Goal: Information Seeking & Learning: Compare options

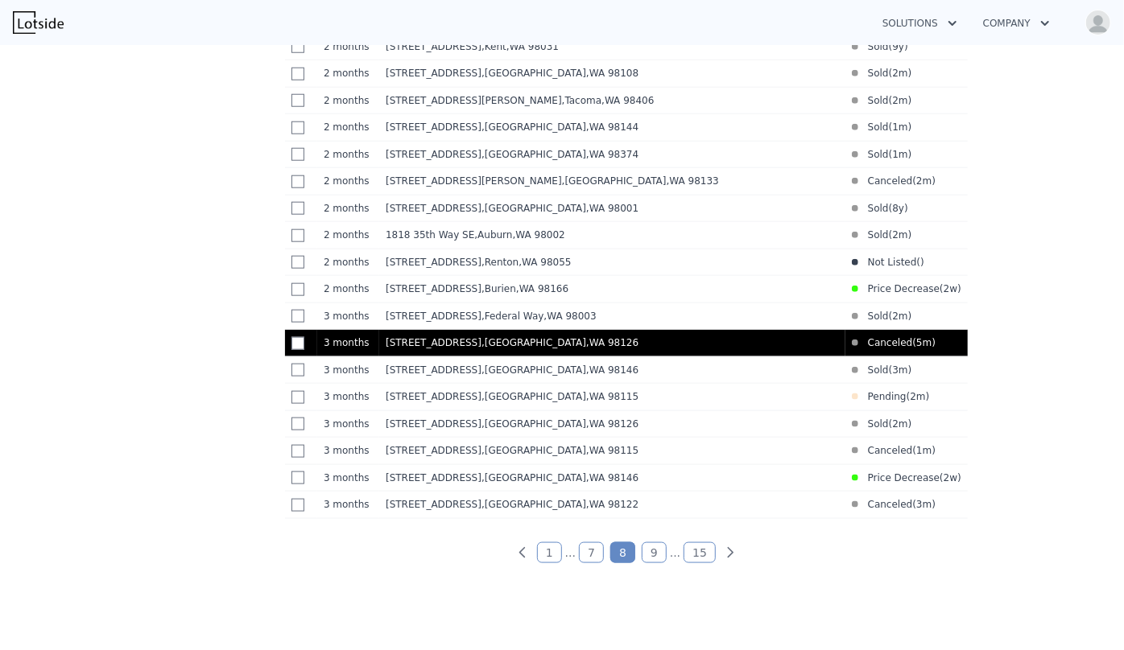
scroll to position [835, 0]
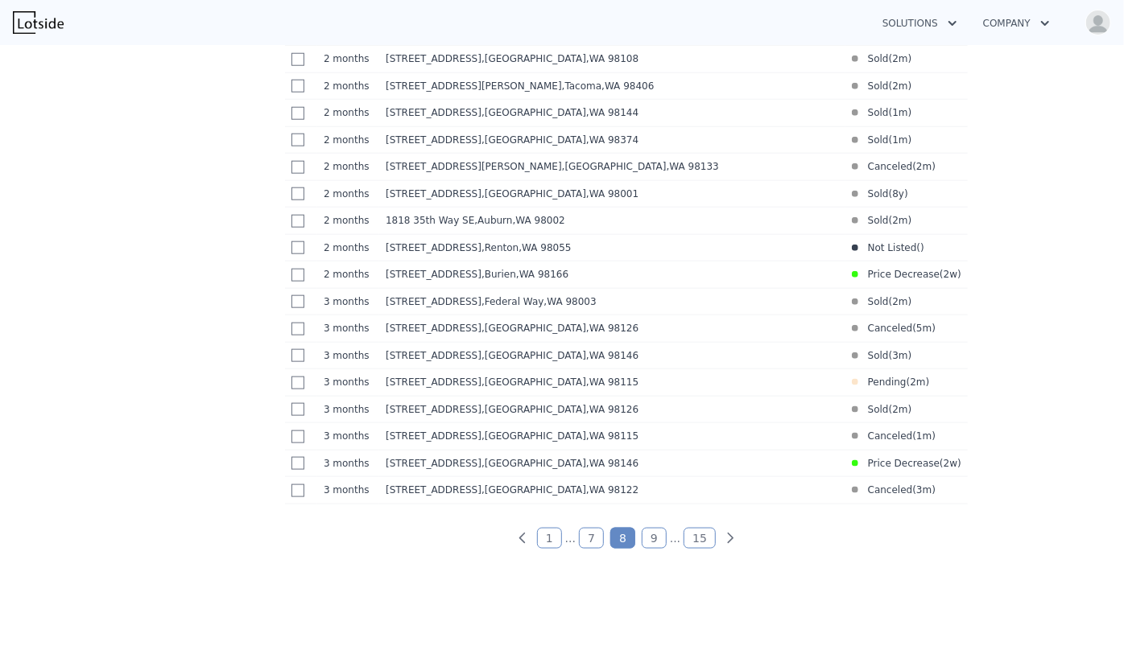
click at [582, 549] on link "7" at bounding box center [591, 538] width 25 height 21
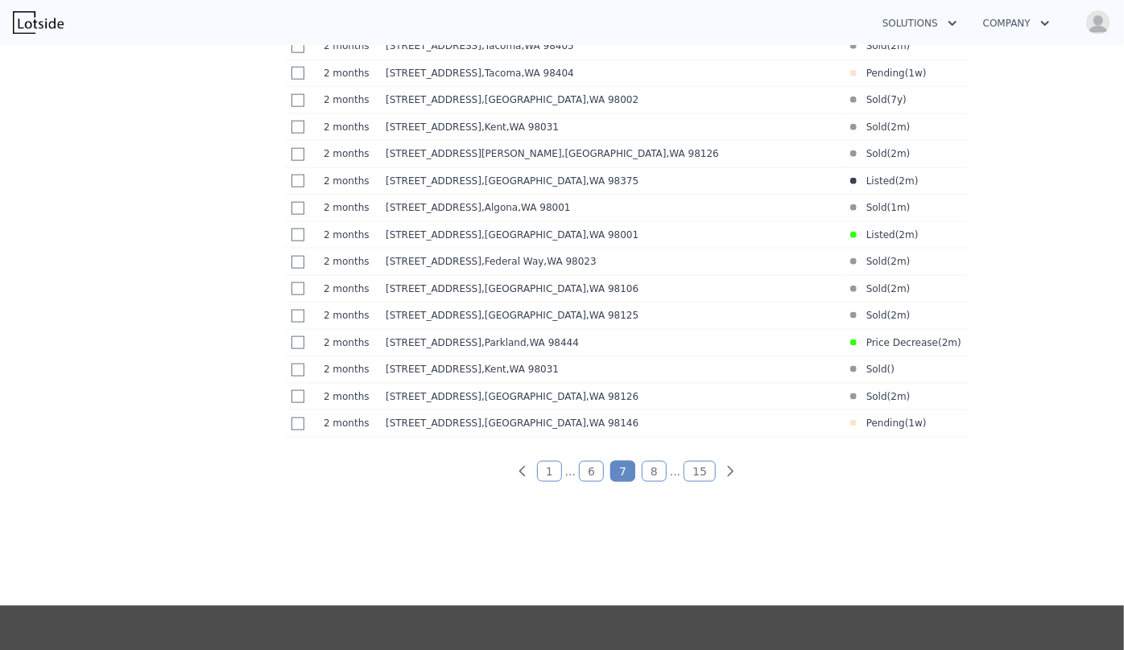
scroll to position [981, 0]
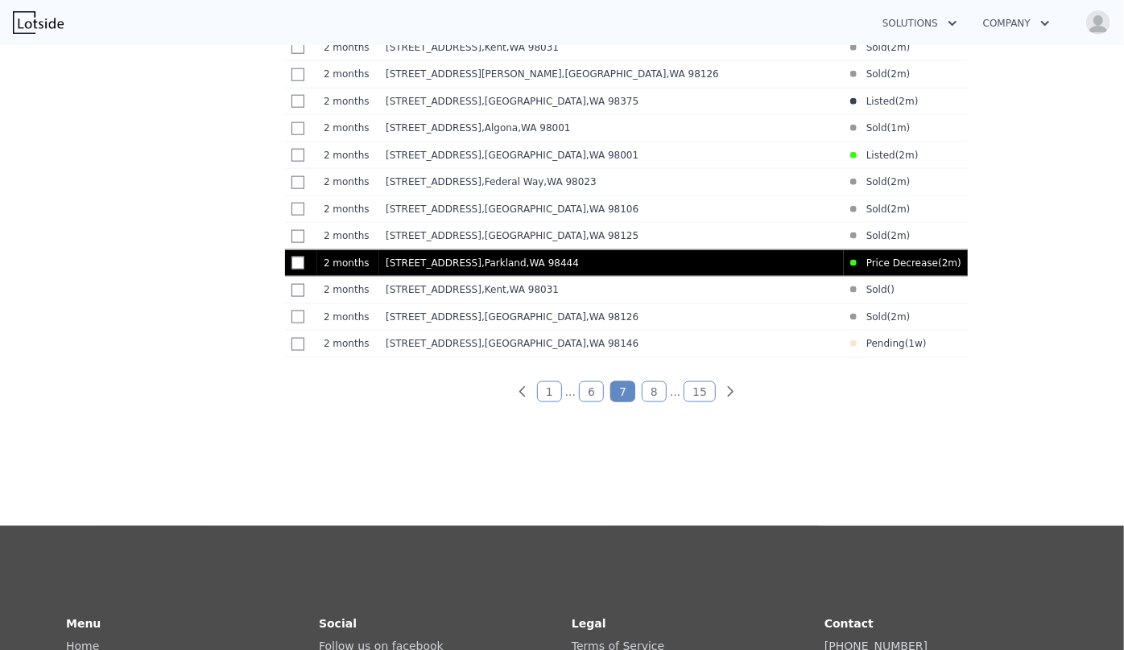
click at [714, 277] on td "10423 13th Avenue Ct S , Parkland , WA 98444" at bounding box center [611, 263] width 464 height 27
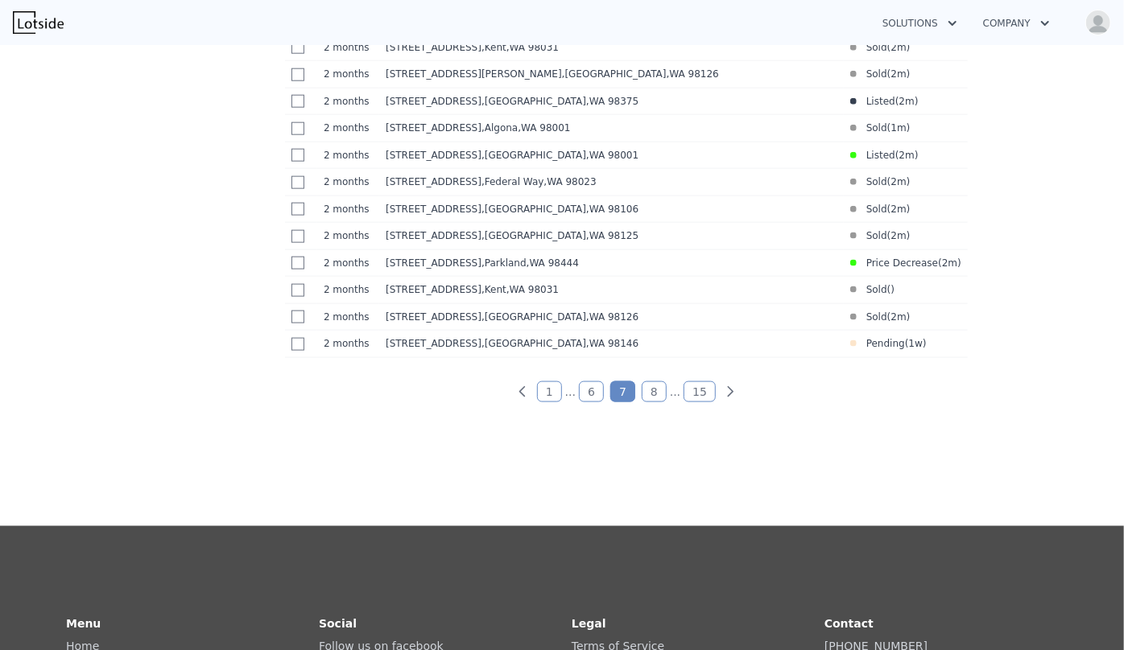
click at [588, 400] on link "6" at bounding box center [591, 392] width 25 height 21
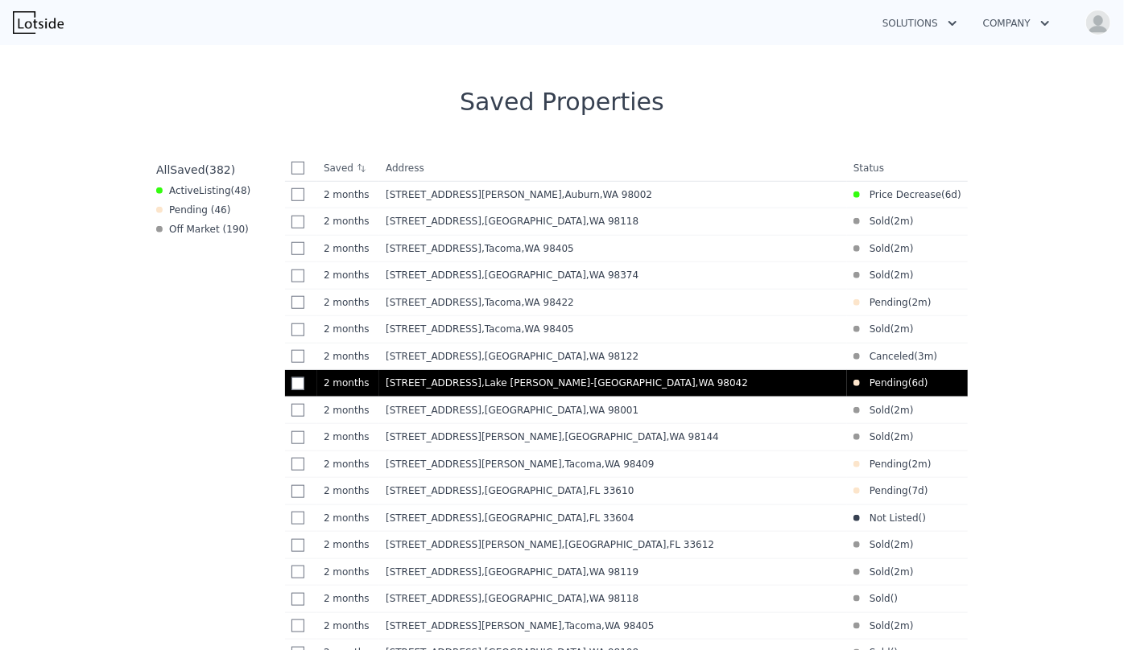
scroll to position [615, 0]
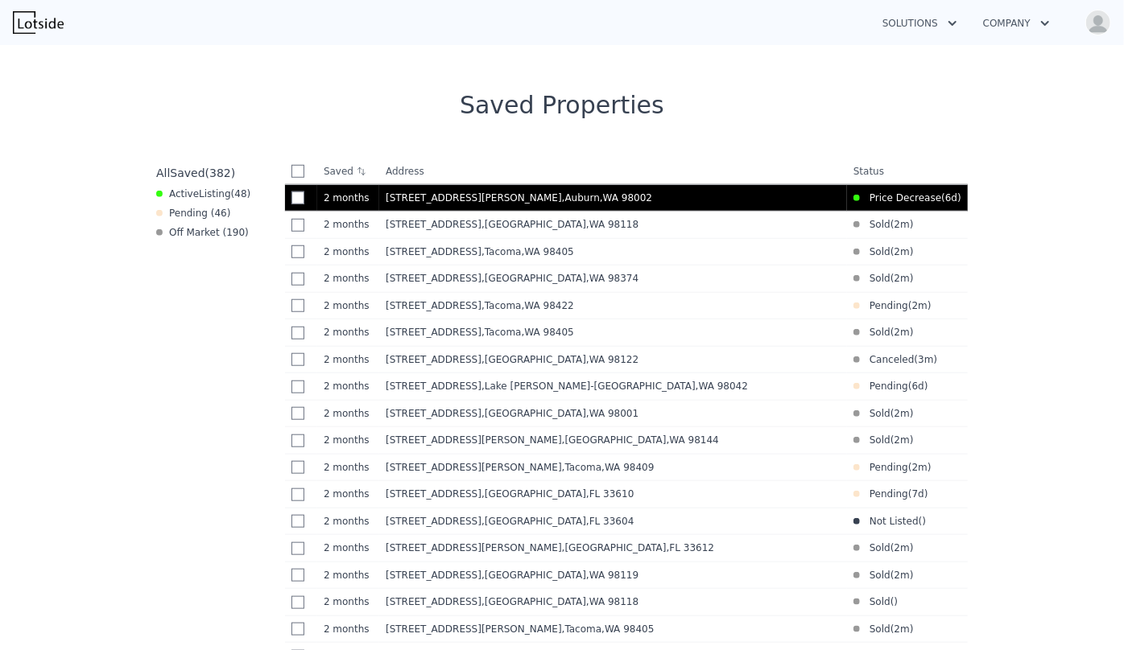
click at [751, 193] on div "22 Riverview Dr NE , Auburn , WA 98002" at bounding box center [613, 198] width 455 height 13
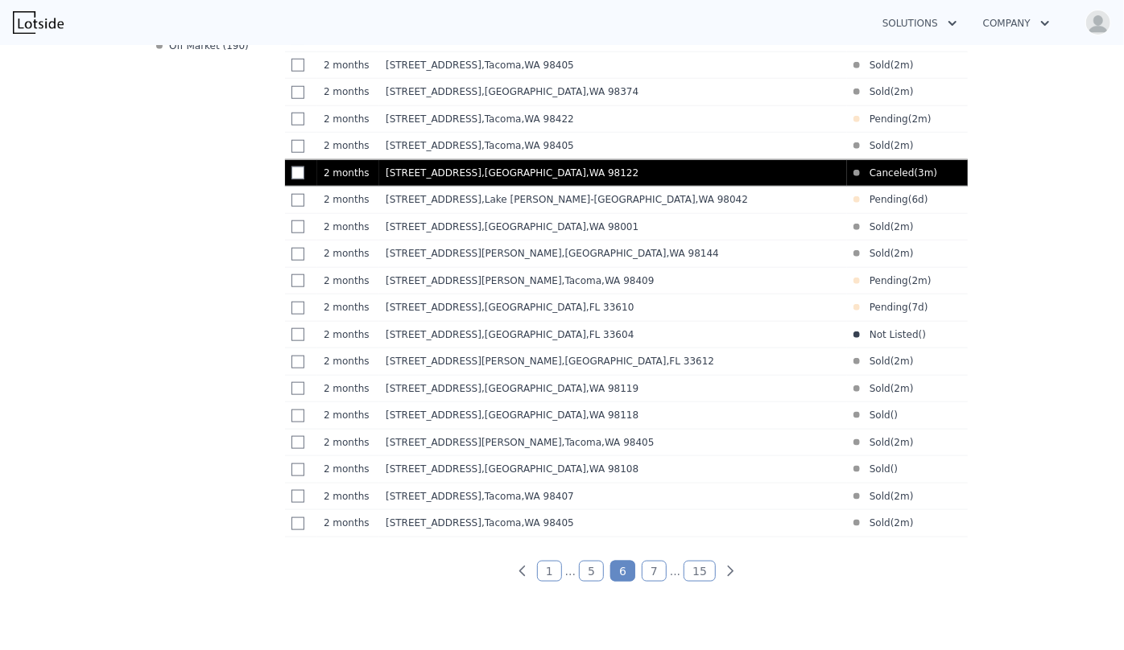
scroll to position [835, 0]
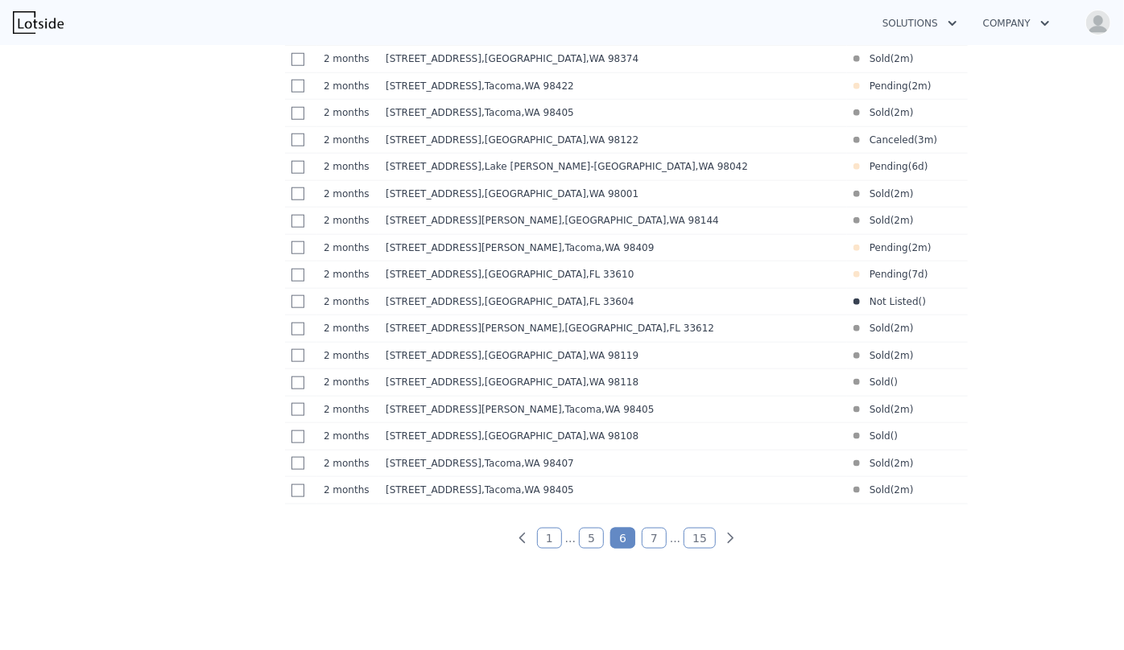
click at [590, 567] on div "Saved Address Address/Status Status 2 months 2m 22 Riverview Dr NE , Auburn , W…" at bounding box center [626, 264] width 695 height 650
click at [590, 549] on link "5" at bounding box center [591, 538] width 25 height 21
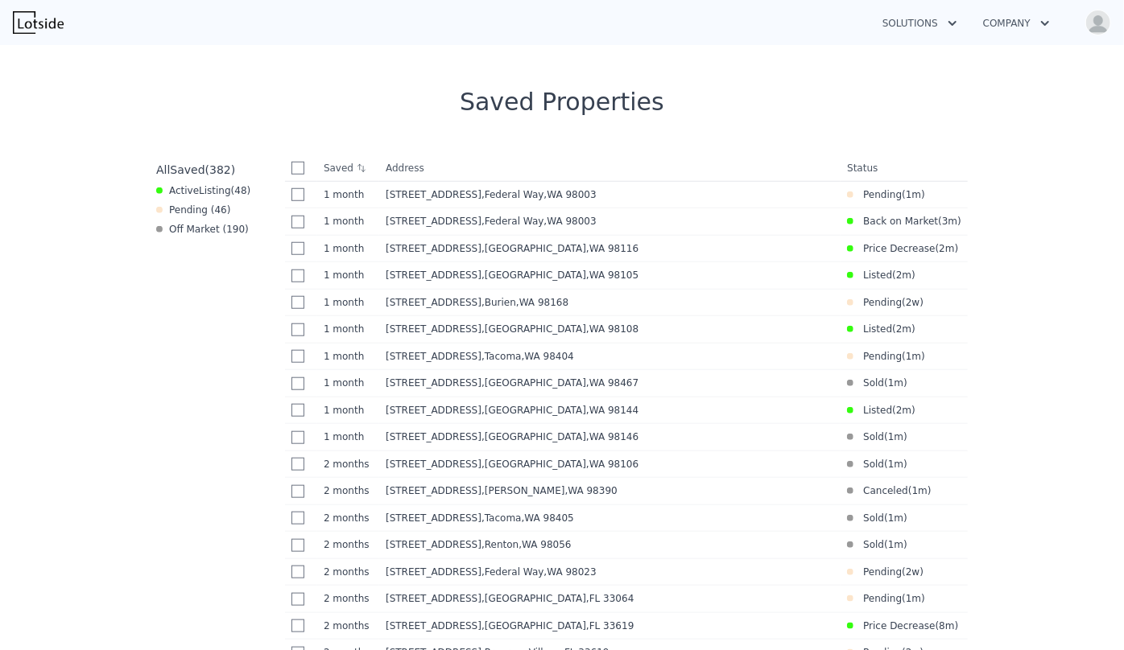
scroll to position [615, 0]
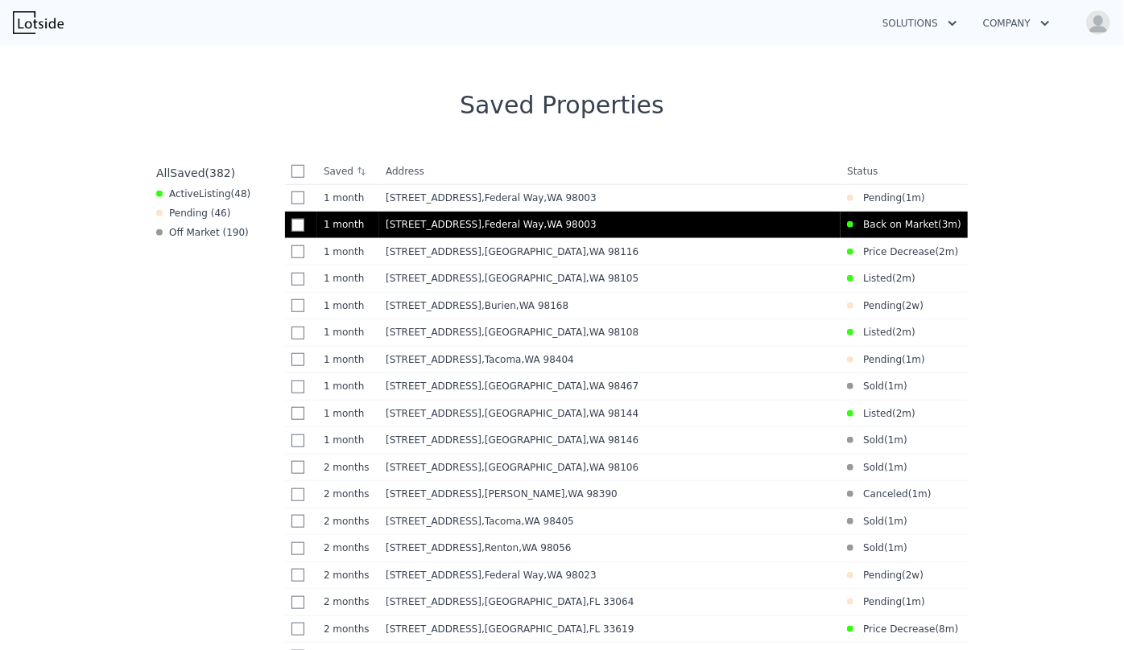
click at [613, 230] on div "27705 23rd Ave S , Federal Way , WA 98003" at bounding box center [610, 224] width 448 height 13
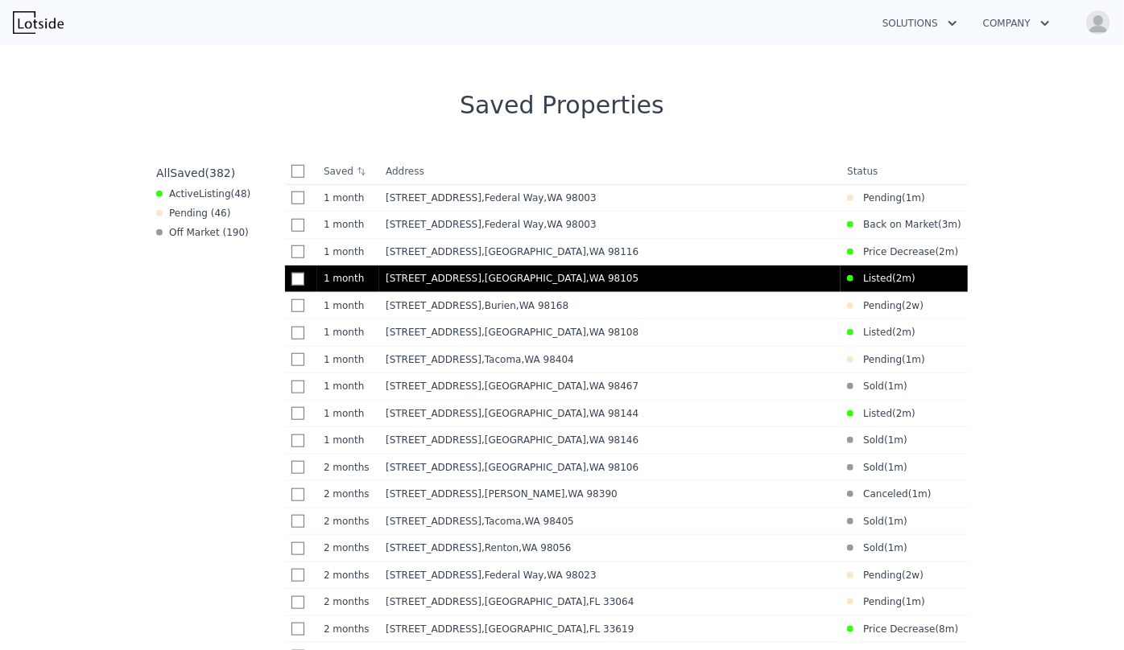
click at [567, 283] on div "5718 25th Ave NE , King County , WA 98105" at bounding box center [610, 278] width 448 height 13
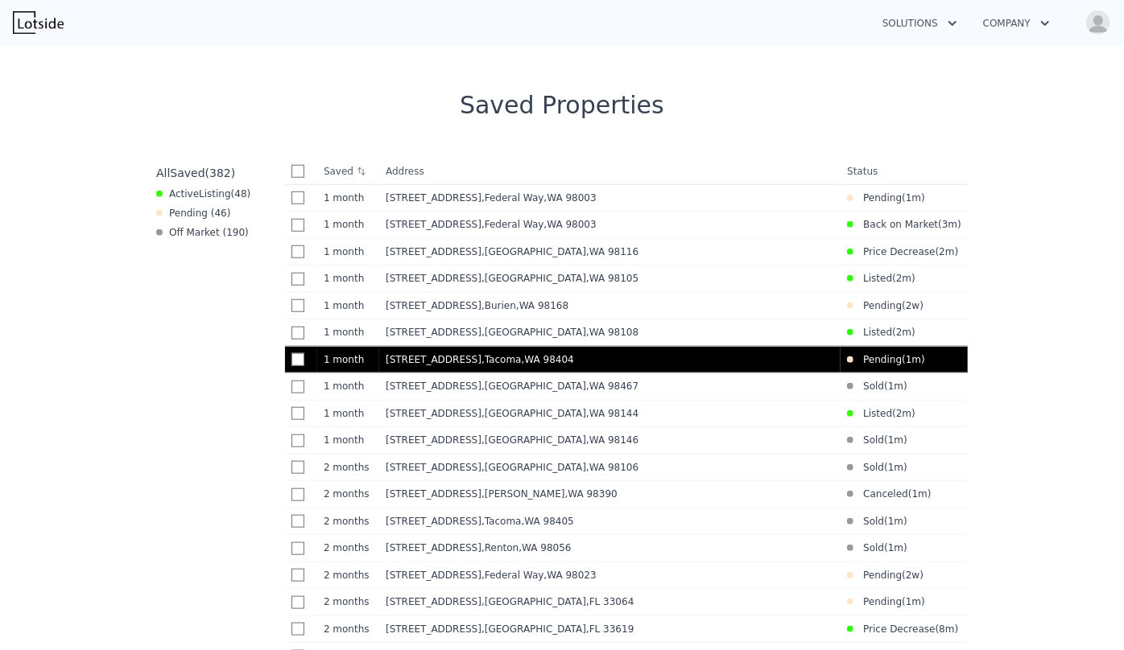
scroll to position [835, 0]
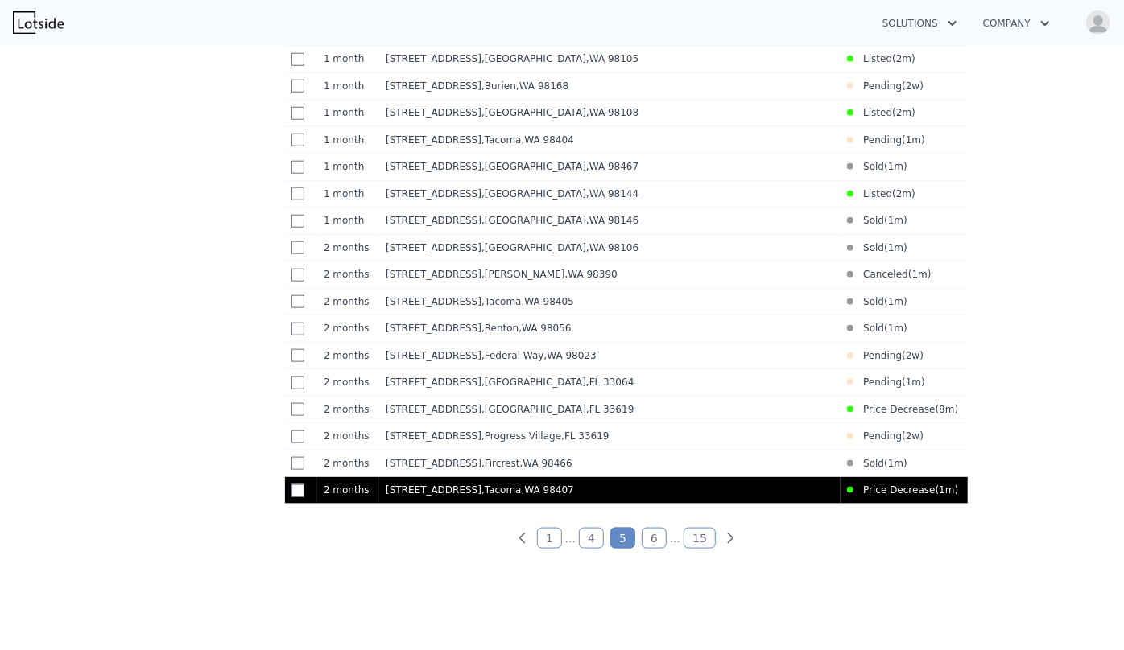
click at [627, 497] on div "4213 N Highland Ave , Tacoma , WA 98407" at bounding box center [610, 490] width 448 height 13
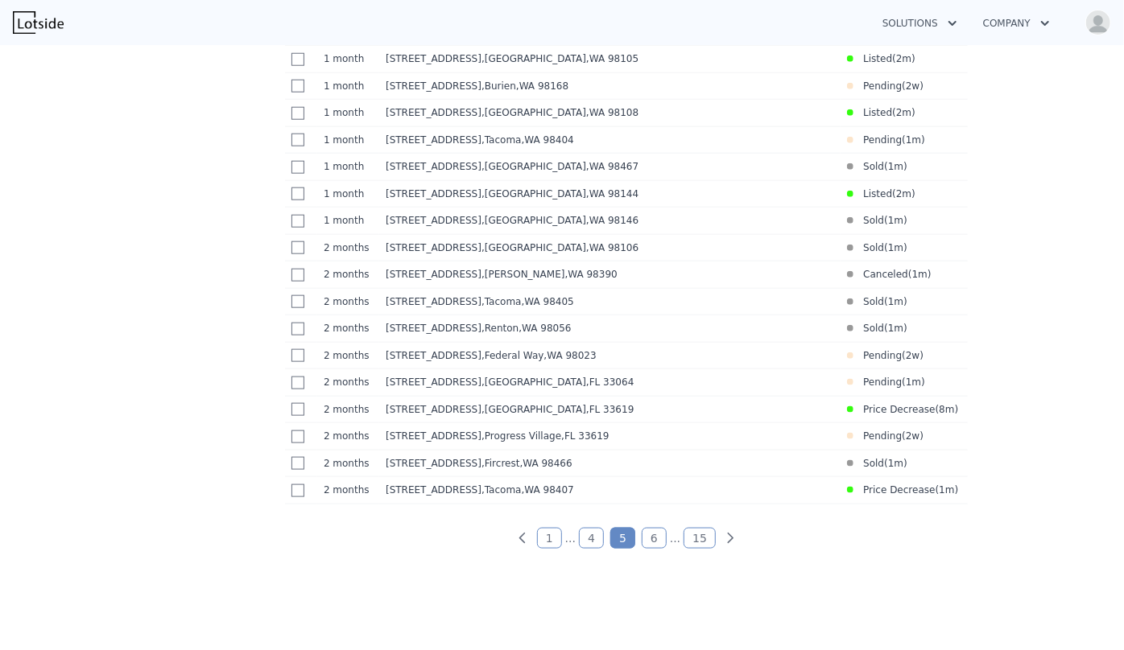
click at [592, 549] on link "4" at bounding box center [591, 538] width 25 height 21
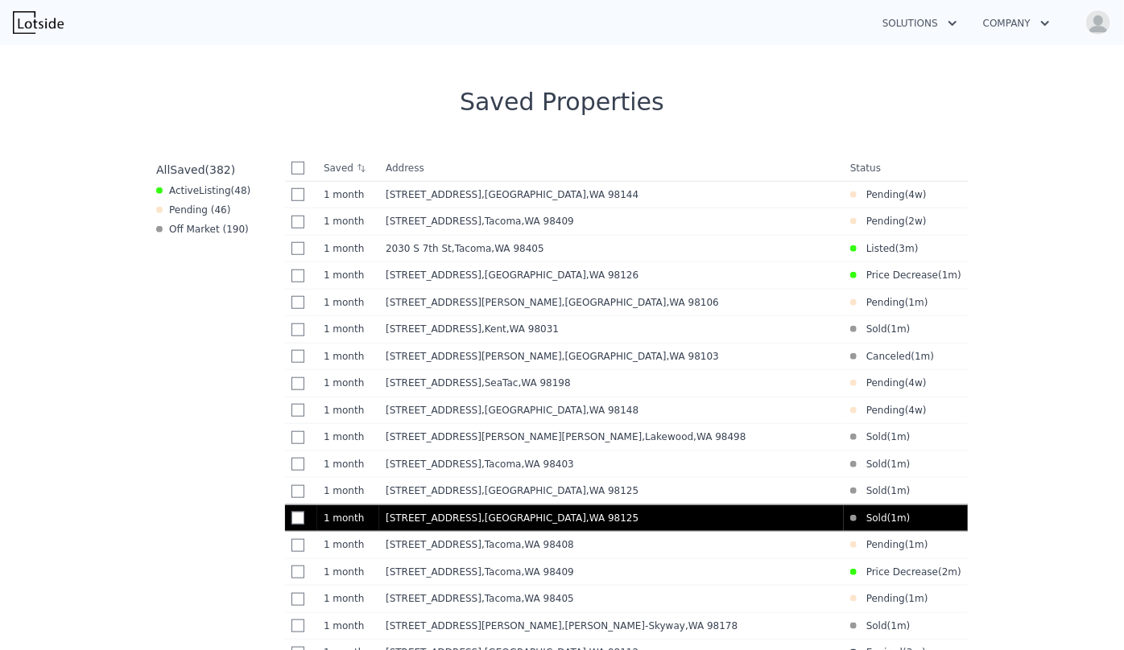
scroll to position [615, 0]
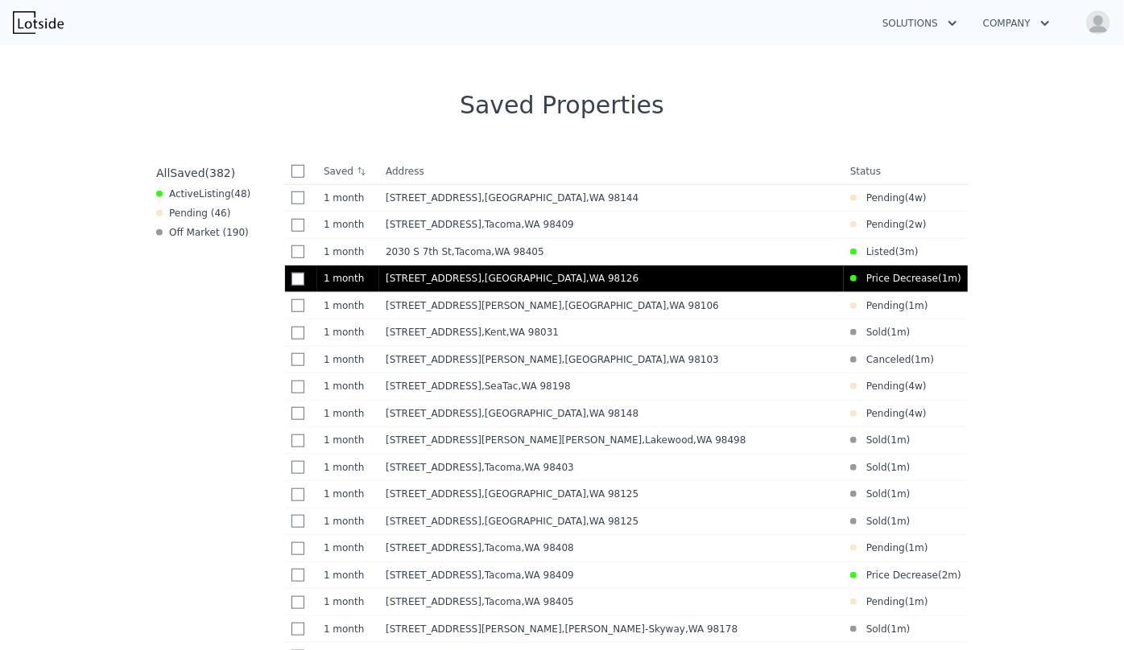
click at [608, 290] on td "7147 29th Ave SW , Seattle , WA 98126" at bounding box center [611, 279] width 464 height 27
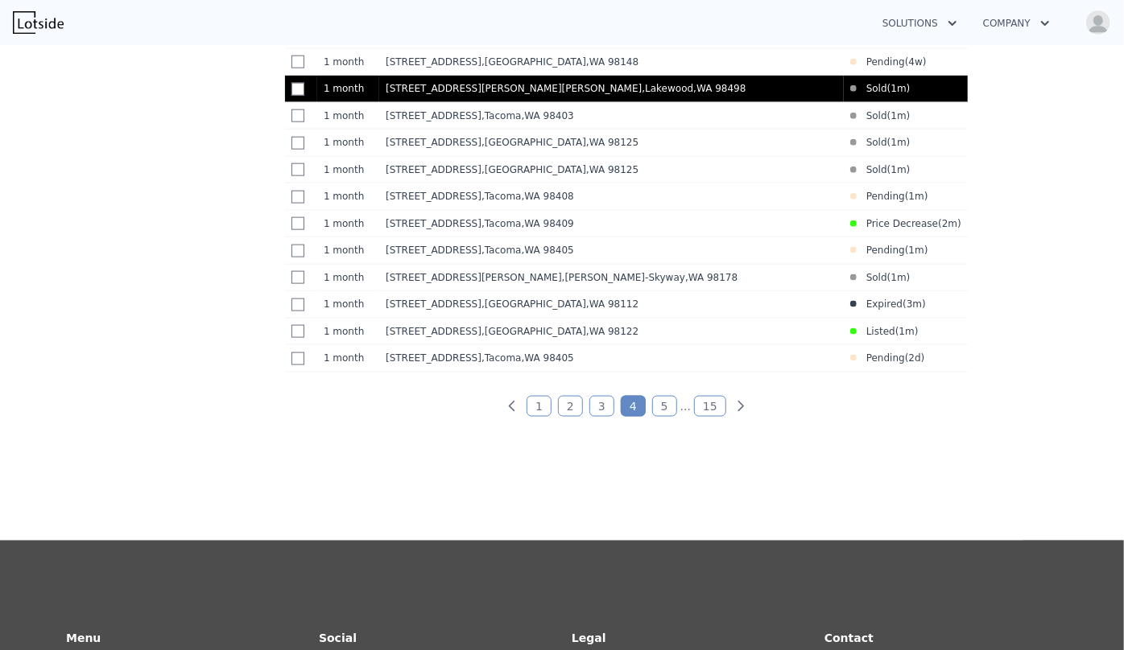
scroll to position [981, 0]
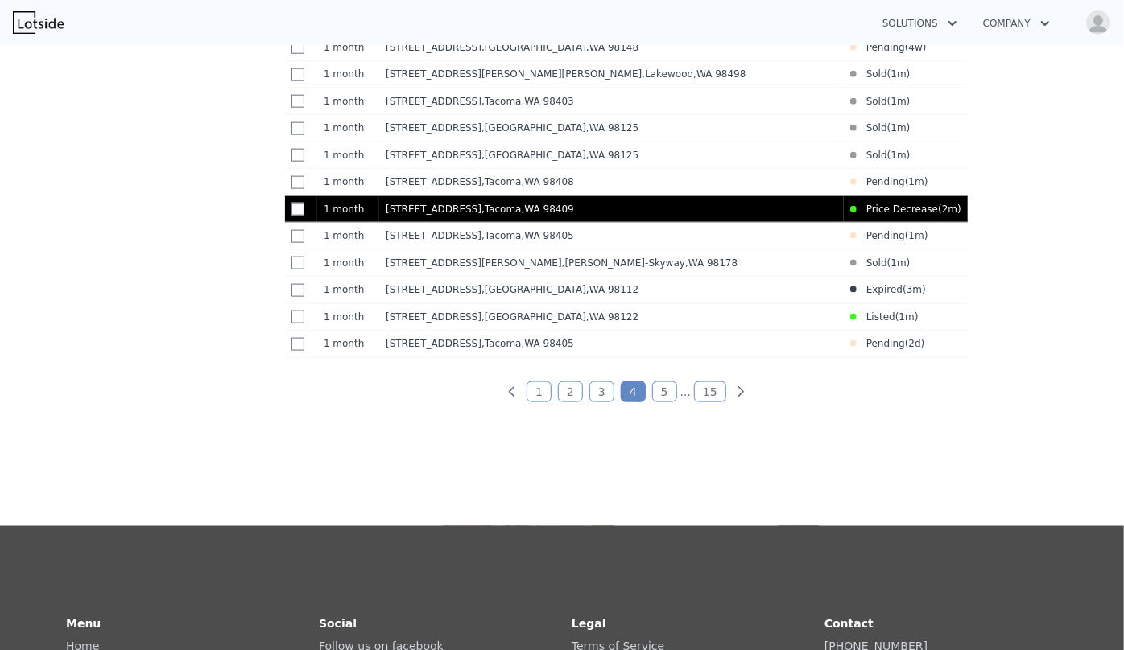
click at [557, 223] on td "3703 S Manitou Way , Tacoma , WA 98409" at bounding box center [611, 209] width 464 height 27
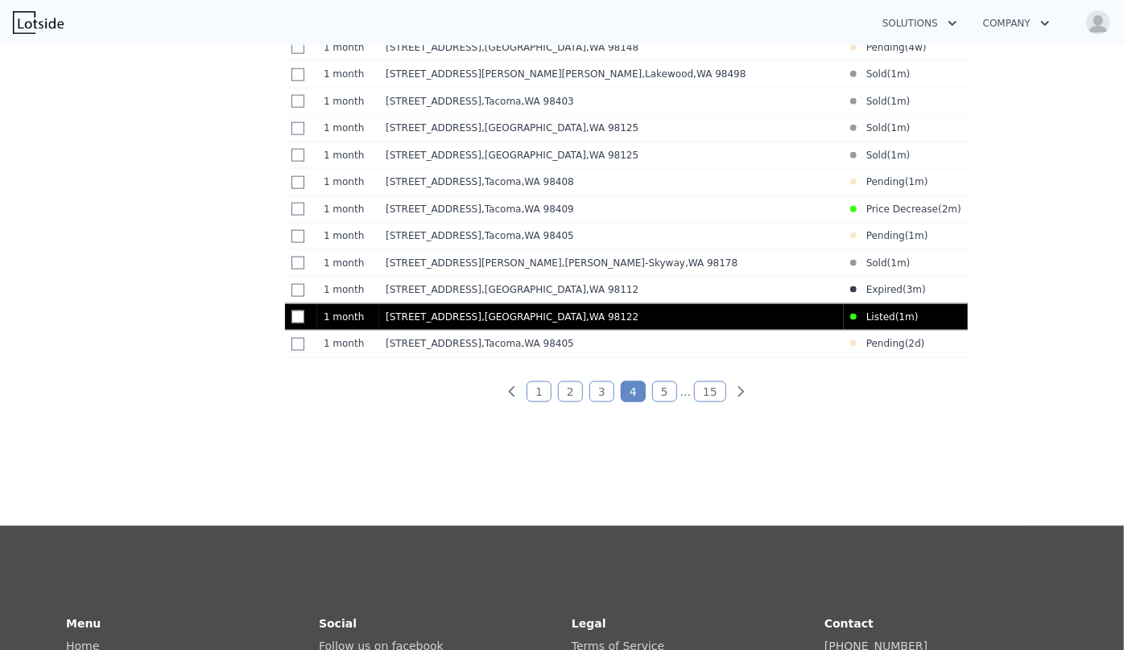
click at [580, 324] on div "1814 E Cherry St , Seattle , WA 98122" at bounding box center [612, 317] width 452 height 13
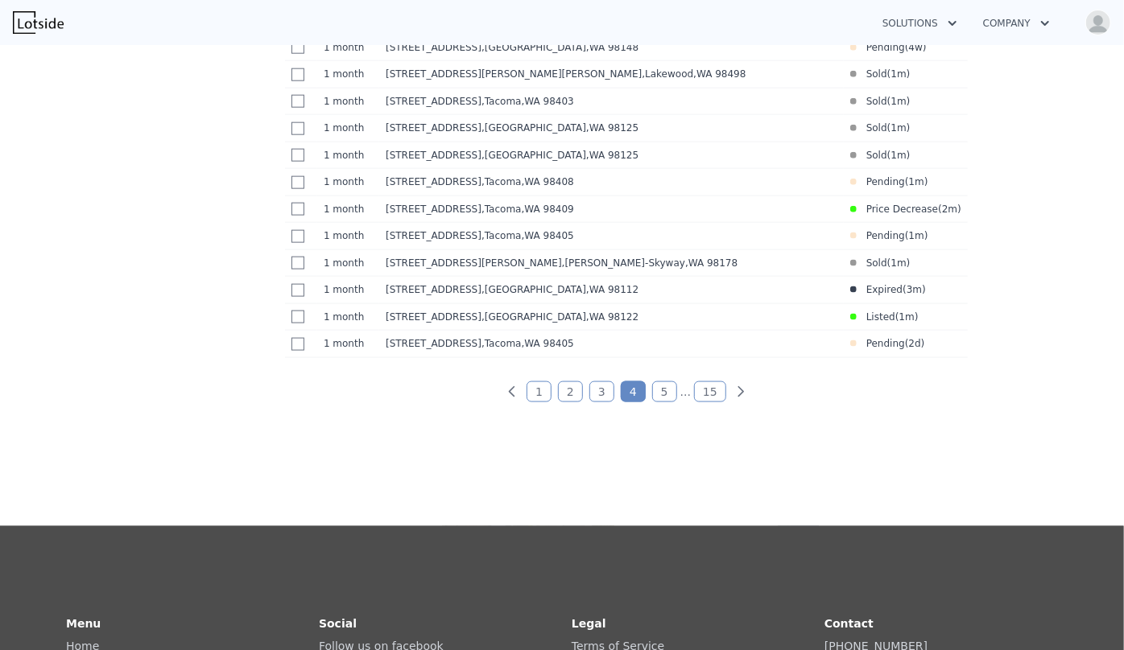
click at [602, 402] on link "3" at bounding box center [601, 392] width 25 height 21
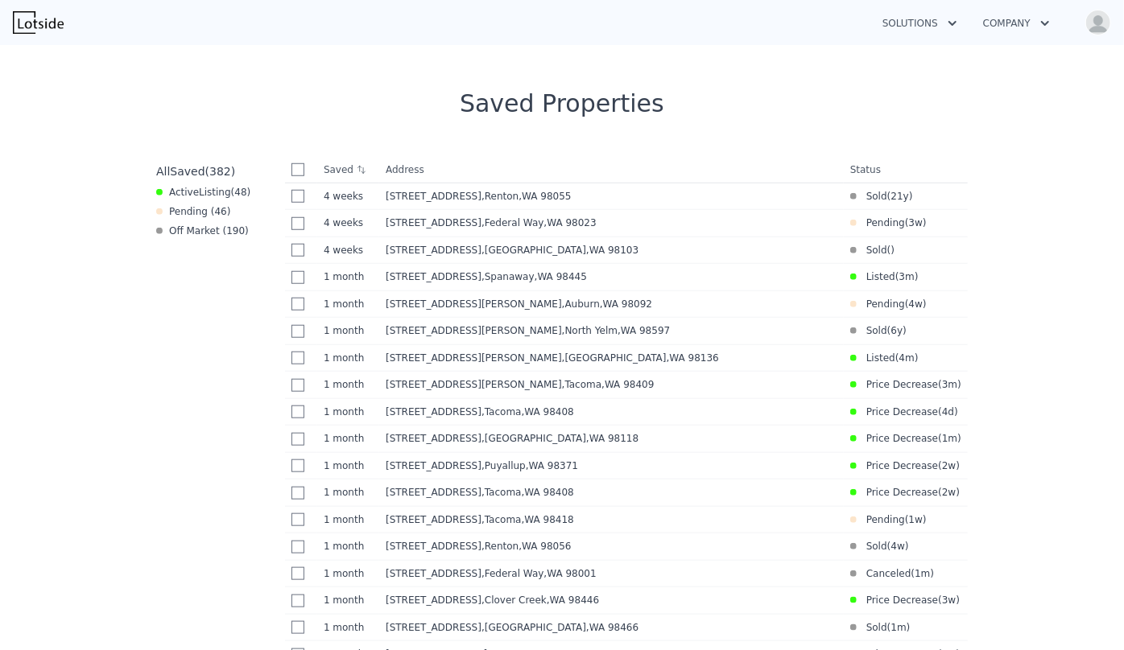
scroll to position [615, 0]
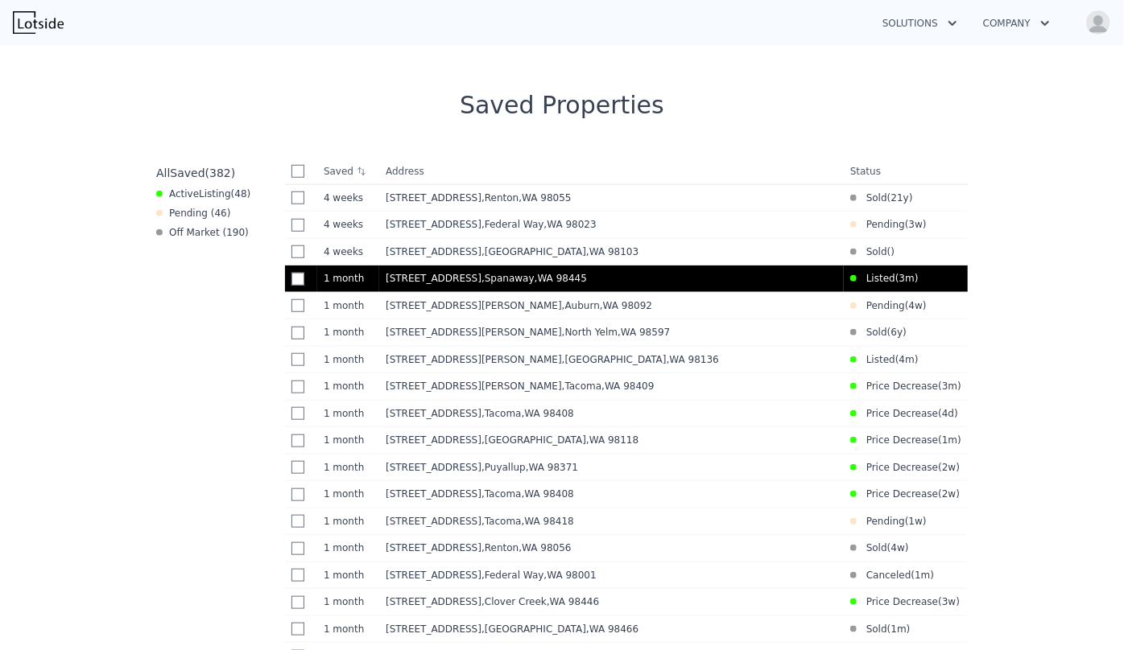
click at [650, 284] on div "15406 12th Ave E , Spanaway , WA 98445" at bounding box center [612, 278] width 452 height 13
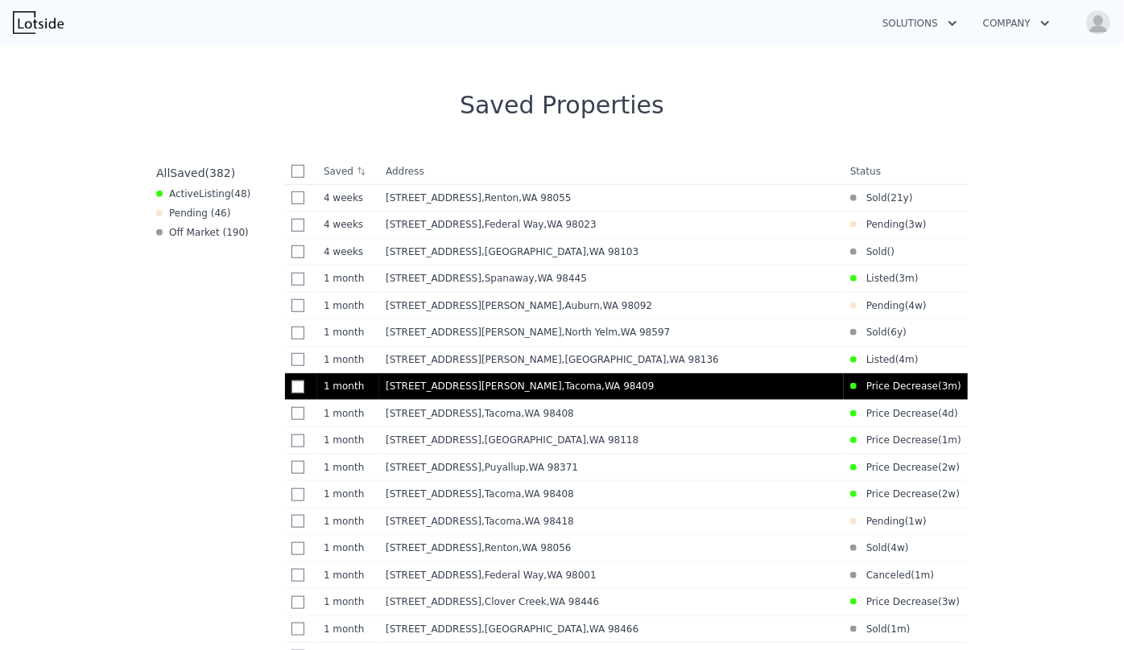
click at [743, 390] on div "6845 S Clement Ave , Tacoma , WA 98409" at bounding box center [612, 386] width 452 height 13
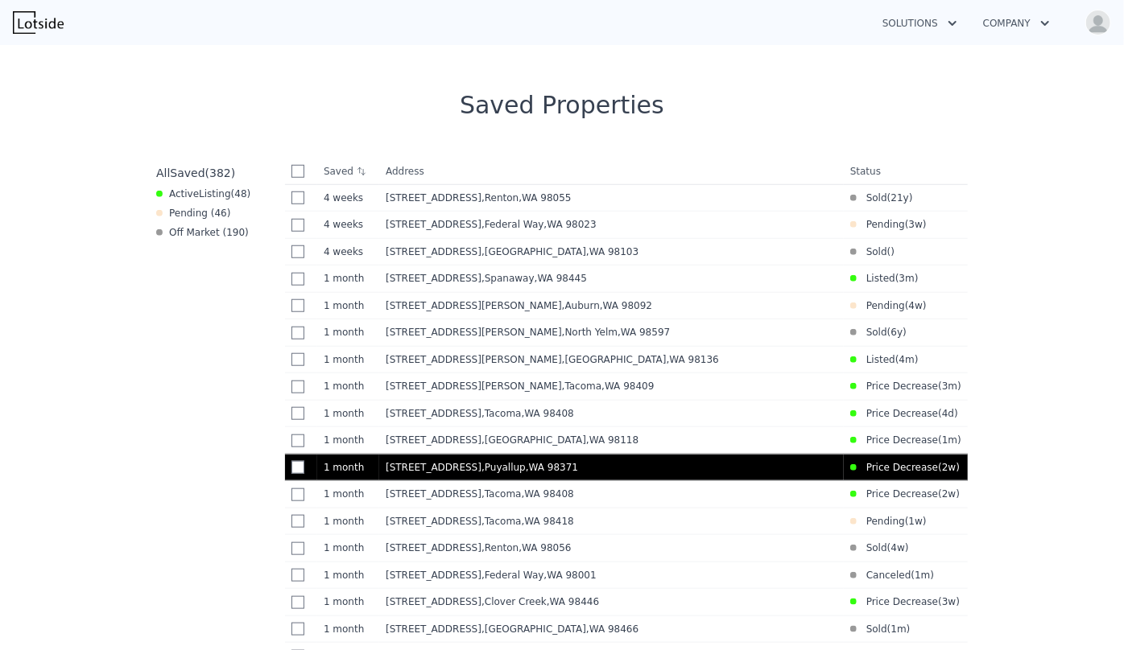
click at [699, 466] on td "826 9th St SW , Puyallup , WA 98371" at bounding box center [611, 467] width 464 height 27
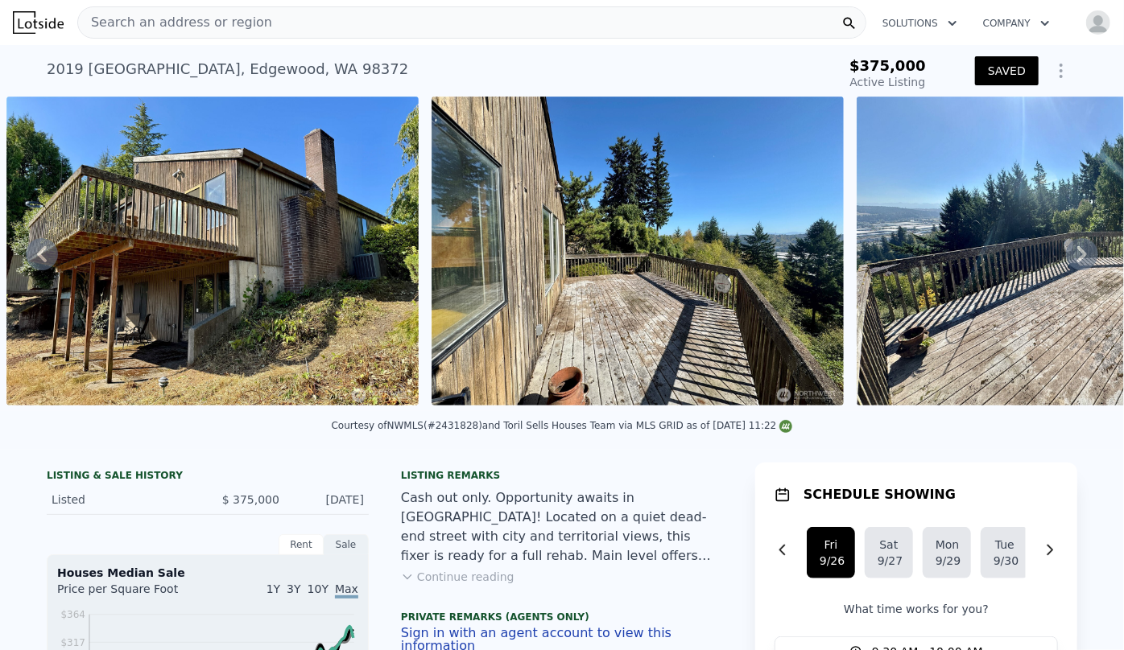
click at [1085, 27] on img "button" at bounding box center [1098, 23] width 26 height 26
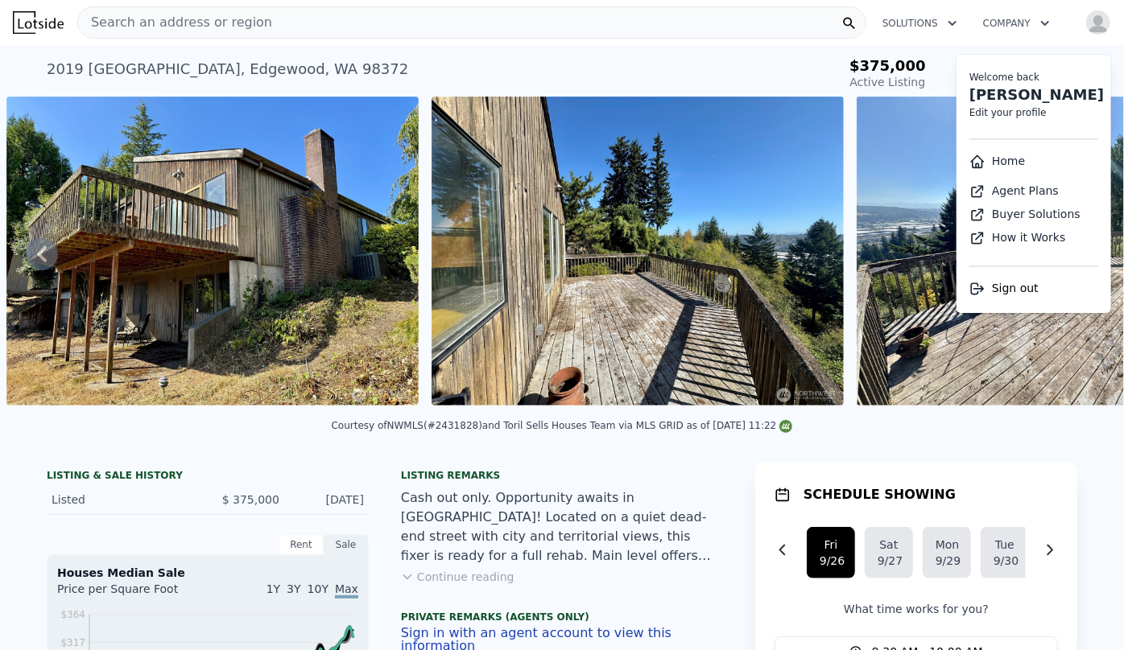
click at [988, 158] on link "Home" at bounding box center [997, 161] width 56 height 13
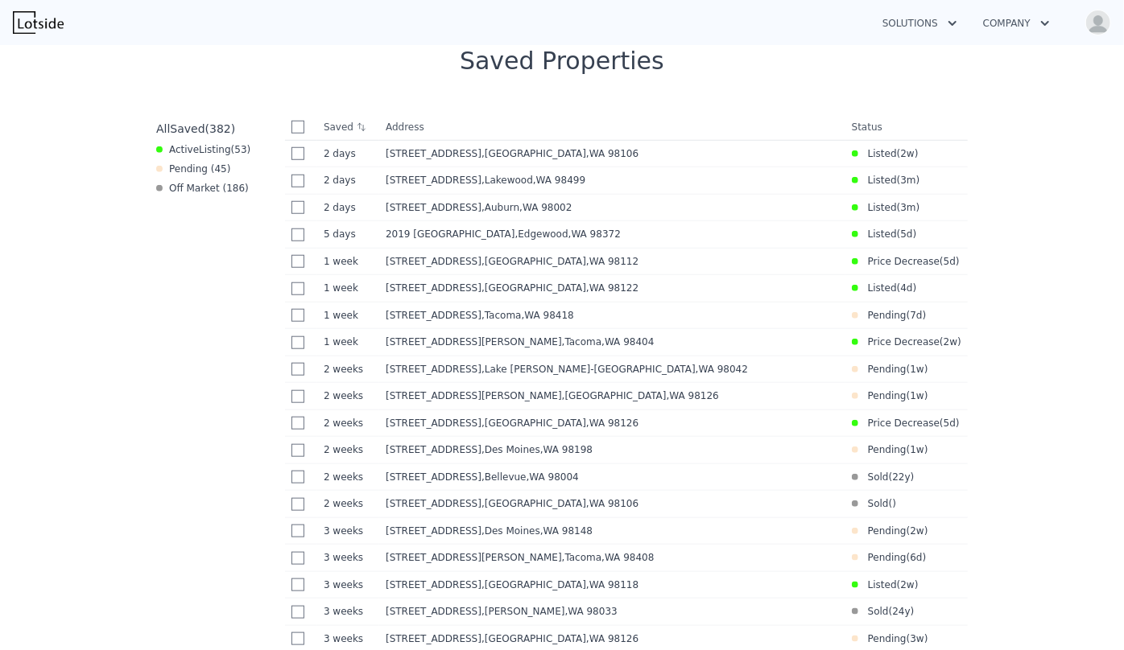
scroll to position [658, 0]
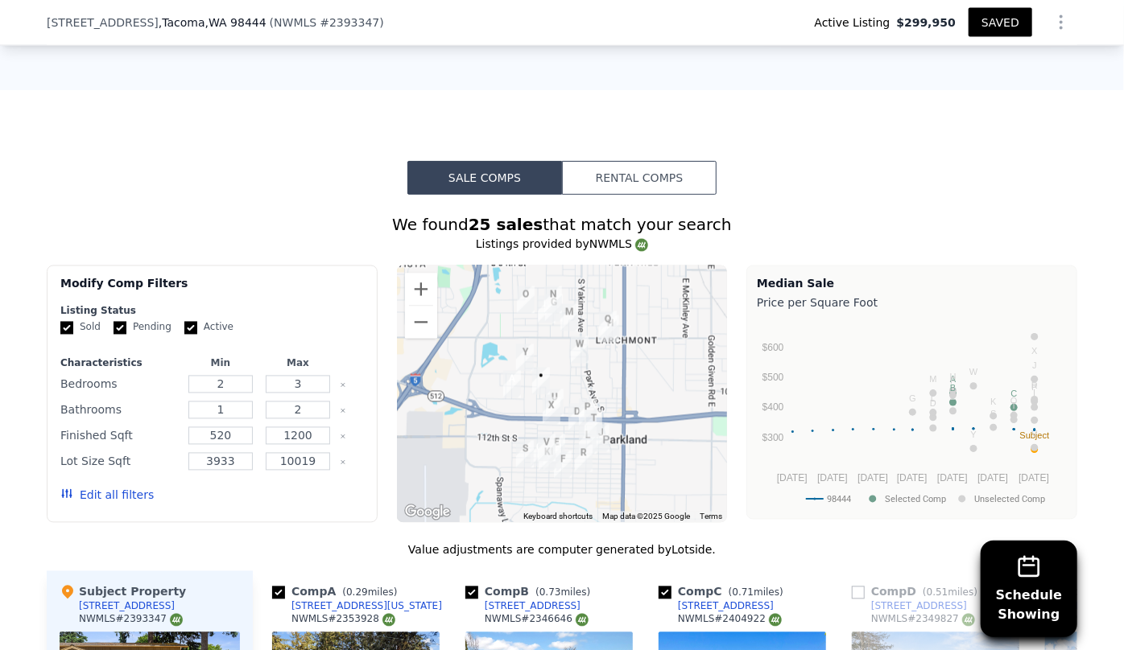
scroll to position [1385, 0]
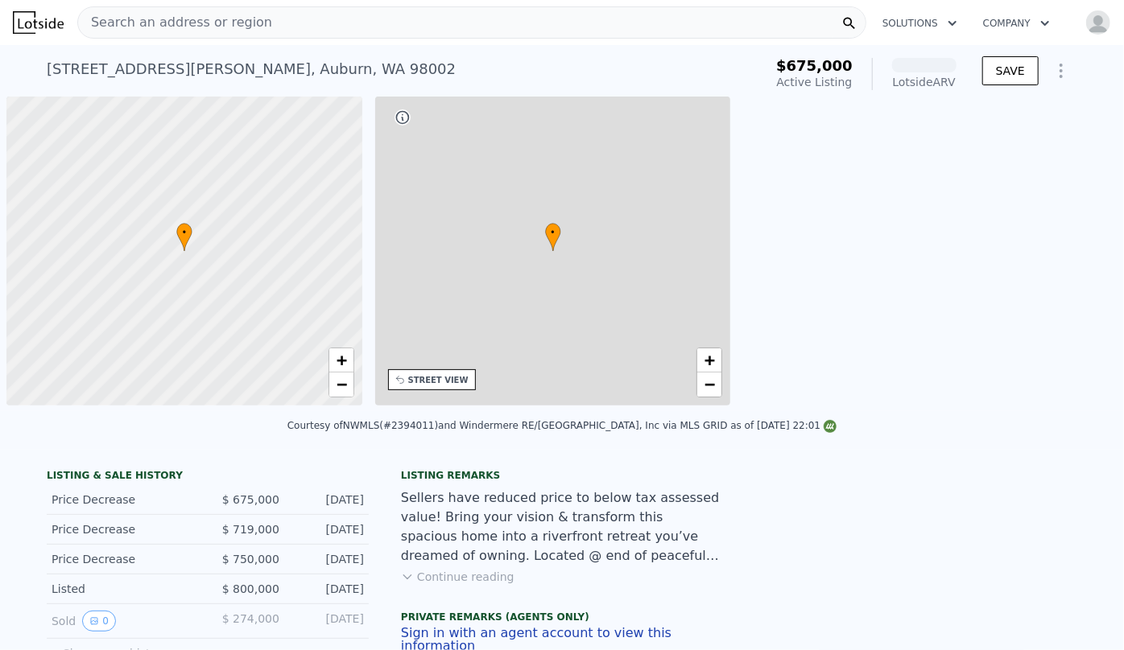
scroll to position [0, 6]
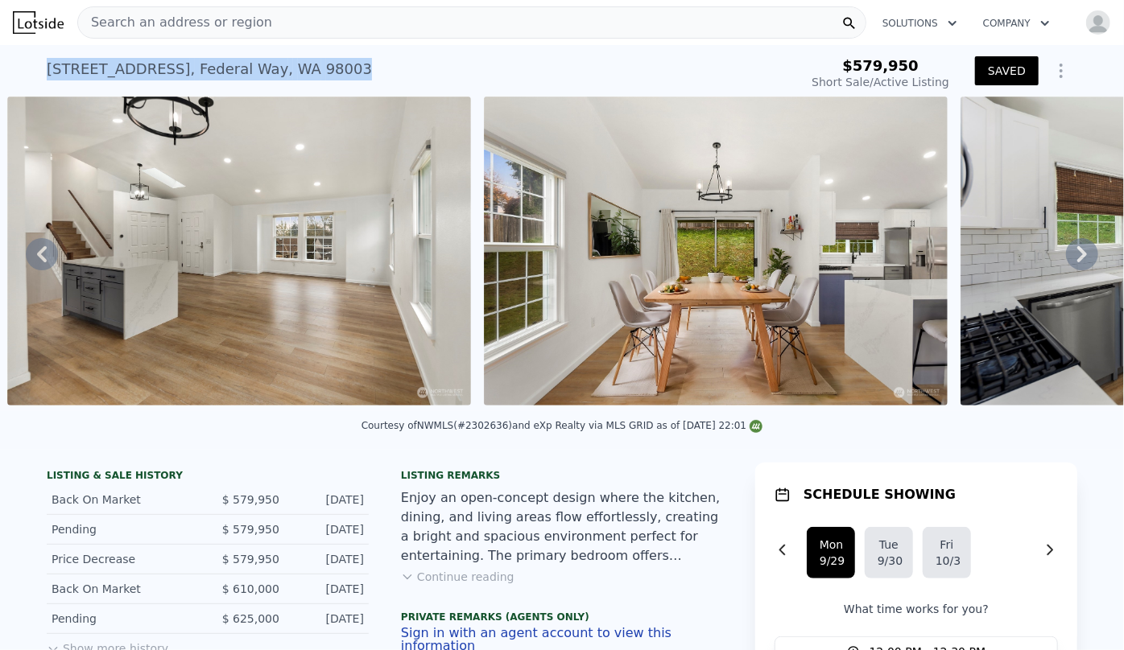
drag, startPoint x: 39, startPoint y: 68, endPoint x: 322, endPoint y: 80, distance: 282.8
click at [321, 80] on div "27705 23rd Ave S , Federal Way , WA 98003 Short Sale / Active at $579,950 $579,…" at bounding box center [562, 71] width 1124 height 52
copy div "27705 23rd Ave S , Federal Way , WA 98003"
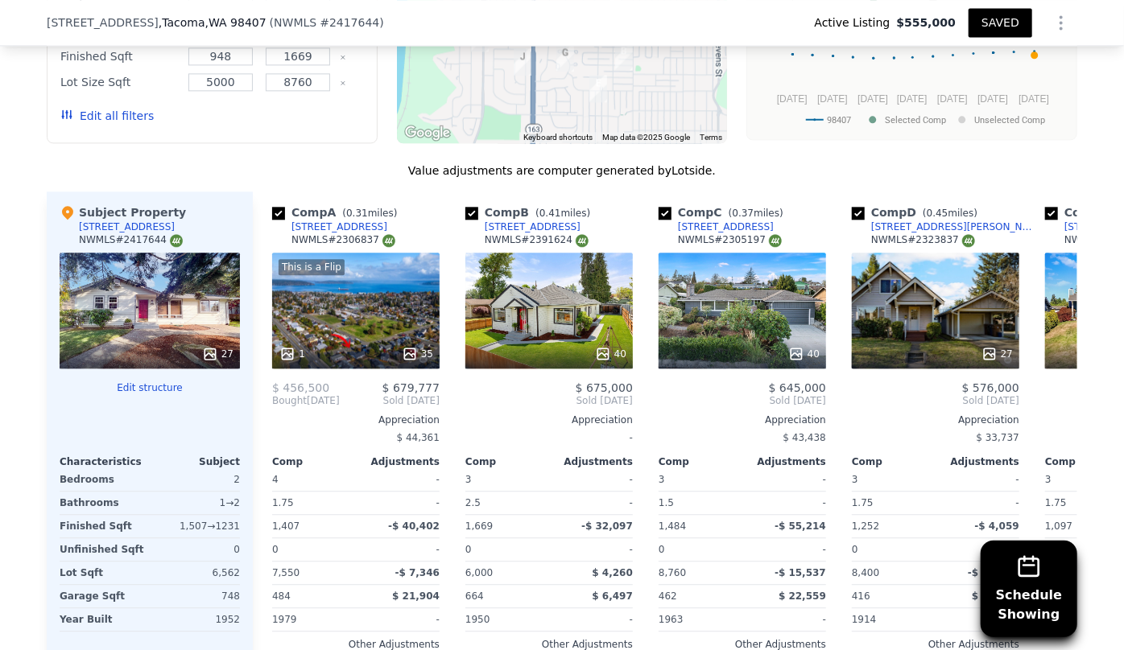
scroll to position [1902, 0]
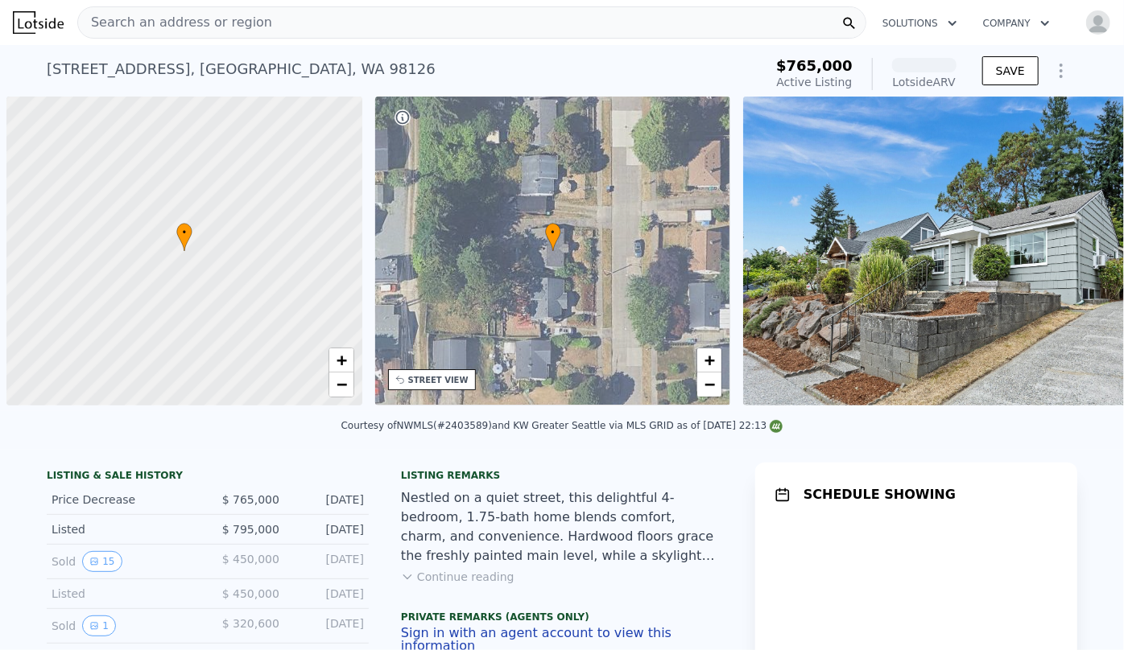
scroll to position [0, 6]
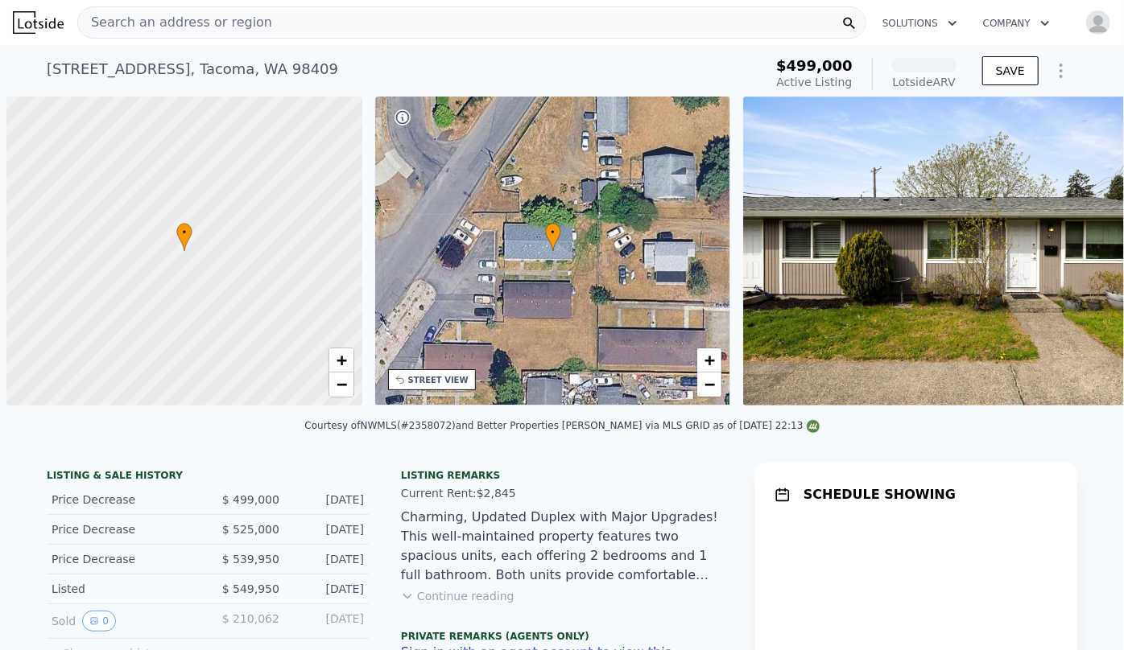
scroll to position [0, 6]
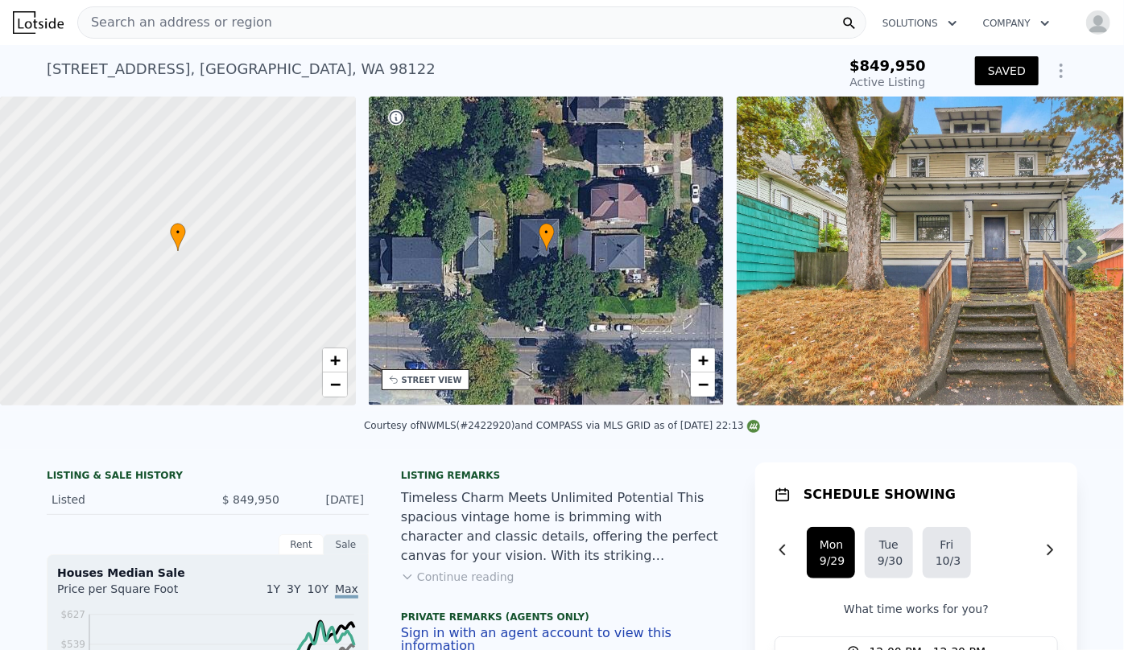
click at [1059, 67] on icon "Show Options" at bounding box center [1060, 70] width 19 height 19
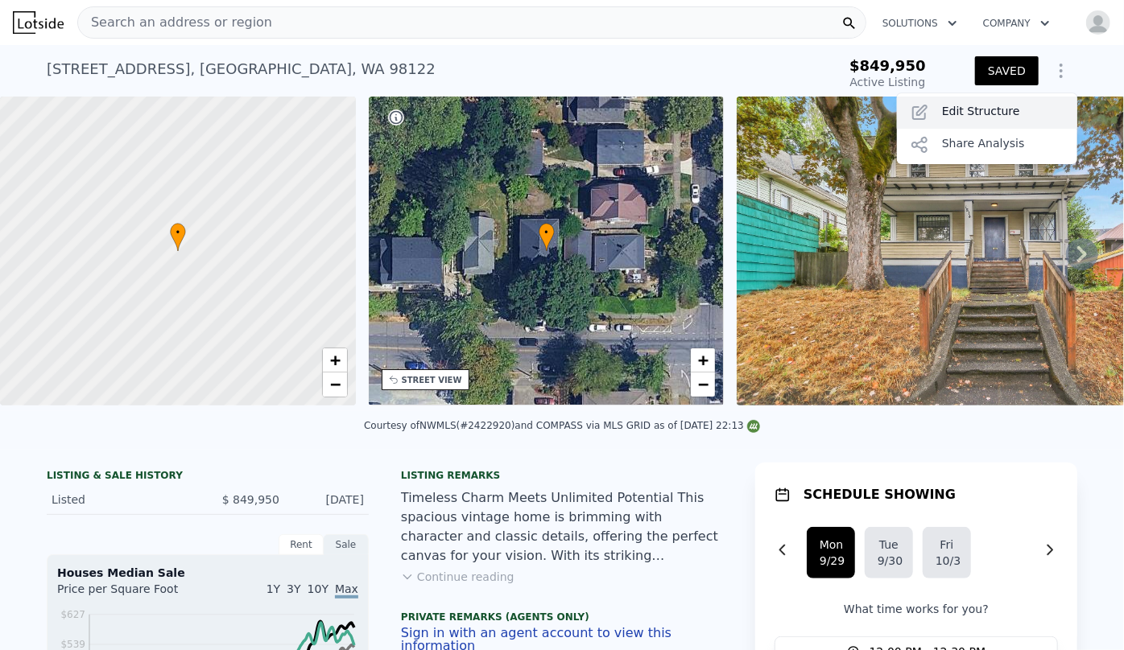
click at [1025, 104] on div "Edit Structure" at bounding box center [987, 113] width 180 height 32
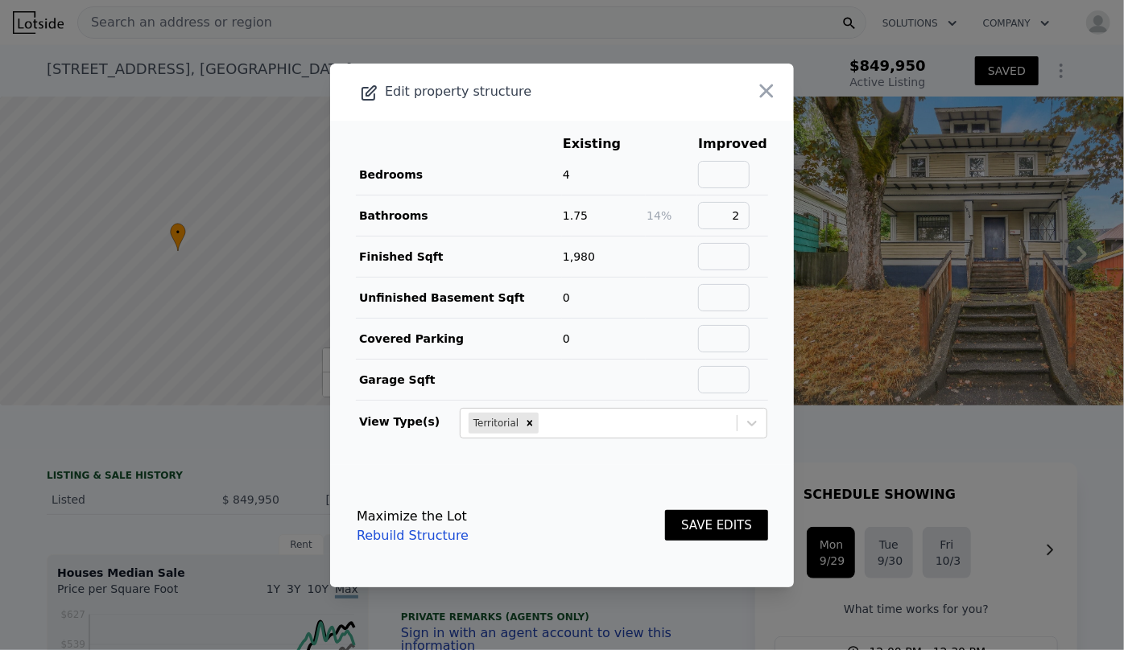
click at [712, 515] on button "SAVE EDITS" at bounding box center [716, 525] width 103 height 31
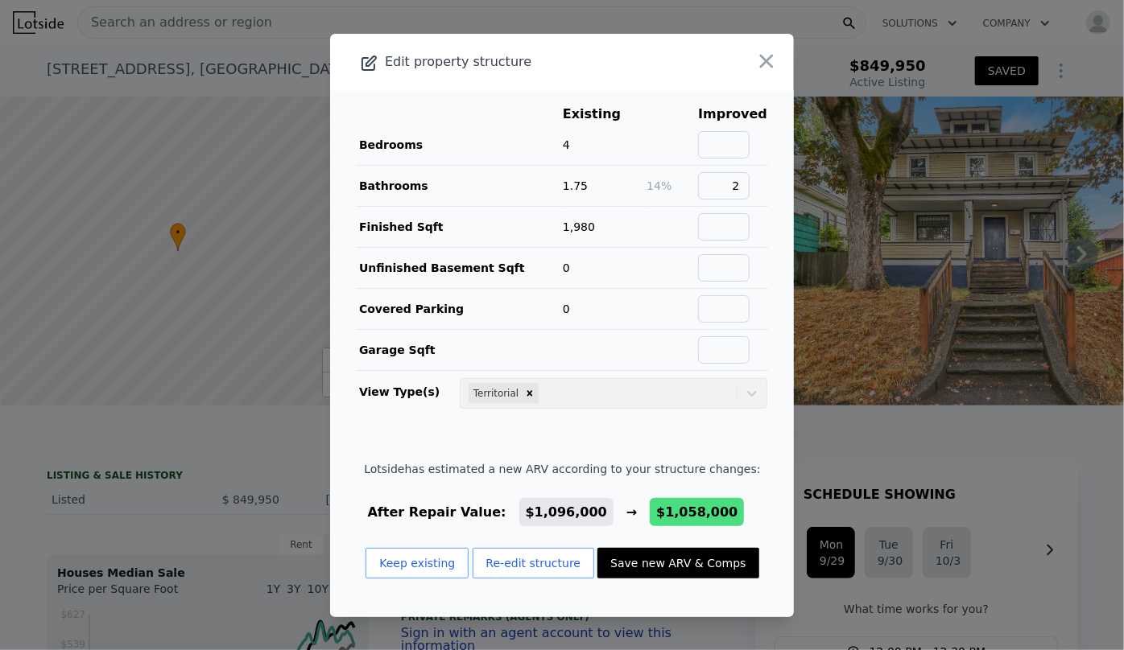
click at [661, 557] on button "Save new ARV & Comps" at bounding box center [677, 563] width 161 height 31
type input "2400"
checkbox input "true"
type input "$ 1,058,000"
type input "$ 50,835"
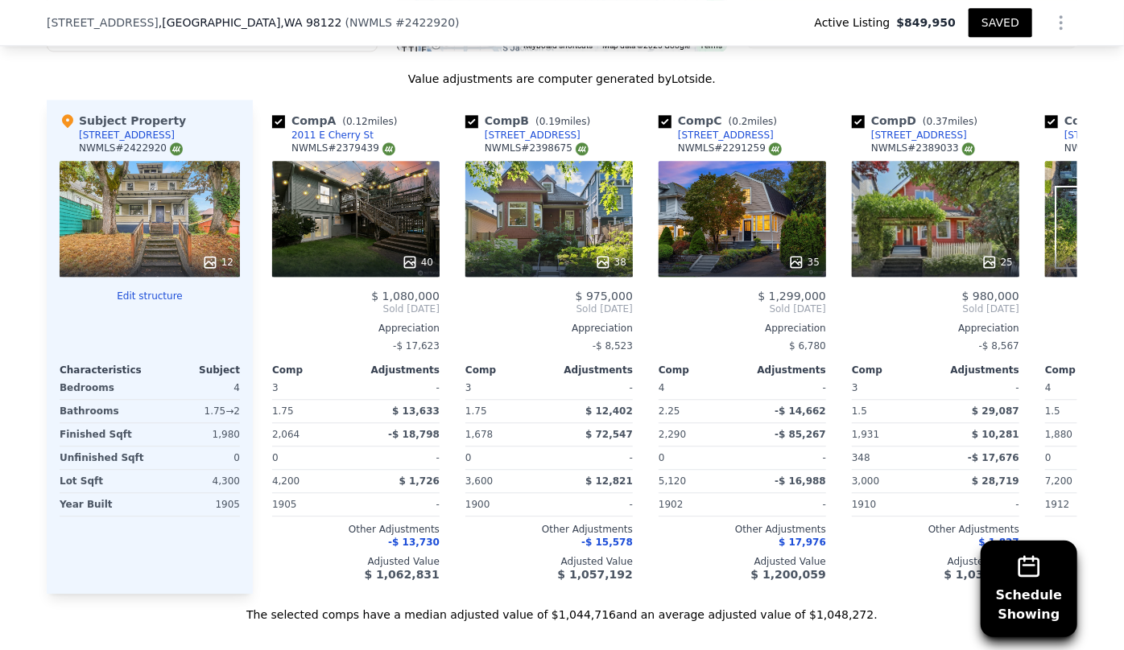
scroll to position [1750, 0]
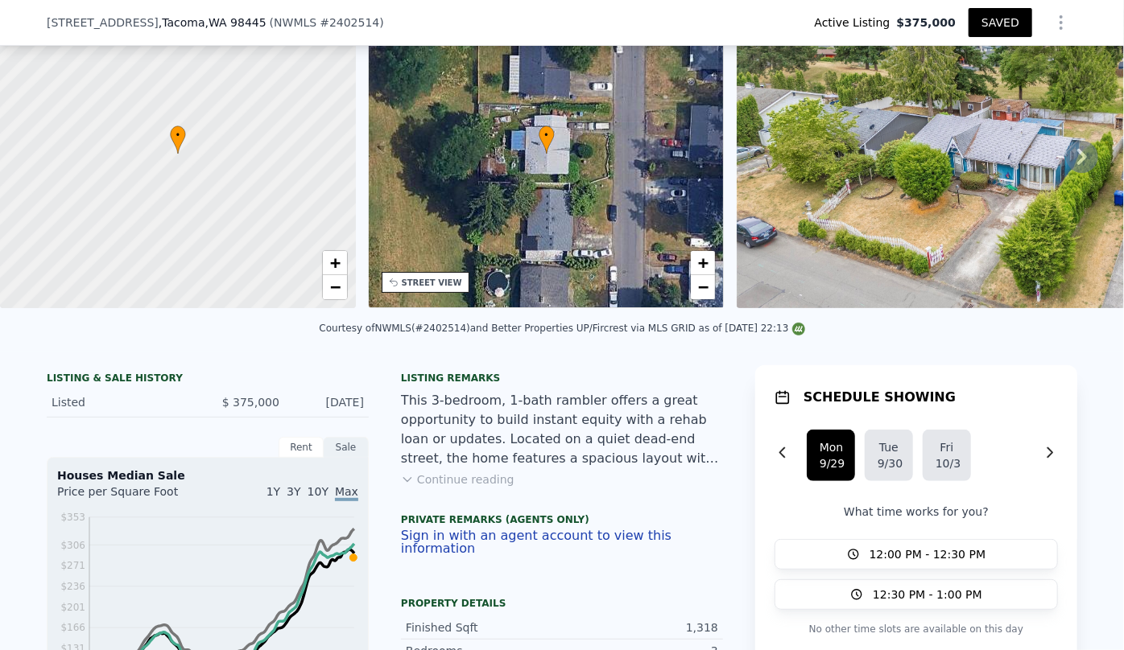
scroll to position [287, 0]
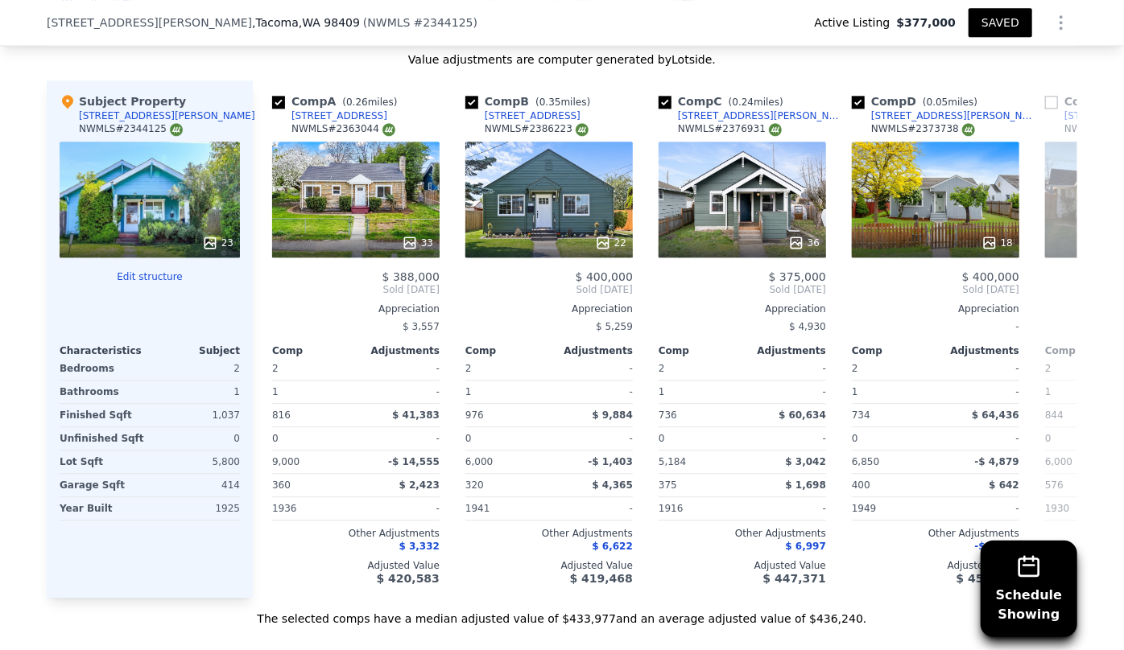
scroll to position [1970, 0]
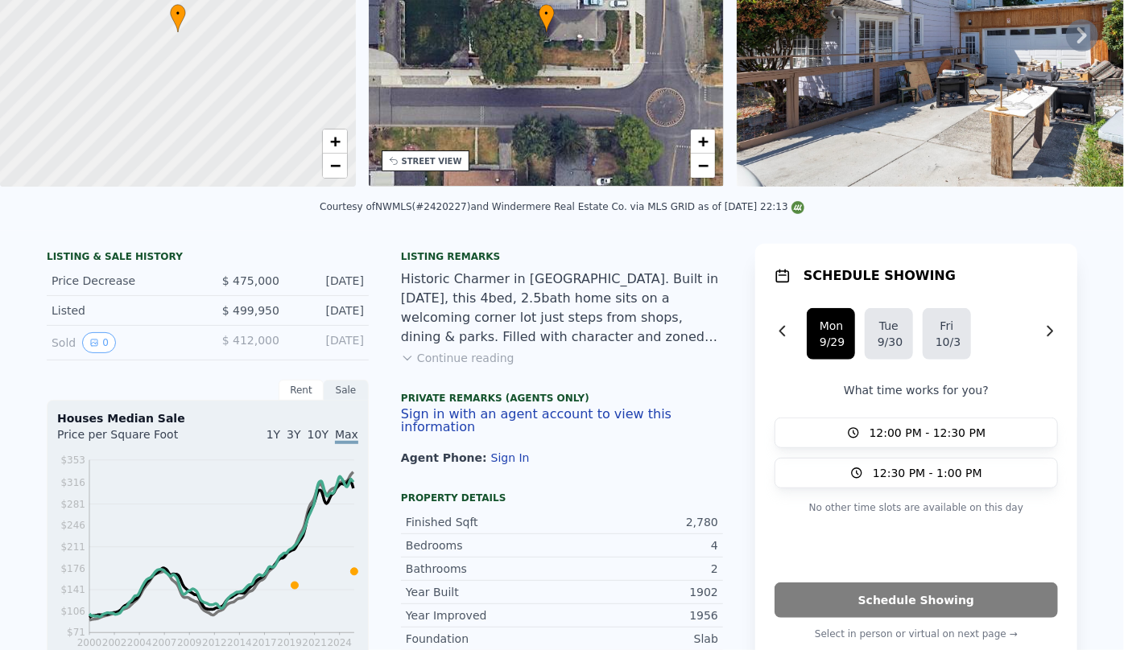
scroll to position [6, 0]
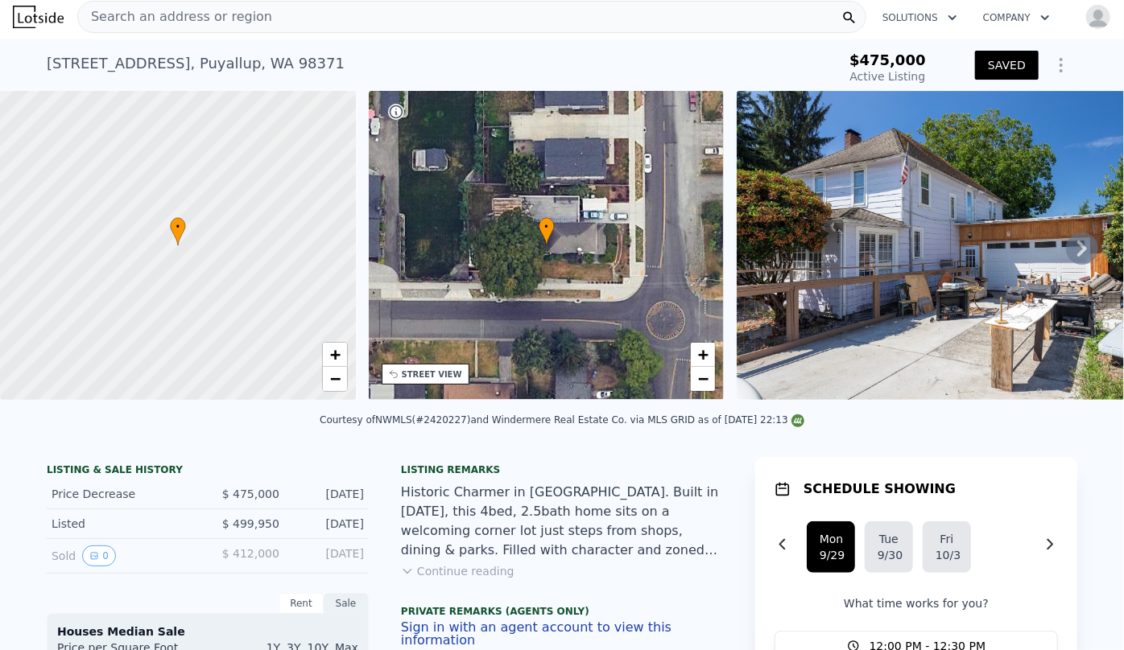
click at [432, 374] on div "STREET VIEW" at bounding box center [432, 375] width 60 height 12
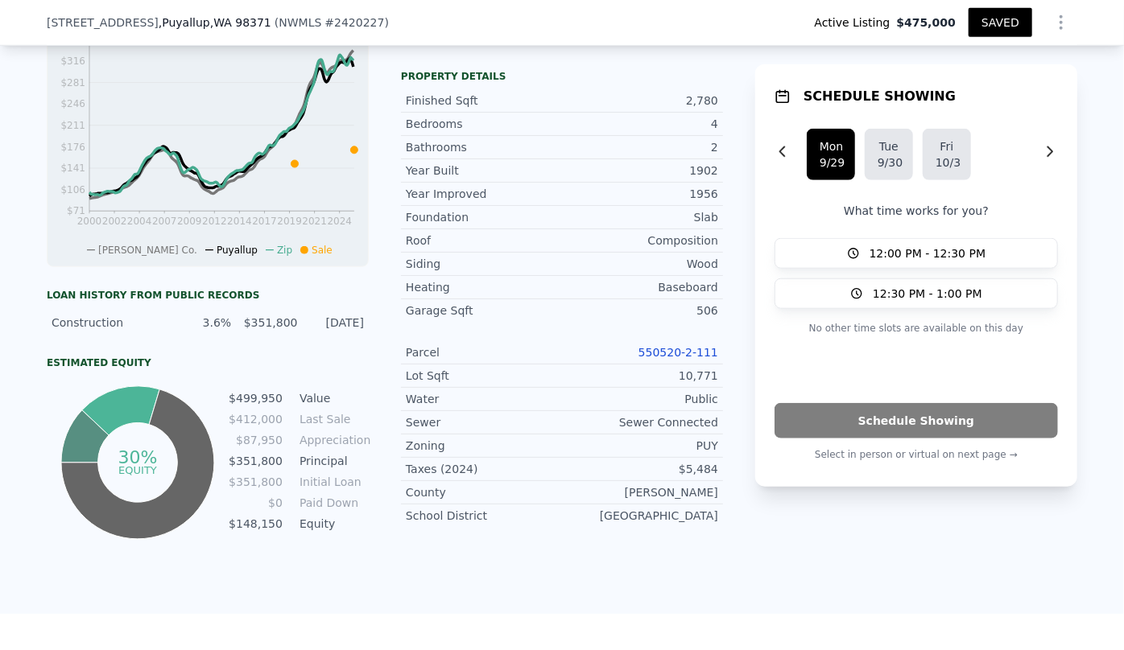
scroll to position [658, 0]
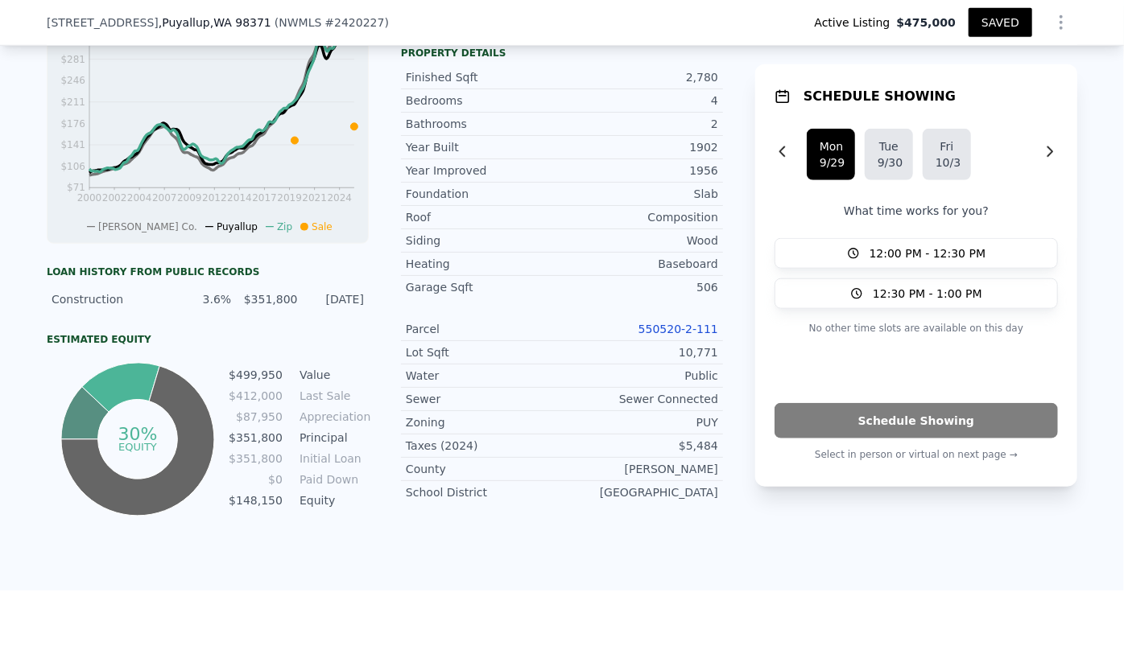
click at [657, 328] on link "550520-2-111" at bounding box center [678, 329] width 80 height 13
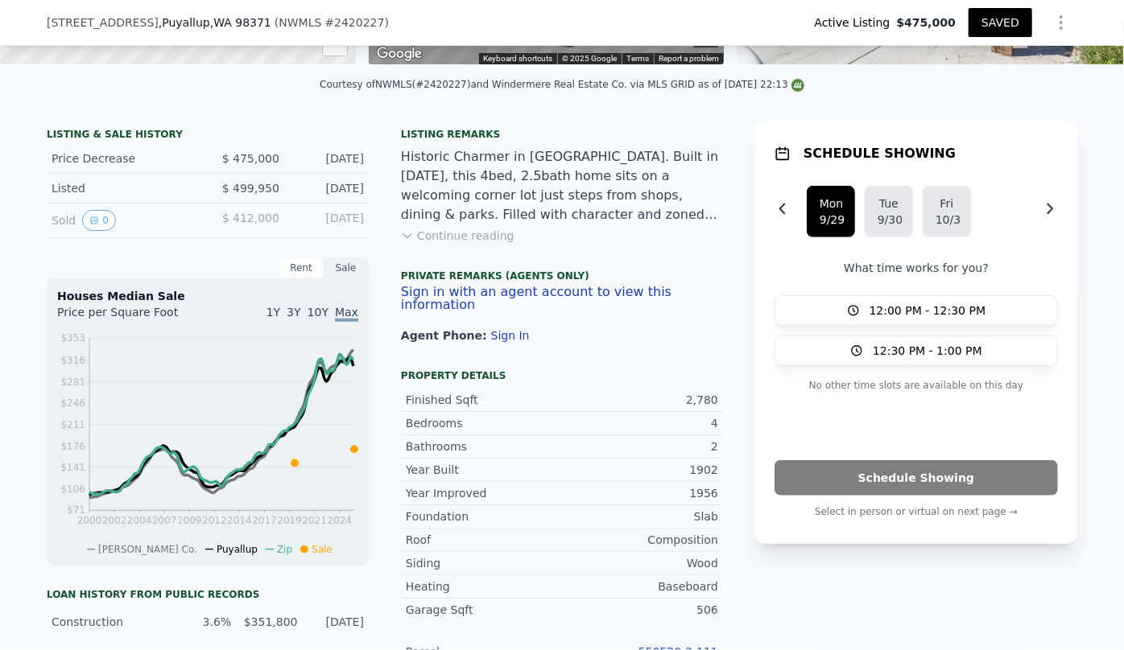
scroll to position [292, 0]
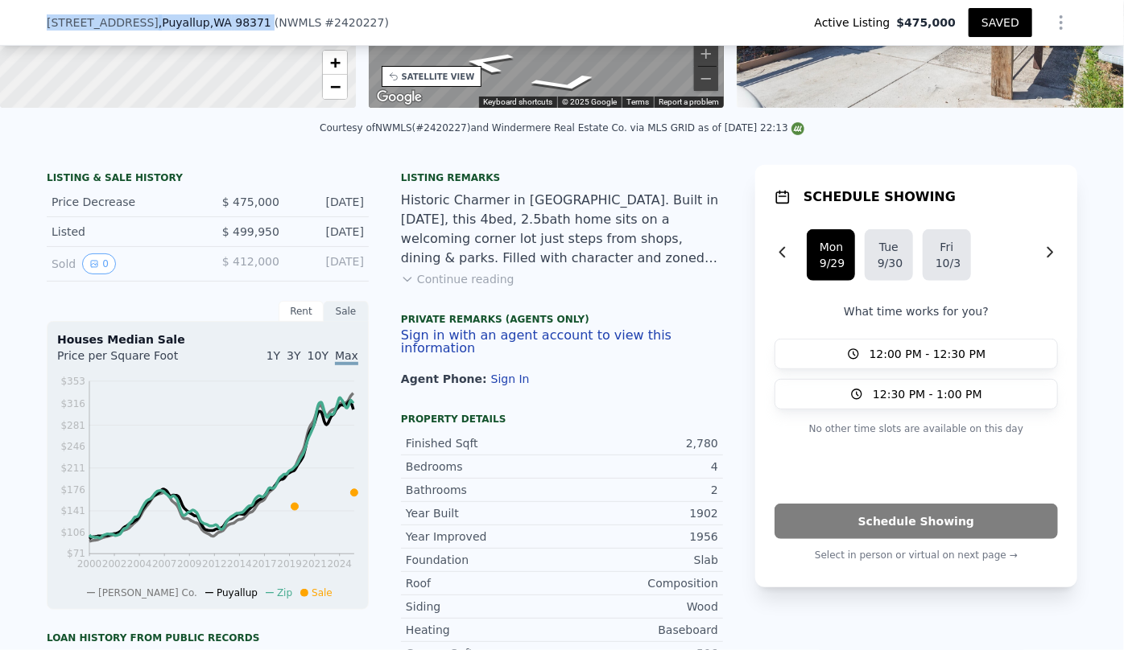
drag, startPoint x: 35, startPoint y: 20, endPoint x: 222, endPoint y: 18, distance: 186.8
click at [222, 18] on div "826 9th St SW , Puyallup , WA 98371 ( NWMLS # 2420227 ) Active Listing $475,000…" at bounding box center [562, 23] width 1124 height 46
copy div "826 9th St SW , Puyallup , WA 98371"
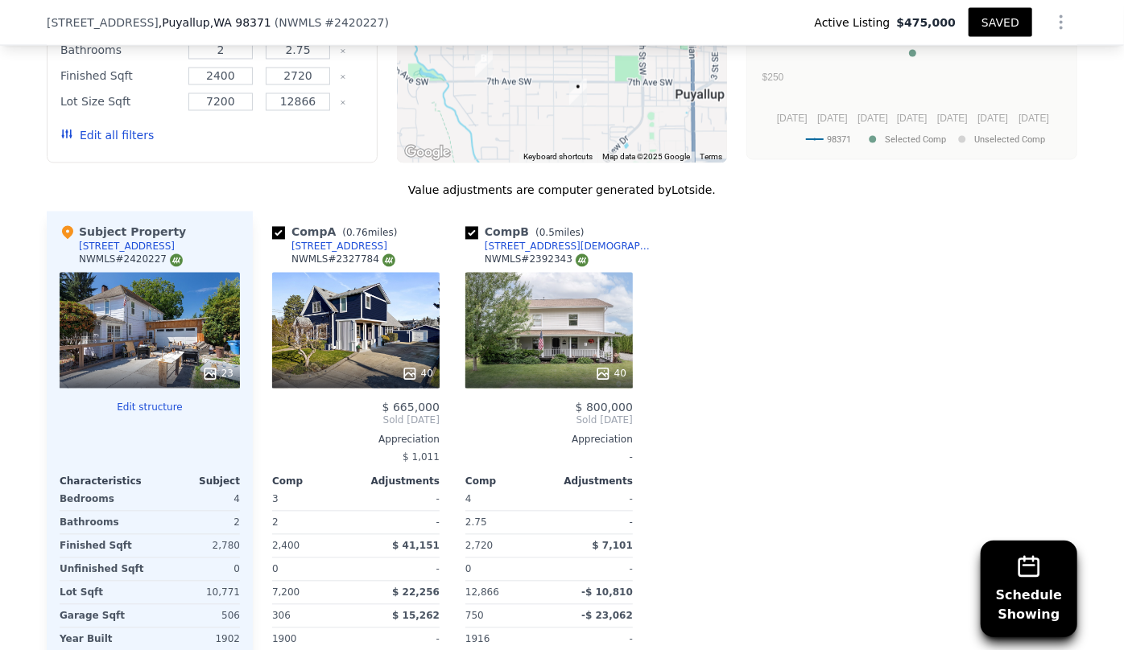
scroll to position [1390, 0]
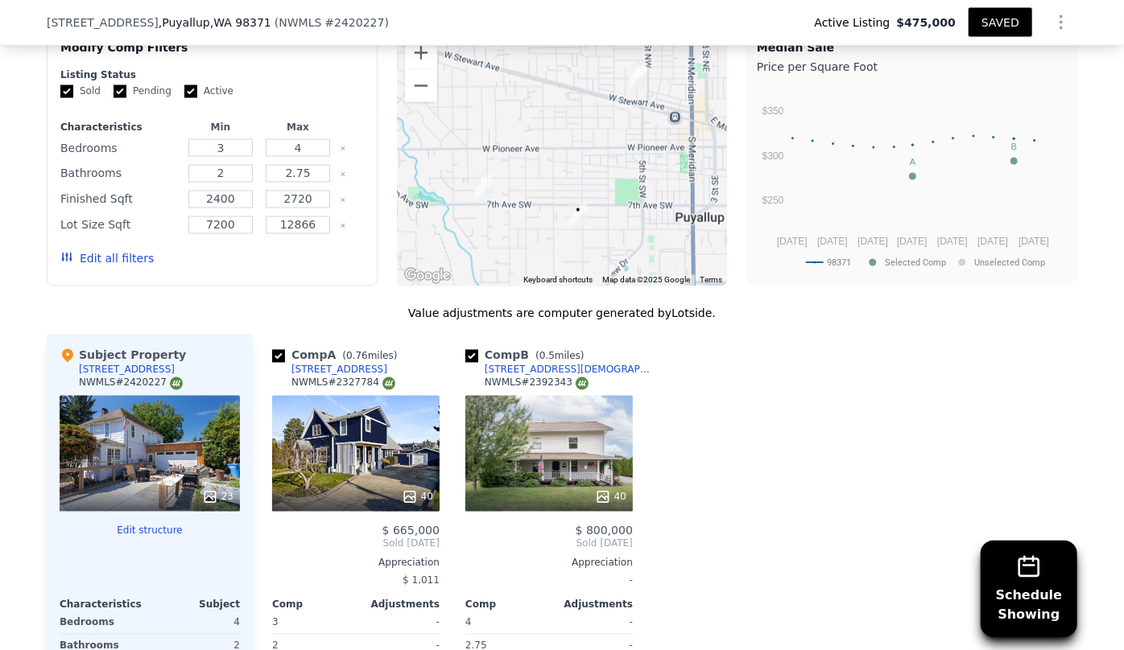
click at [99, 267] on button "Edit all filters" at bounding box center [106, 259] width 93 height 16
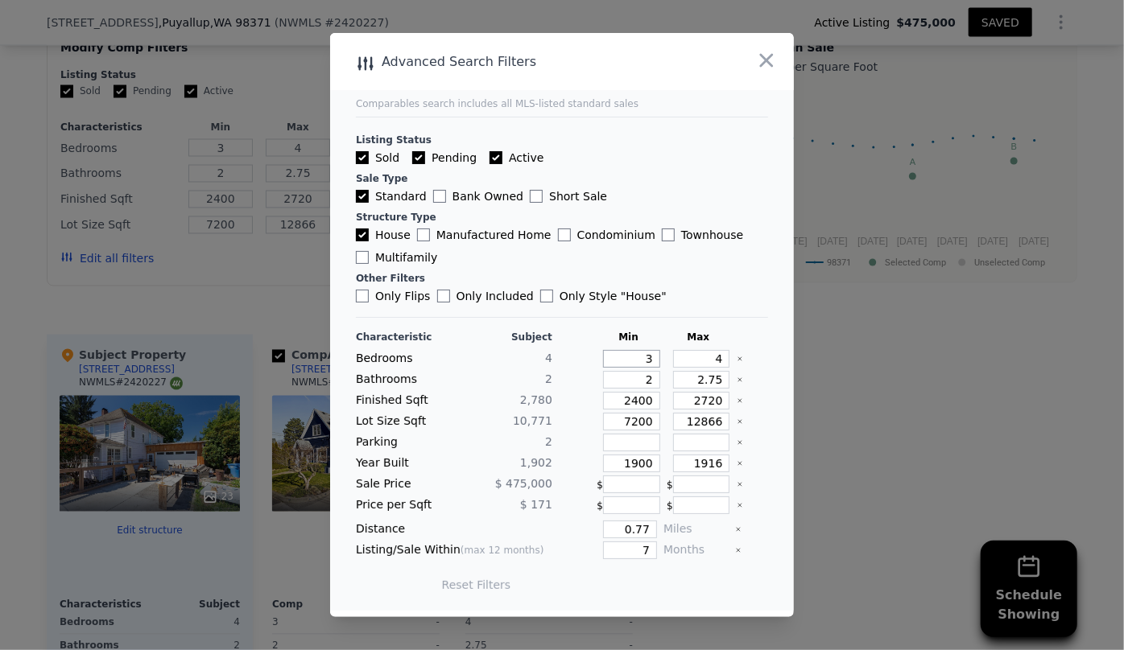
drag, startPoint x: 645, startPoint y: 359, endPoint x: 588, endPoint y: 369, distance: 57.3
click at [580, 368] on div "Bedrooms 4 3 4" at bounding box center [562, 359] width 412 height 18
type input "4"
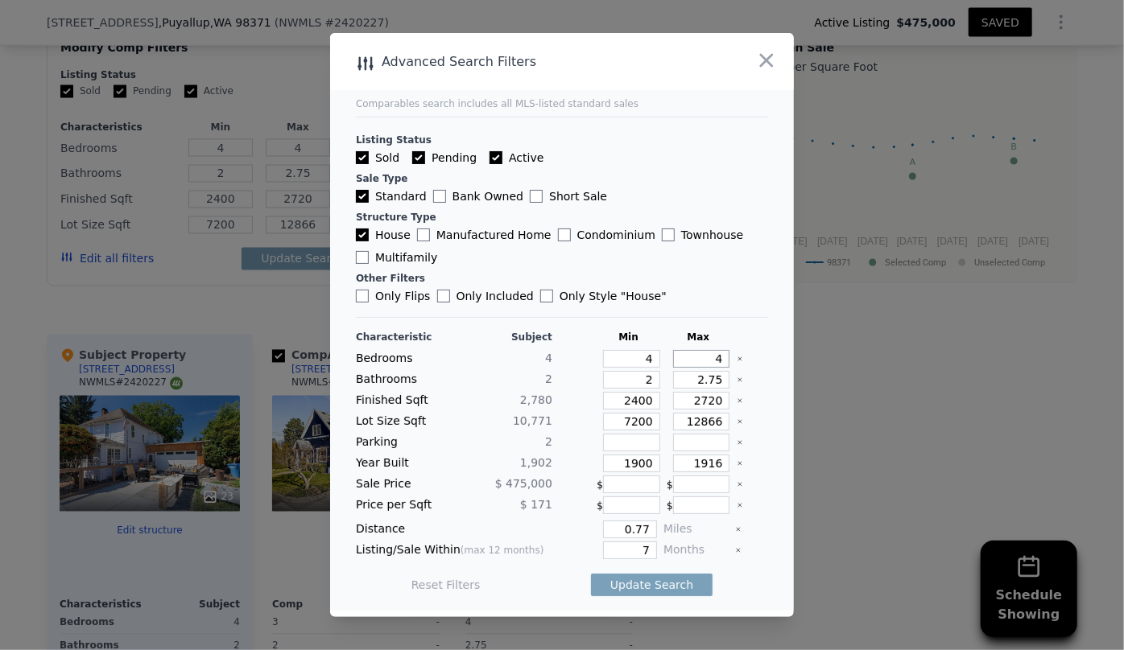
drag, startPoint x: 715, startPoint y: 357, endPoint x: 656, endPoint y: 363, distance: 59.1
click at [656, 363] on div "Bedrooms 4 4 4" at bounding box center [562, 359] width 412 height 18
type input "5"
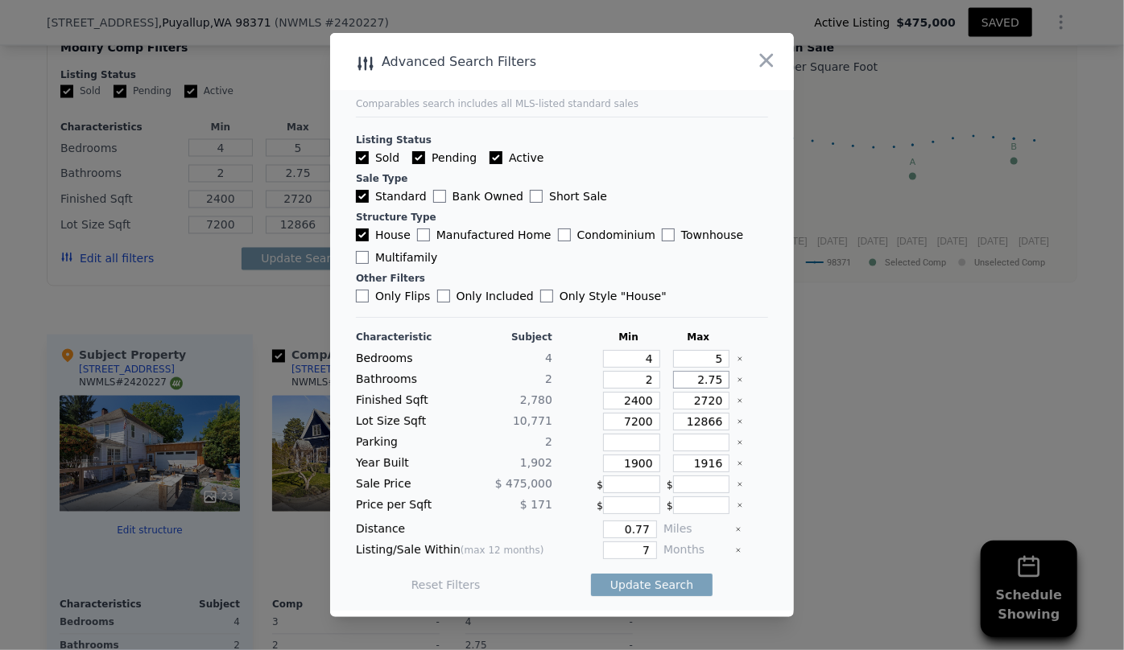
drag, startPoint x: 710, startPoint y: 382, endPoint x: 643, endPoint y: 392, distance: 67.6
click at [643, 392] on div "Characteristic Subject Min Max Bedrooms 4 4 5 Bathrooms 2 2 2.75 Finished Sqft …" at bounding box center [562, 469] width 412 height 277
drag, startPoint x: 643, startPoint y: 380, endPoint x: 601, endPoint y: 386, distance: 42.2
click at [603, 386] on input "2" at bounding box center [631, 380] width 57 height 18
type input "1"
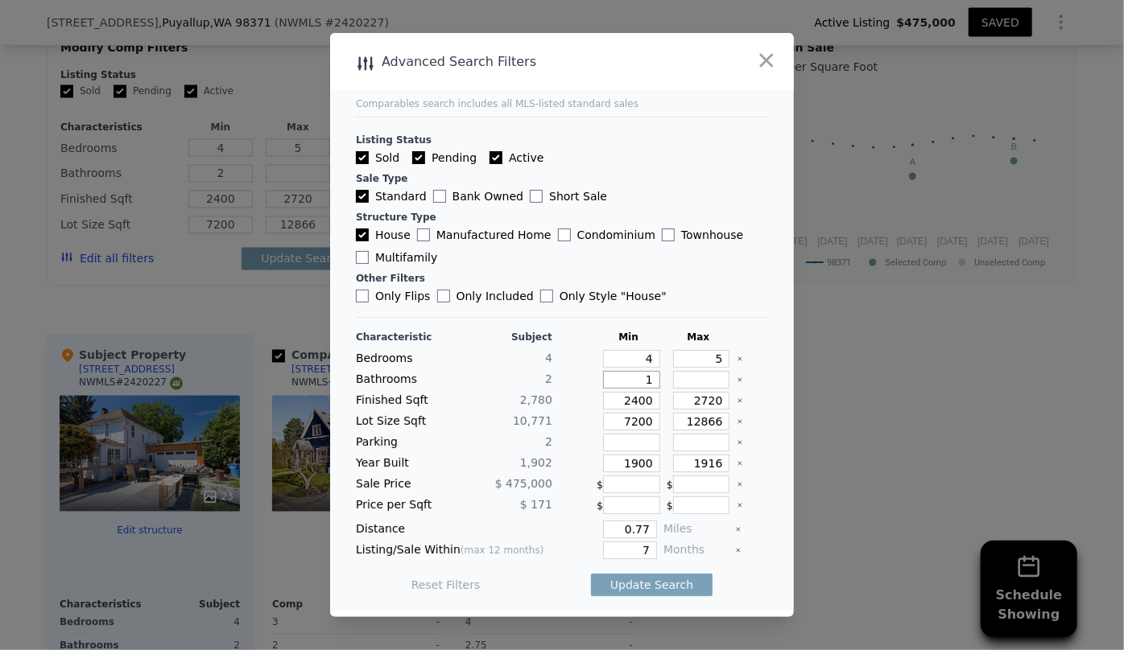
type input "1"
drag, startPoint x: 713, startPoint y: 402, endPoint x: 625, endPoint y: 406, distance: 87.9
click at [625, 406] on div "Finished Sqft 2,780 2400 2720" at bounding box center [562, 401] width 412 height 18
type input "2"
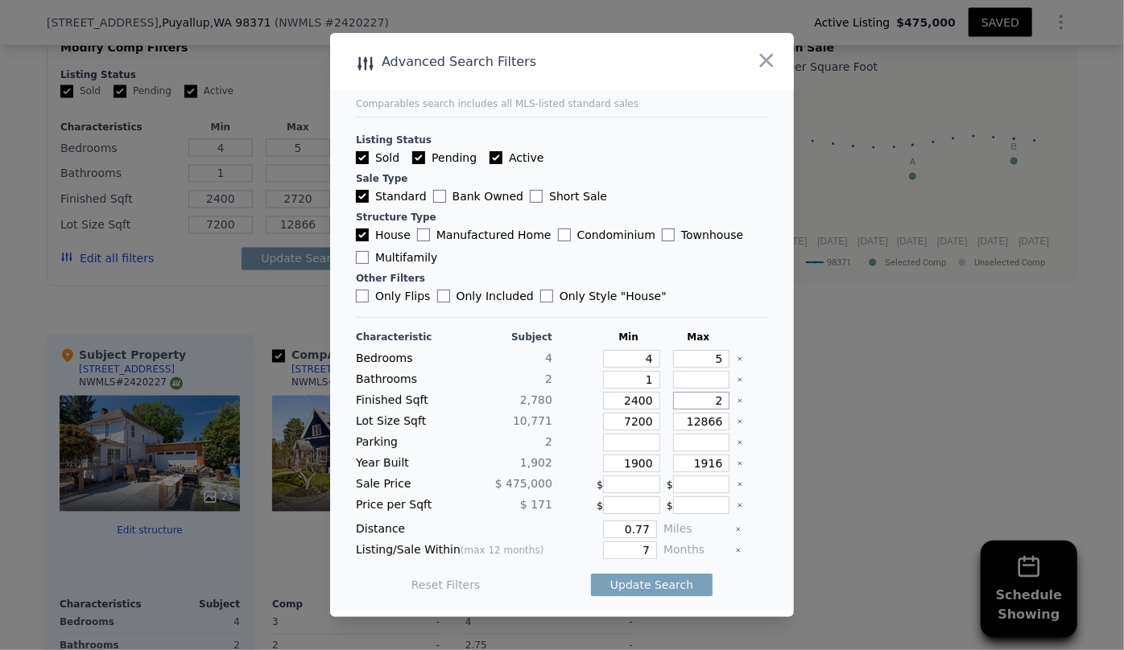
type input "2"
type input "29"
type input "290"
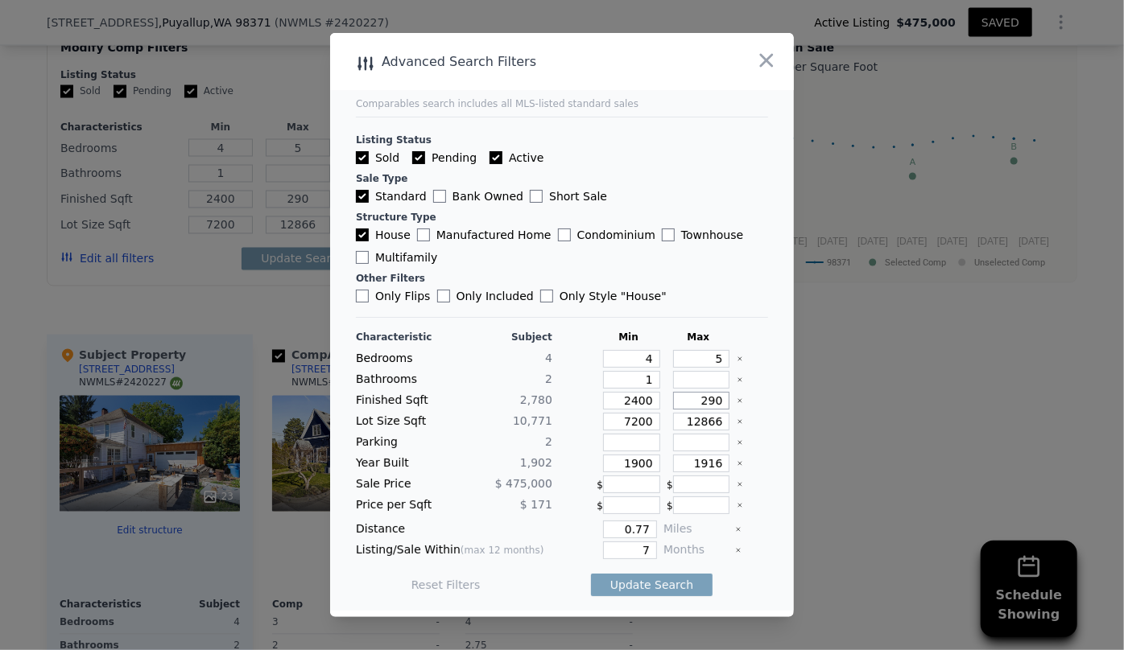
type input "2900"
drag, startPoint x: 644, startPoint y: 427, endPoint x: 539, endPoint y: 444, distance: 106.0
click at [539, 444] on div "Characteristic Subject Min Max Bedrooms 4 4 5 Bathrooms 2 1 Finished Sqft 2,780…" at bounding box center [562, 469] width 412 height 277
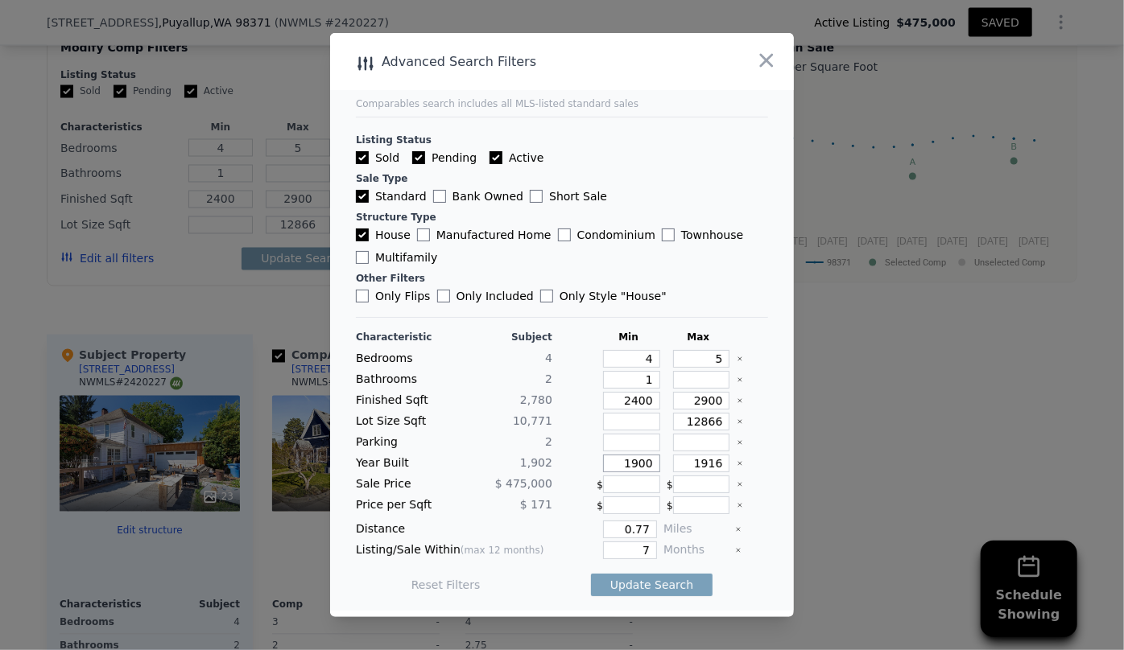
drag, startPoint x: 643, startPoint y: 464, endPoint x: 544, endPoint y: 473, distance: 99.5
click at [547, 473] on div "Characteristic Subject Min Max Bedrooms 4 4 5 Bathrooms 2 1 Finished Sqft 2,780…" at bounding box center [562, 469] width 412 height 277
drag, startPoint x: 716, startPoint y: 462, endPoint x: 647, endPoint y: 465, distance: 68.5
click at [647, 465] on div "Year Built 1,902 1916" at bounding box center [562, 464] width 412 height 18
type input "1970"
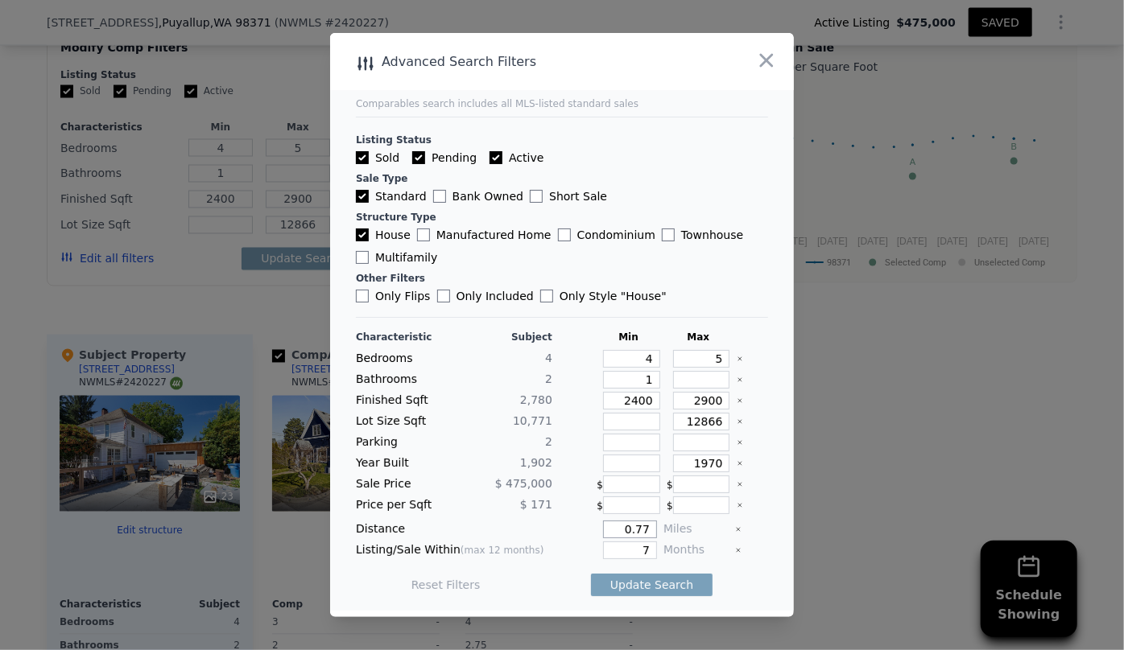
drag, startPoint x: 646, startPoint y: 531, endPoint x: 537, endPoint y: 533, distance: 108.7
click at [537, 532] on div "Distance 0.77 Miles" at bounding box center [562, 530] width 412 height 18
type input "1"
drag, startPoint x: 645, startPoint y: 547, endPoint x: 590, endPoint y: 552, distance: 55.0
click at [592, 552] on div "7" at bounding box center [608, 551] width 98 height 18
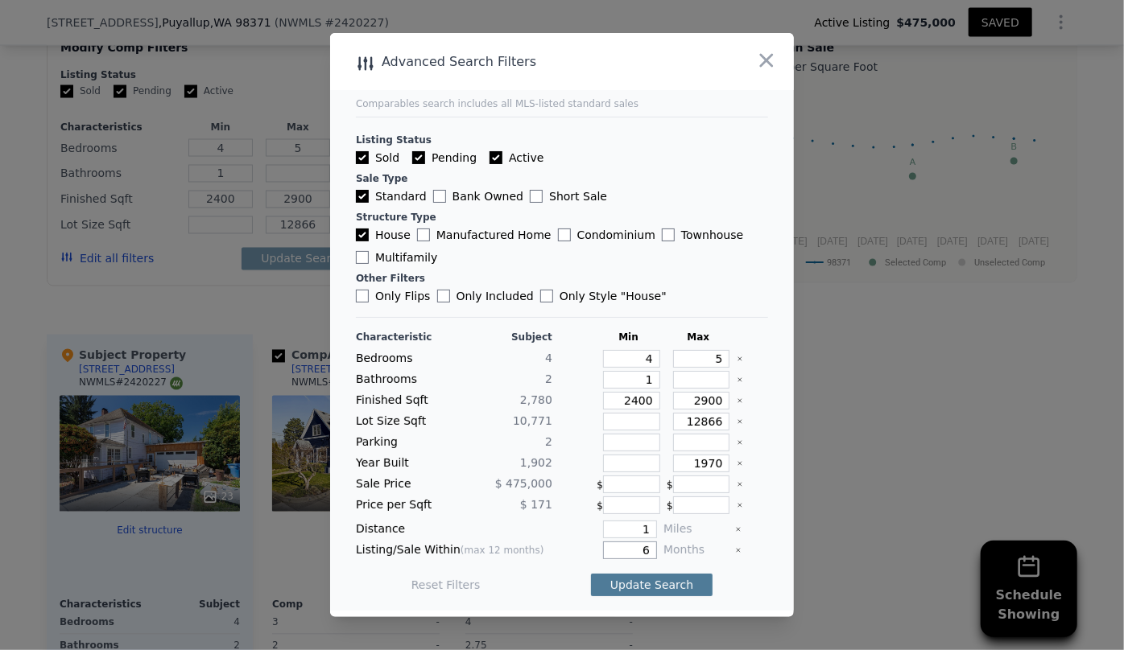
type input "6"
click at [622, 576] on button "Update Search" at bounding box center [652, 585] width 122 height 23
checkbox input "false"
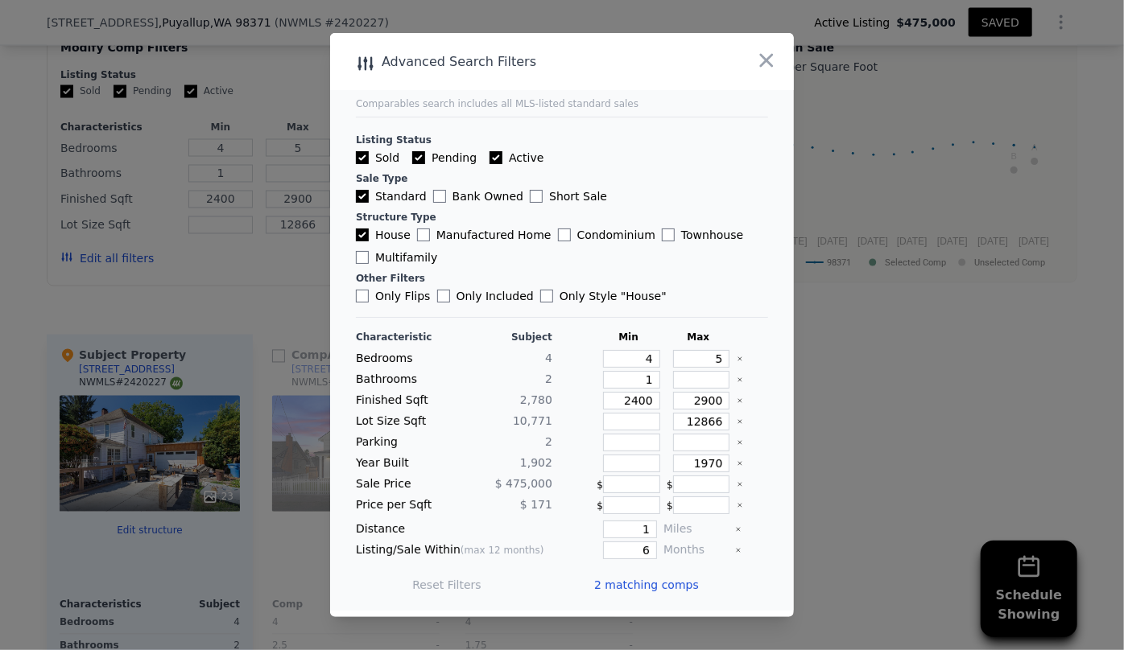
click at [626, 584] on span "2 matching comps" at bounding box center [646, 585] width 105 height 16
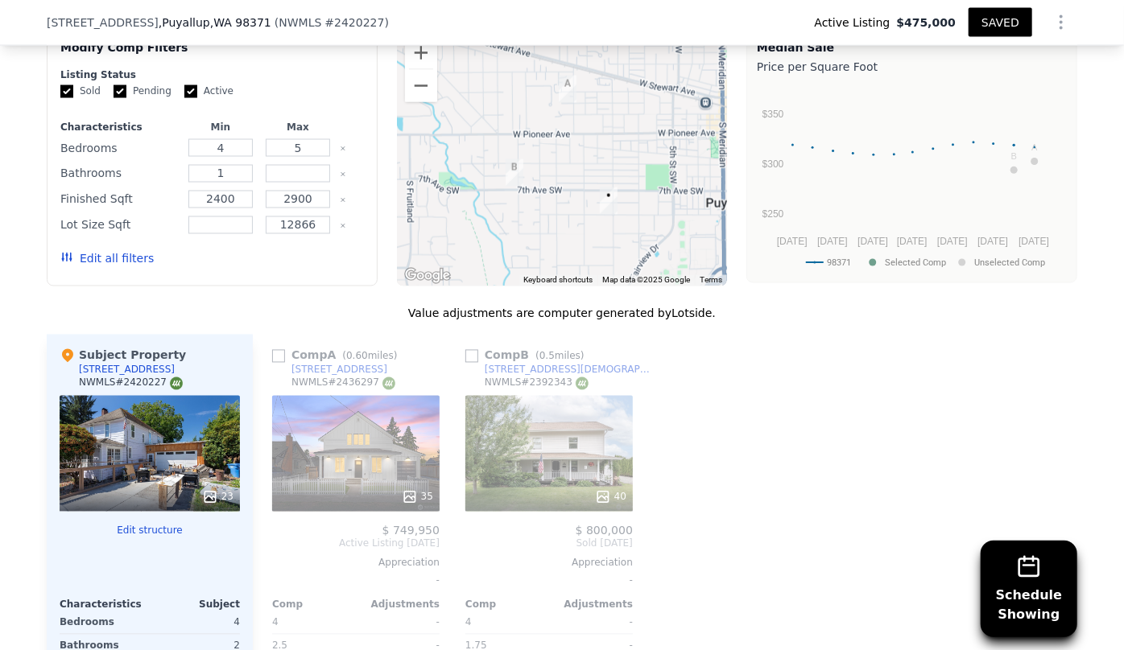
click at [126, 266] on button "Edit all filters" at bounding box center [106, 259] width 93 height 16
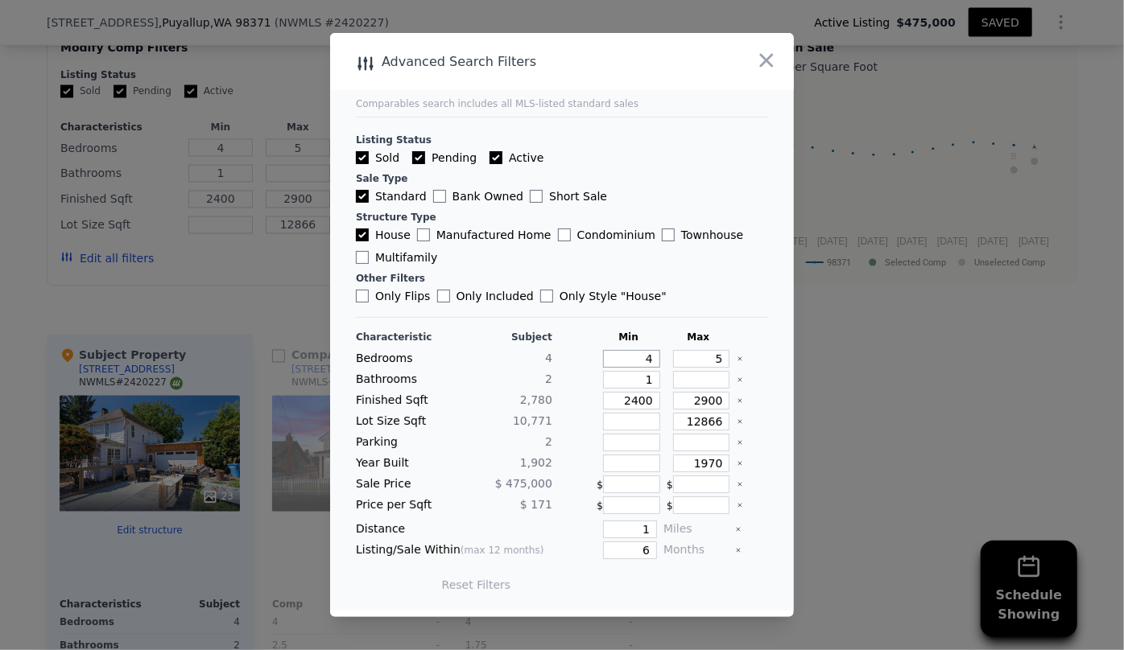
drag, startPoint x: 650, startPoint y: 357, endPoint x: 578, endPoint y: 363, distance: 72.7
click at [588, 361] on div "Bedrooms 4 4 5" at bounding box center [562, 359] width 412 height 18
type input "3"
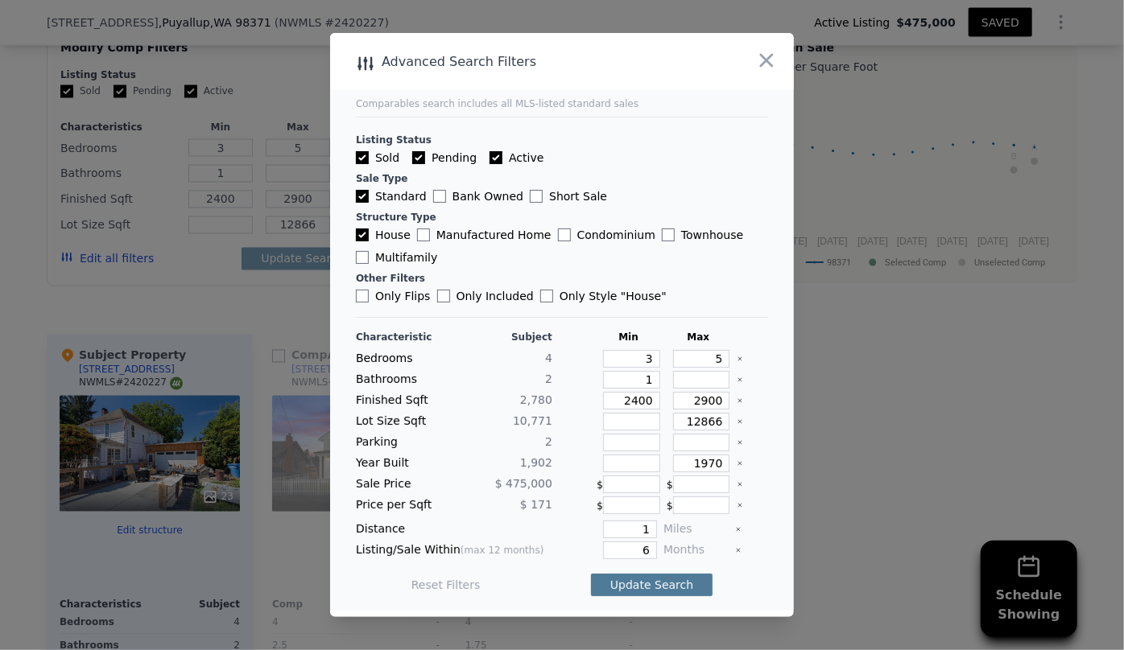
click at [651, 588] on button "Update Search" at bounding box center [652, 585] width 122 height 23
click at [664, 586] on span "2 matching comps" at bounding box center [646, 585] width 105 height 16
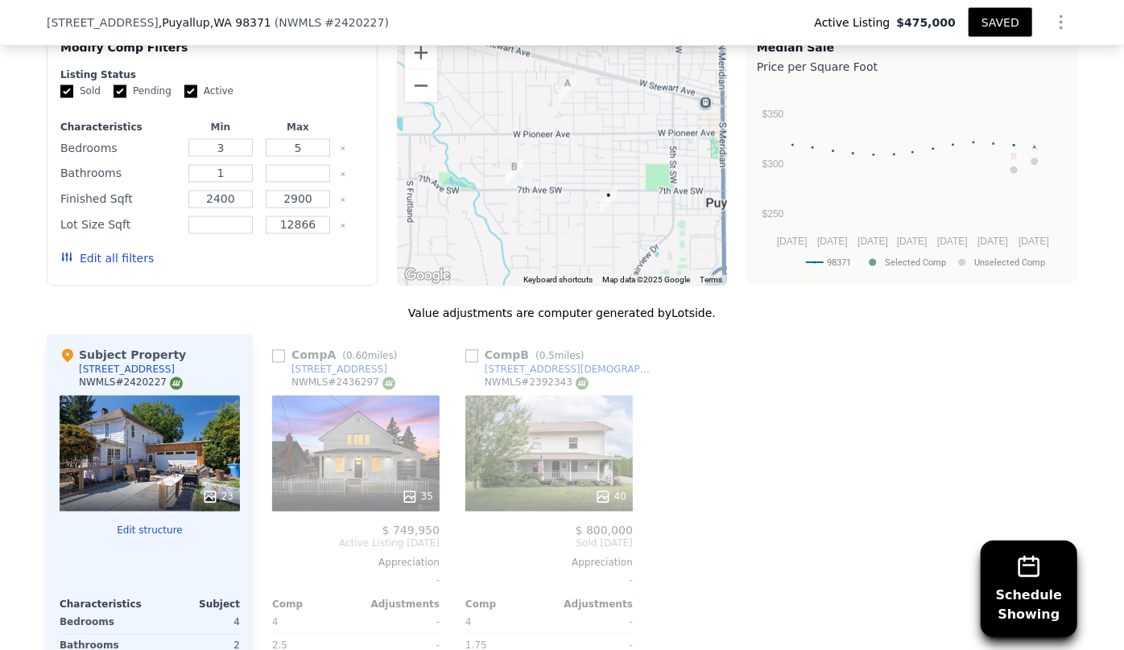
click at [125, 267] on button "Edit all filters" at bounding box center [106, 259] width 93 height 16
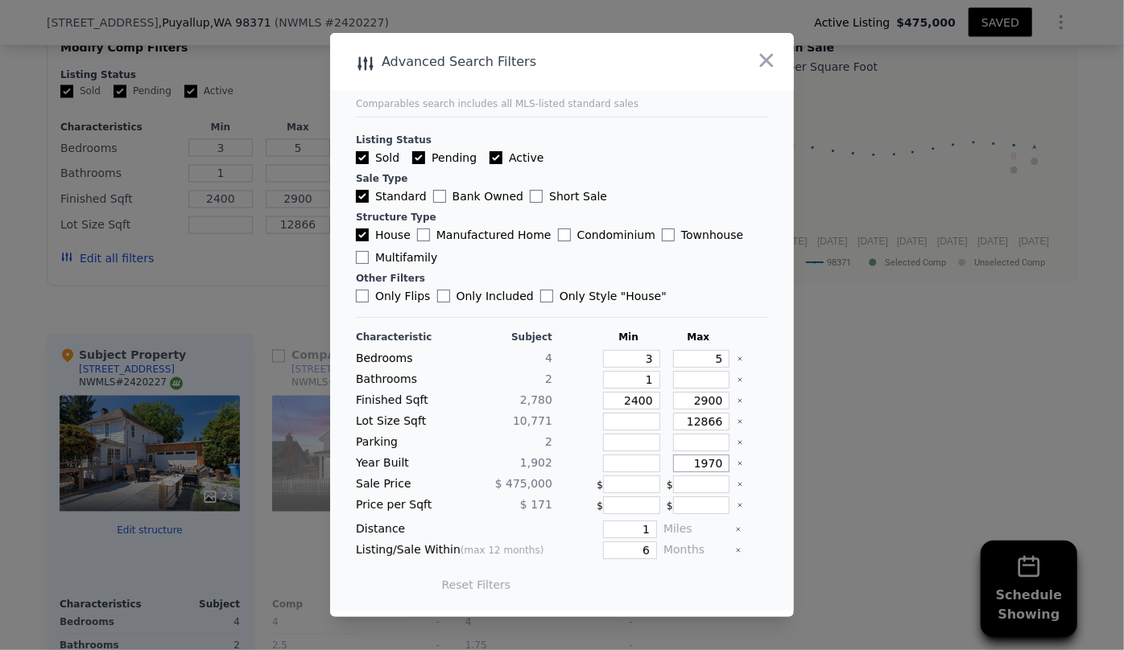
drag, startPoint x: 716, startPoint y: 461, endPoint x: 632, endPoint y: 469, distance: 84.1
click at [632, 469] on div "Year Built 1,902 1970" at bounding box center [562, 464] width 412 height 18
click at [591, 574] on button "Update Search" at bounding box center [652, 585] width 122 height 23
type input "1970"
click at [591, 574] on button "Update Search" at bounding box center [652, 585] width 122 height 23
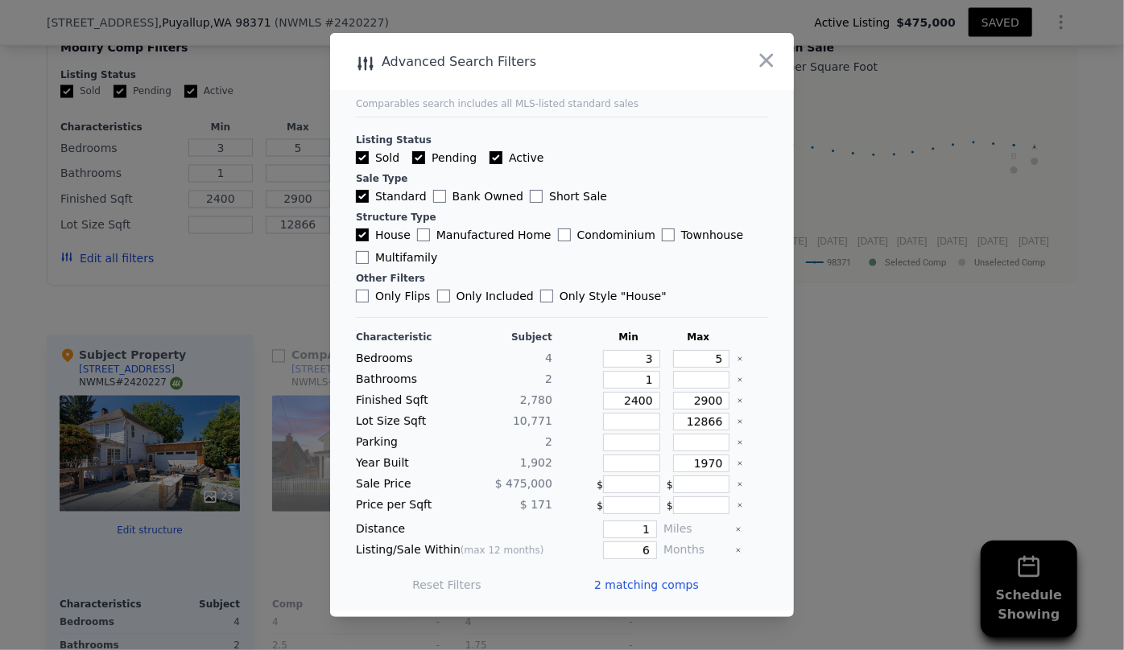
click at [663, 578] on span "2 matching comps" at bounding box center [646, 585] width 105 height 16
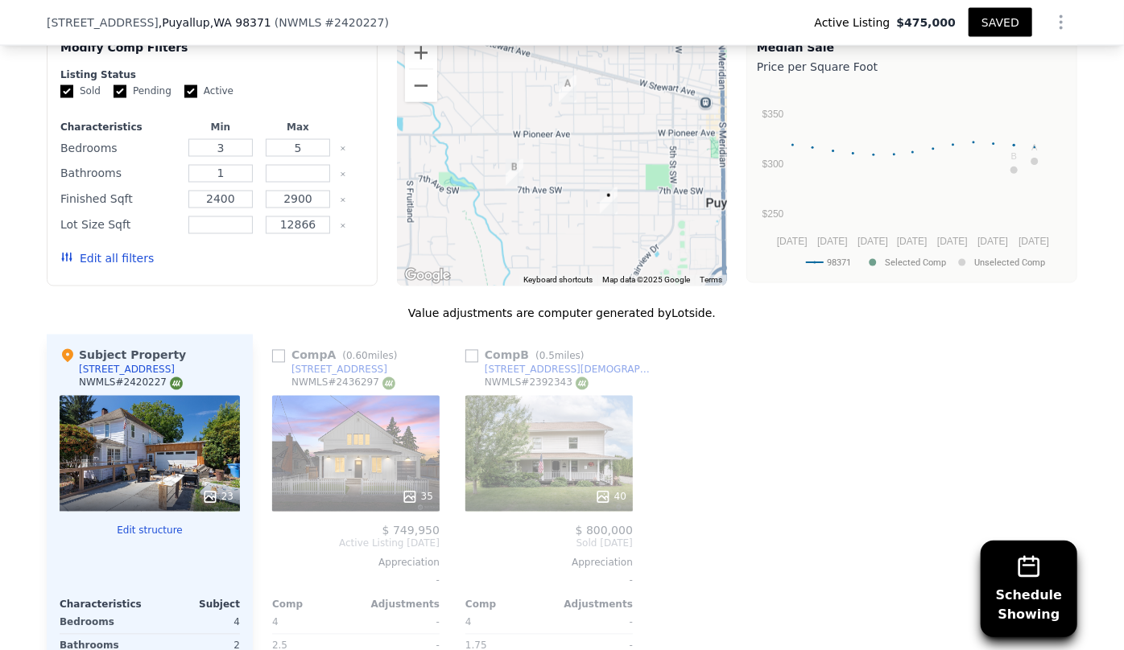
click at [126, 267] on button "Edit all filters" at bounding box center [106, 259] width 93 height 16
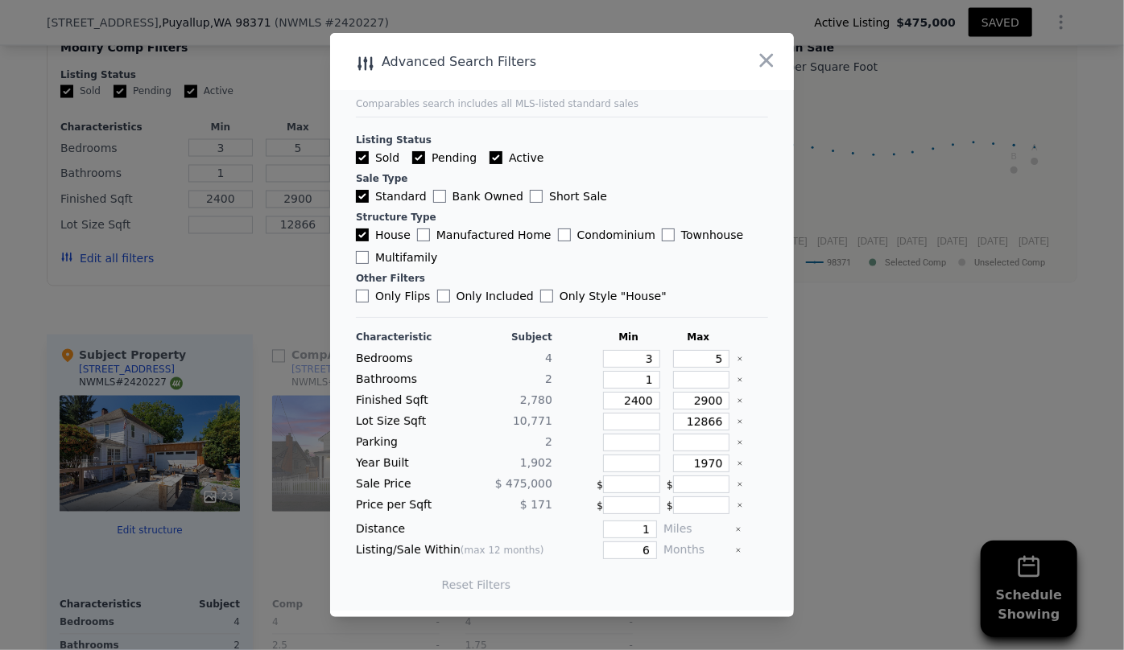
type input "4"
type input "2"
type input "2.75"
type input "2720"
type input "7200"
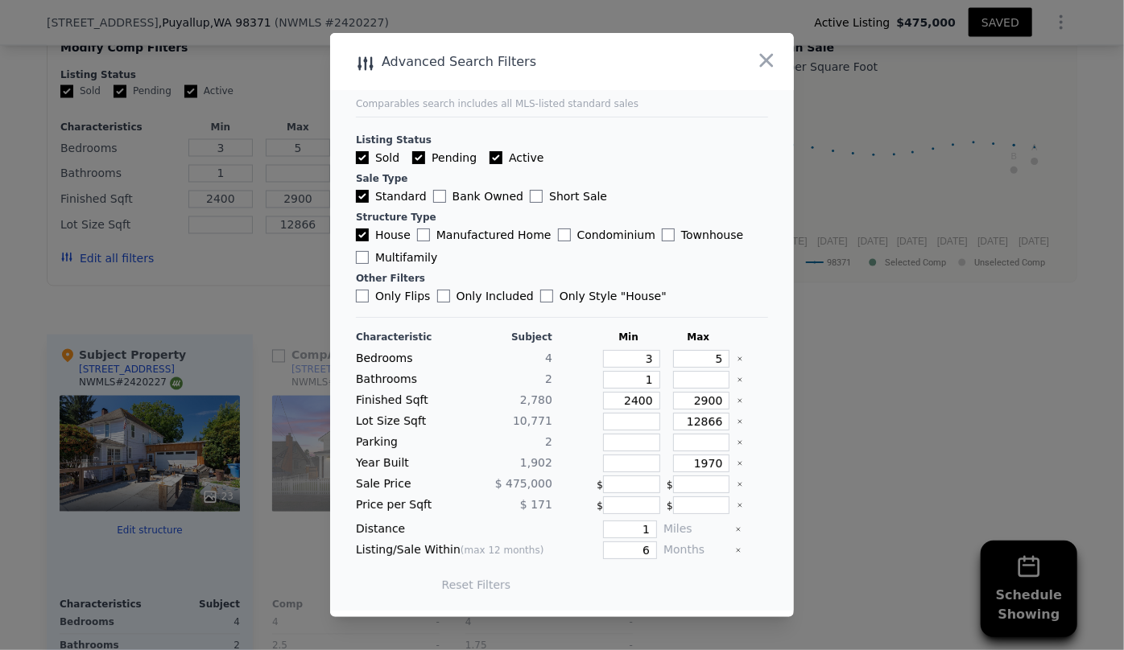
checkbox input "true"
type input "4"
type input "2"
type input "2.75"
type input "2720"
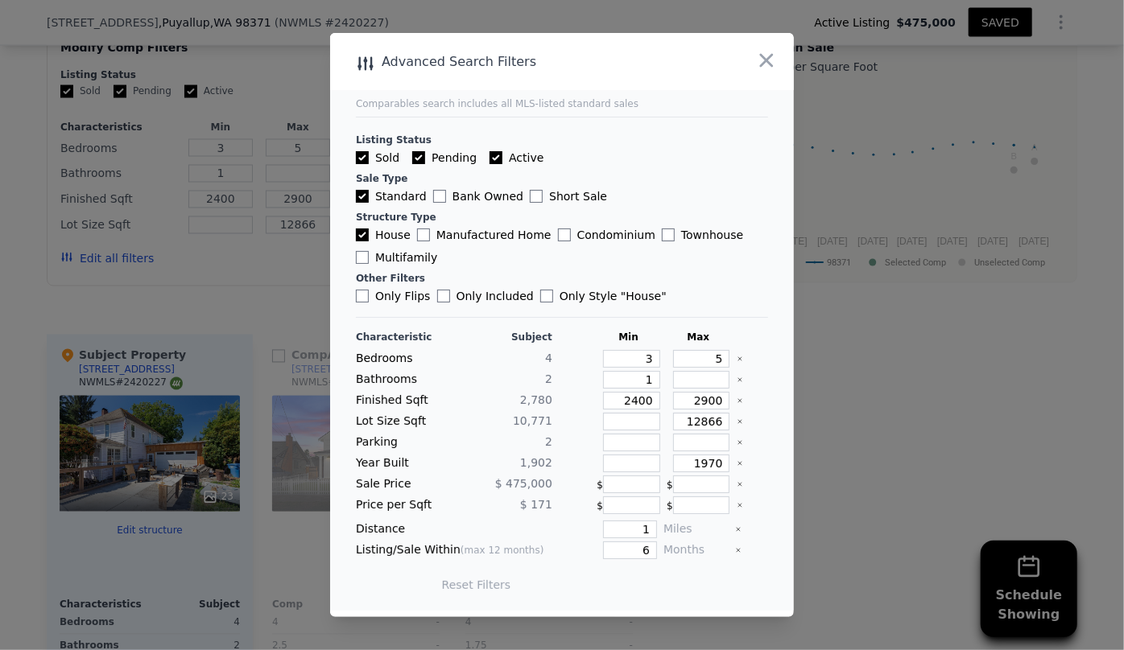
type input "7200"
type input "1900"
type input "1916"
type input "0.77"
type input "7"
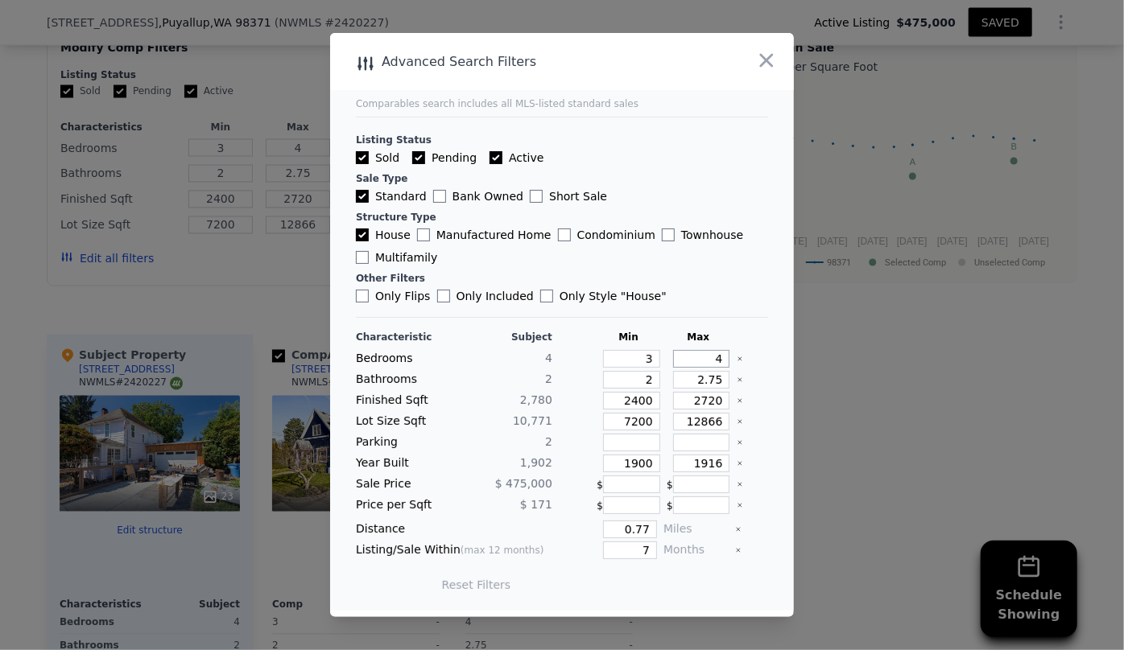
drag, startPoint x: 717, startPoint y: 357, endPoint x: 647, endPoint y: 357, distance: 70.0
click at [648, 357] on div "Bedrooms 4 3 4" at bounding box center [562, 359] width 412 height 18
type input "5"
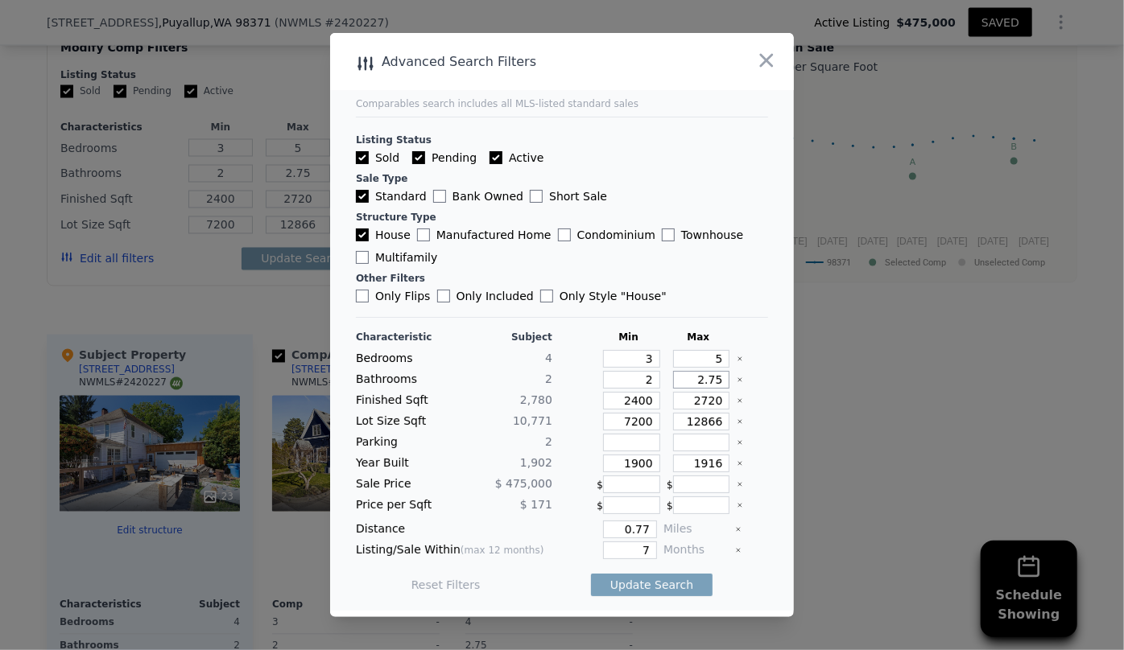
drag, startPoint x: 708, startPoint y: 379, endPoint x: 668, endPoint y: 385, distance: 39.8
click at [673, 384] on input "2.75" at bounding box center [701, 380] width 57 height 18
drag, startPoint x: 642, startPoint y: 382, endPoint x: 580, endPoint y: 382, distance: 62.0
click at [580, 382] on div "Bathrooms 2 2" at bounding box center [562, 380] width 412 height 18
type input "1"
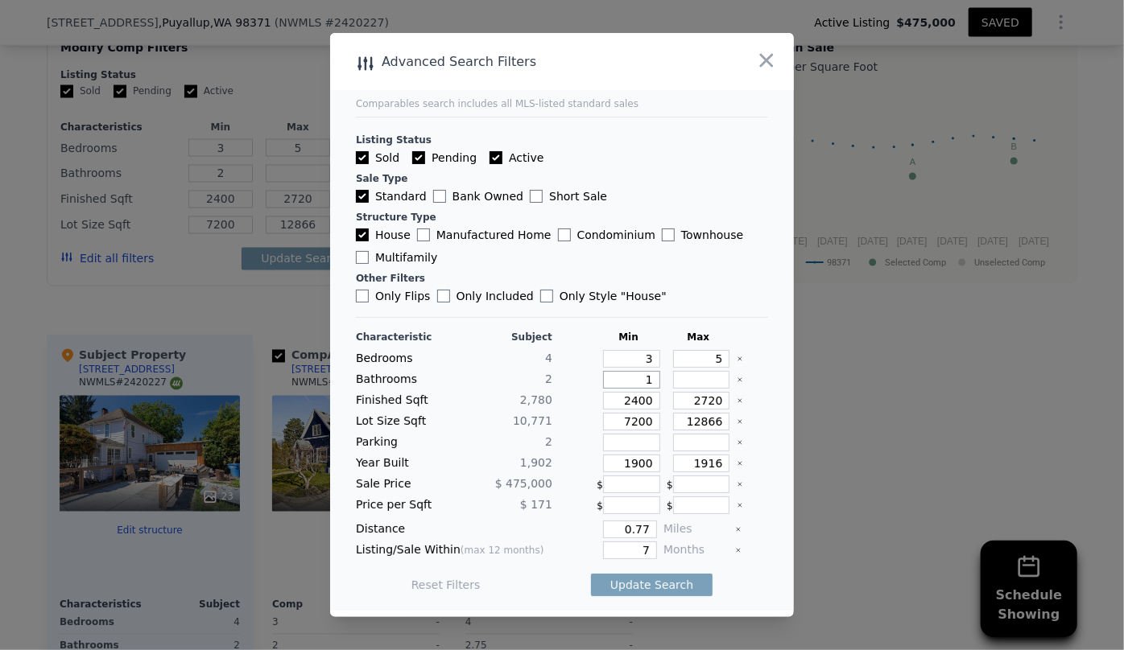
type input "1"
click at [647, 402] on input "2400" at bounding box center [631, 401] width 57 height 18
type input "4"
type input "2"
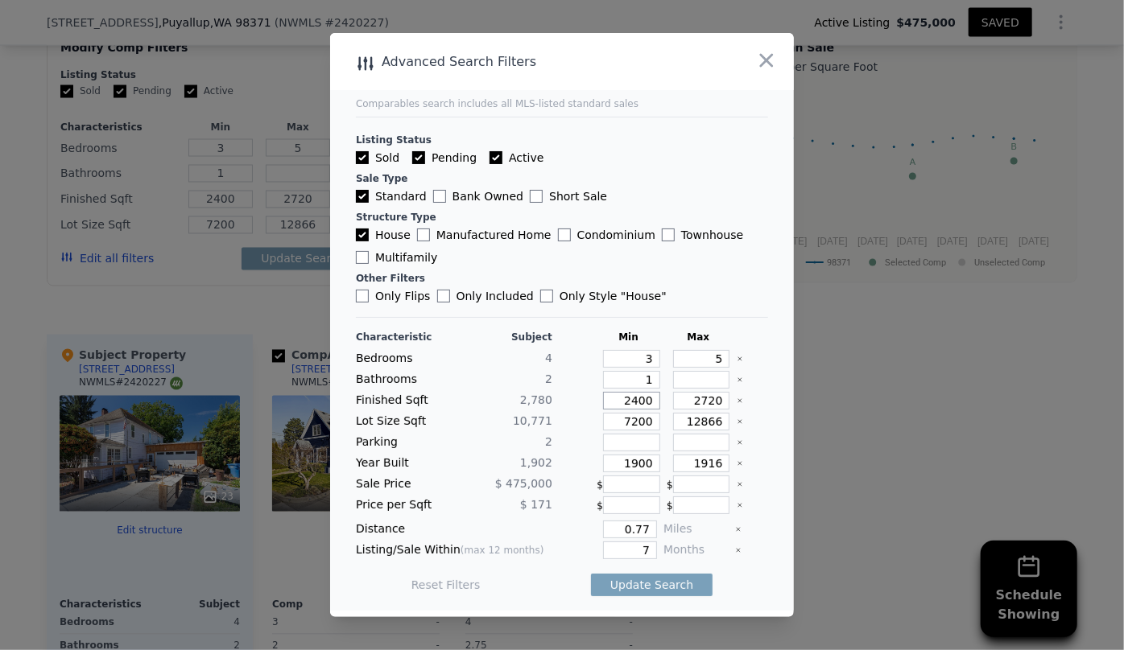
type input "2.75"
type input "4"
type input "2"
type input "2.75"
drag, startPoint x: 712, startPoint y: 361, endPoint x: 682, endPoint y: 365, distance: 30.9
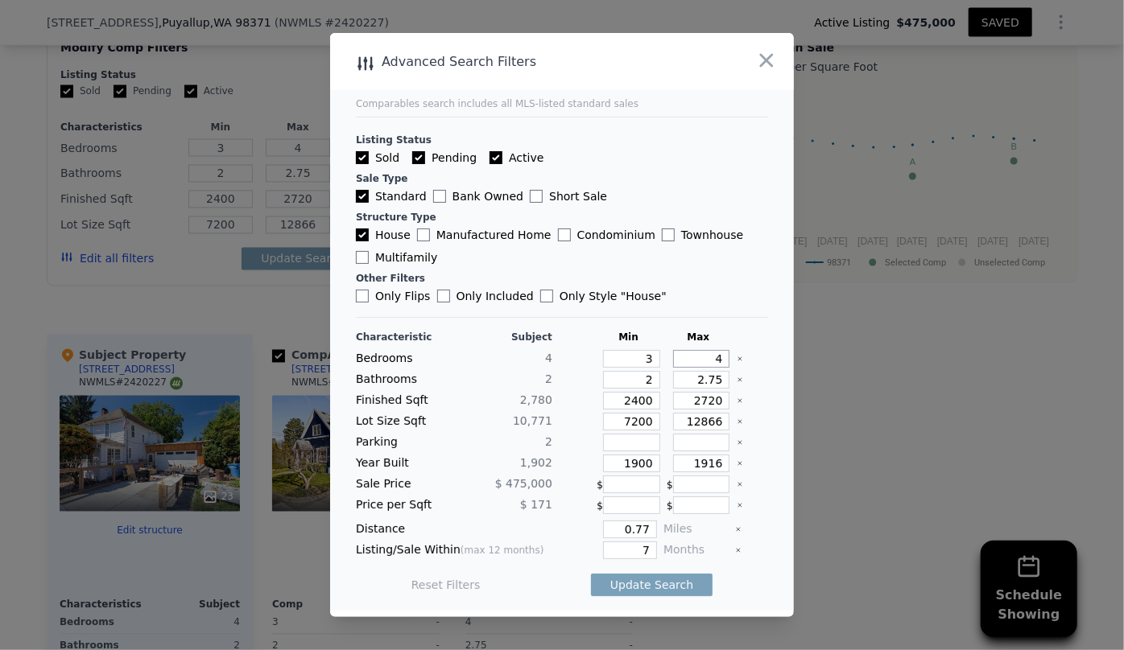
click at [682, 365] on input "4" at bounding box center [701, 359] width 57 height 18
type input "5"
drag, startPoint x: 645, startPoint y: 386, endPoint x: 625, endPoint y: 391, distance: 20.7
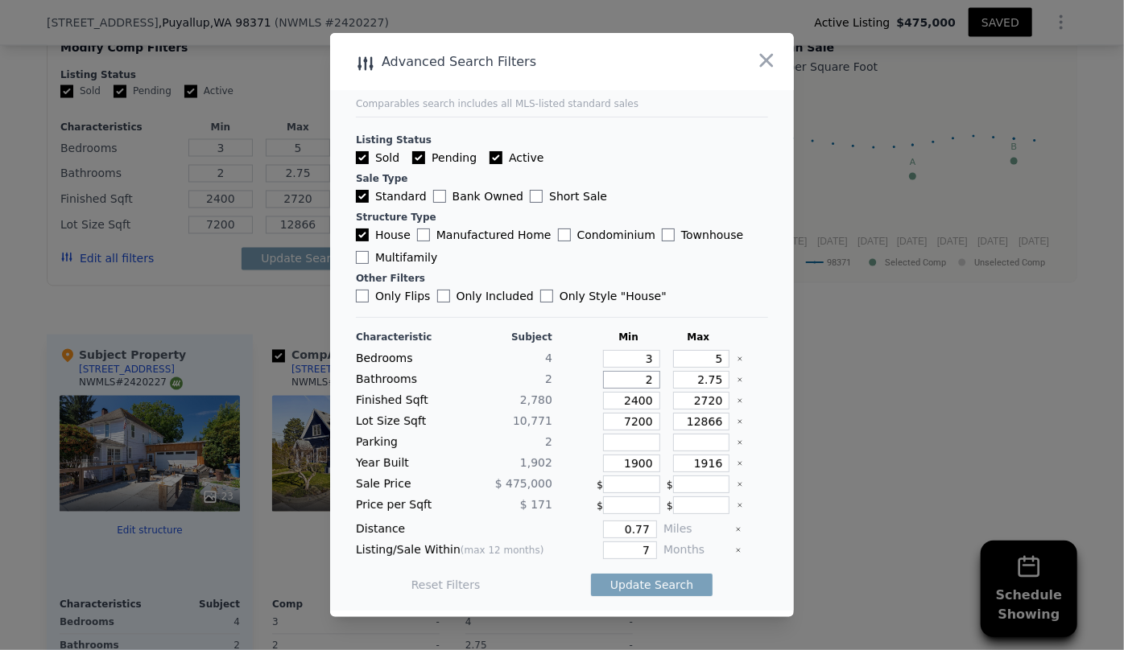
click at [625, 391] on div "Characteristic Subject Min Max Bedrooms 4 3 5 Bathrooms 2 2 2.75 Finished Sqft …" at bounding box center [562, 469] width 412 height 277
type input "1"
drag, startPoint x: 708, startPoint y: 377, endPoint x: 654, endPoint y: 373, distance: 54.1
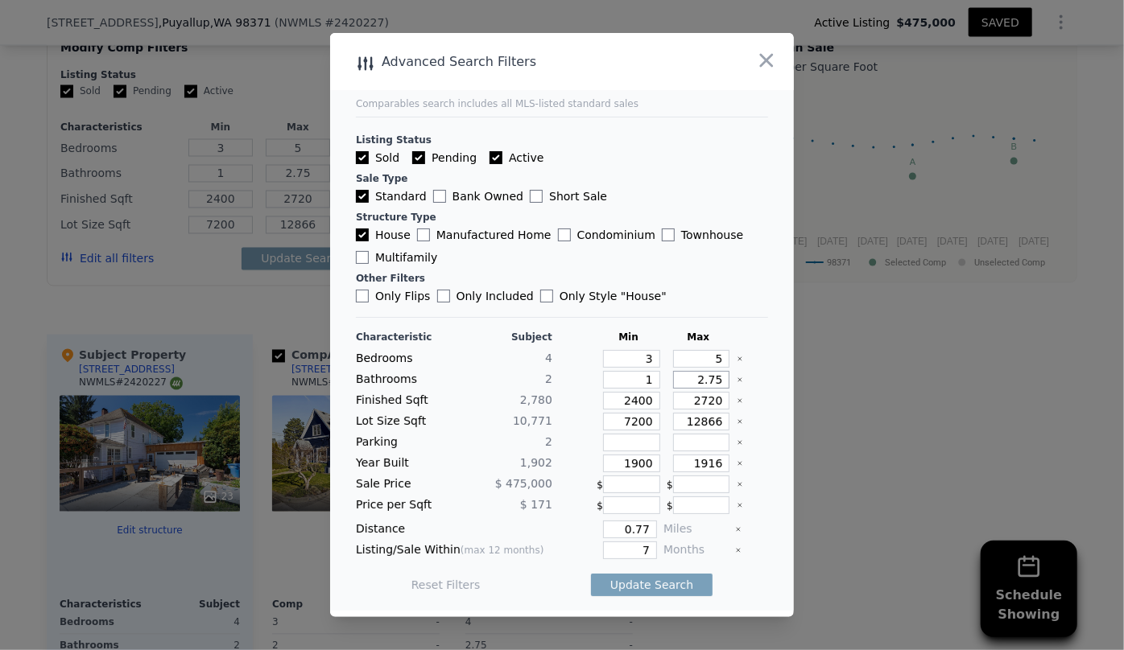
click at [655, 373] on div "Bathrooms 2 1 2.75" at bounding box center [562, 380] width 412 height 18
drag, startPoint x: 716, startPoint y: 398, endPoint x: 658, endPoint y: 404, distance: 59.0
click at [666, 404] on div "2720" at bounding box center [698, 401] width 64 height 18
type input "3"
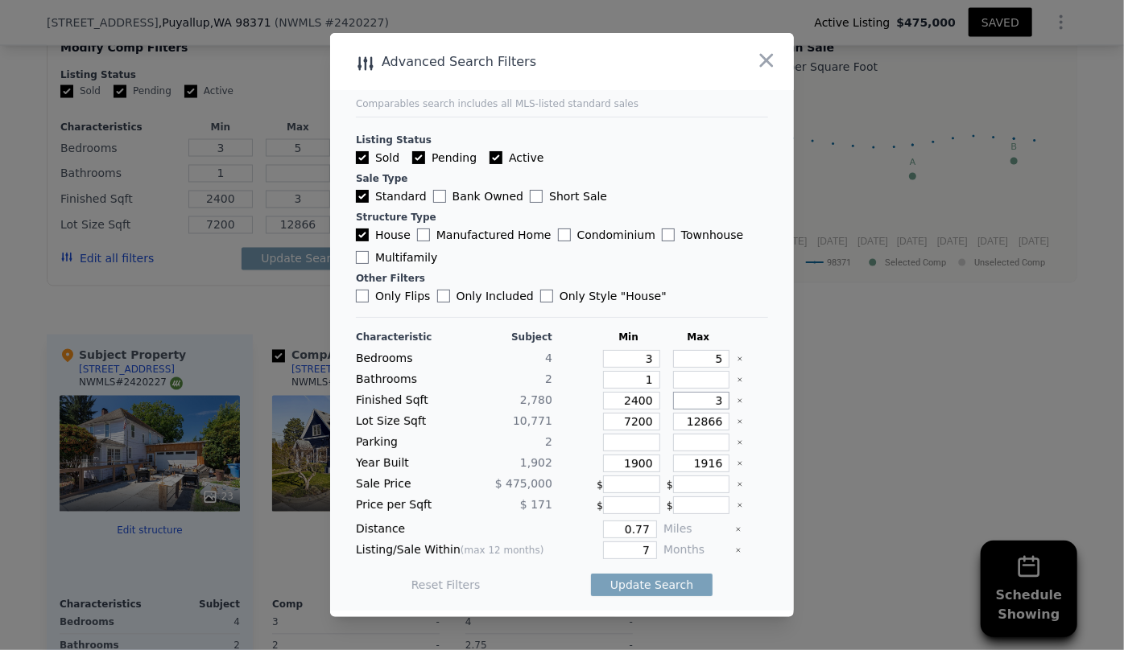
type input "30"
type input "300"
type input "3000"
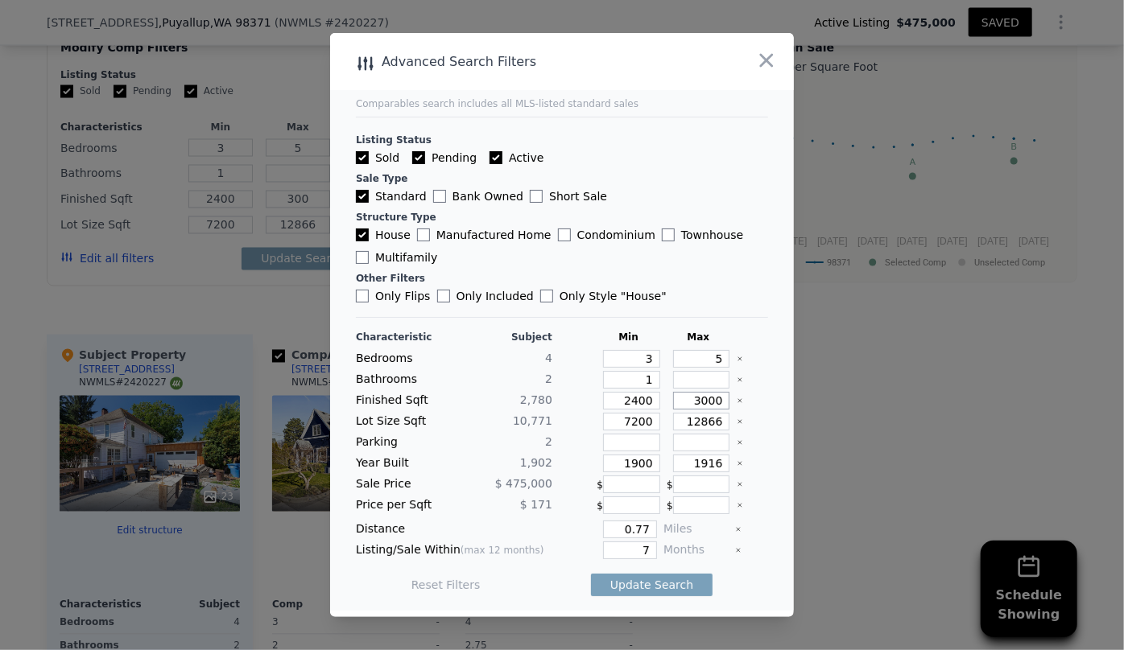
type input "3000"
drag, startPoint x: 646, startPoint y: 426, endPoint x: 572, endPoint y: 432, distance: 73.5
click at [572, 432] on div "Characteristic Subject Min Max Bedrooms 4 3 5 Bathrooms 2 1 Finished Sqft 2,780…" at bounding box center [562, 469] width 412 height 277
drag, startPoint x: 646, startPoint y: 459, endPoint x: 546, endPoint y: 460, distance: 100.6
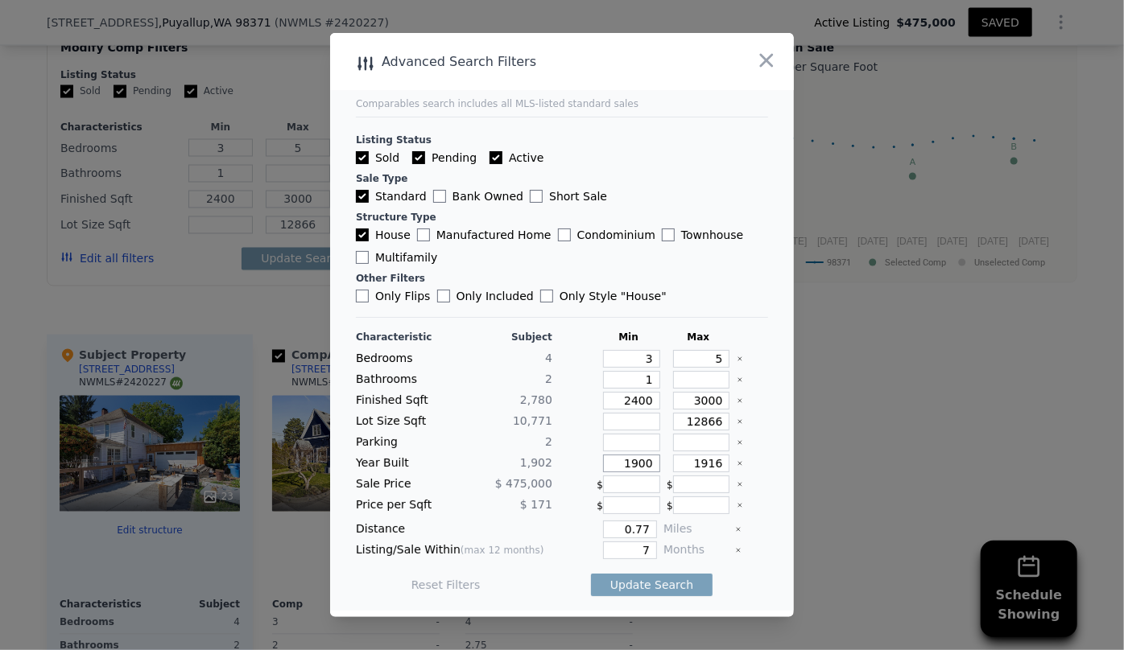
click at [546, 460] on div "Year Built 1,902 1900 1916" at bounding box center [562, 464] width 412 height 18
drag, startPoint x: 716, startPoint y: 465, endPoint x: 640, endPoint y: 465, distance: 75.7
click at [640, 465] on div "Year Built 1,902 1916" at bounding box center [562, 464] width 412 height 18
type input "1980"
drag, startPoint x: 638, startPoint y: 525, endPoint x: 507, endPoint y: 524, distance: 130.4
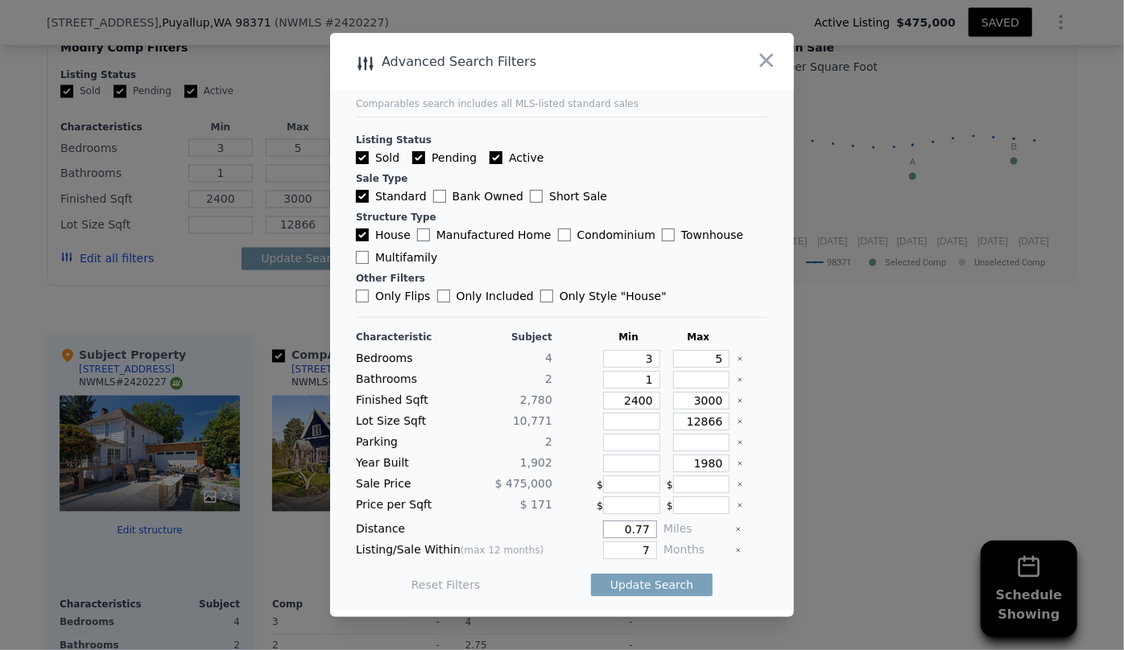
click at [507, 524] on div "Distance 0.77 Miles" at bounding box center [562, 530] width 412 height 18
type input "1"
drag, startPoint x: 645, startPoint y: 547, endPoint x: 609, endPoint y: 548, distance: 35.4
click at [609, 548] on input "7" at bounding box center [630, 551] width 54 height 18
type input "6"
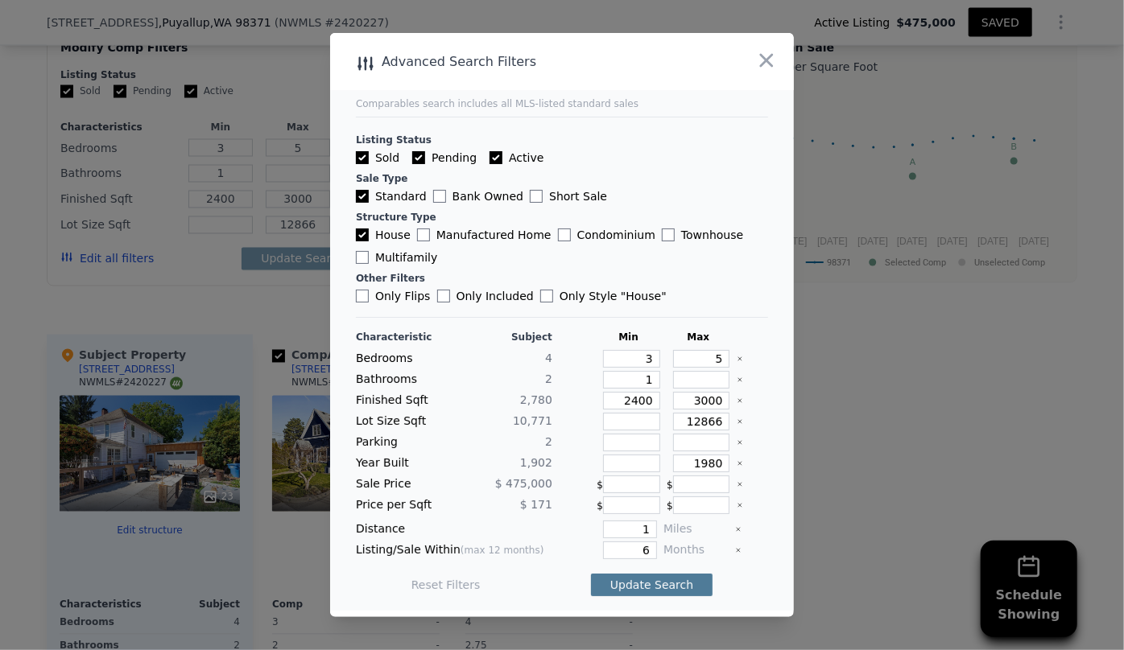
click at [642, 580] on button "Update Search" at bounding box center [652, 585] width 122 height 23
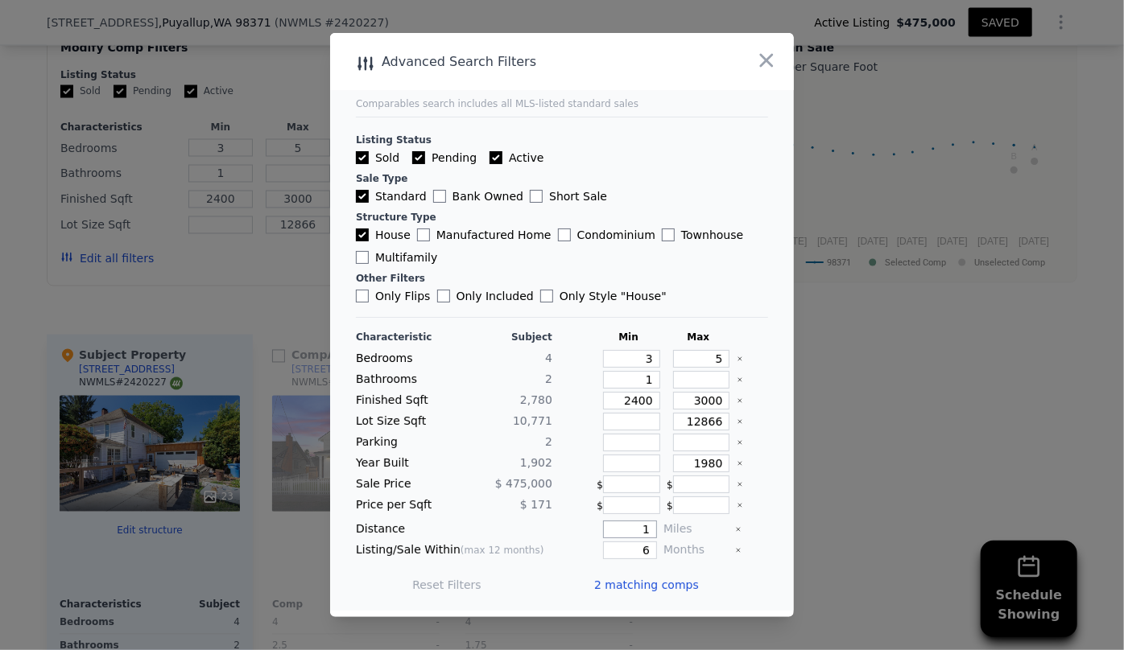
drag, startPoint x: 646, startPoint y: 526, endPoint x: 625, endPoint y: 530, distance: 20.5
click at [625, 530] on input "1" at bounding box center [630, 530] width 54 height 18
click at [657, 591] on span "2 matching comps" at bounding box center [646, 585] width 105 height 16
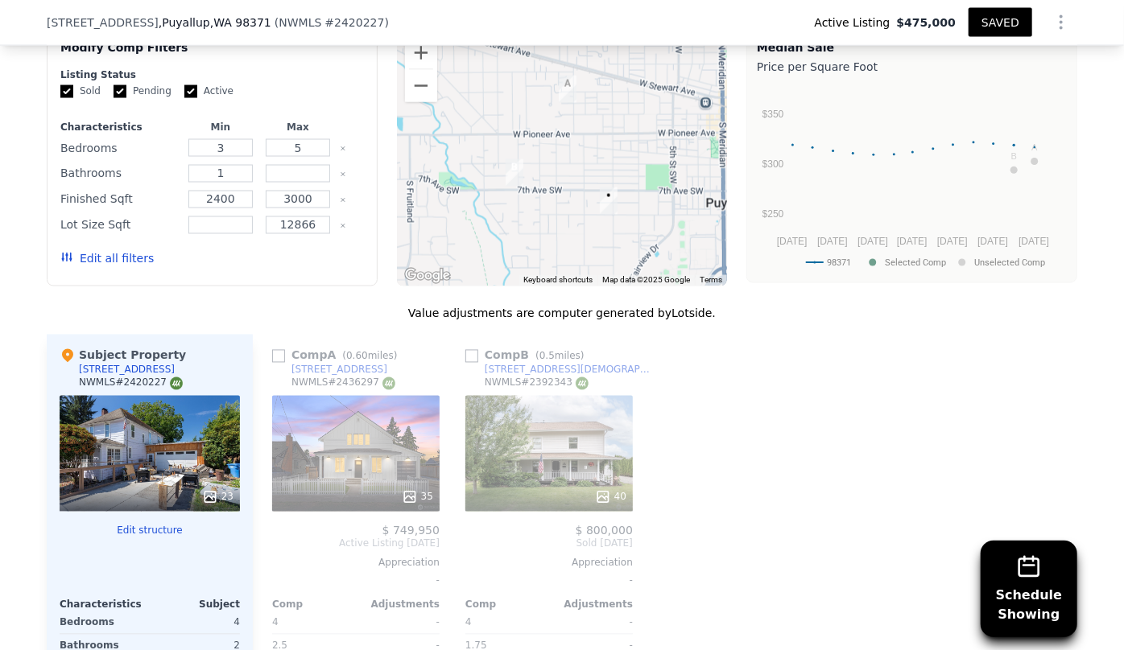
click at [539, 455] on div "40" at bounding box center [548, 454] width 167 height 116
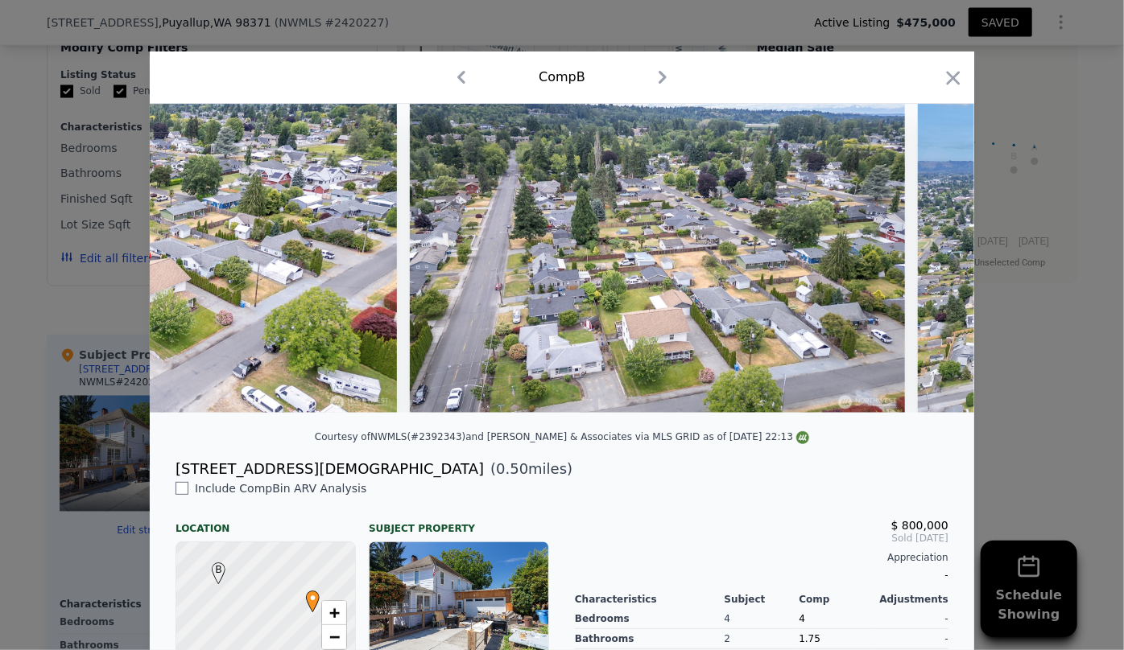
scroll to position [0, 16839]
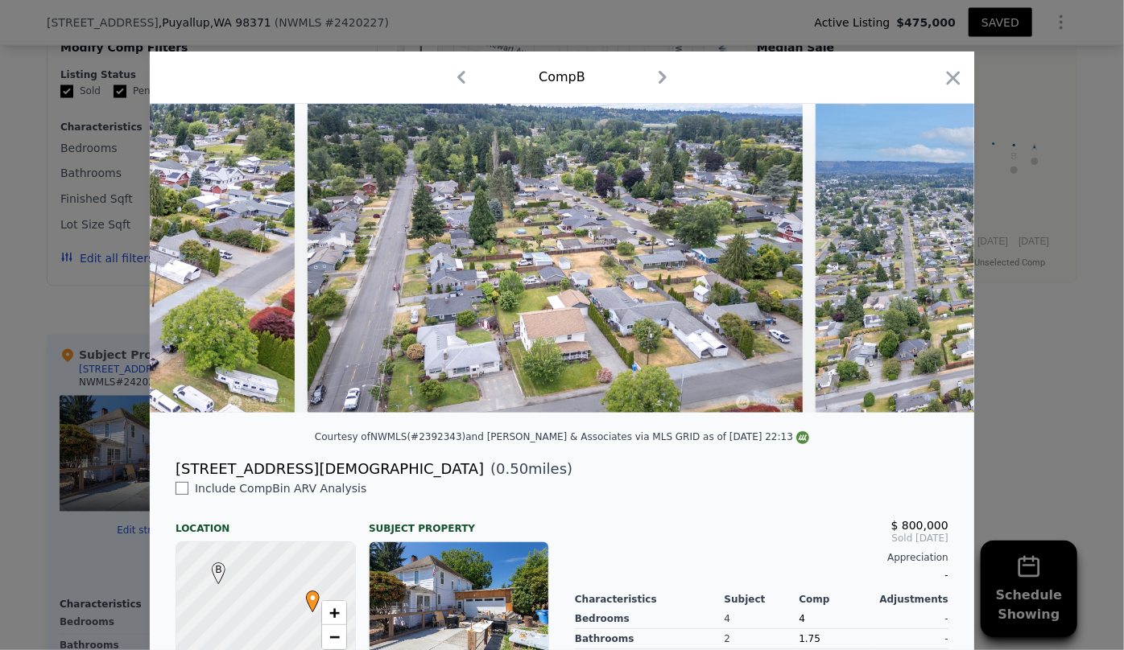
click at [943, 80] on icon "button" at bounding box center [953, 78] width 23 height 23
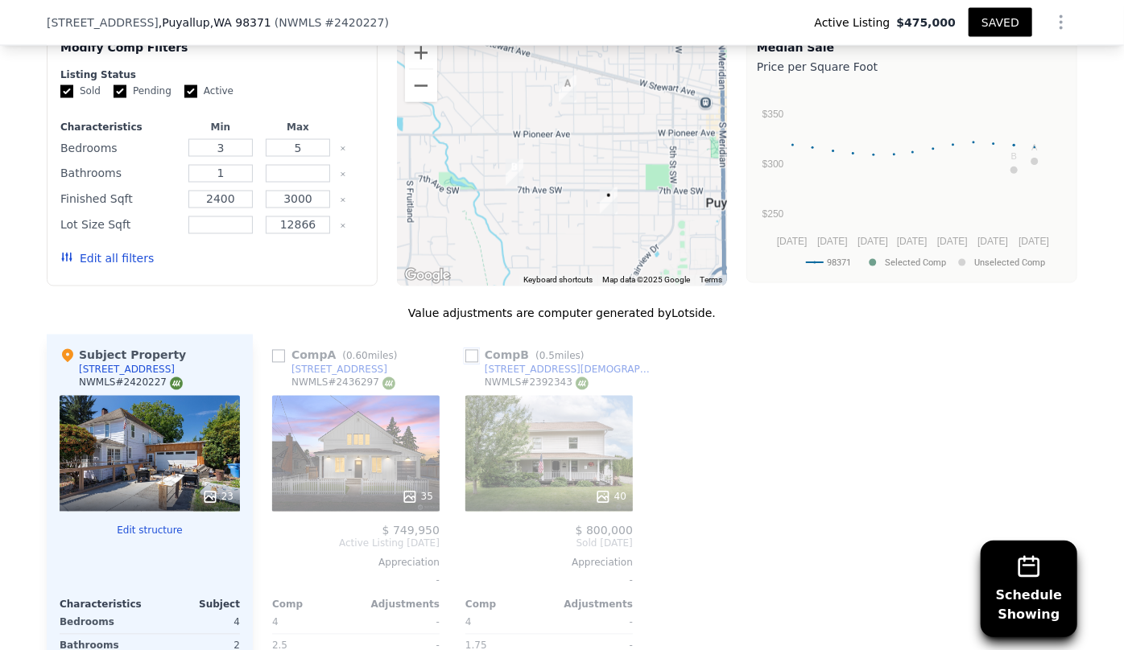
drag, startPoint x: 463, startPoint y: 370, endPoint x: 379, endPoint y: 384, distance: 84.8
click at [465, 363] on input "checkbox" at bounding box center [471, 356] width 13 height 13
checkbox input "true"
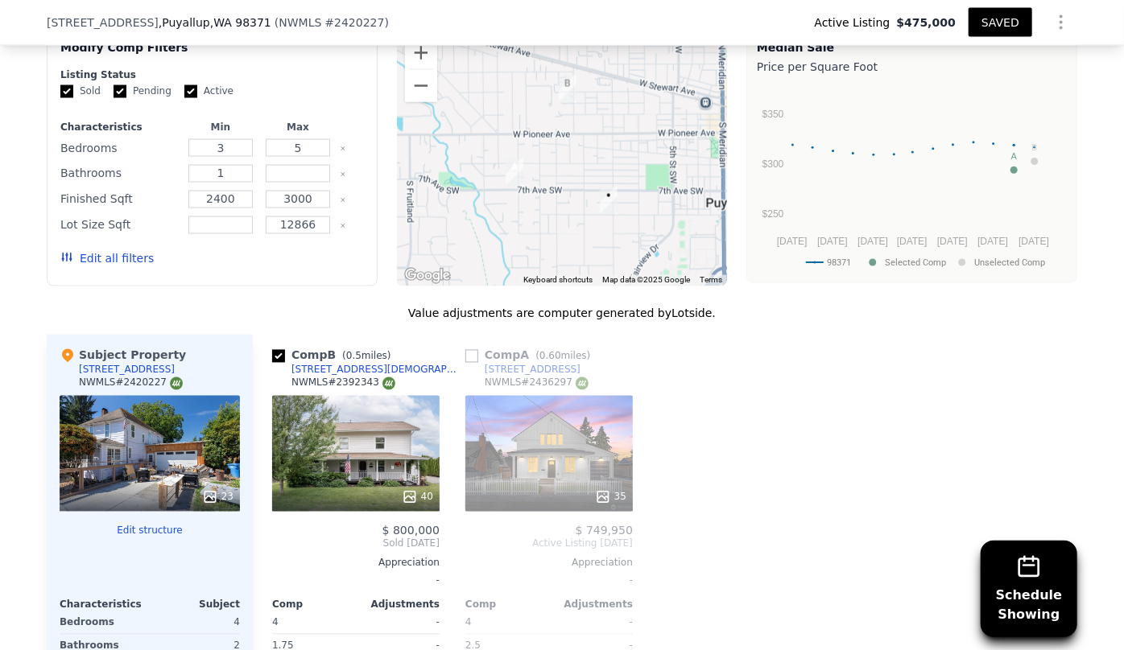
click at [525, 459] on div "35" at bounding box center [548, 454] width 167 height 116
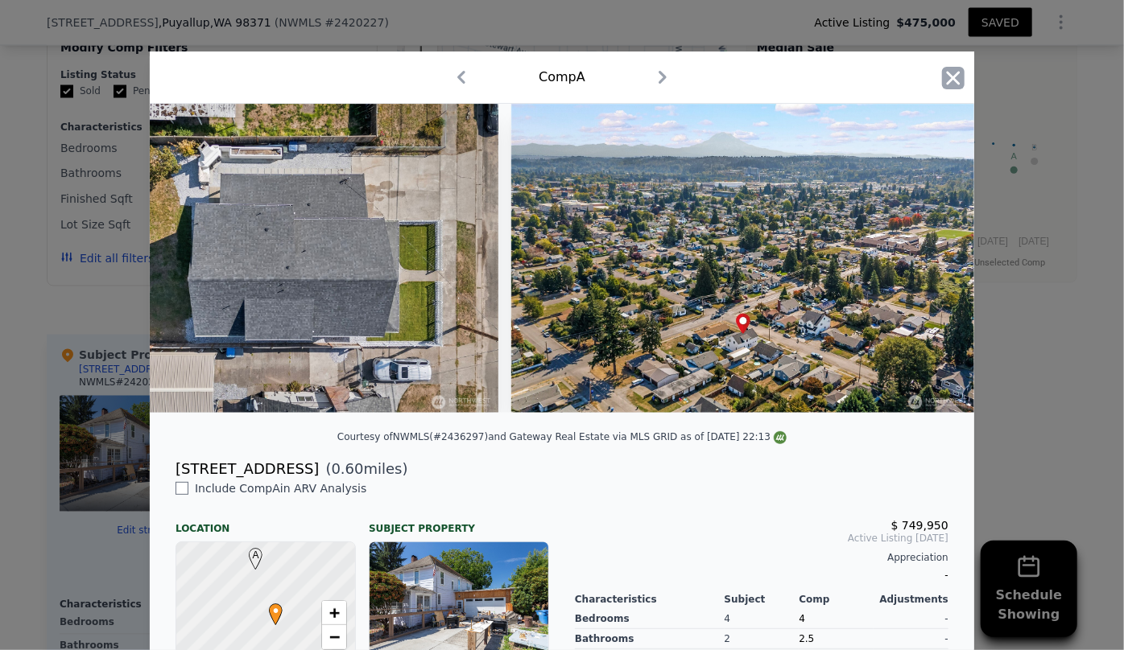
click at [949, 80] on icon "button" at bounding box center [954, 78] width 14 height 14
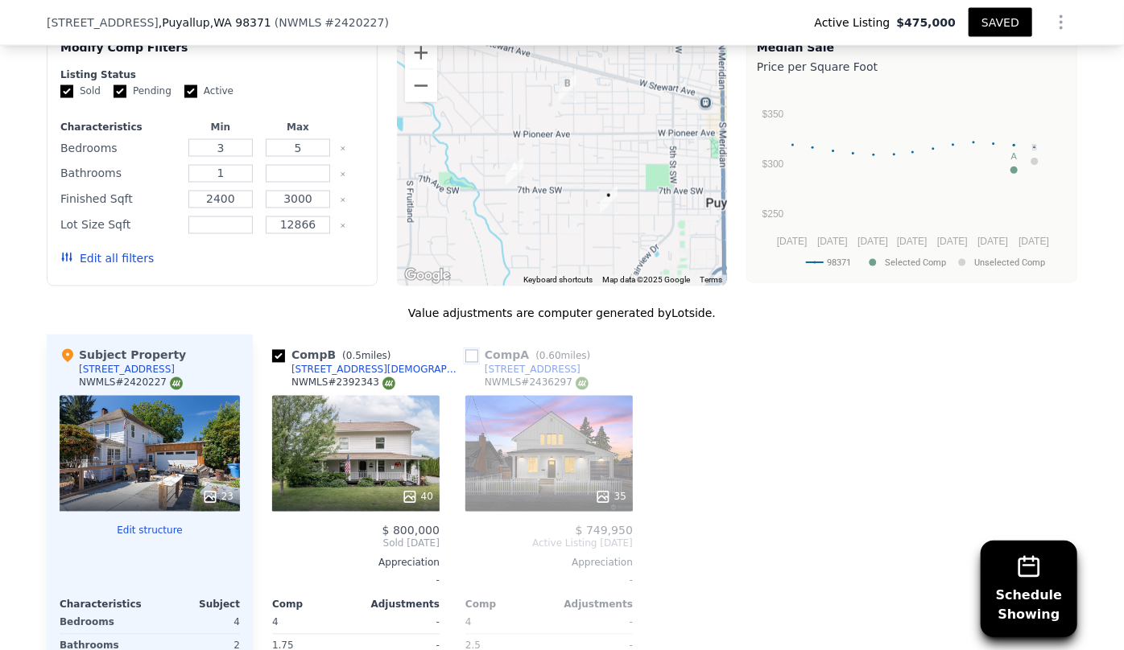
click at [465, 363] on input "checkbox" at bounding box center [471, 356] width 13 height 13
checkbox input "true"
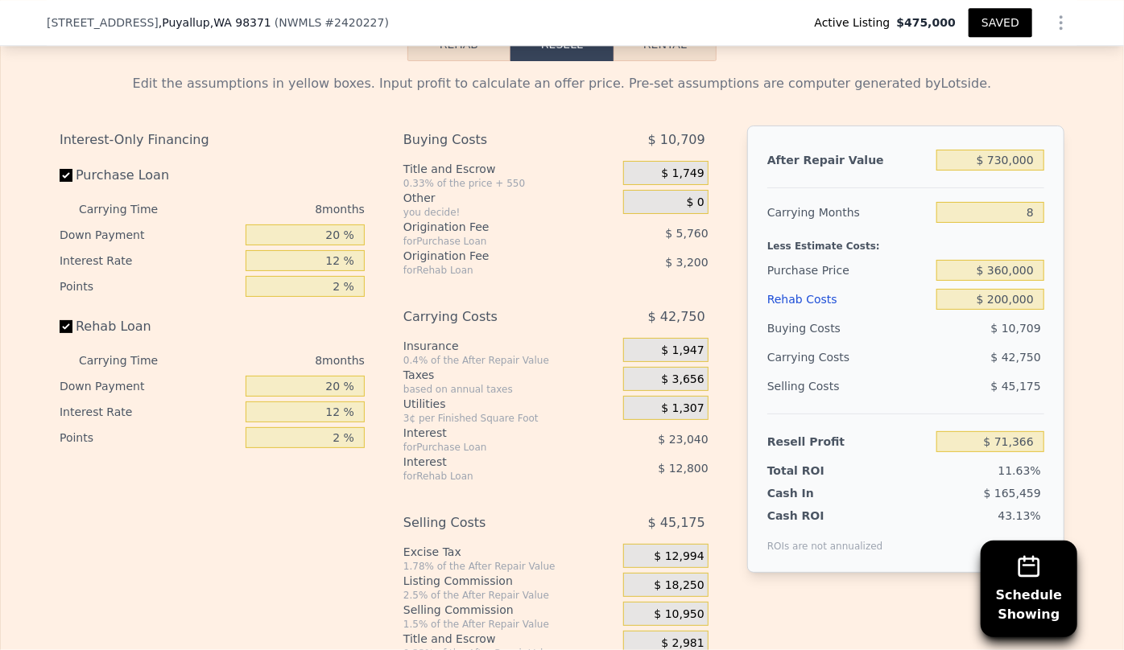
scroll to position [2415, 0]
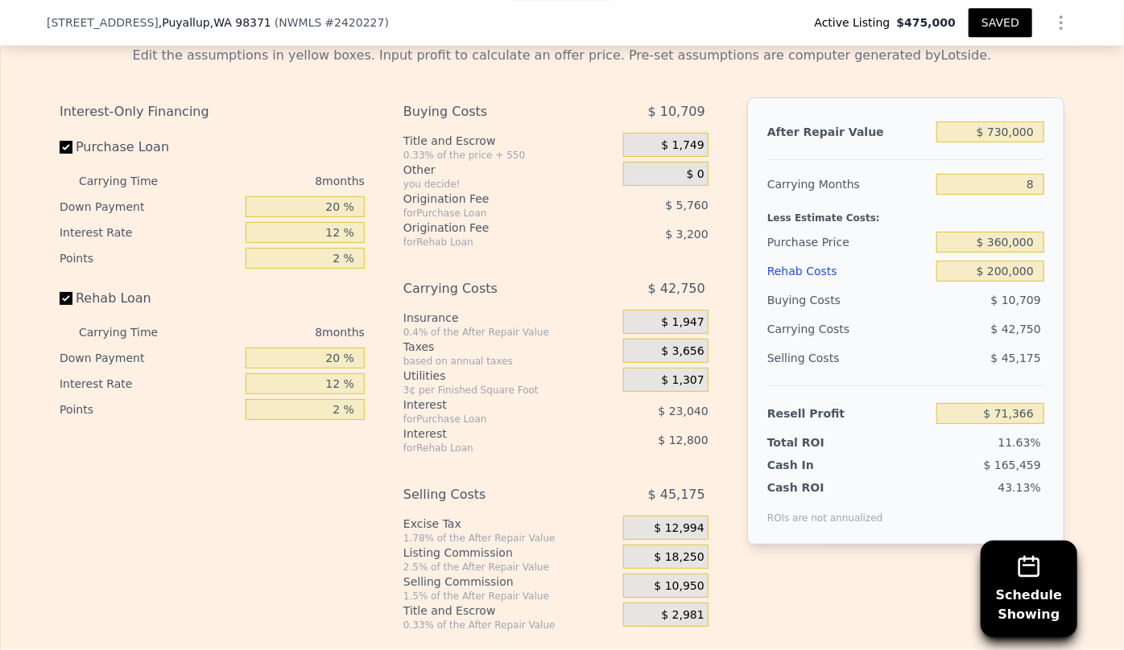
click at [802, 281] on div "Rehab Costs" at bounding box center [848, 271] width 163 height 29
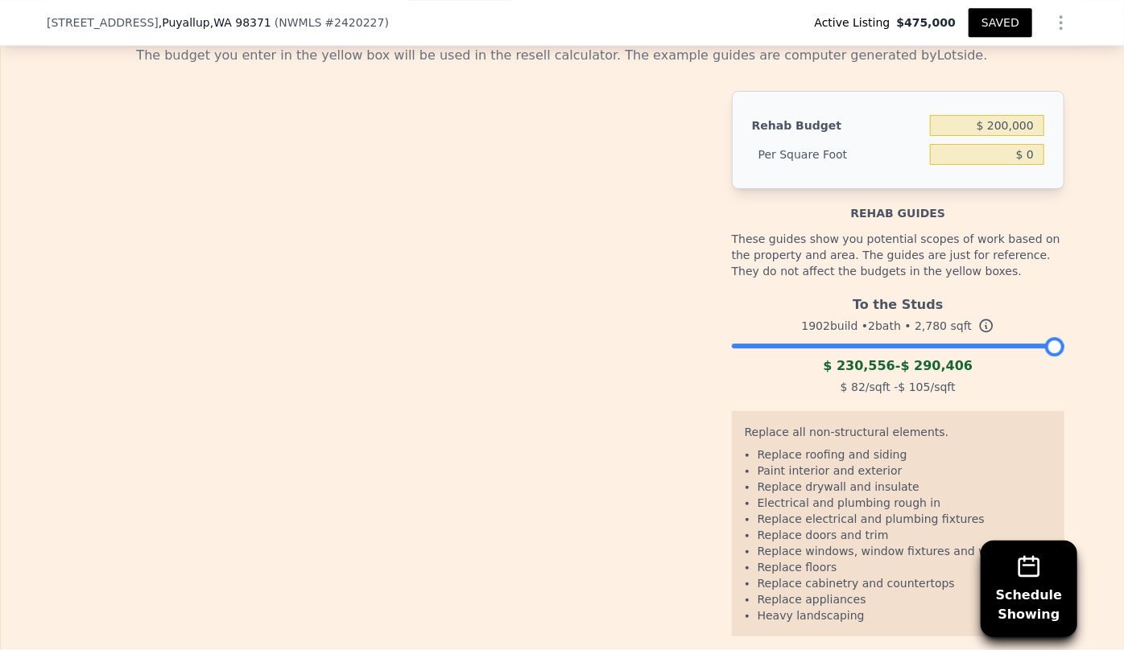
type input "$ 71.94"
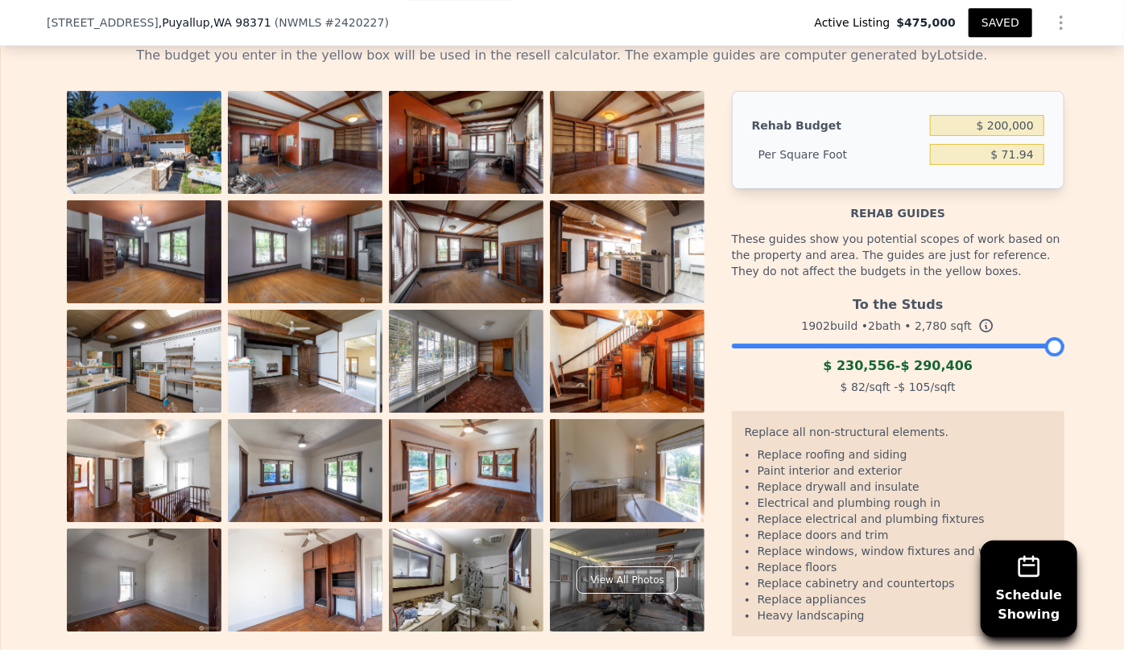
scroll to position [2342, 0]
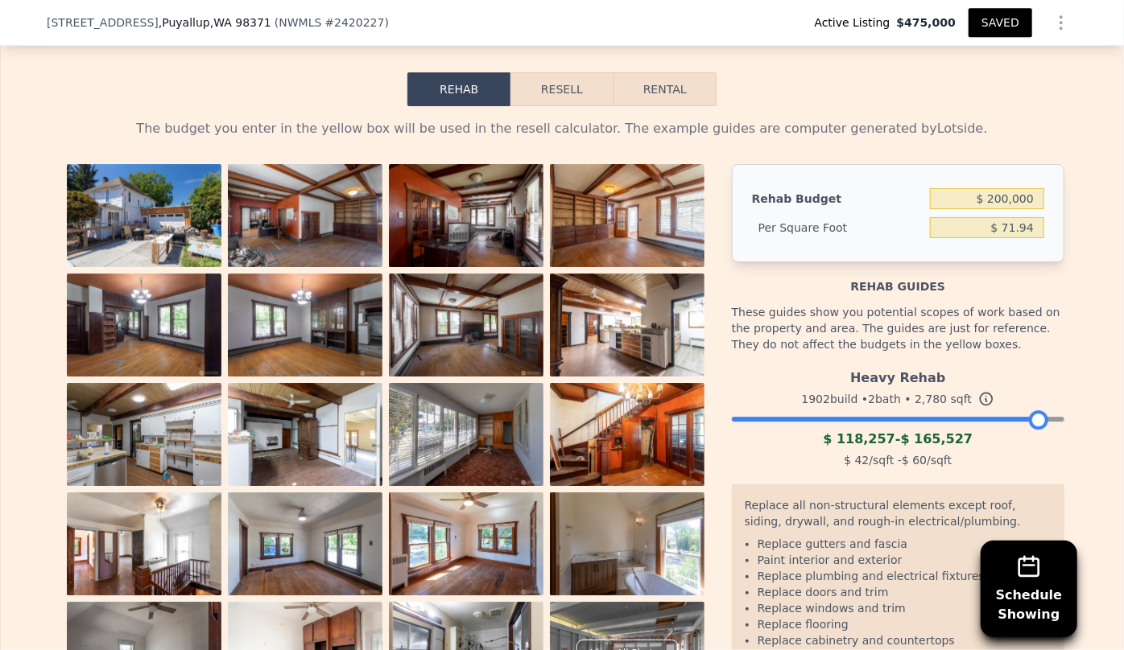
drag, startPoint x: 1044, startPoint y: 429, endPoint x: 1030, endPoint y: 439, distance: 17.9
click at [1030, 439] on div "Heavy Rehab 1902 build • 2 bath • 2,780 sqft $ 118,257 - $ 165,527 $ 42 /sqft -…" at bounding box center [898, 416] width 332 height 109
click at [543, 104] on button "Resell" at bounding box center [561, 89] width 102 height 34
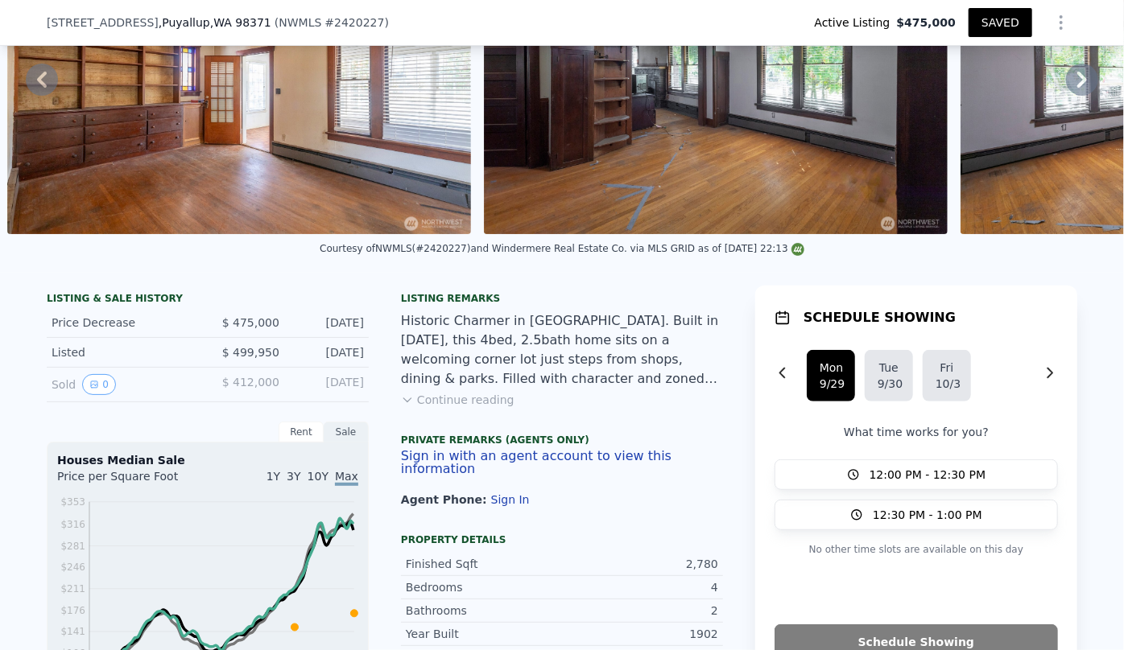
scroll to position [146, 0]
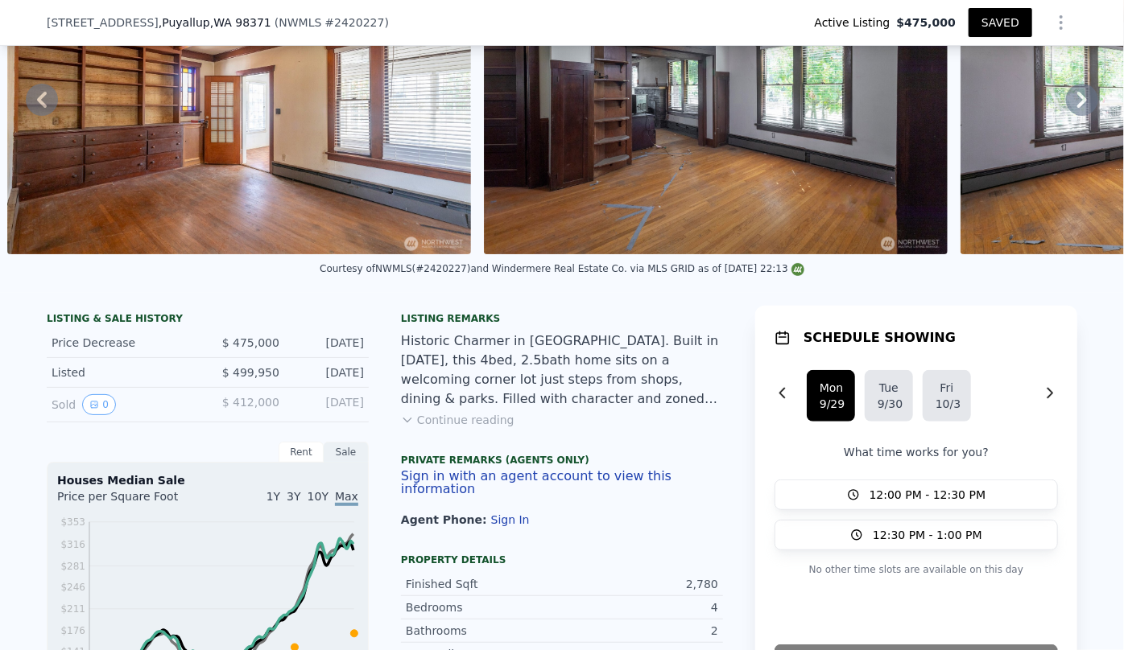
click at [978, 21] on button "SAVED" at bounding box center [1000, 22] width 64 height 29
type input "4"
type input "2.5"
type input "2.75"
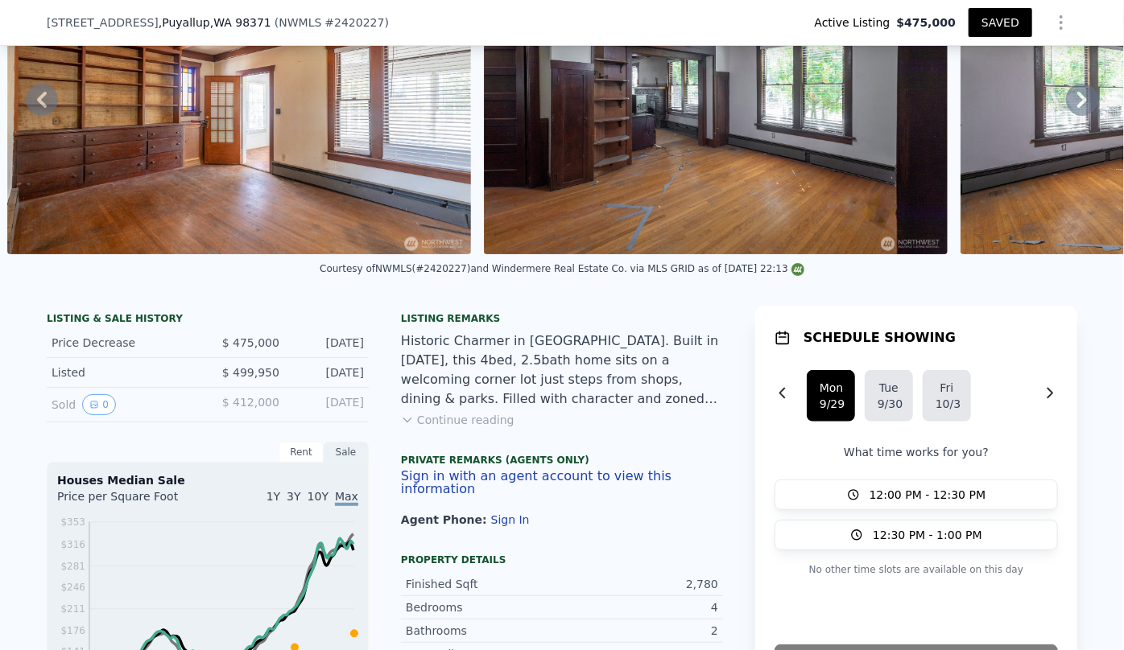
type input "2477"
type input "2720"
type input "5880"
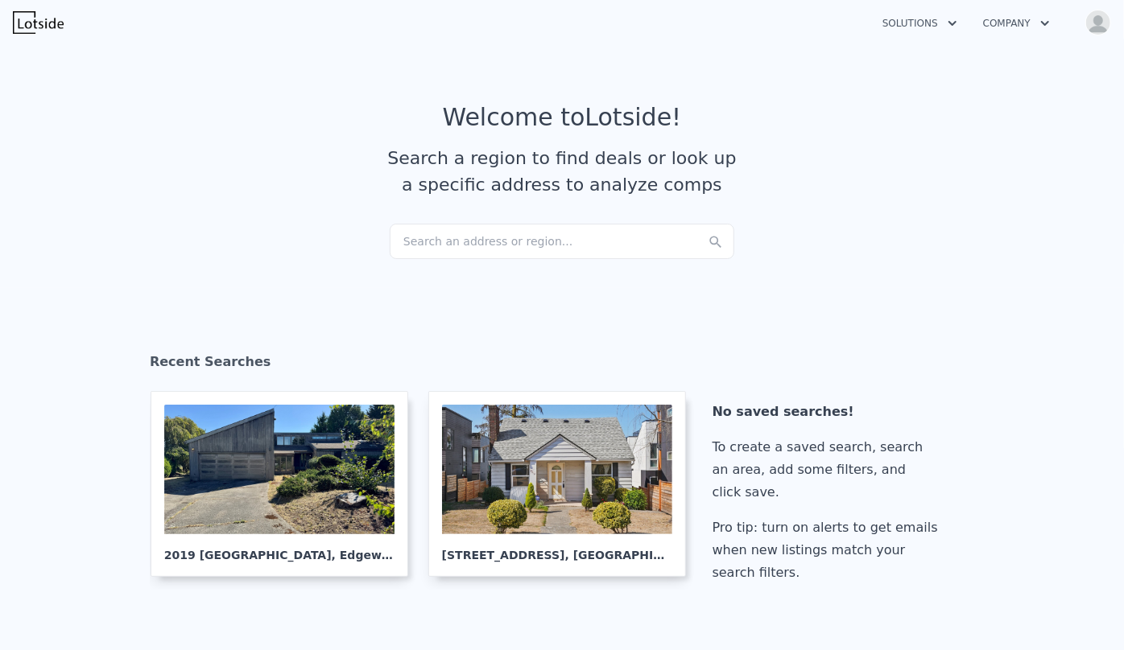
scroll to position [615, 0]
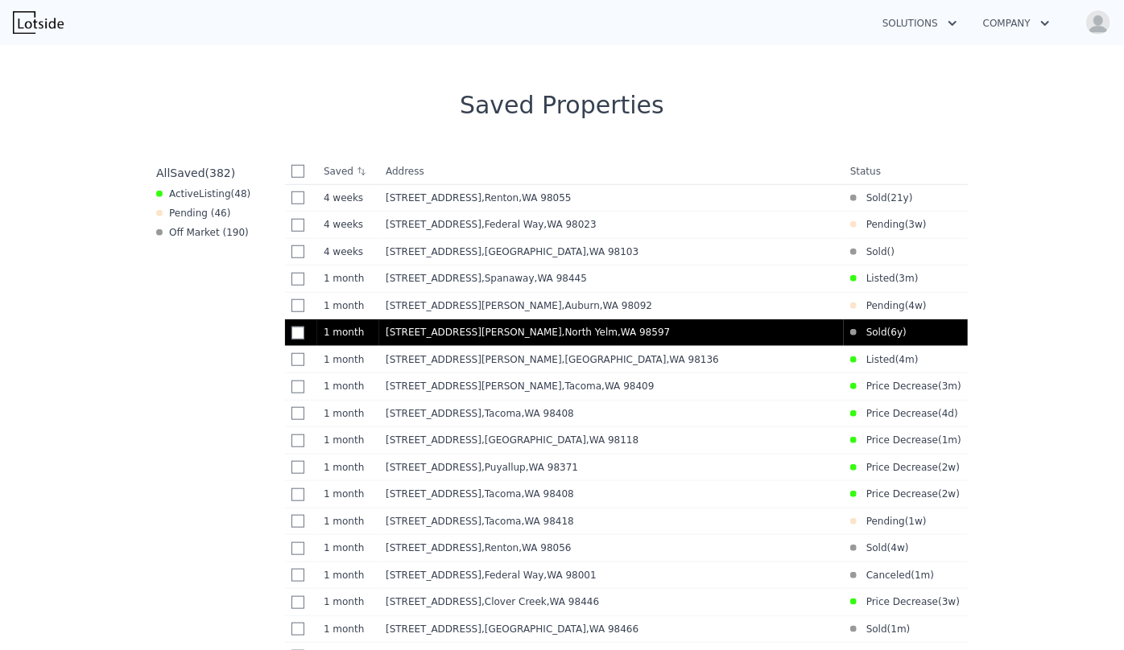
click at [753, 333] on div "[STREET_ADDRESS]" at bounding box center [612, 332] width 452 height 13
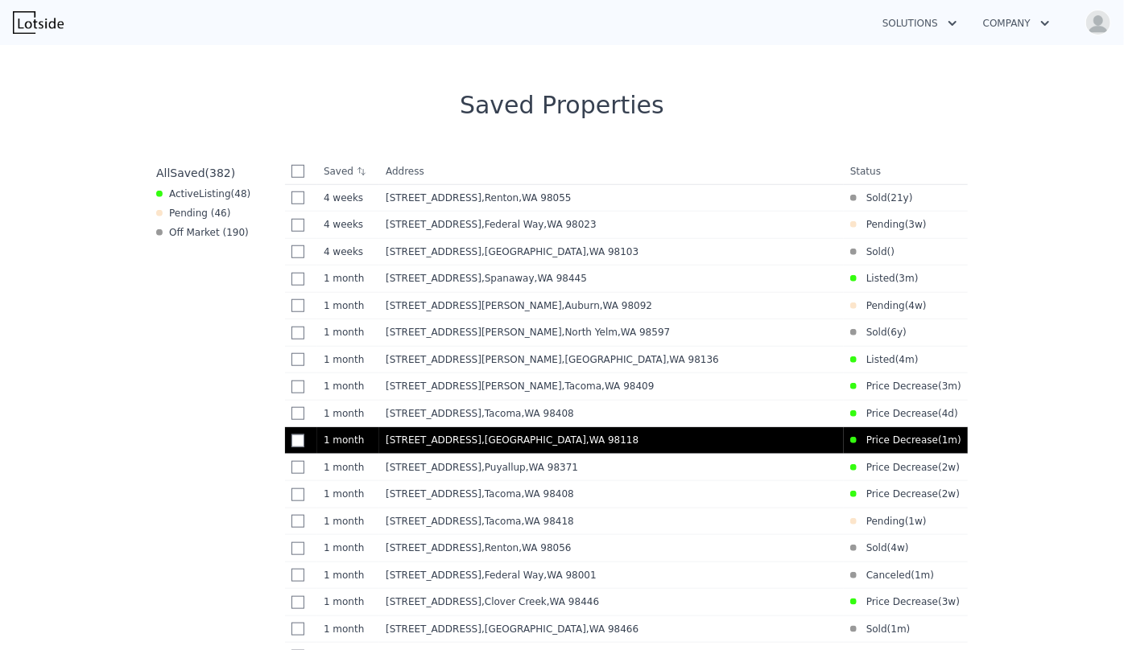
click at [604, 447] on div "[STREET_ADDRESS]" at bounding box center [612, 440] width 452 height 13
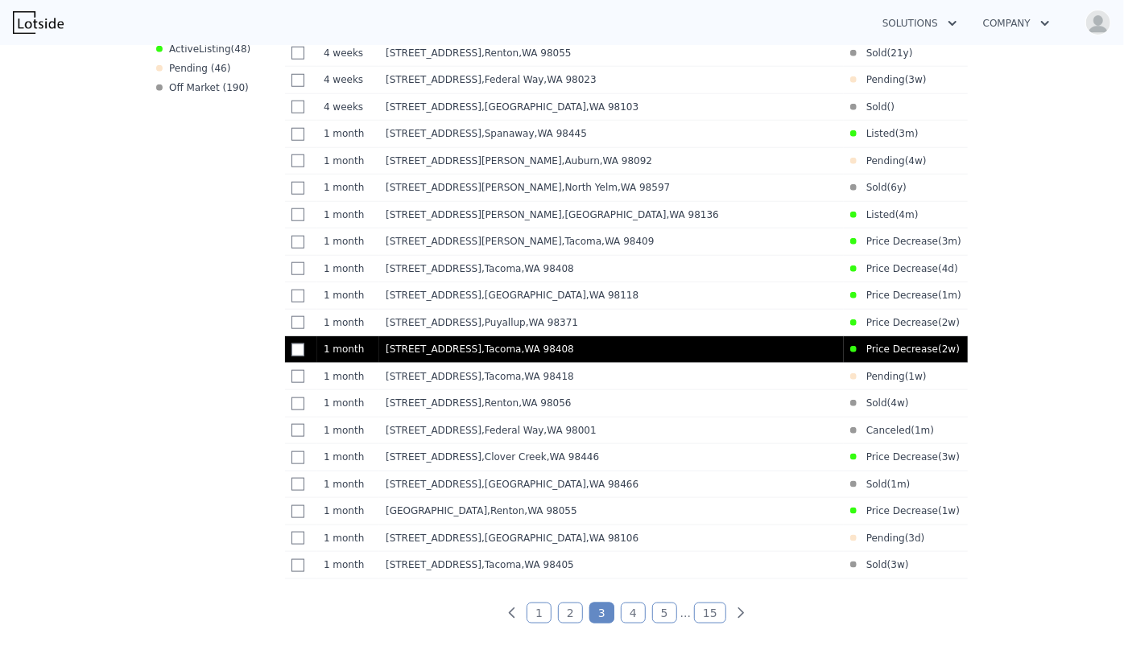
scroll to position [761, 0]
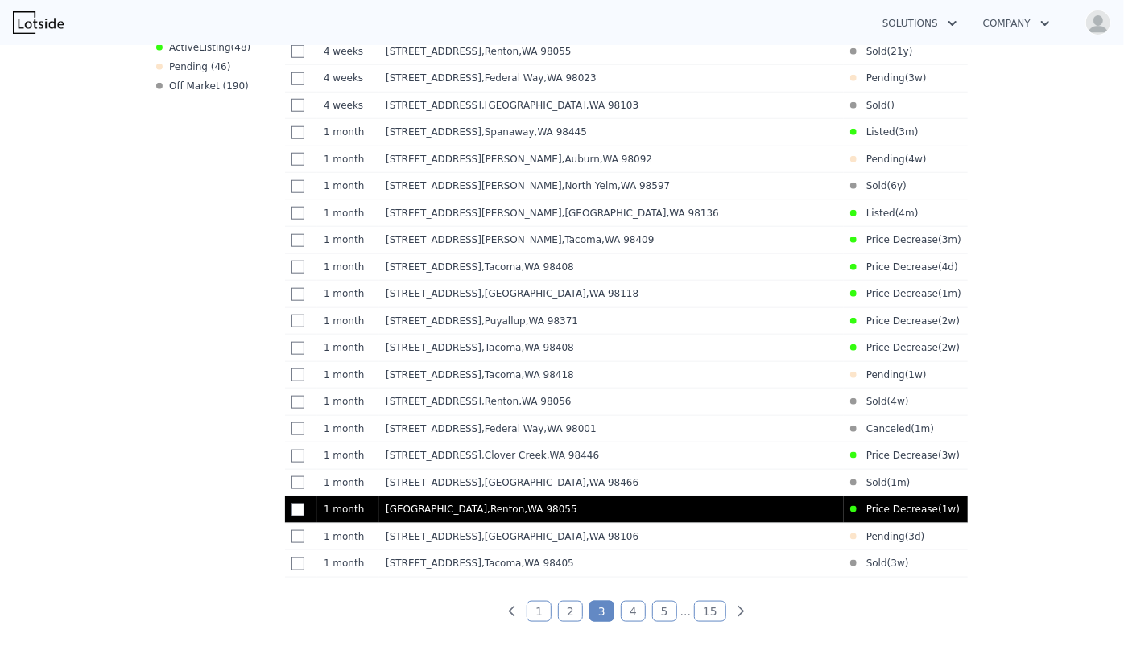
click at [777, 524] on td "1521 Lake Ave S , Renton , WA 98055" at bounding box center [611, 510] width 464 height 27
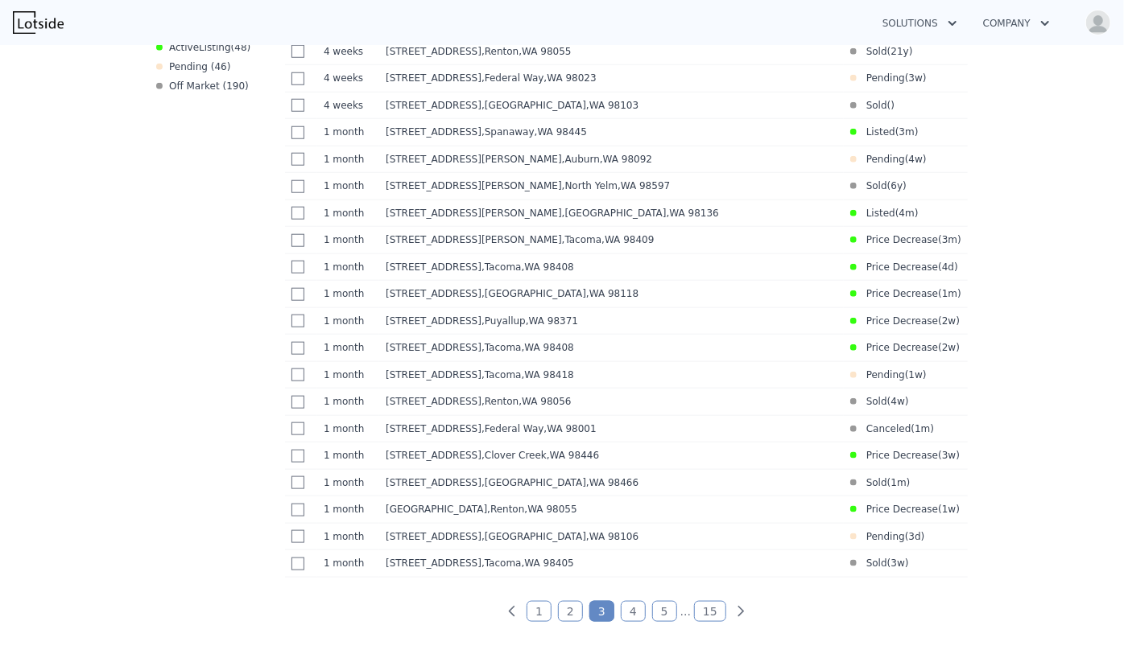
click at [573, 622] on link "2" at bounding box center [570, 611] width 25 height 21
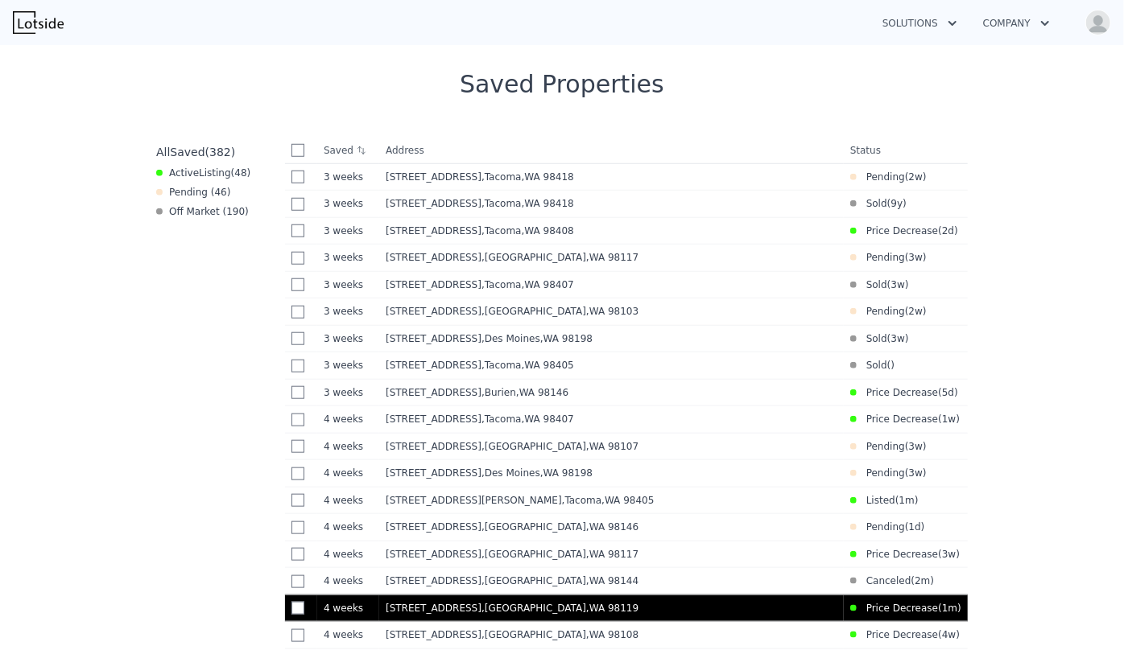
scroll to position [615, 0]
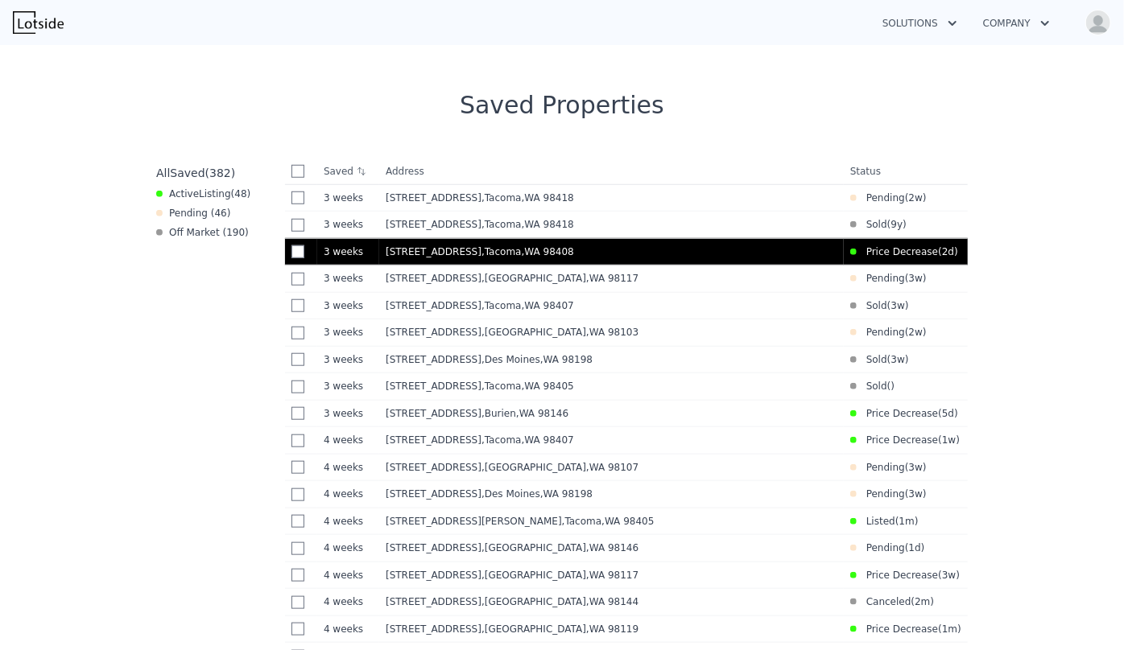
click at [528, 260] on td "4834 S Park Ave , Tacoma , WA 98408" at bounding box center [611, 251] width 464 height 27
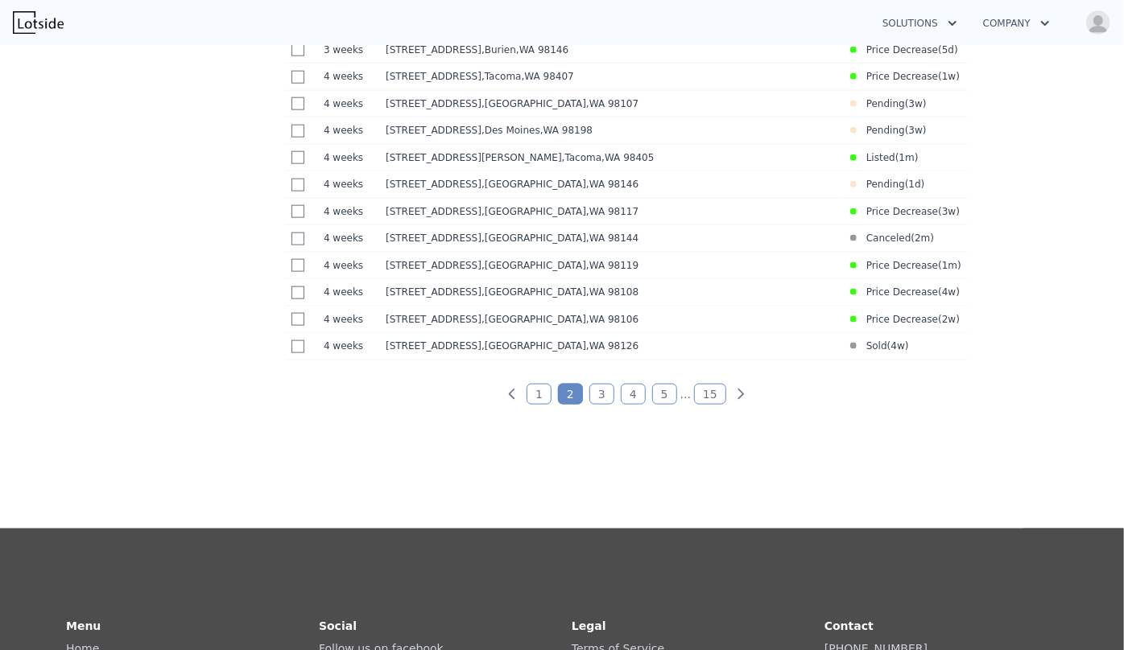
scroll to position [981, 0]
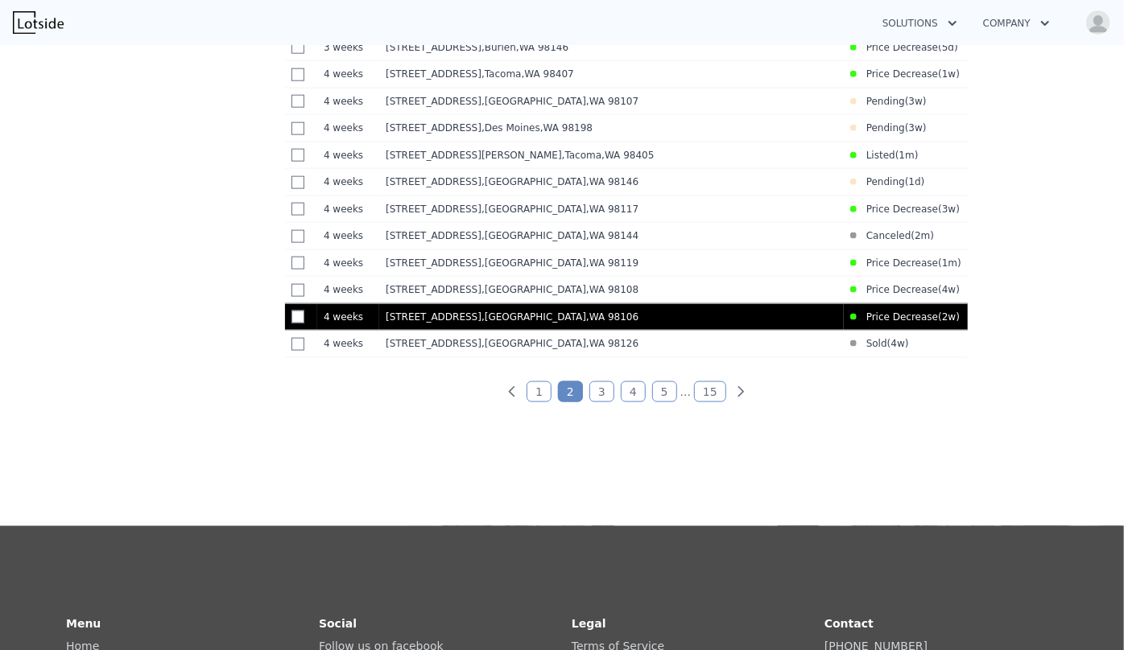
click at [854, 330] on td "Price Decrease ( 2w )" at bounding box center [905, 317] width 122 height 26
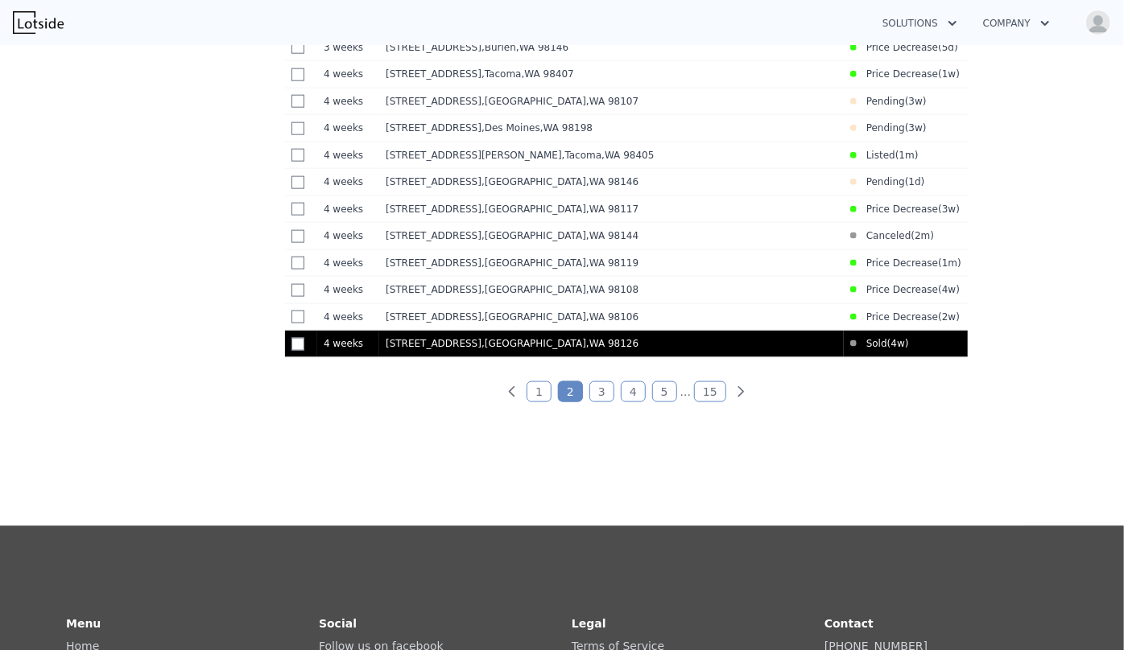
click at [620, 358] on td "7321 31st Ave SW , Seattle , WA 98126" at bounding box center [611, 344] width 464 height 27
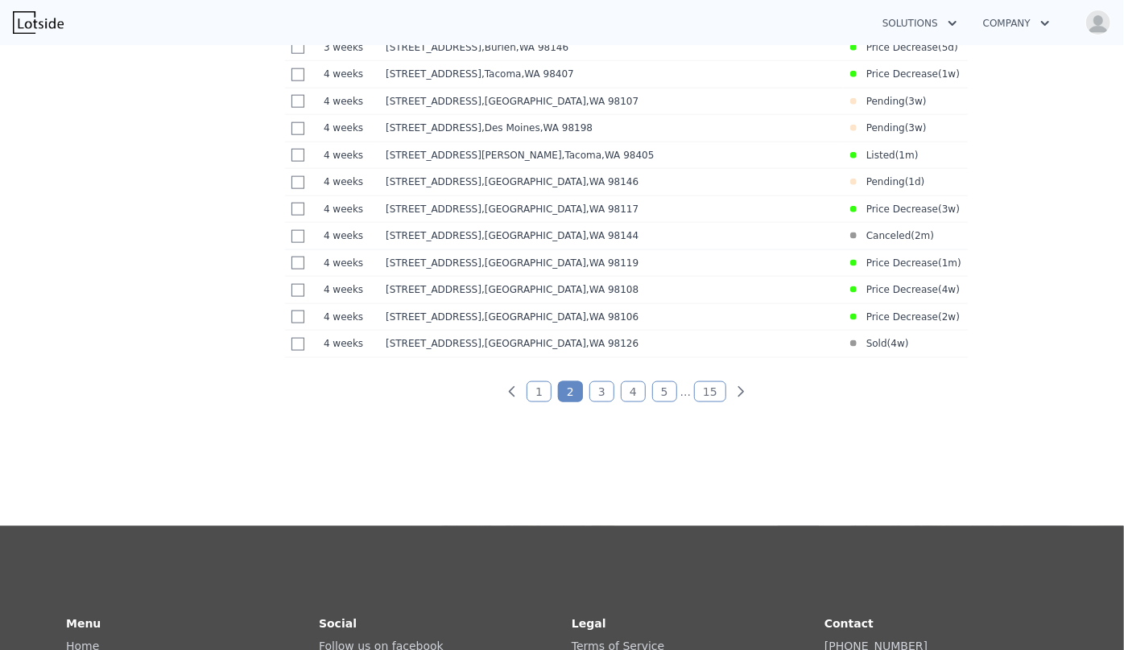
click at [546, 402] on link "1" at bounding box center [538, 392] width 25 height 21
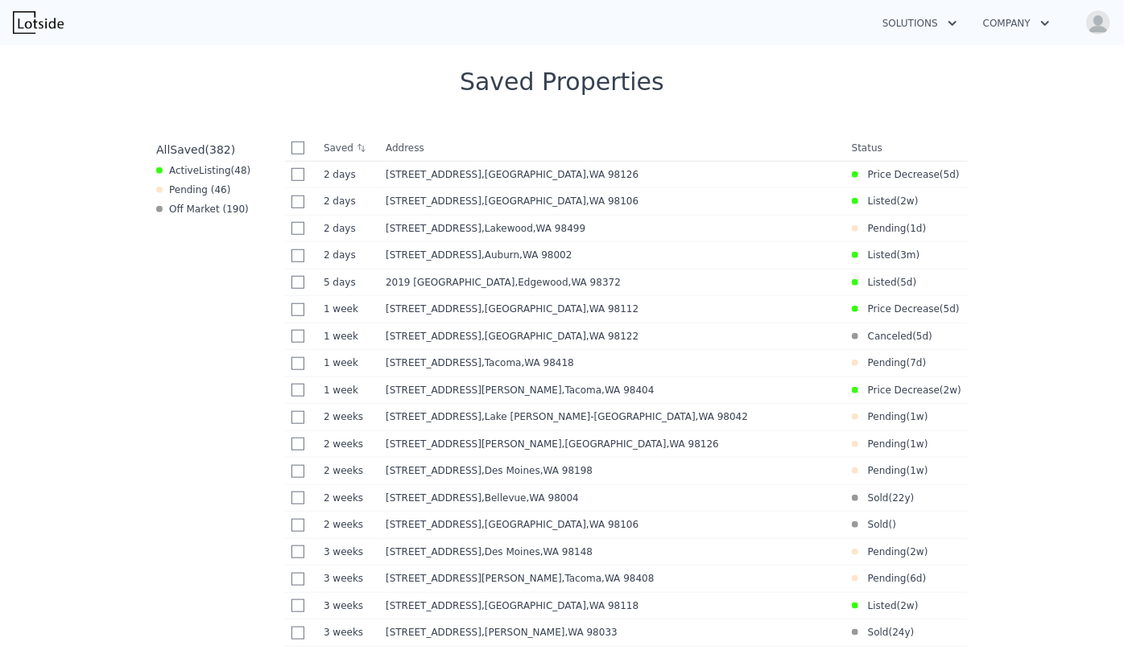
scroll to position [615, 0]
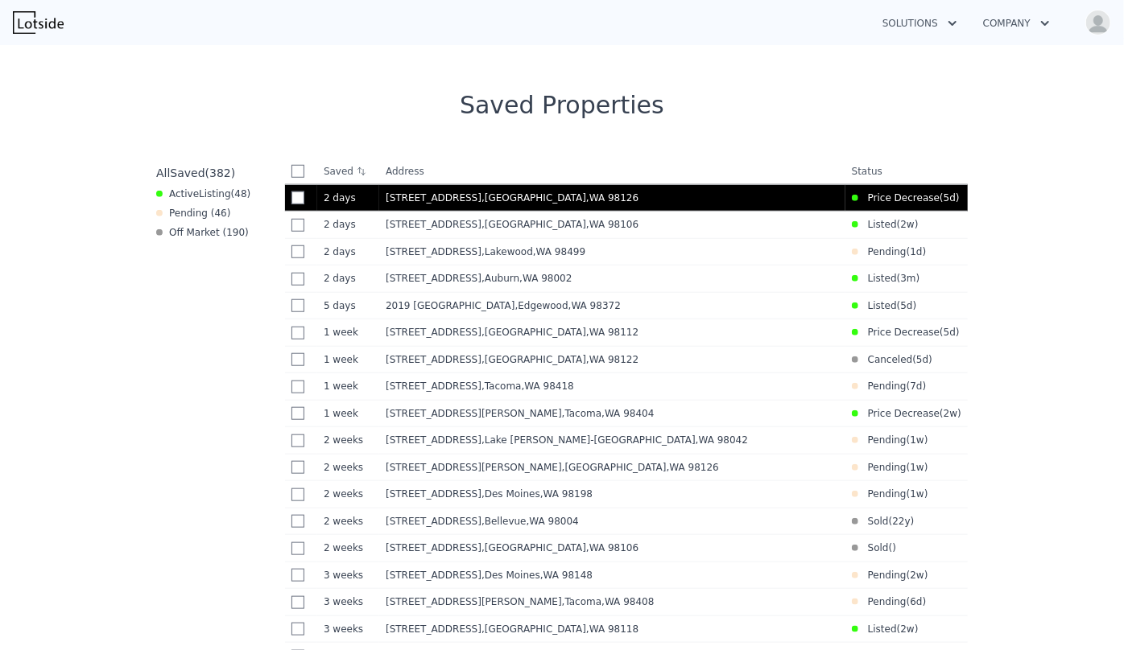
click at [513, 204] on td "5040 35th Ave SW , Seattle , WA 98126" at bounding box center [612, 197] width 466 height 27
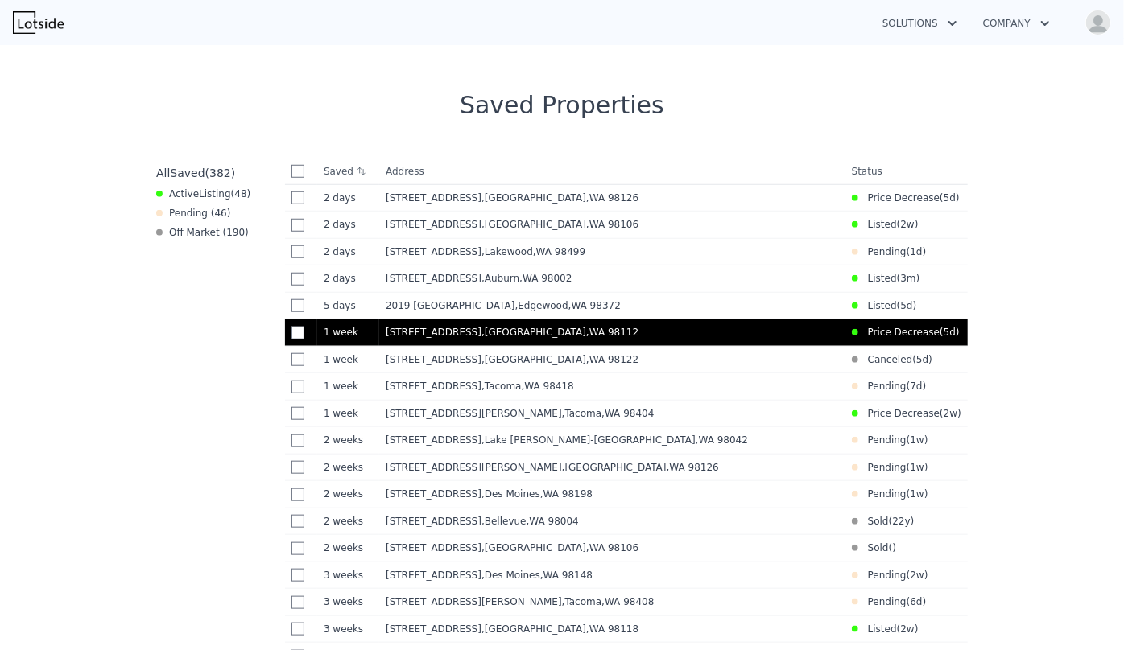
click at [592, 345] on td "401 23rd Ave E , Seattle , WA 98112" at bounding box center [612, 333] width 466 height 27
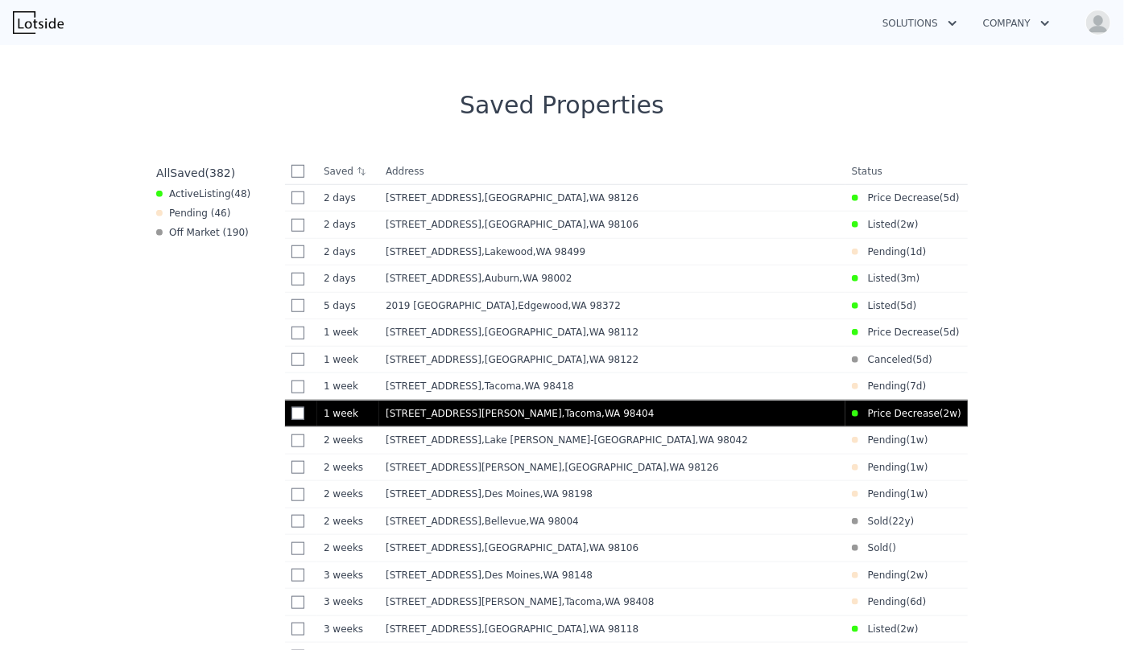
click at [532, 420] on div "3588 Mckinley Ave , Tacoma , WA 98404" at bounding box center [612, 413] width 453 height 13
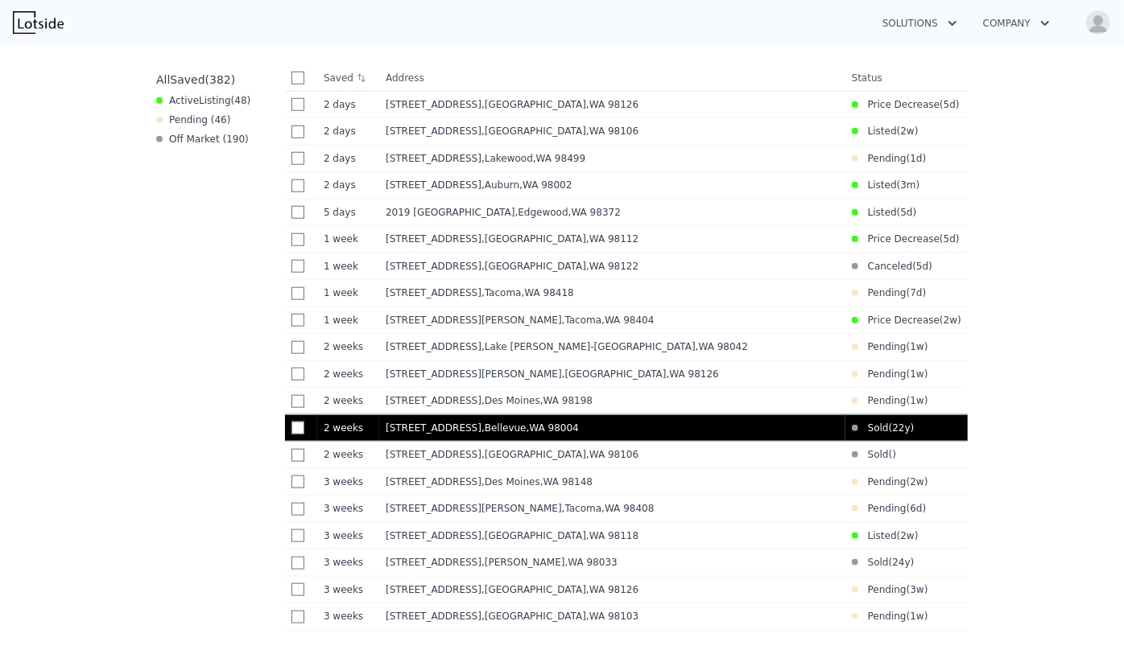
scroll to position [835, 0]
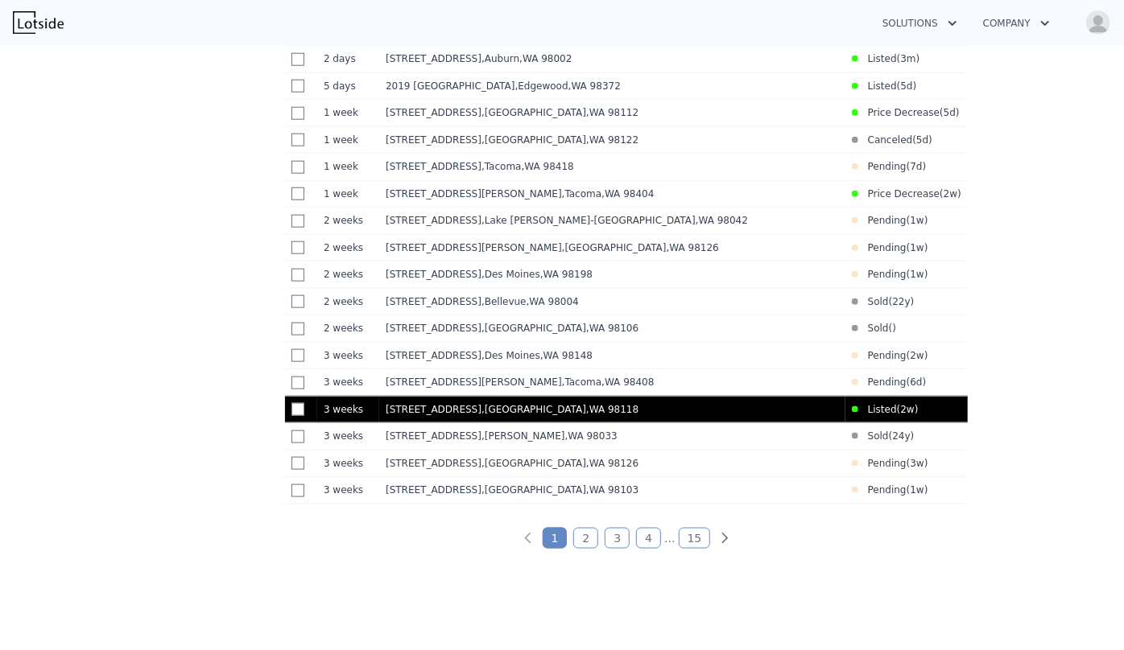
click at [586, 415] on span ", WA 98118" at bounding box center [612, 409] width 52 height 11
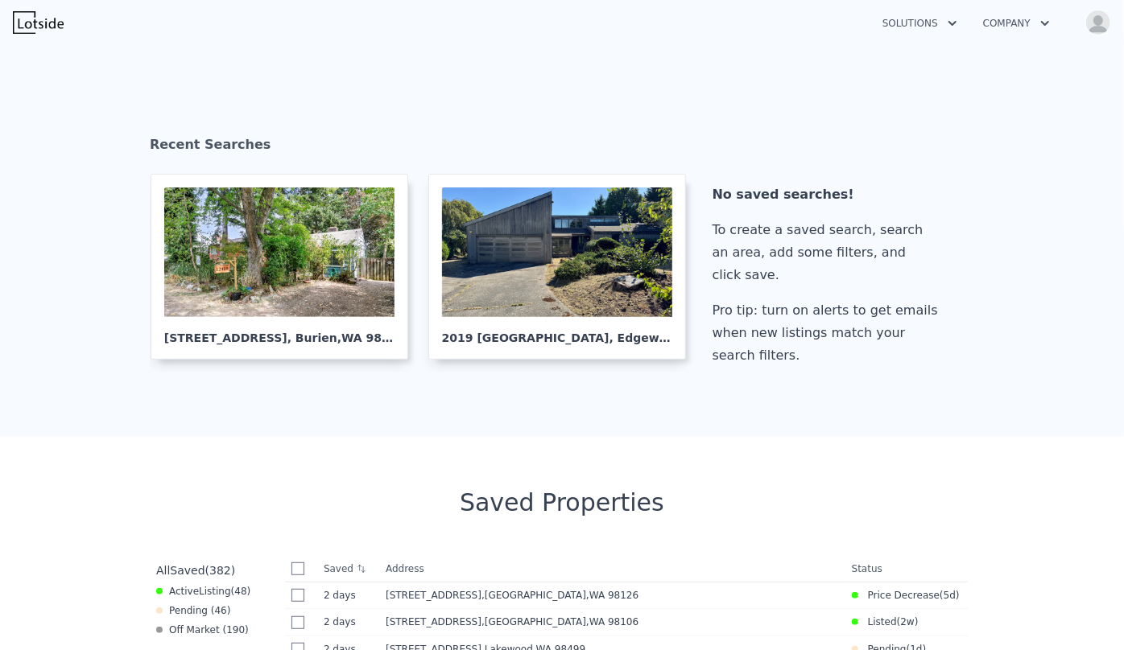
scroll to position [0, 0]
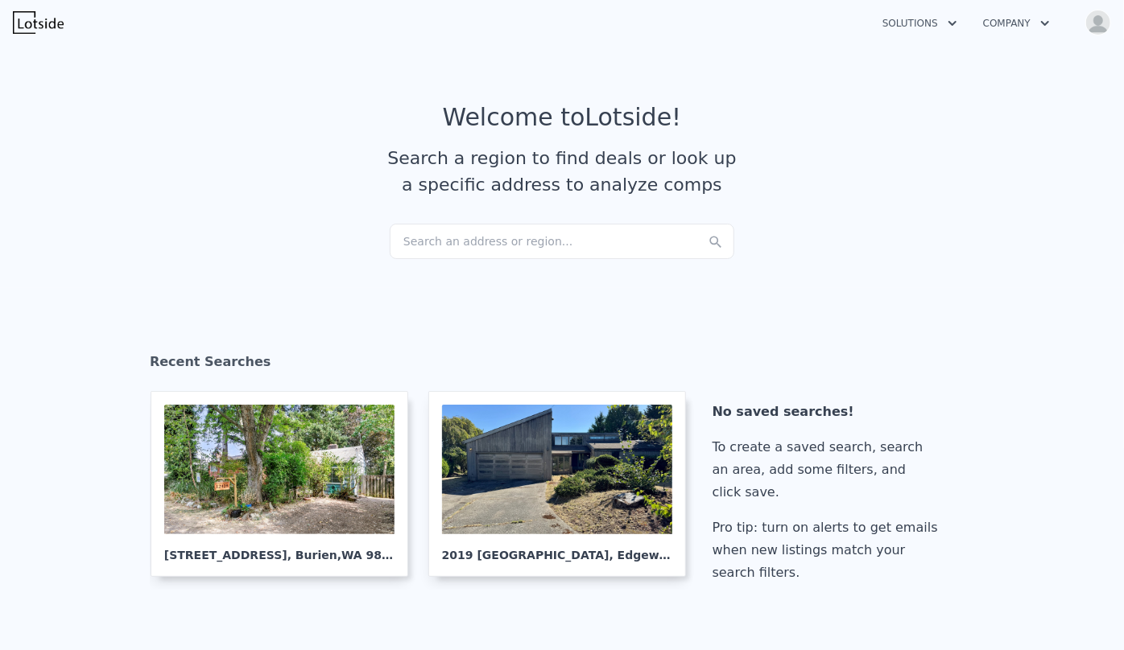
click at [473, 244] on div "Search an address or region..." at bounding box center [562, 241] width 345 height 35
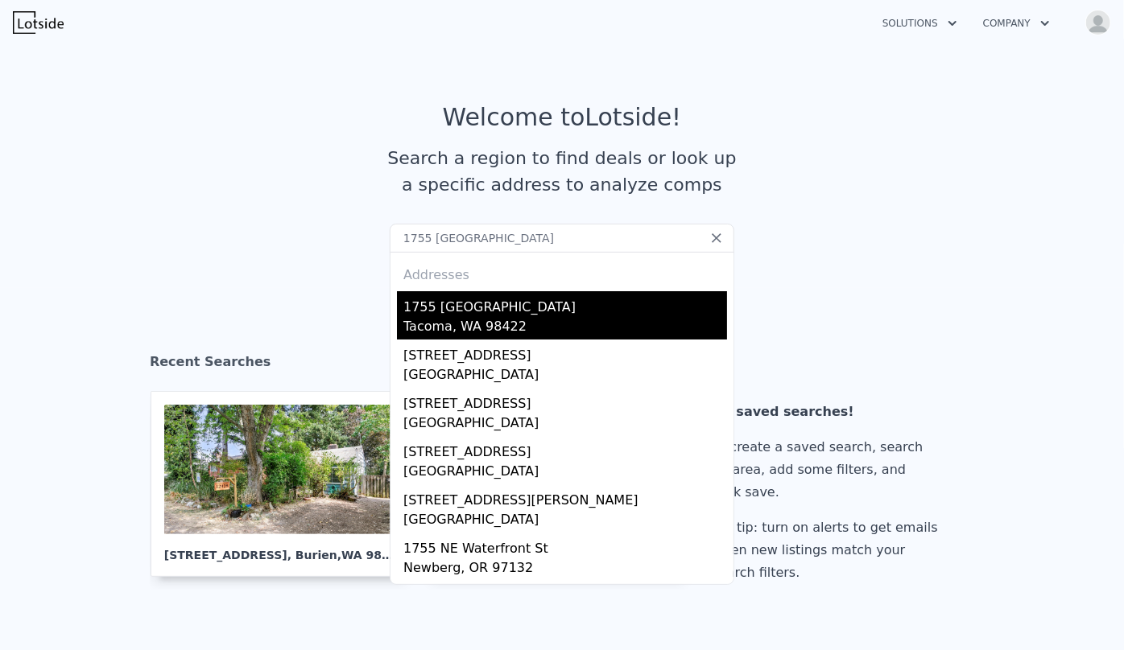
type input "1755 57th st ne"
click at [466, 324] on div "Tacoma, WA 98422" at bounding box center [565, 328] width 324 height 23
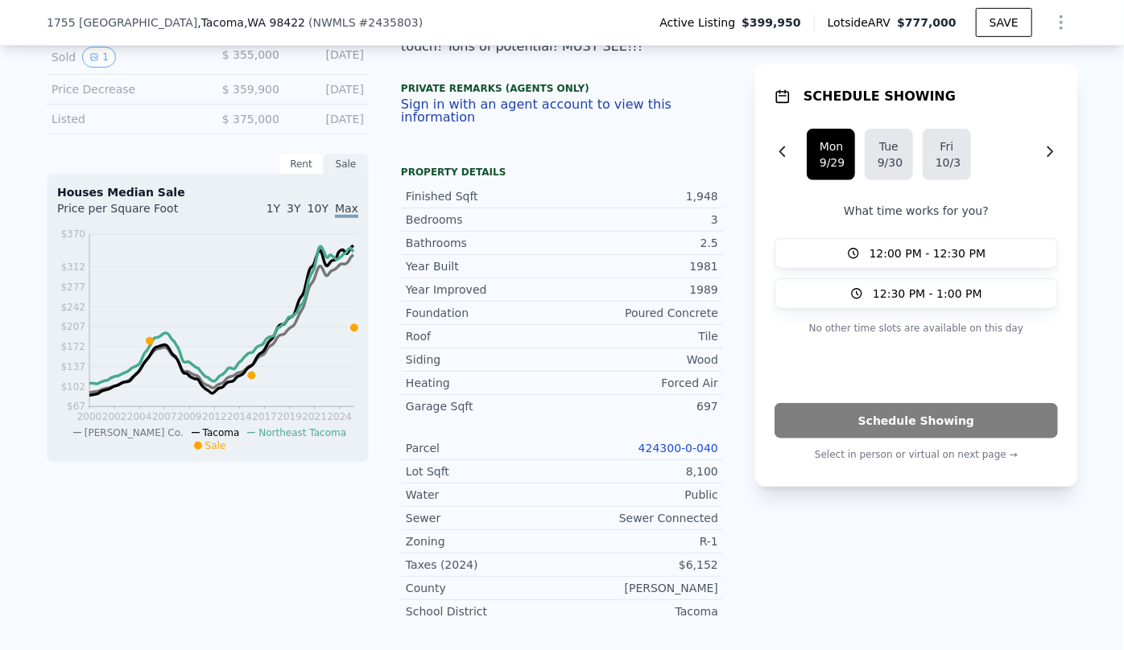
scroll to position [506, 0]
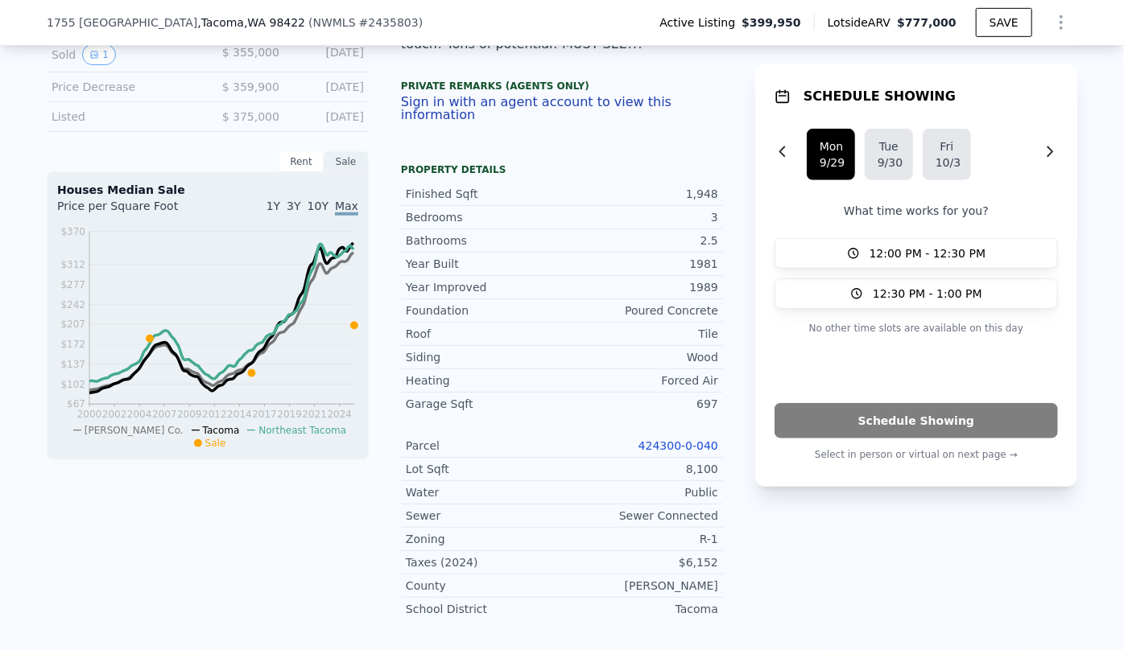
click at [676, 439] on link "424300-0-040" at bounding box center [678, 445] width 80 height 13
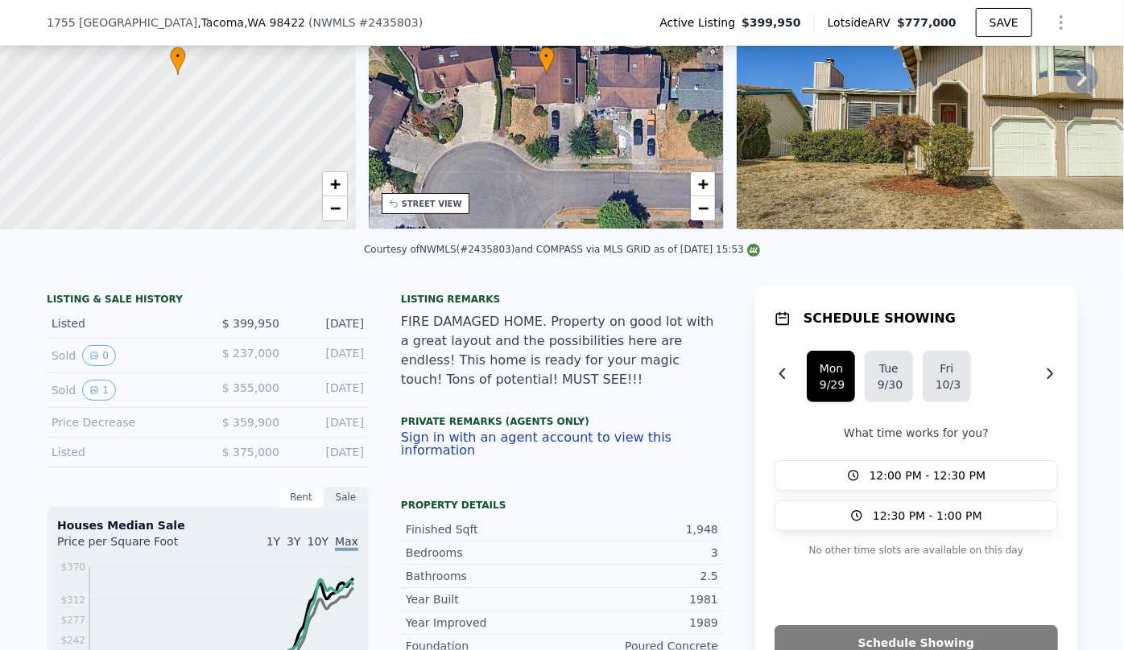
scroll to position [140, 0]
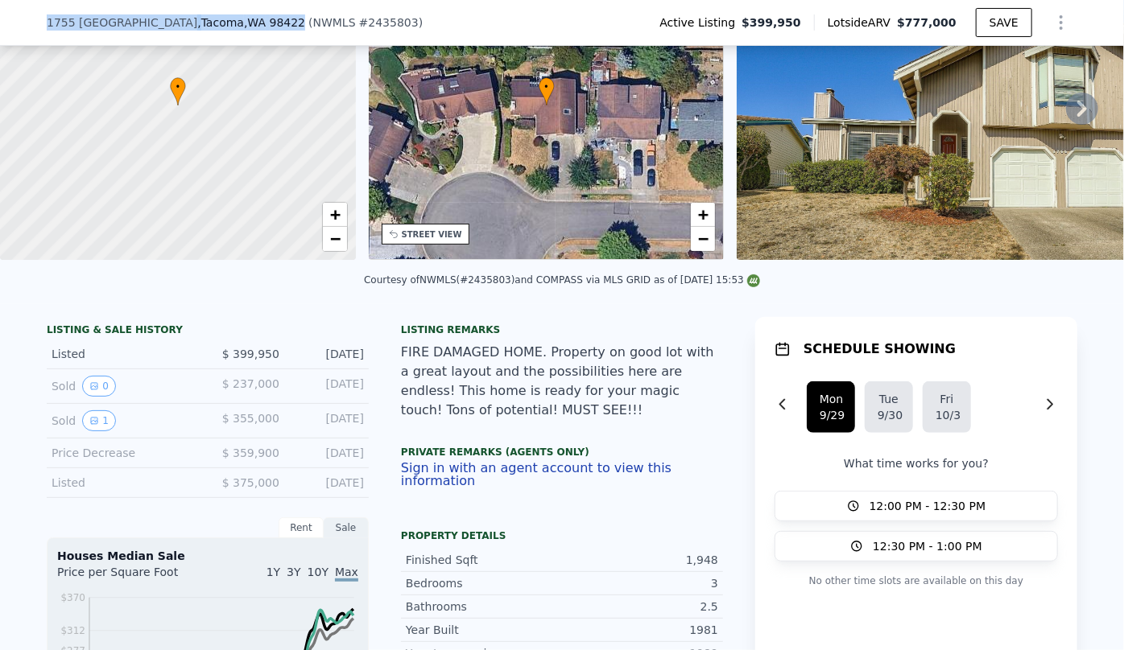
drag, startPoint x: 31, startPoint y: 25, endPoint x: 222, endPoint y: 30, distance: 190.8
click at [222, 30] on div "1755 57th St NE , Tacoma , WA 98422 ( NWMLS # 2435803 ) Active Listing $399,950…" at bounding box center [562, 23] width 1124 height 46
copy div "1755 57th St NE , Tacoma , WA 98422"
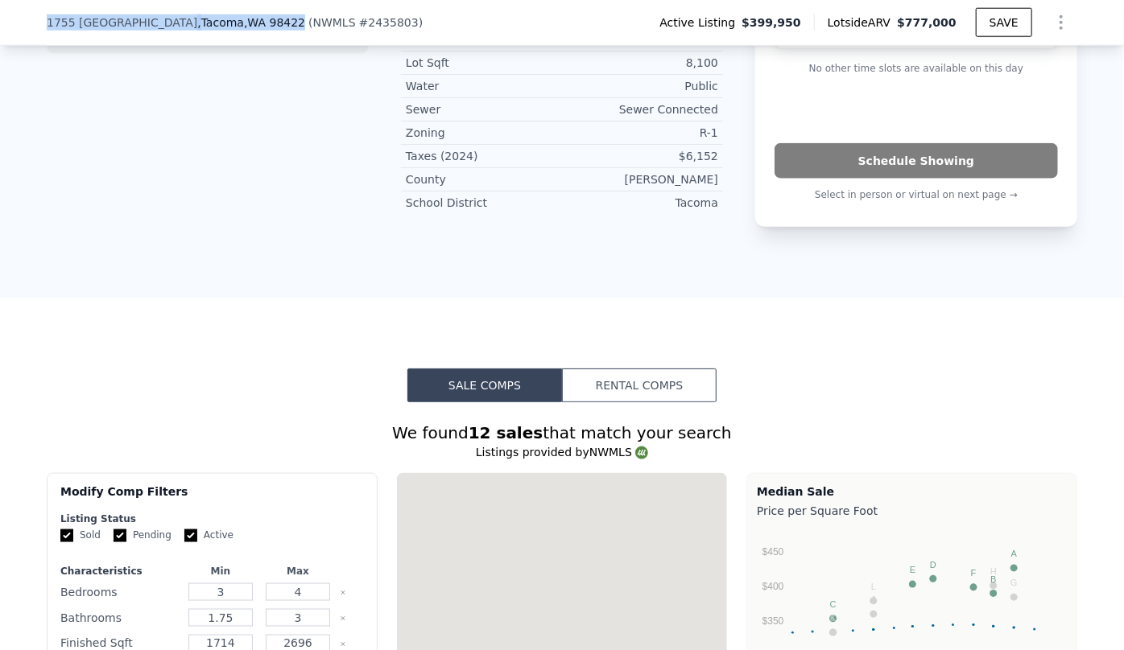
scroll to position [1165, 0]
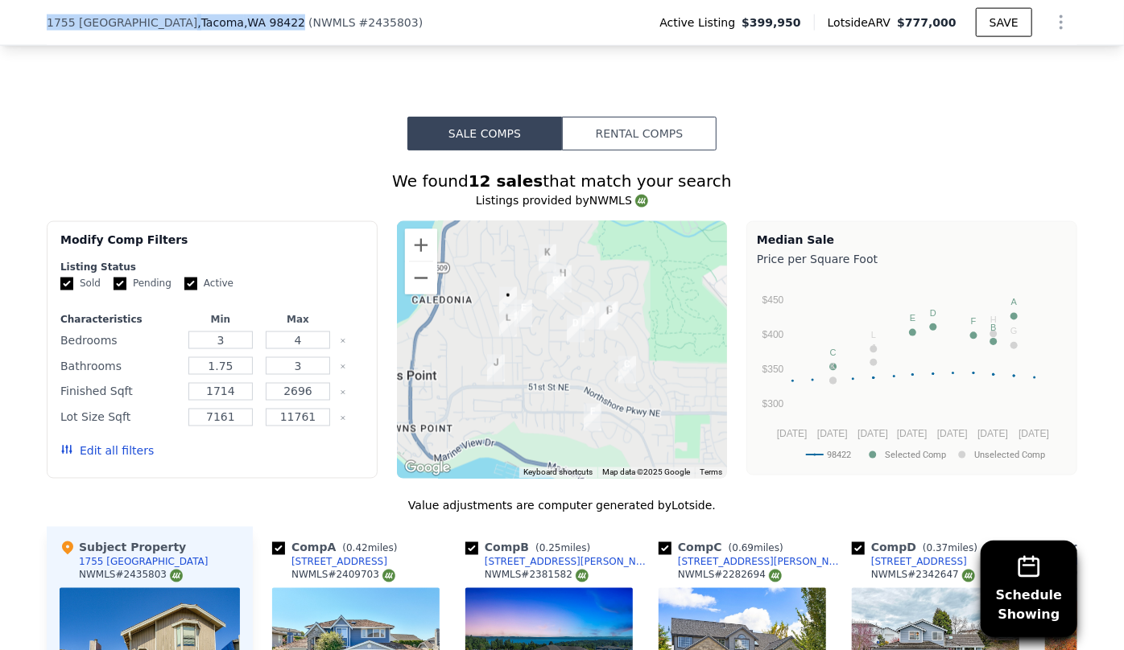
click at [116, 444] on button "Edit all filters" at bounding box center [106, 452] width 93 height 16
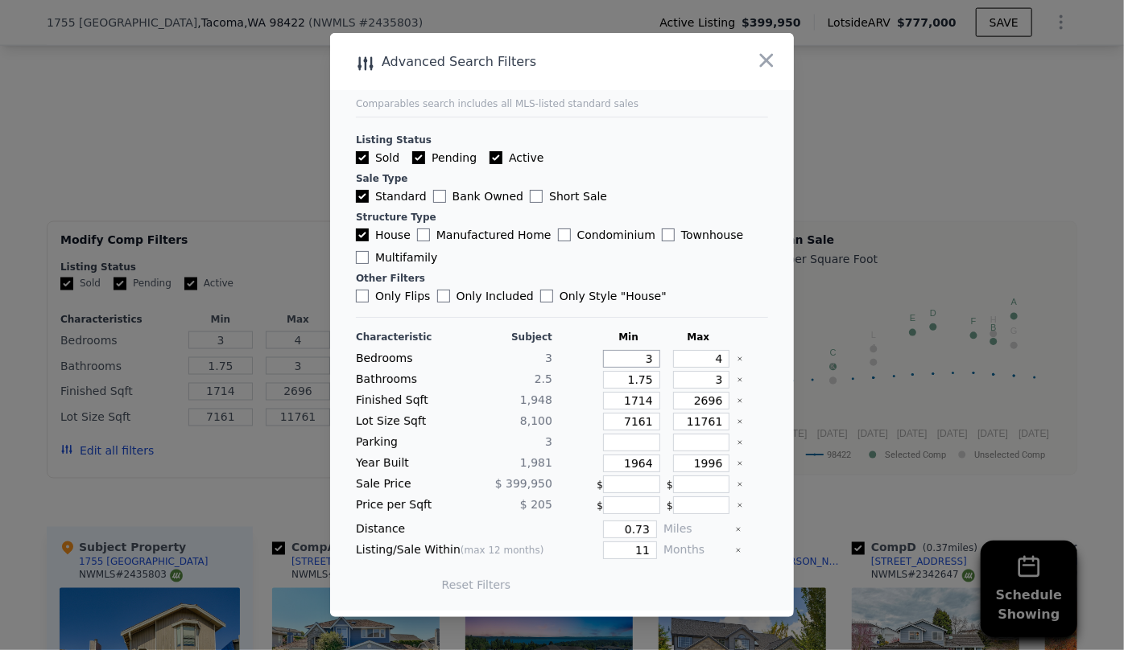
drag, startPoint x: 640, startPoint y: 364, endPoint x: 574, endPoint y: 373, distance: 66.7
click at [581, 372] on div "Characteristic Subject Min Max Bedrooms 3 3 4 Bathrooms 2.5 1.75 3 Finished Sqf…" at bounding box center [562, 469] width 412 height 277
drag, startPoint x: 647, startPoint y: 359, endPoint x: 571, endPoint y: 361, distance: 76.5
click at [571, 361] on div "Bedrooms 3 3 4" at bounding box center [562, 359] width 412 height 18
type input "2"
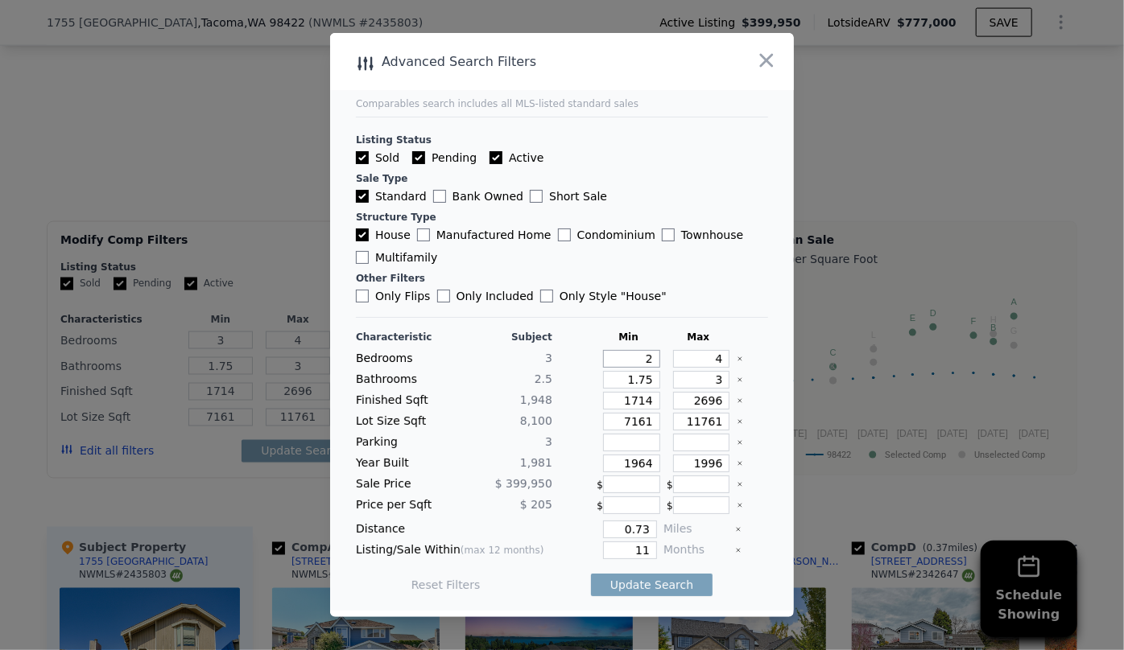
type input "2"
click at [1121, 576] on div at bounding box center [562, 325] width 1124 height 650
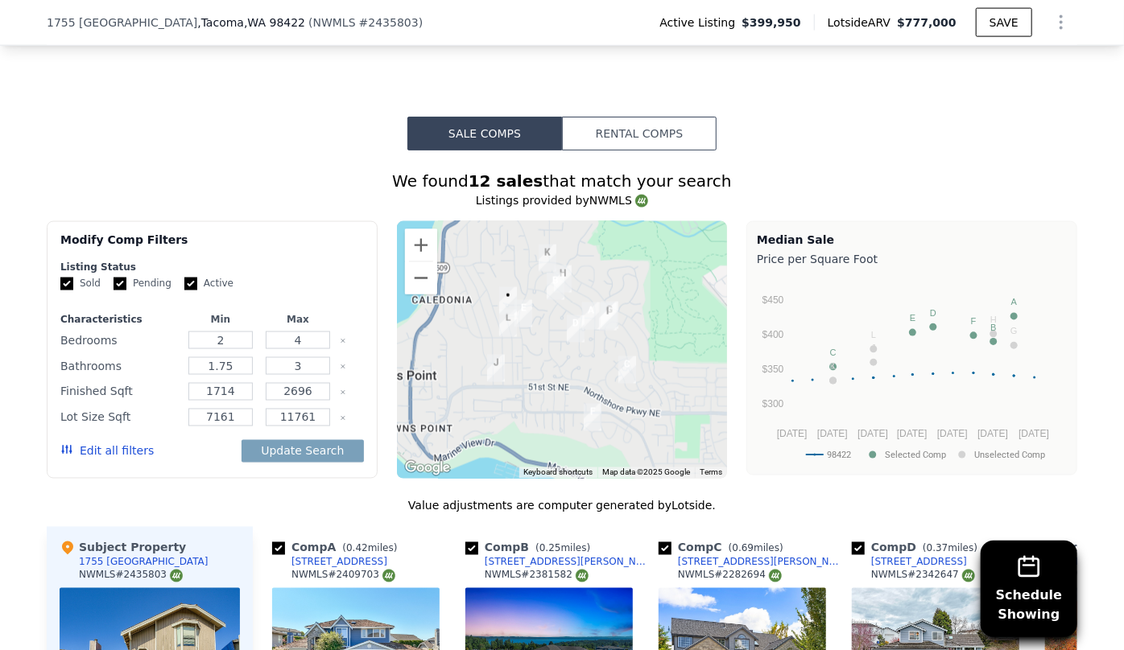
click at [76, 444] on button "Edit all filters" at bounding box center [106, 452] width 93 height 16
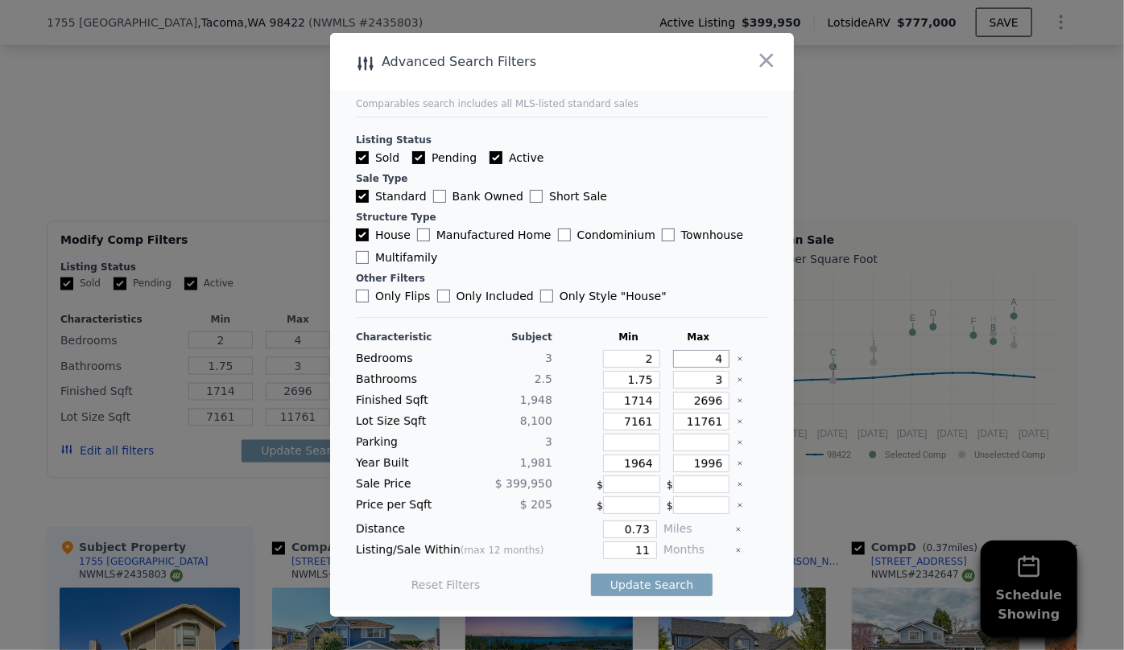
drag, startPoint x: 712, startPoint y: 360, endPoint x: 650, endPoint y: 360, distance: 61.2
click at [654, 360] on div "Bedrooms 3 2 4" at bounding box center [562, 359] width 412 height 18
type input "3"
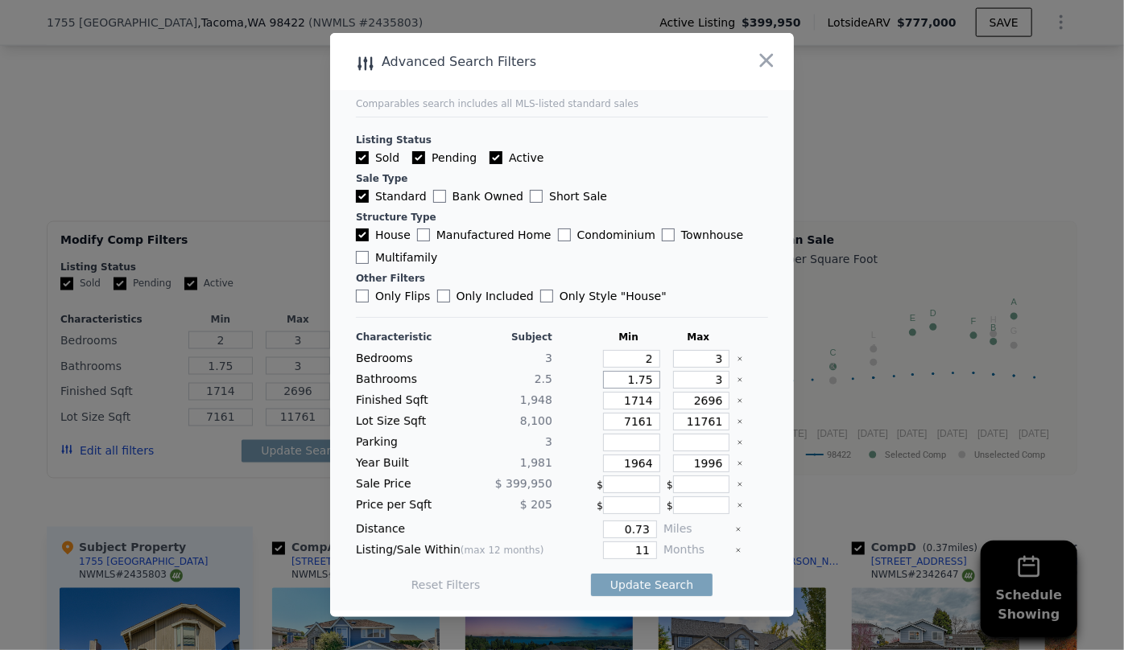
drag, startPoint x: 649, startPoint y: 382, endPoint x: 557, endPoint y: 388, distance: 91.9
click at [557, 388] on div "Bathrooms 2.5 1.75 3" at bounding box center [562, 380] width 412 height 18
type input "1"
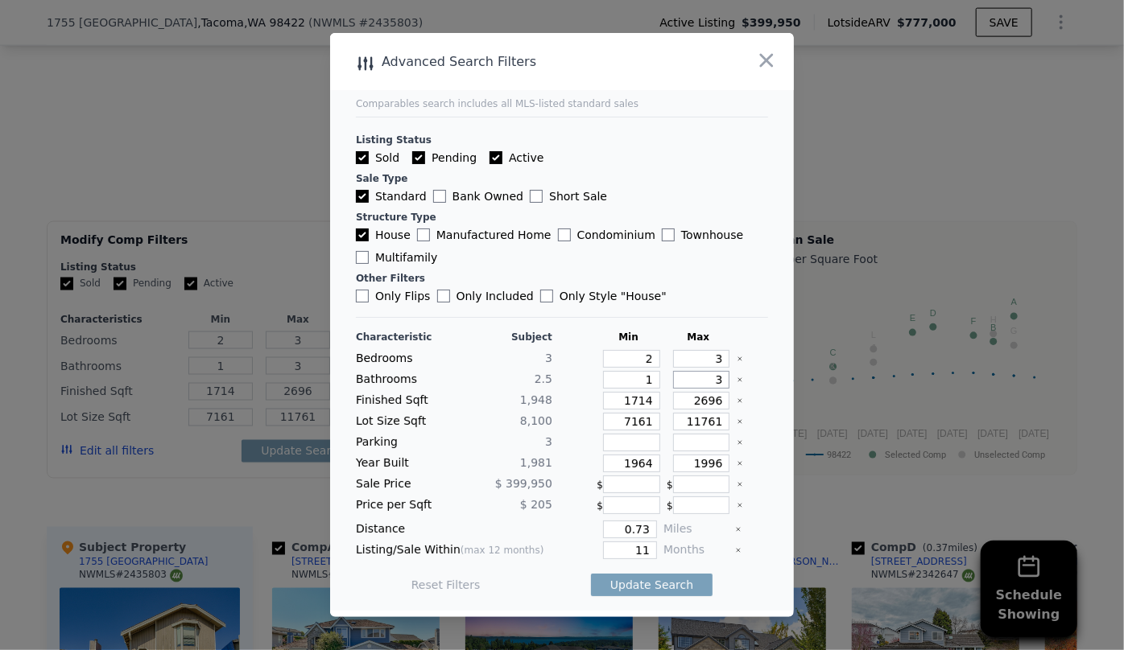
drag, startPoint x: 716, startPoint y: 382, endPoint x: 646, endPoint y: 380, distance: 69.3
click at [666, 382] on div "3" at bounding box center [698, 380] width 64 height 18
drag, startPoint x: 714, startPoint y: 402, endPoint x: 654, endPoint y: 398, distance: 59.7
click at [654, 398] on div "Finished Sqft 1,948 1714 2696" at bounding box center [562, 401] width 412 height 18
type input "2"
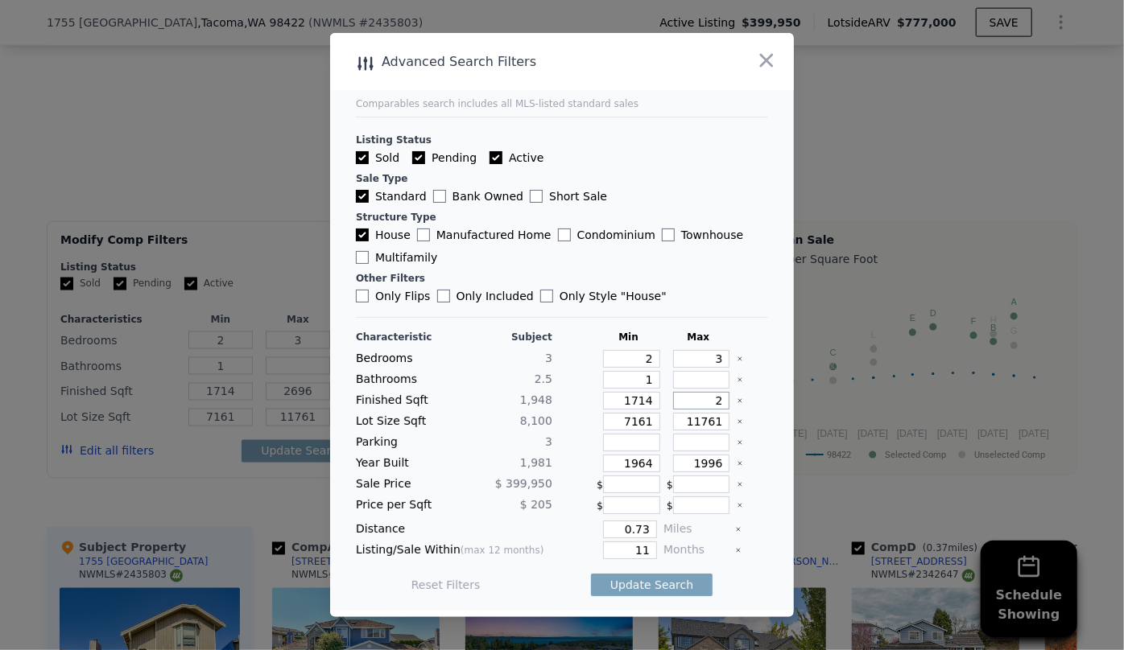
type input "2"
type input "21"
type input "210"
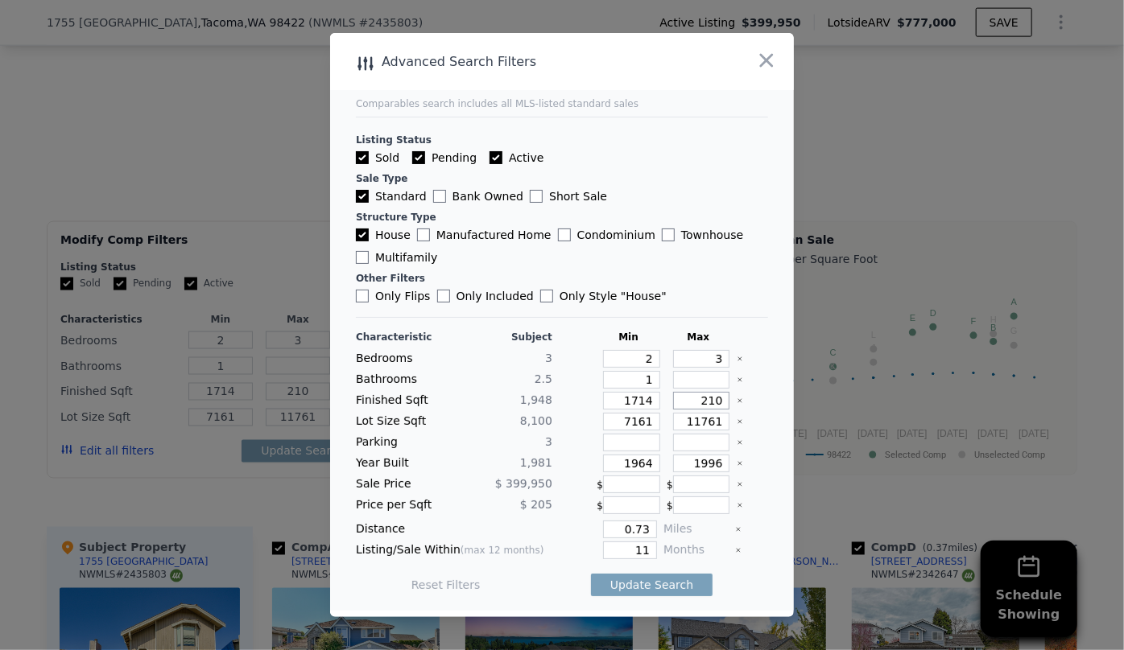
type input "2100"
drag, startPoint x: 644, startPoint y: 423, endPoint x: 615, endPoint y: 419, distance: 29.3
click at [618, 419] on input "7161" at bounding box center [631, 422] width 57 height 18
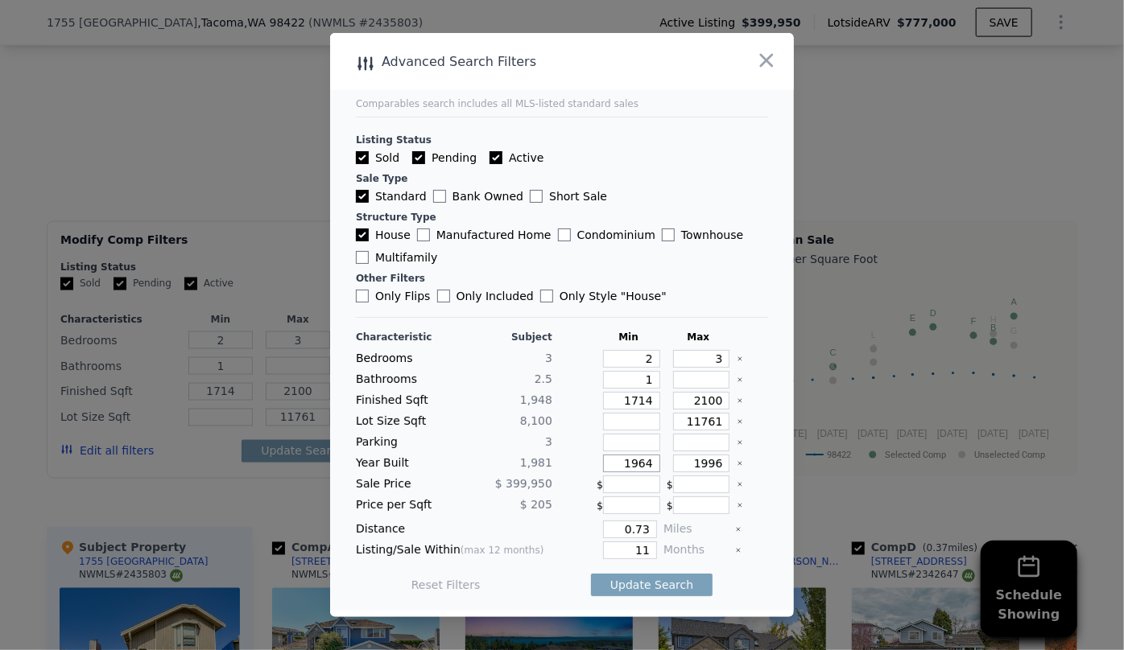
drag, startPoint x: 642, startPoint y: 464, endPoint x: 559, endPoint y: 453, distance: 83.7
click at [559, 453] on div "Characteristic Subject Min Max Bedrooms 3 2 3 Bathrooms 2.5 1 Finished Sqft 1,9…" at bounding box center [562, 469] width 412 height 277
click at [714, 457] on input "1996" at bounding box center [701, 464] width 57 height 18
type input "1999"
click at [642, 529] on input "0.73" at bounding box center [630, 530] width 54 height 18
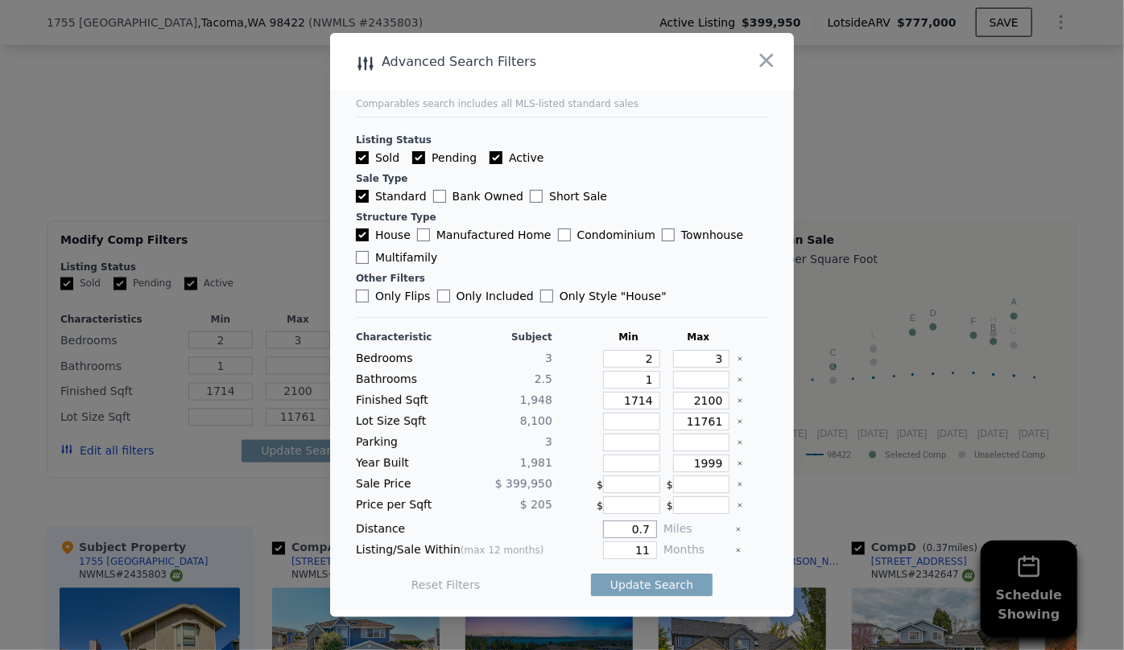
type input "0"
type input "0.5"
drag, startPoint x: 642, startPoint y: 544, endPoint x: 579, endPoint y: 543, distance: 63.6
click at [579, 543] on div "11" at bounding box center [608, 551] width 98 height 18
type input "6"
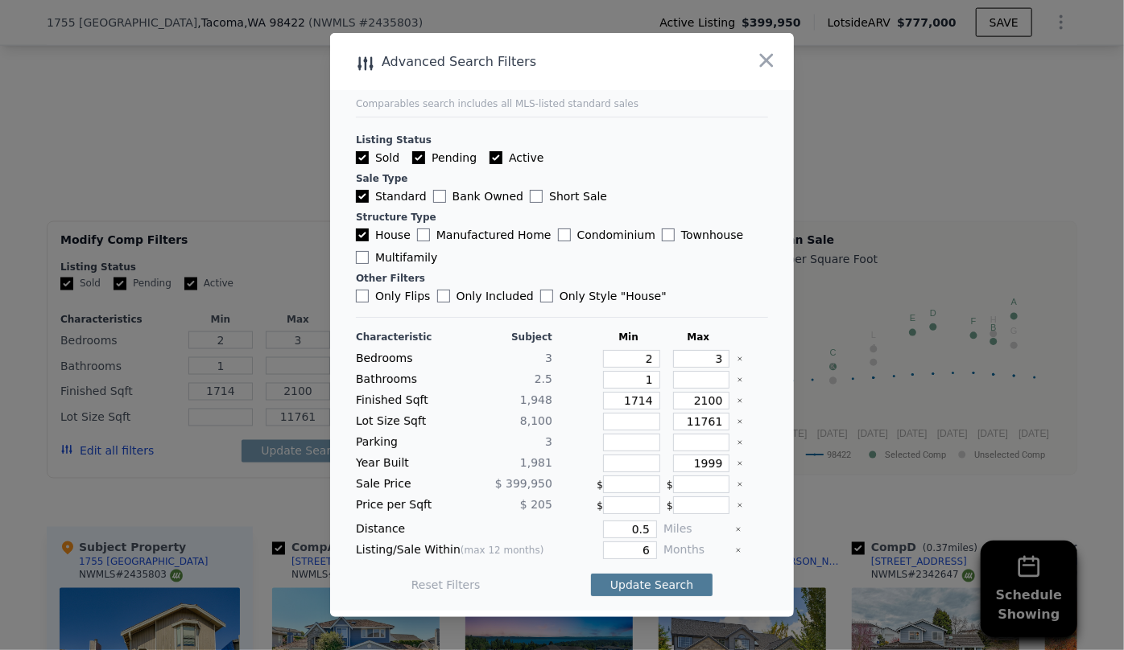
click at [673, 574] on button "Update Search" at bounding box center [652, 585] width 122 height 23
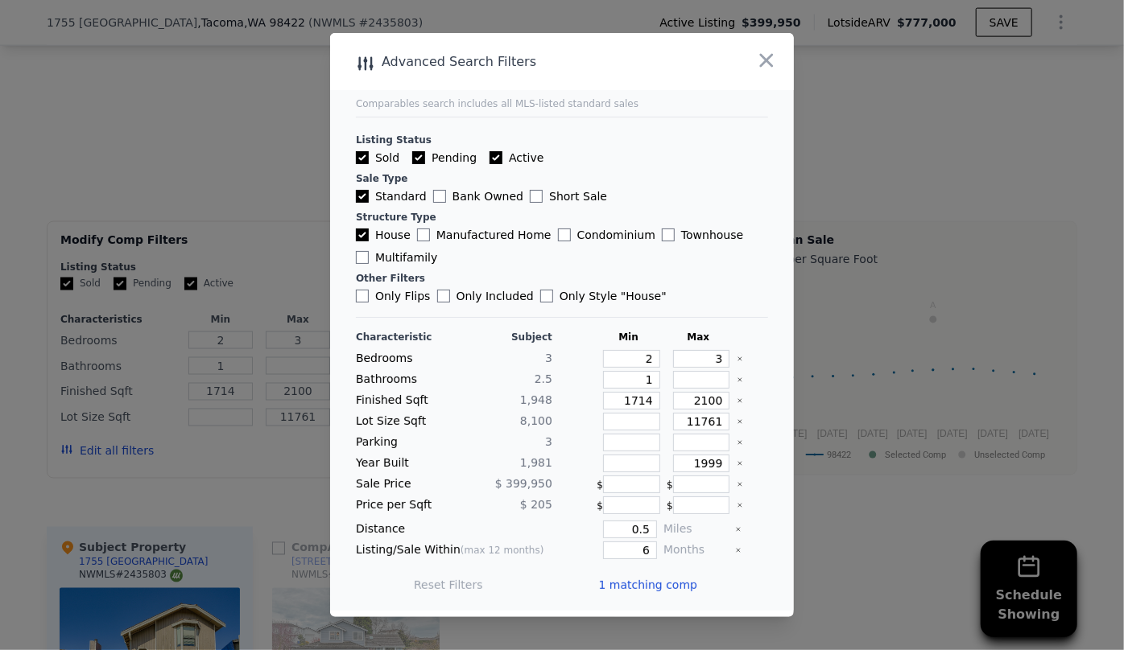
click at [674, 581] on span "1 matching comp" at bounding box center [647, 585] width 99 height 16
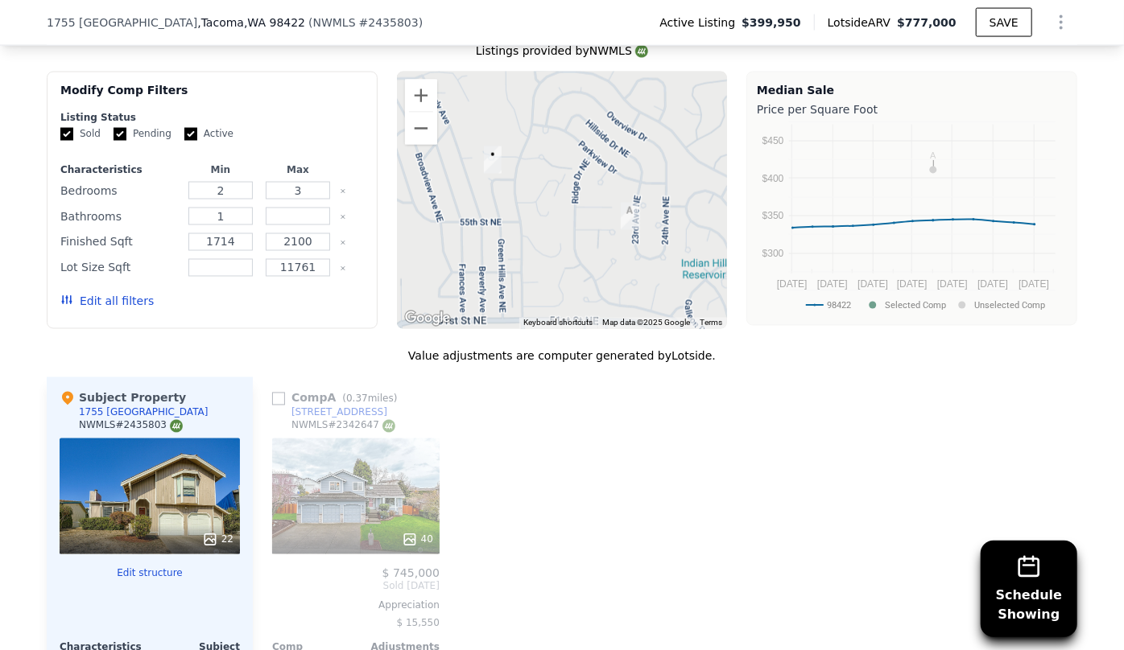
scroll to position [1385, 0]
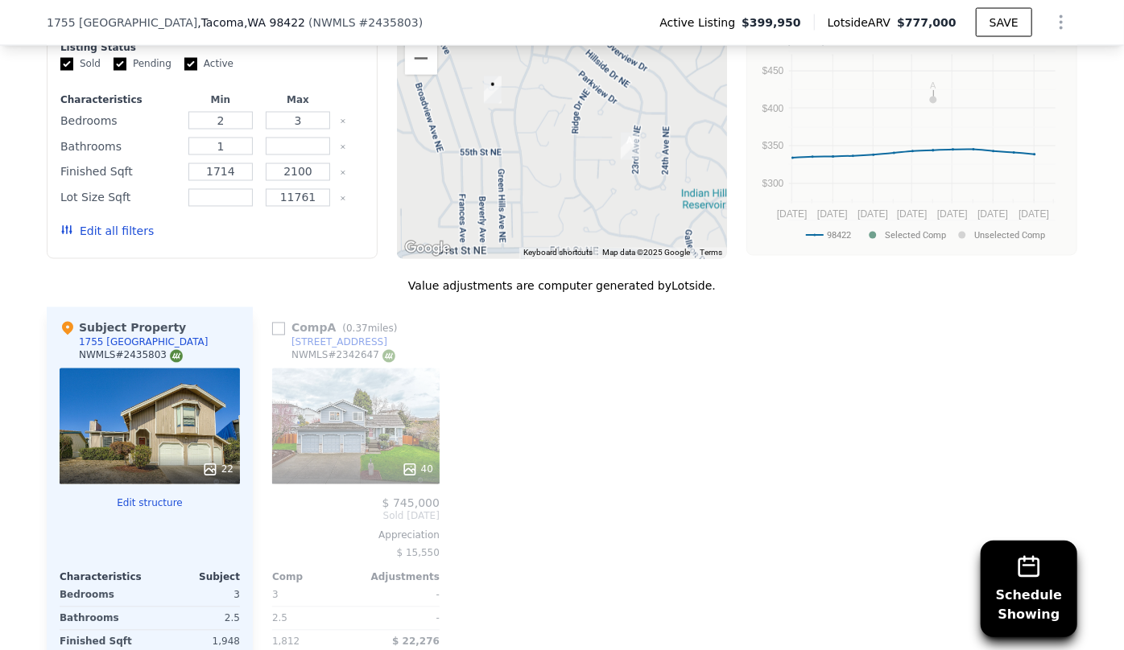
click at [266, 312] on div "Comp A ( 0.37 miles) 5420 23rd Ave NE NWMLS # 2342647 40 $ 745,000 Sold Apr 202…" at bounding box center [356, 566] width 180 height 518
click at [272, 323] on input "checkbox" at bounding box center [278, 329] width 13 height 13
checkbox input "true"
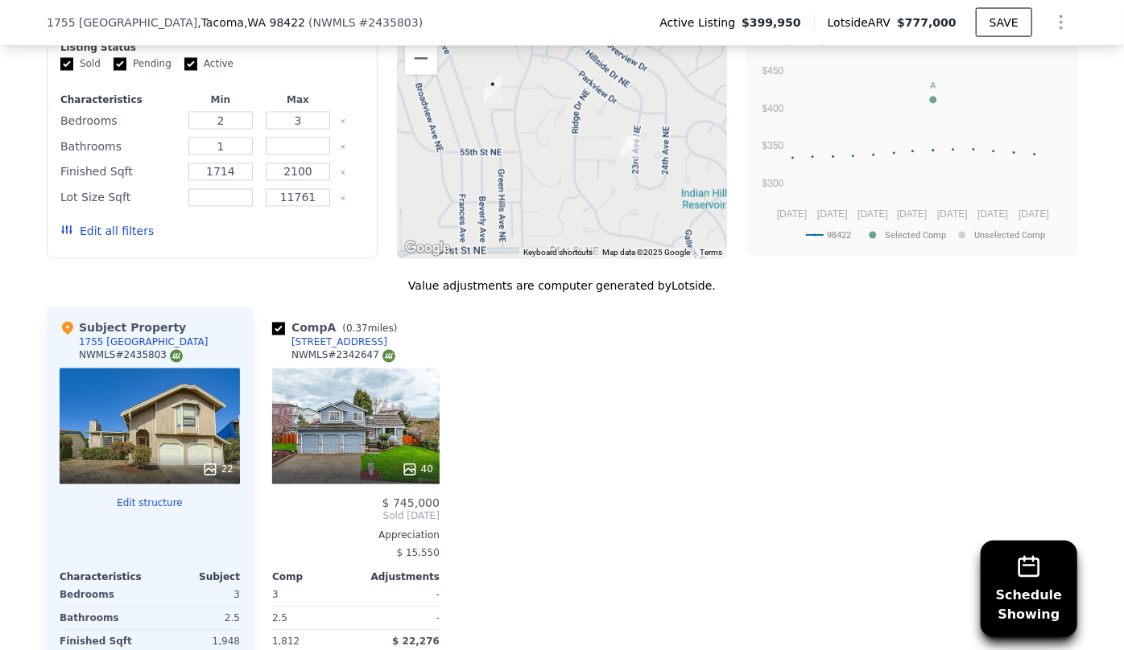
click at [122, 224] on button "Edit all filters" at bounding box center [106, 232] width 93 height 16
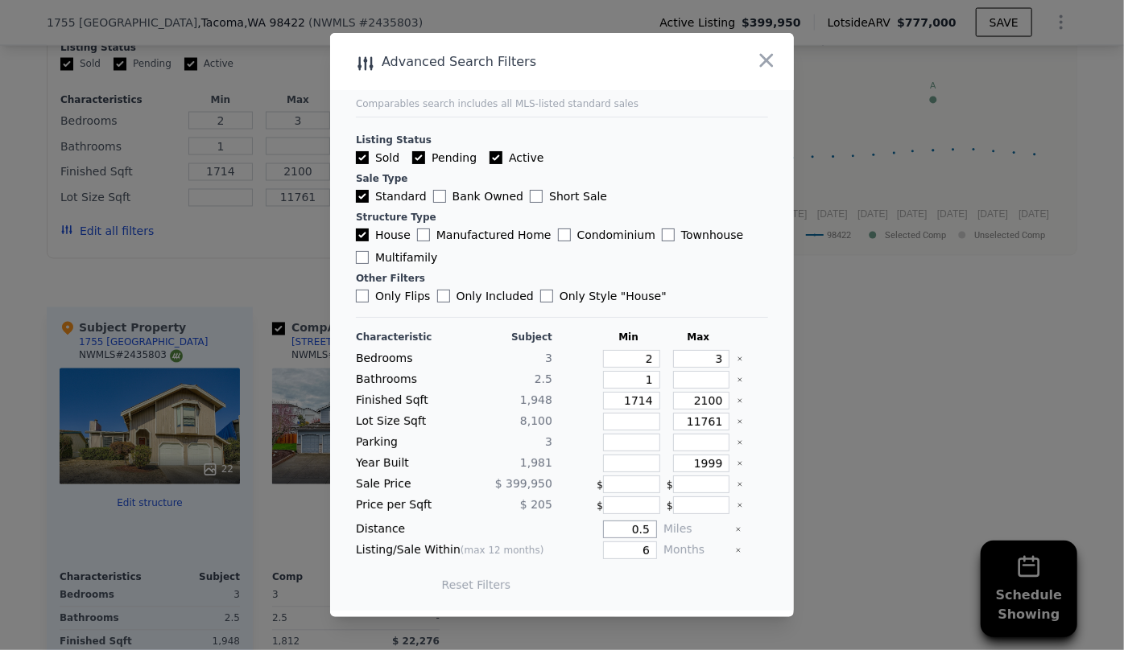
drag, startPoint x: 647, startPoint y: 526, endPoint x: 595, endPoint y: 521, distance: 52.6
click at [595, 521] on div "0.5" at bounding box center [608, 530] width 98 height 18
type input "0.7"
click at [625, 584] on button "Update Search" at bounding box center [652, 585] width 122 height 23
checkbox input "false"
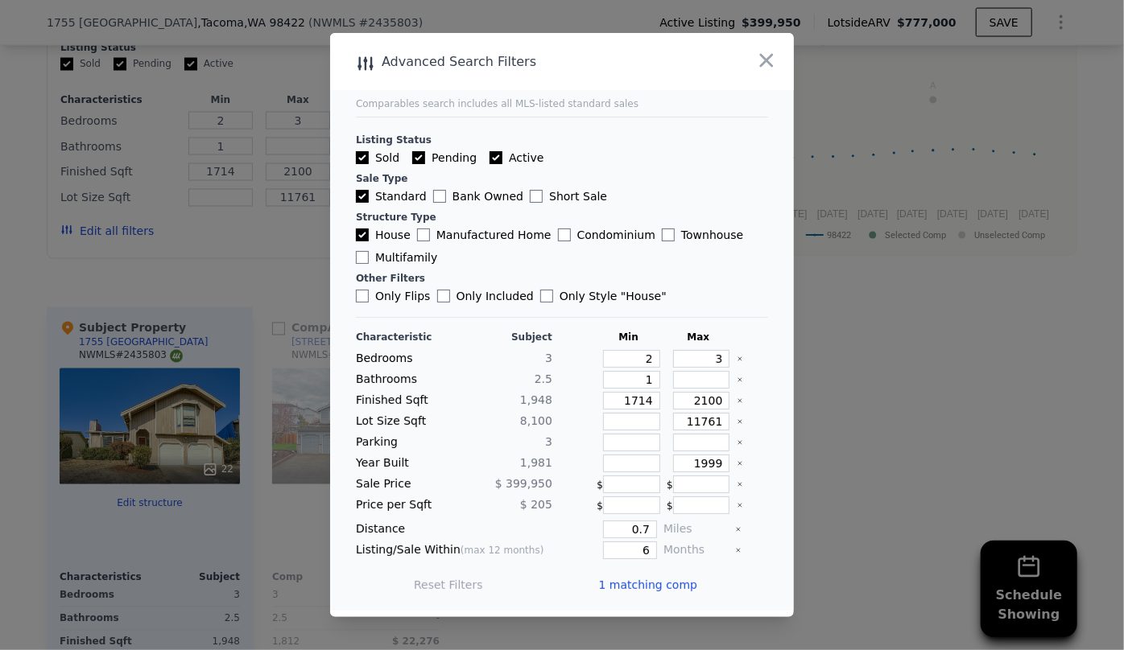
click at [621, 580] on span "1 matching comp" at bounding box center [647, 585] width 99 height 16
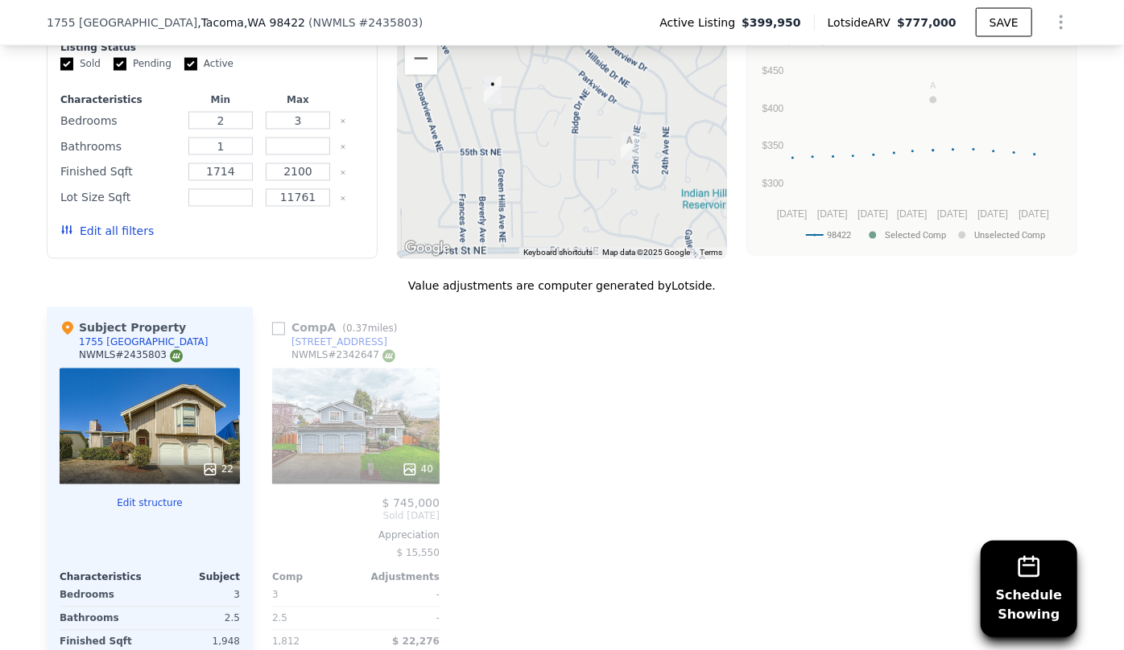
click at [116, 224] on button "Edit all filters" at bounding box center [106, 232] width 93 height 16
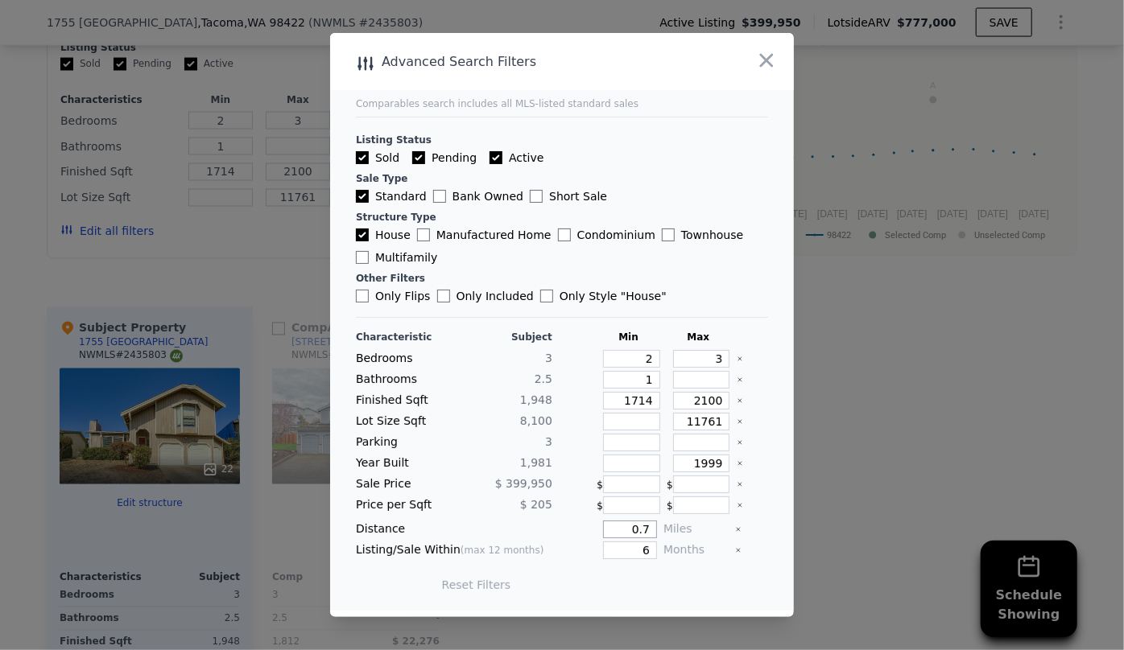
drag, startPoint x: 644, startPoint y: 526, endPoint x: 485, endPoint y: 526, distance: 159.4
click at [485, 526] on div "Distance 0.7 Miles" at bounding box center [562, 530] width 412 height 18
type input "1"
click at [640, 588] on button "Update Search" at bounding box center [652, 585] width 122 height 23
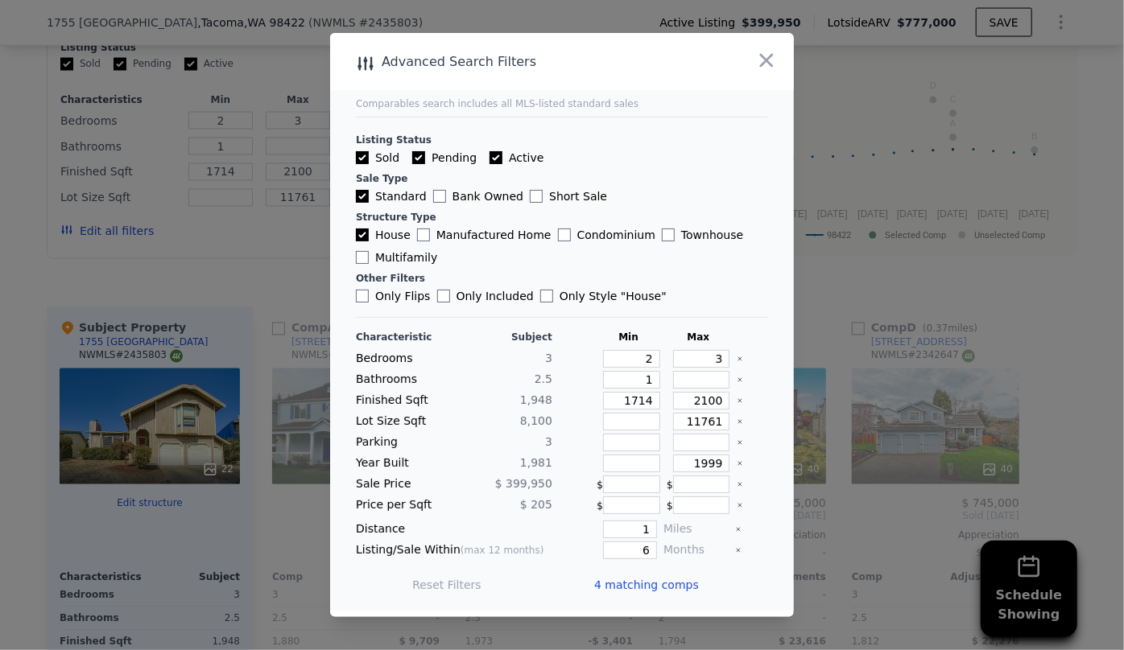
click at [642, 581] on span "4 matching comps" at bounding box center [646, 585] width 105 height 16
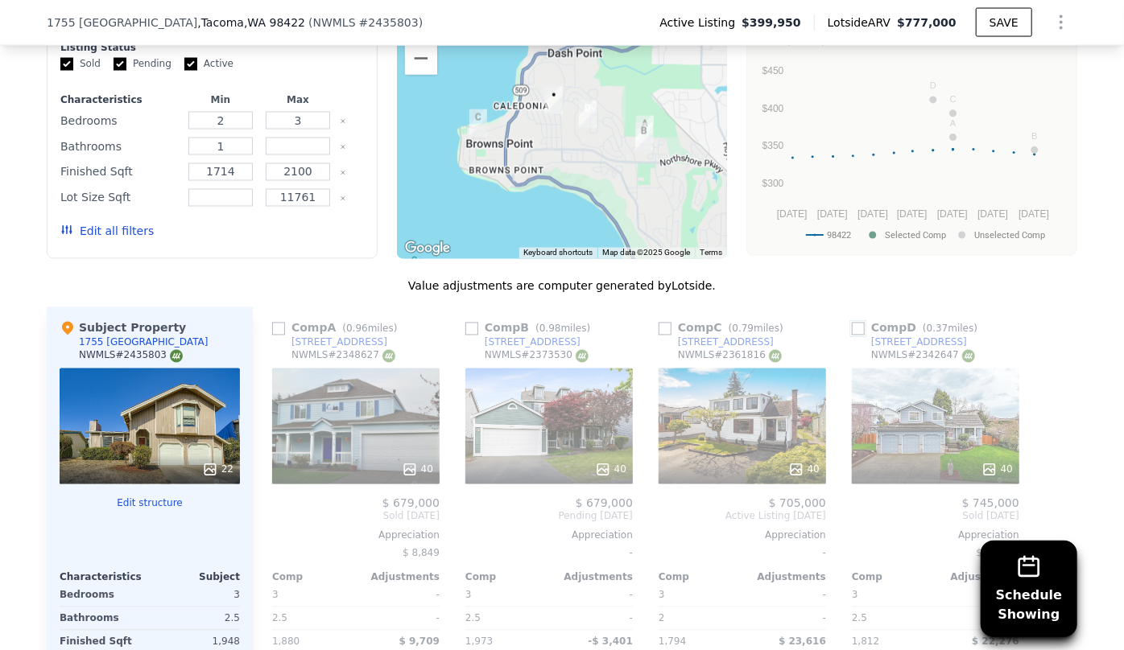
click at [856, 323] on input "checkbox" at bounding box center [858, 329] width 13 height 13
checkbox input "true"
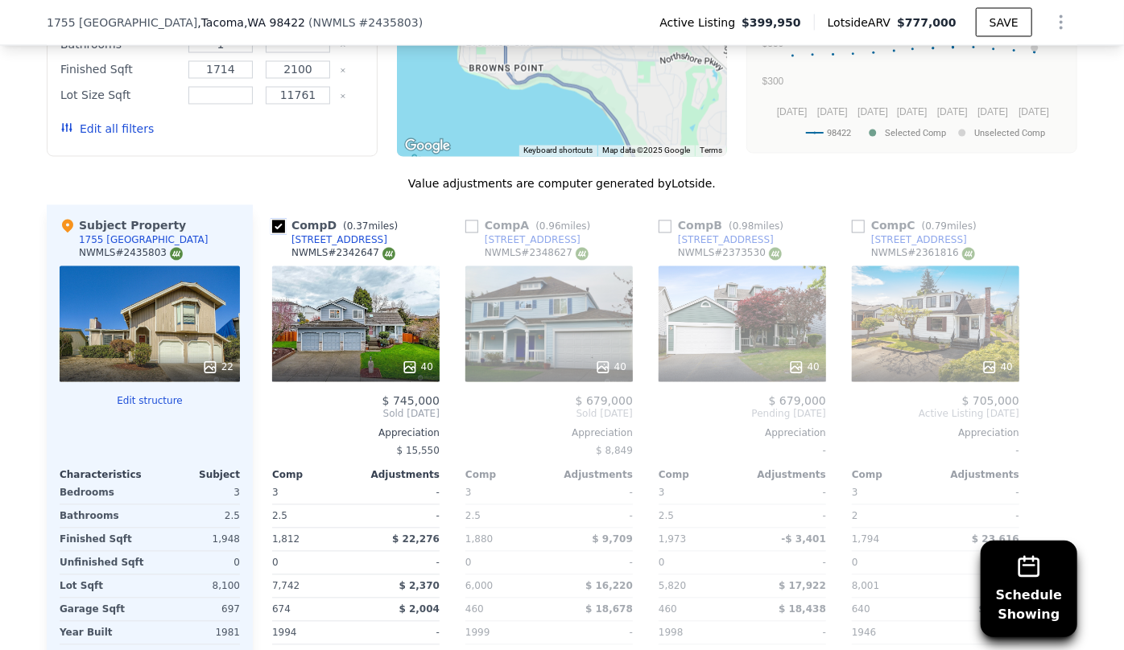
scroll to position [1530, 0]
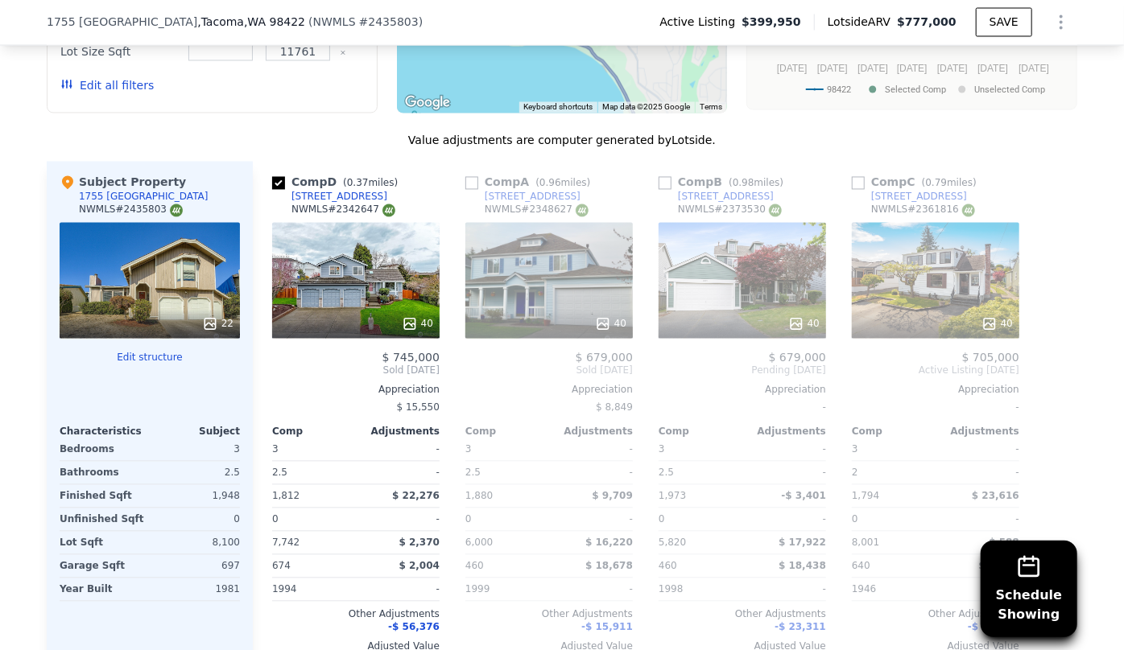
click at [518, 269] on div "40" at bounding box center [548, 281] width 167 height 116
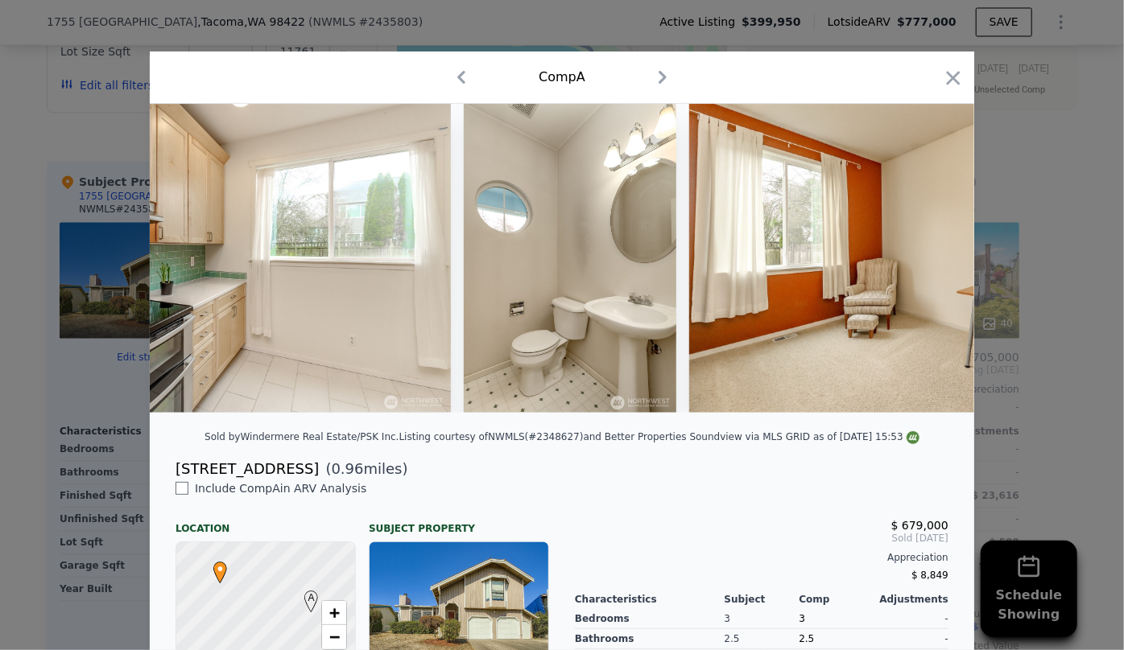
scroll to position [0, 10294]
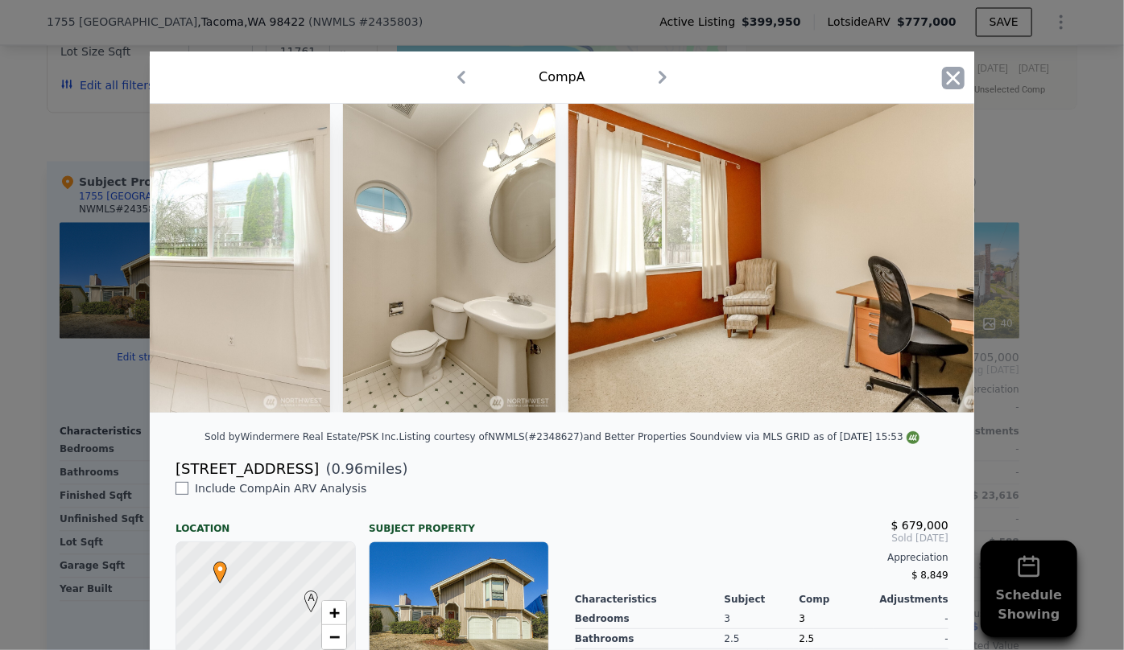
click at [947, 72] on icon "button" at bounding box center [953, 78] width 23 height 23
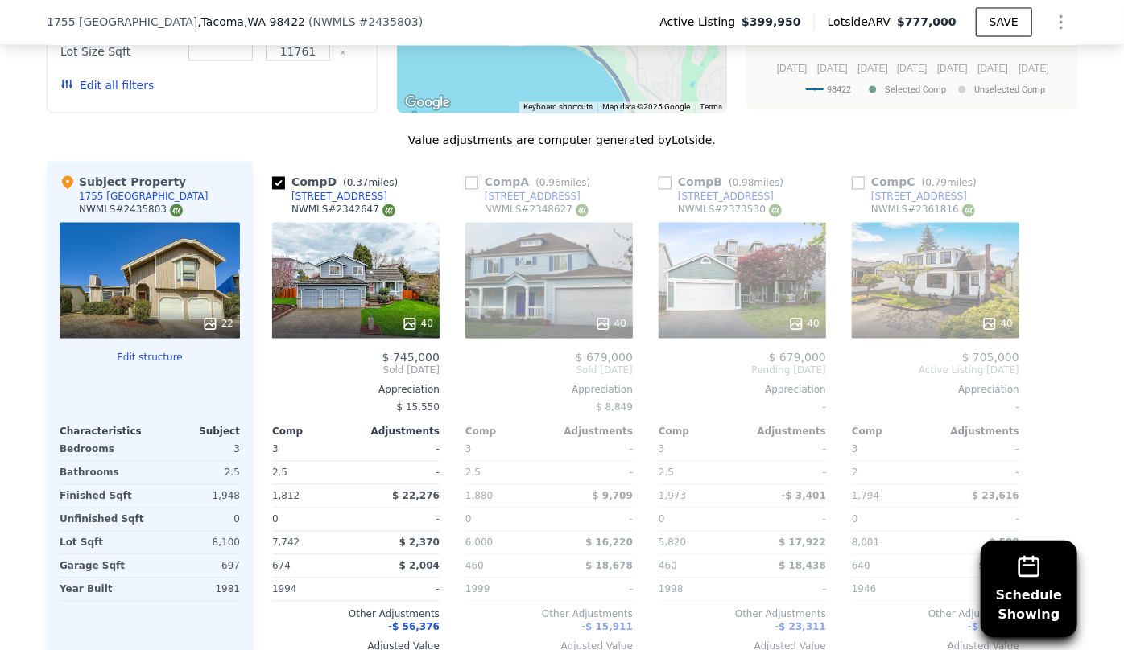
click at [469, 177] on input "checkbox" at bounding box center [471, 183] width 13 height 13
checkbox input "true"
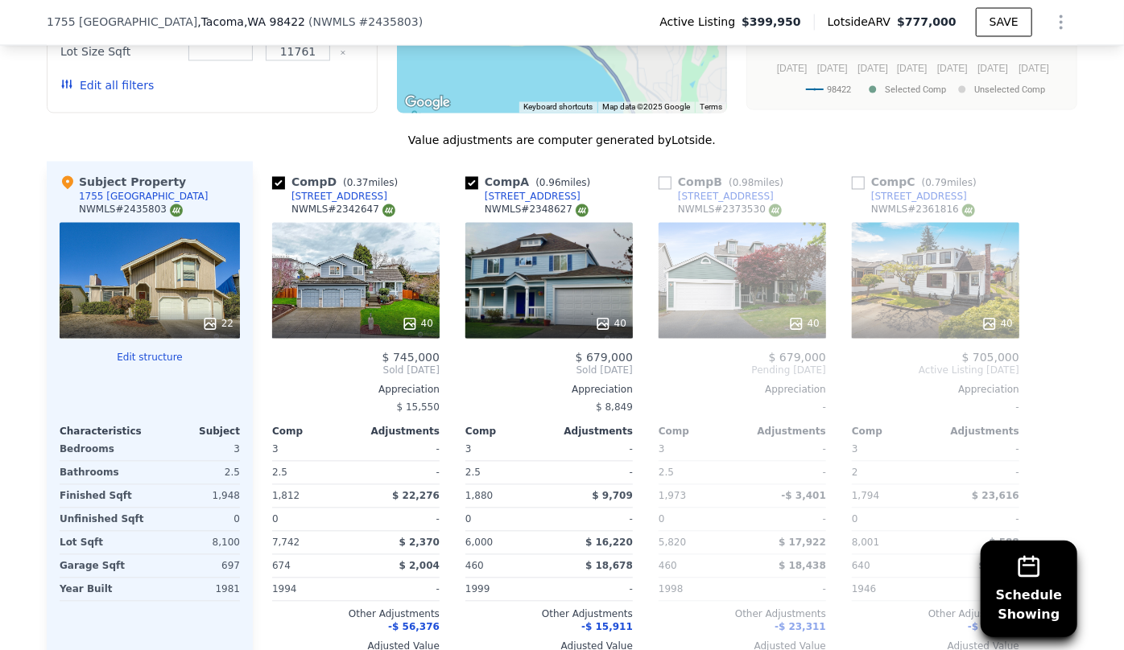
click at [687, 223] on div "40" at bounding box center [741, 281] width 167 height 116
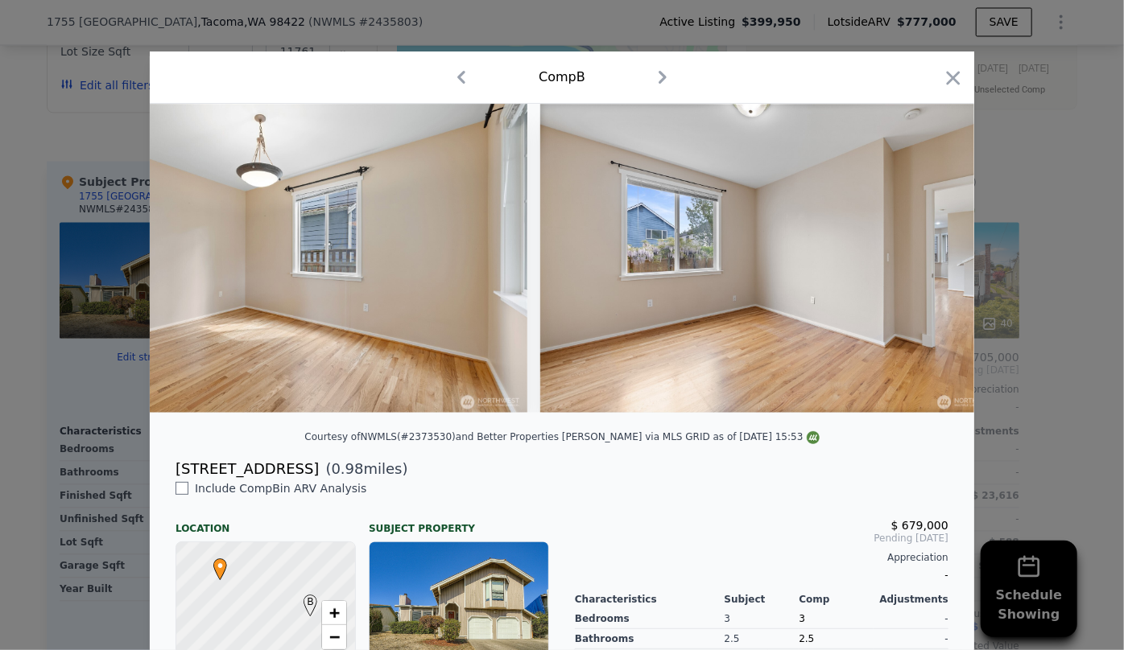
scroll to position [0, 8814]
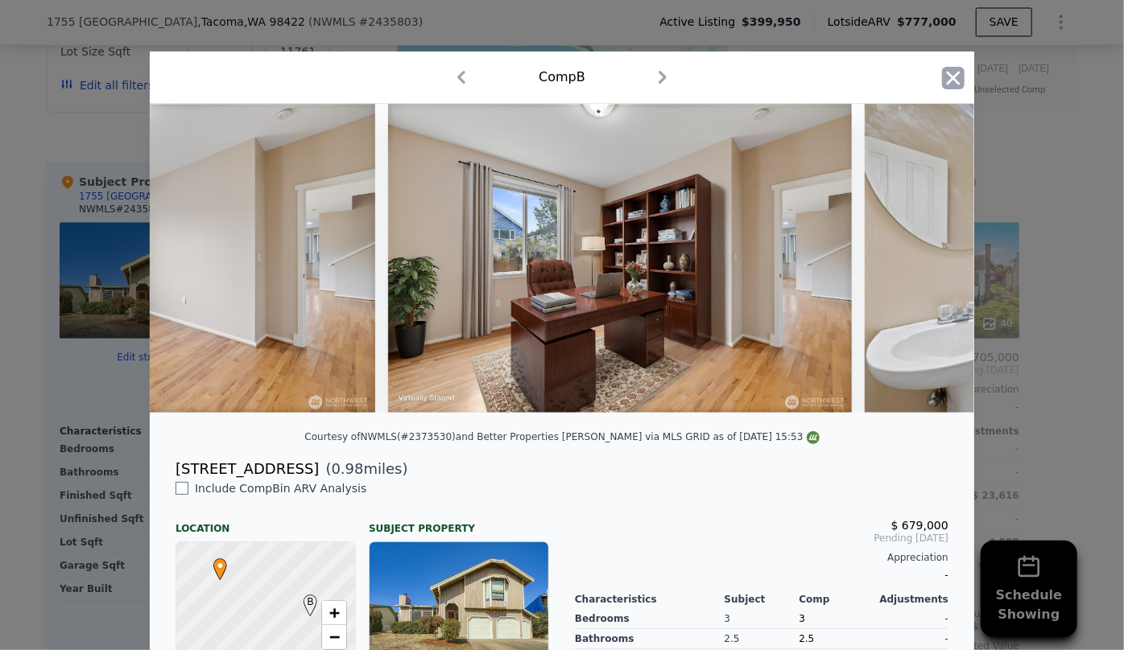
click at [951, 80] on icon "button" at bounding box center [953, 78] width 23 height 23
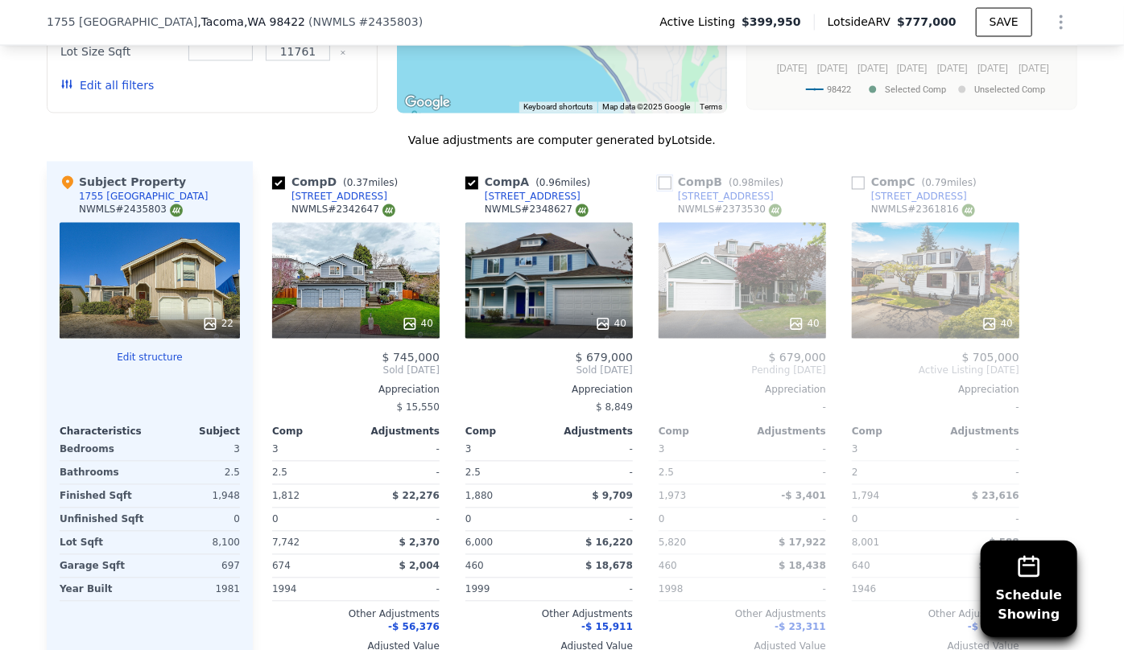
click at [658, 177] on input "checkbox" at bounding box center [664, 183] width 13 height 13
checkbox input "true"
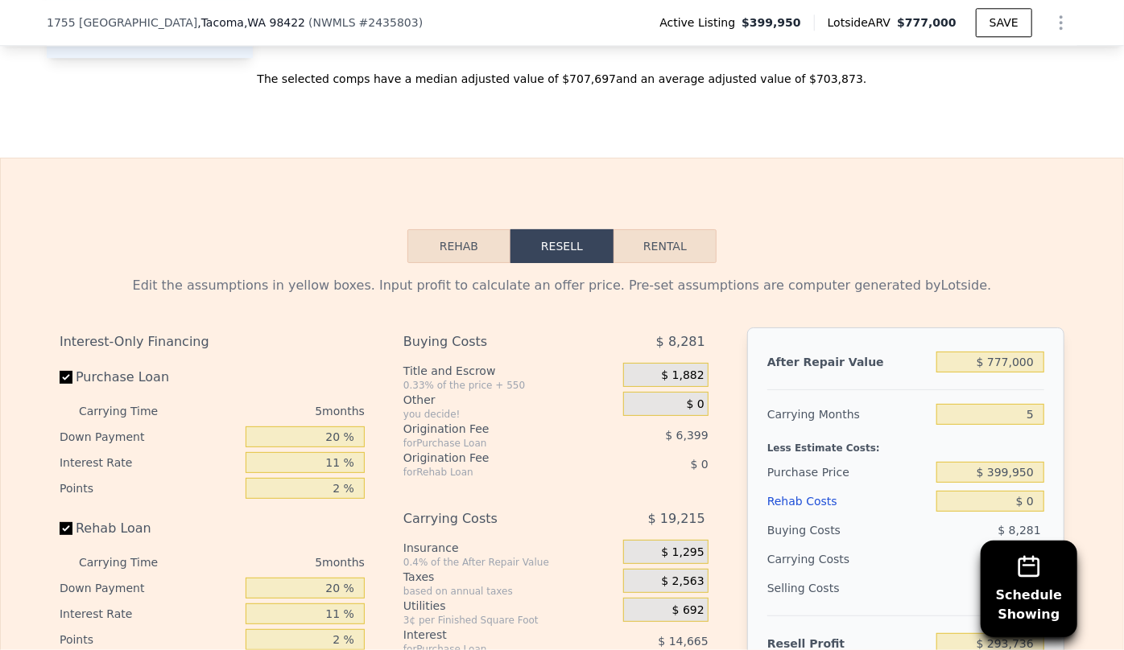
scroll to position [2189, 0]
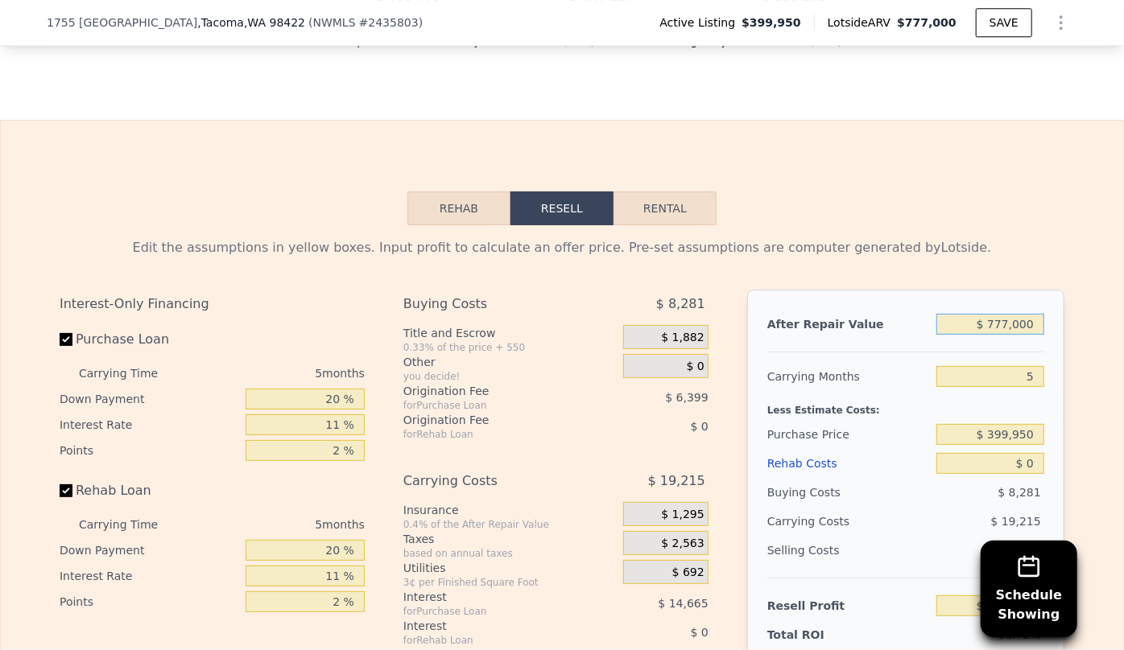
click at [1005, 314] on input "$ 777,000" at bounding box center [990, 324] width 108 height 21
type input "$ 000"
type input "-$ 426,701"
type input "$ 7,000"
type input "-$ 420,211"
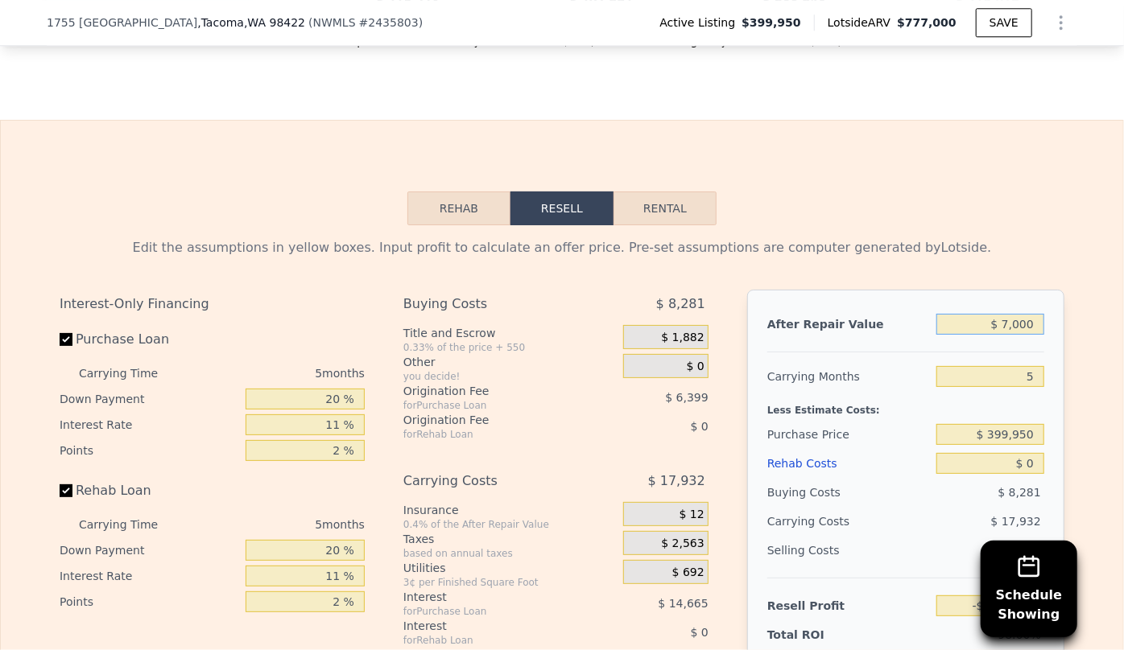
type input "$ 70,000"
type input "-$ 361,797"
type input "$ 700,000"
type input "$ 222,341"
type input "$ 700,000"
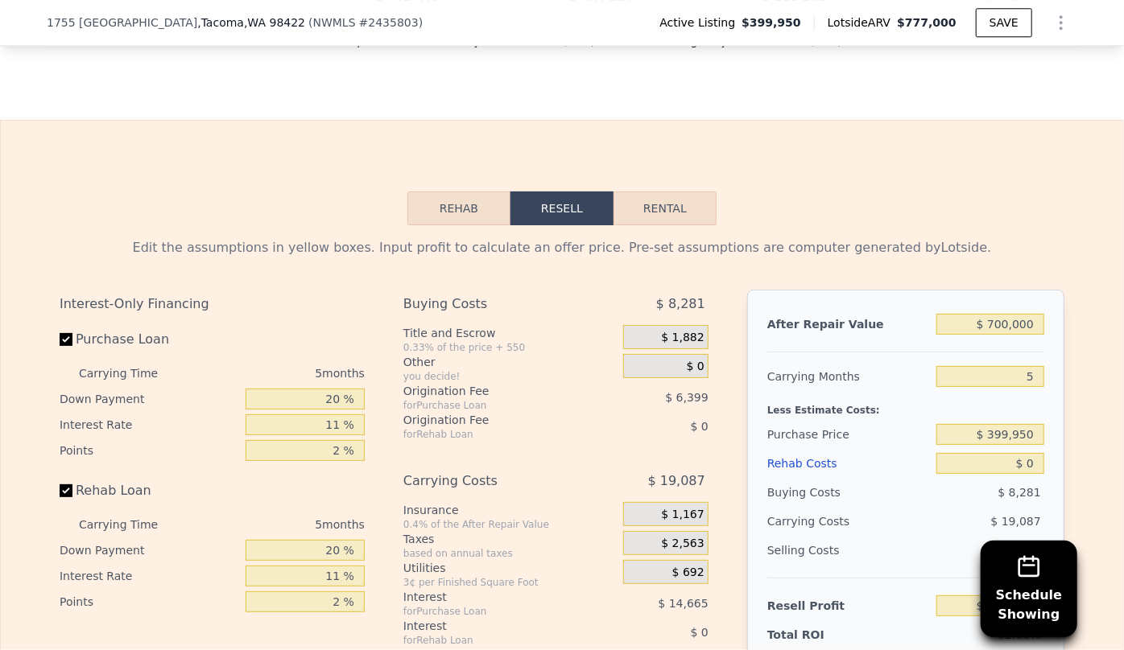
click at [994, 238] on div "Edit the assumptions in yellow boxes. Input profit to calculate an offer price.…" at bounding box center [562, 247] width 1005 height 19
drag, startPoint x: 1028, startPoint y: 353, endPoint x: 947, endPoint y: 360, distance: 81.6
click at [947, 366] on input "5" at bounding box center [990, 376] width 108 height 21
type input "1"
type input "$ 237,611"
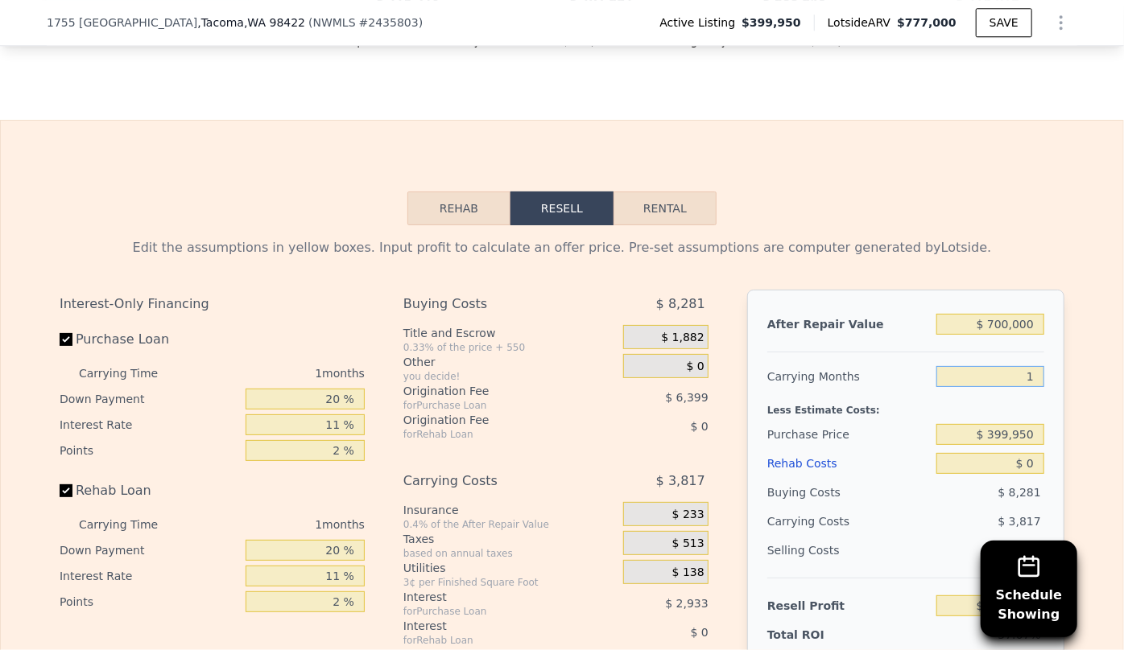
type input "10"
type input "$ 203,254"
type input "10"
click at [974, 238] on div "Edit the assumptions in yellow boxes. Input profit to calculate an offer price.…" at bounding box center [562, 531] width 1005 height 586
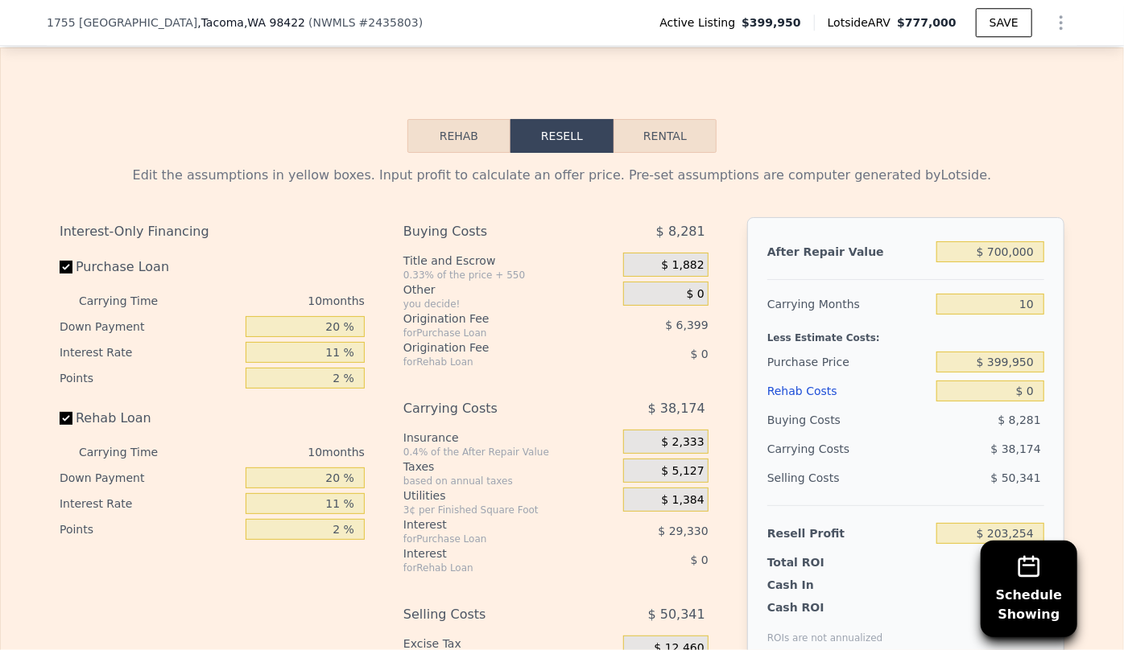
scroll to position [2335, 0]
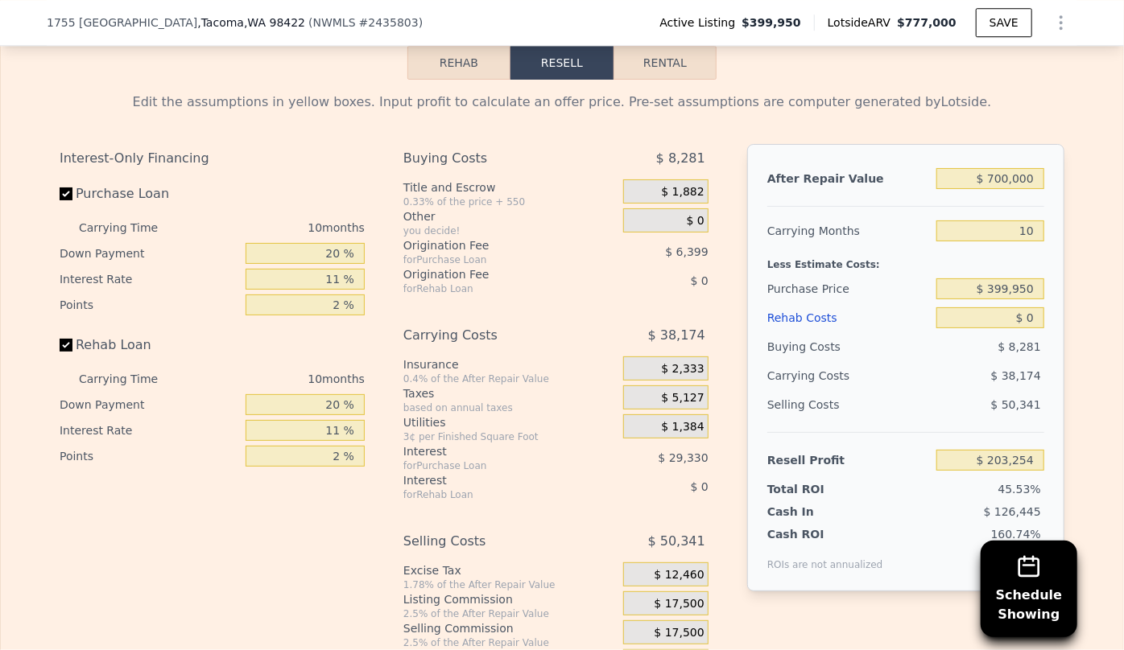
click at [801, 303] on div "Rehab Costs" at bounding box center [848, 317] width 163 height 29
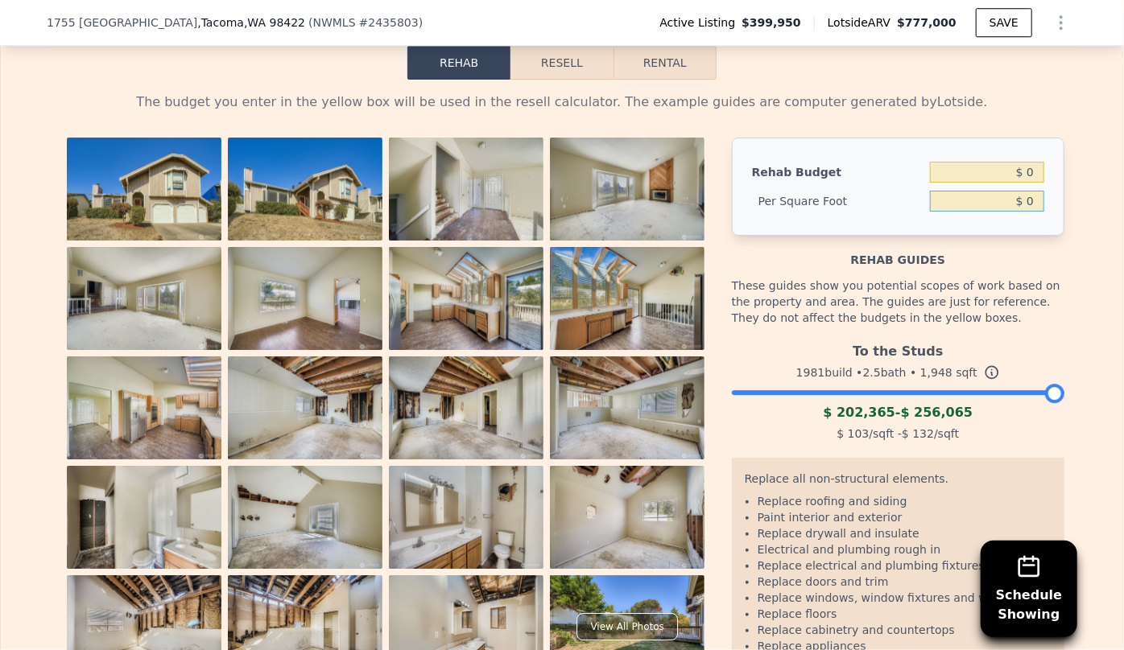
click at [1024, 191] on input "$ 0" at bounding box center [987, 201] width 114 height 21
type input "$ 1,200"
type input "$ 2,337,600"
type input "$ 120"
type input "$ 233,760"
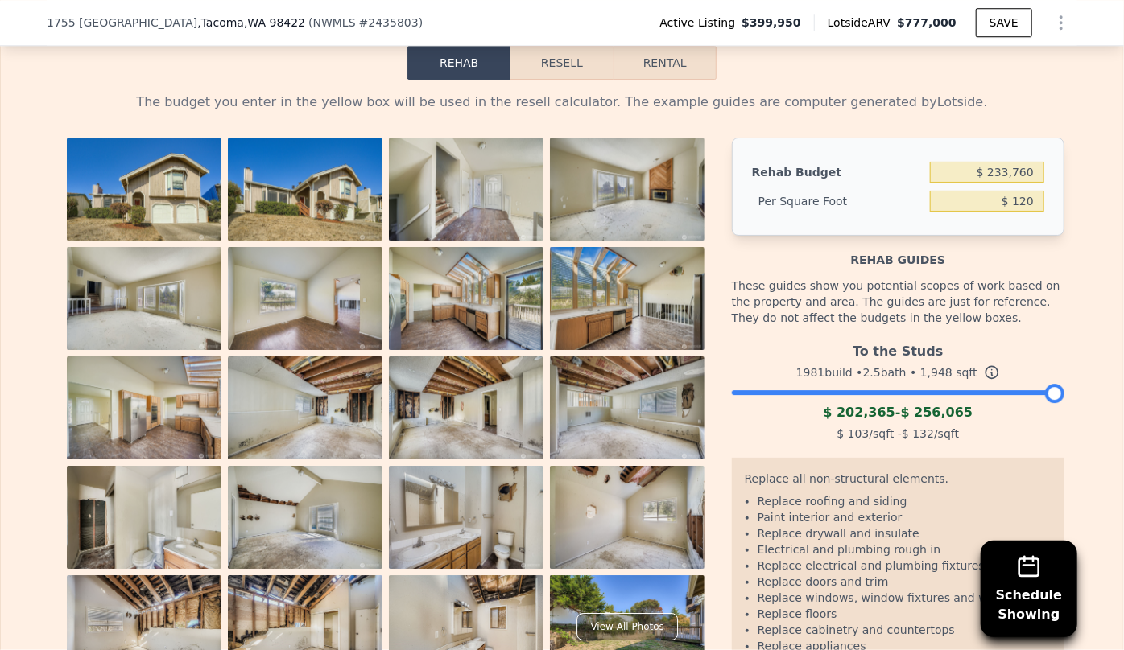
click at [601, 279] on img at bounding box center [627, 298] width 155 height 103
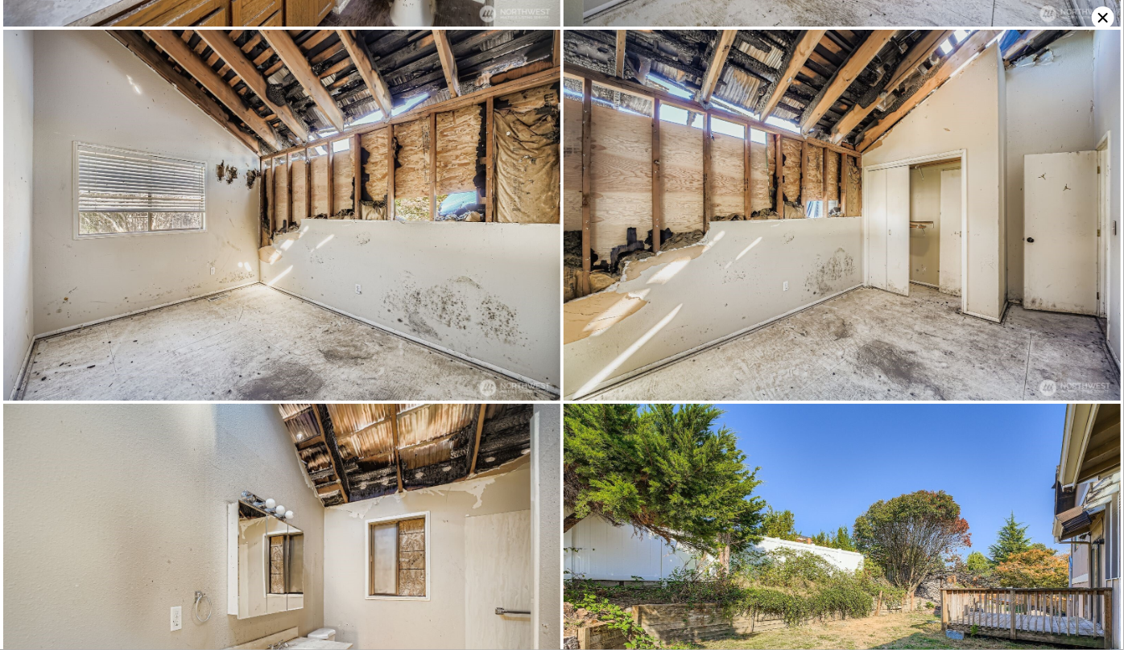
scroll to position [2969, 0]
click at [333, 243] on img at bounding box center [281, 214] width 557 height 371
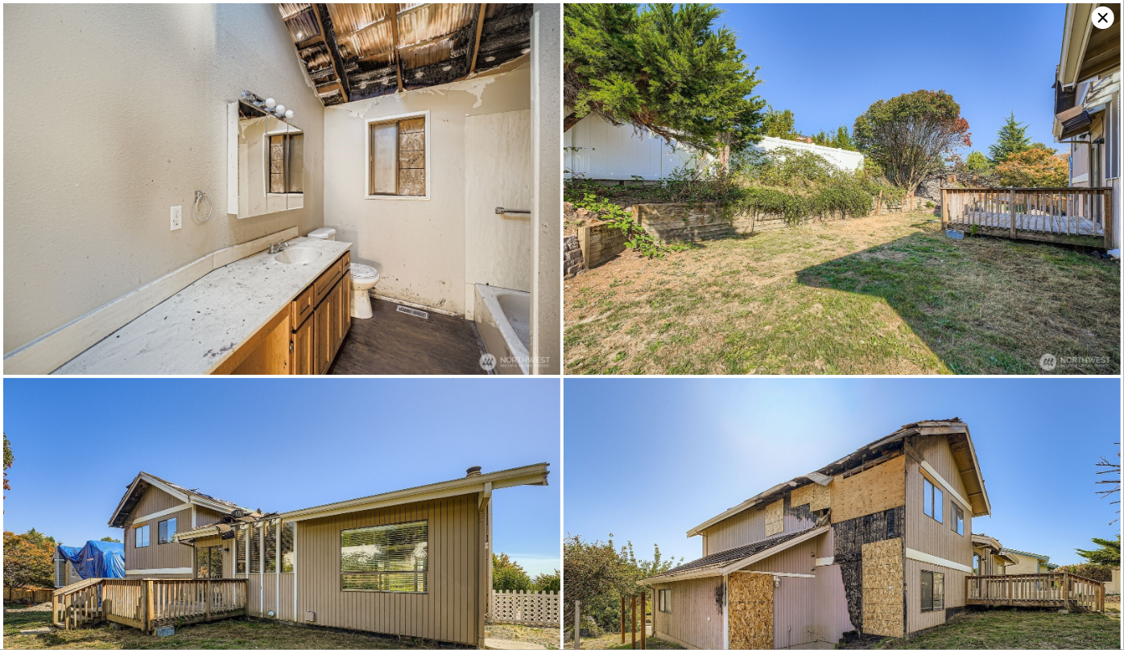
scroll to position [3428, 0]
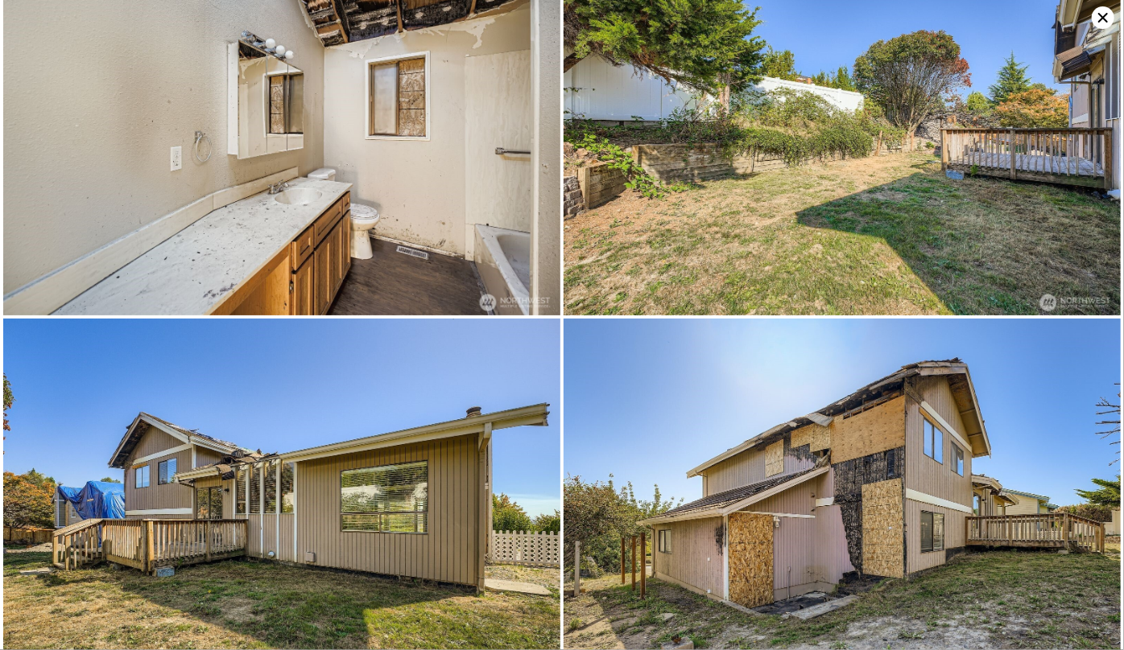
click at [1106, 19] on icon at bounding box center [1103, 17] width 23 height 23
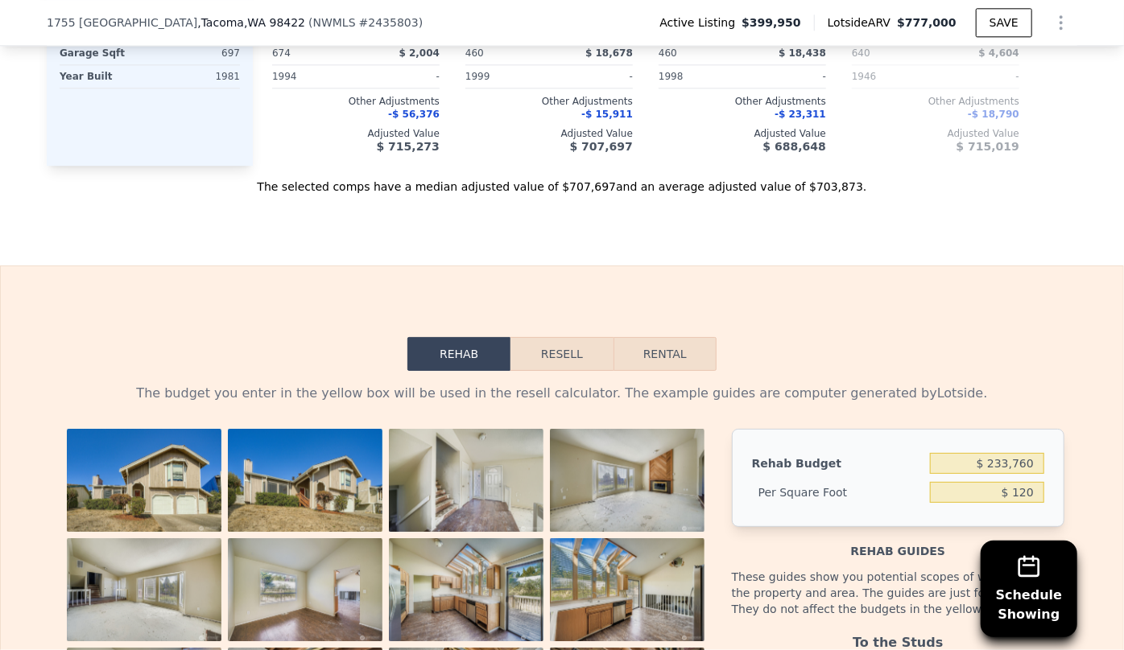
scroll to position [2043, 0]
click at [551, 338] on button "Resell" at bounding box center [561, 355] width 102 height 34
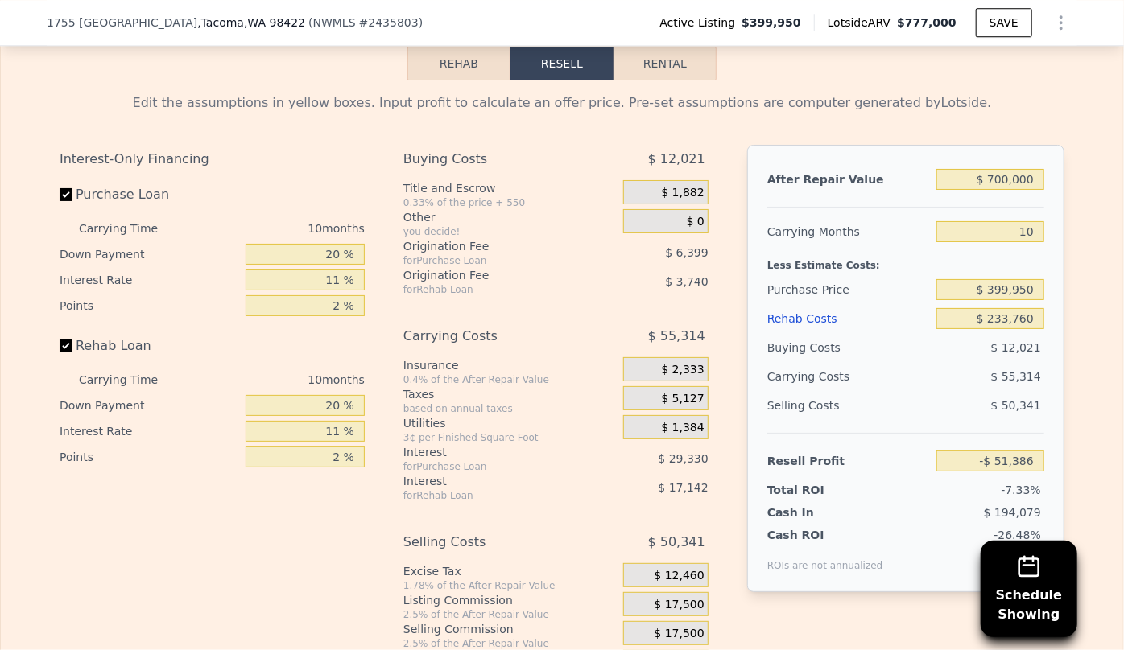
scroll to position [2335, 0]
click at [1006, 279] on input "$ 399,950" at bounding box center [990, 289] width 108 height 21
type input "$ 350,950"
type input "$ 2,151"
click at [774, 303] on div "Rehab Costs" at bounding box center [848, 317] width 163 height 29
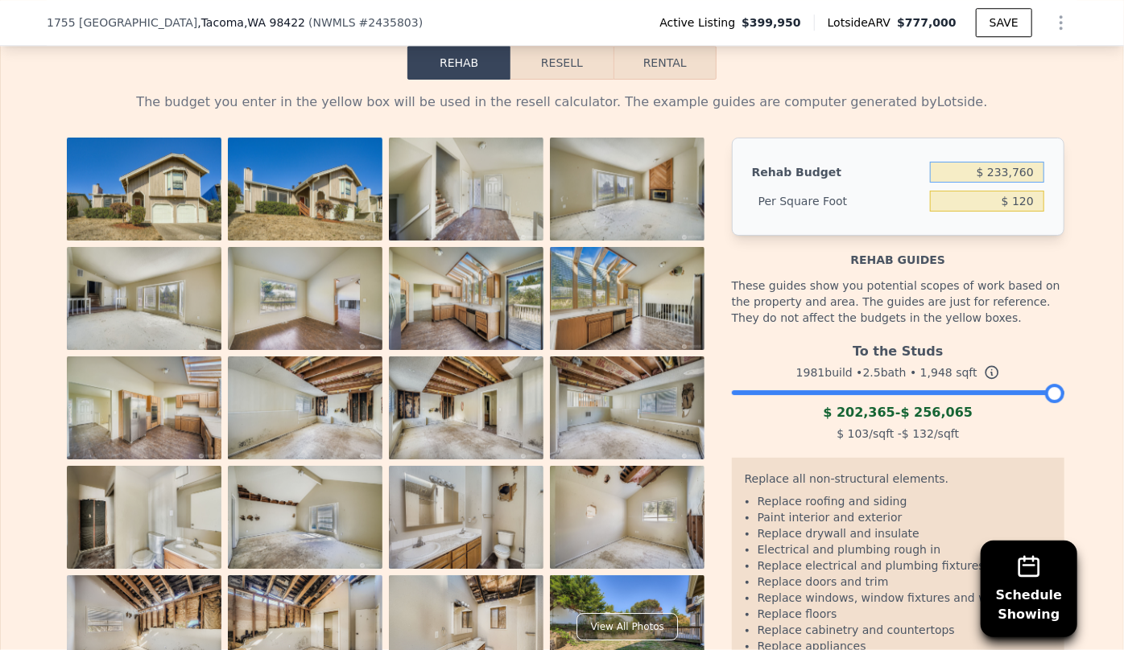
click at [1032, 162] on input "$ 233,760" at bounding box center [987, 172] width 114 height 21
type input "$ 200,000"
type input "$ 102.67"
click at [571, 50] on button "Resell" at bounding box center [561, 63] width 102 height 34
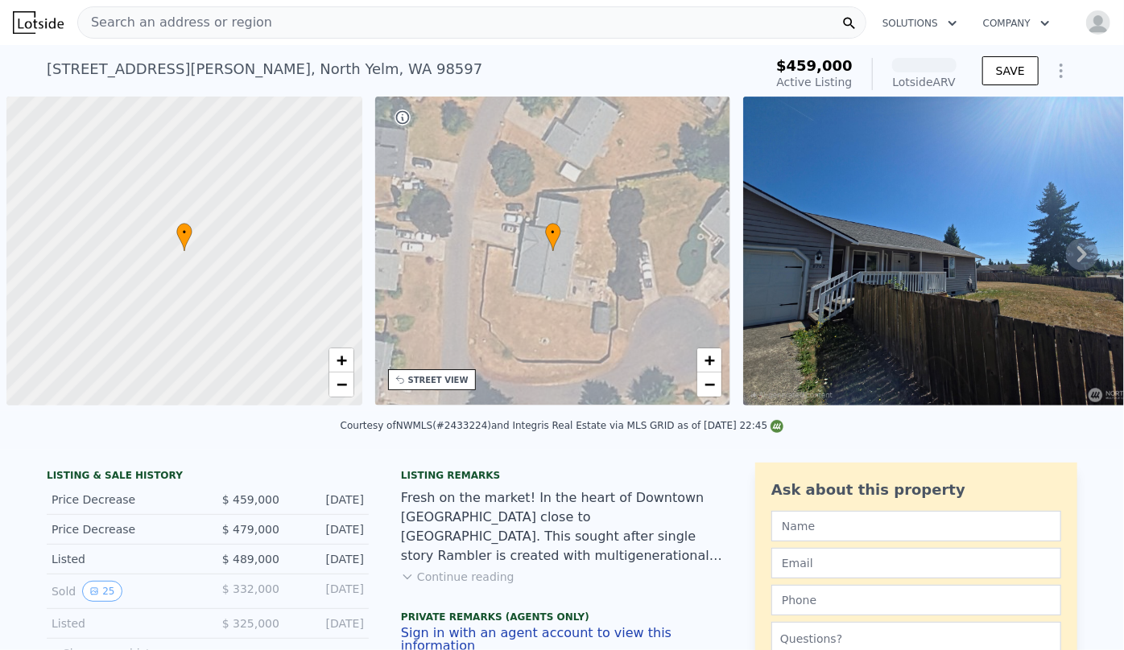
scroll to position [0, 6]
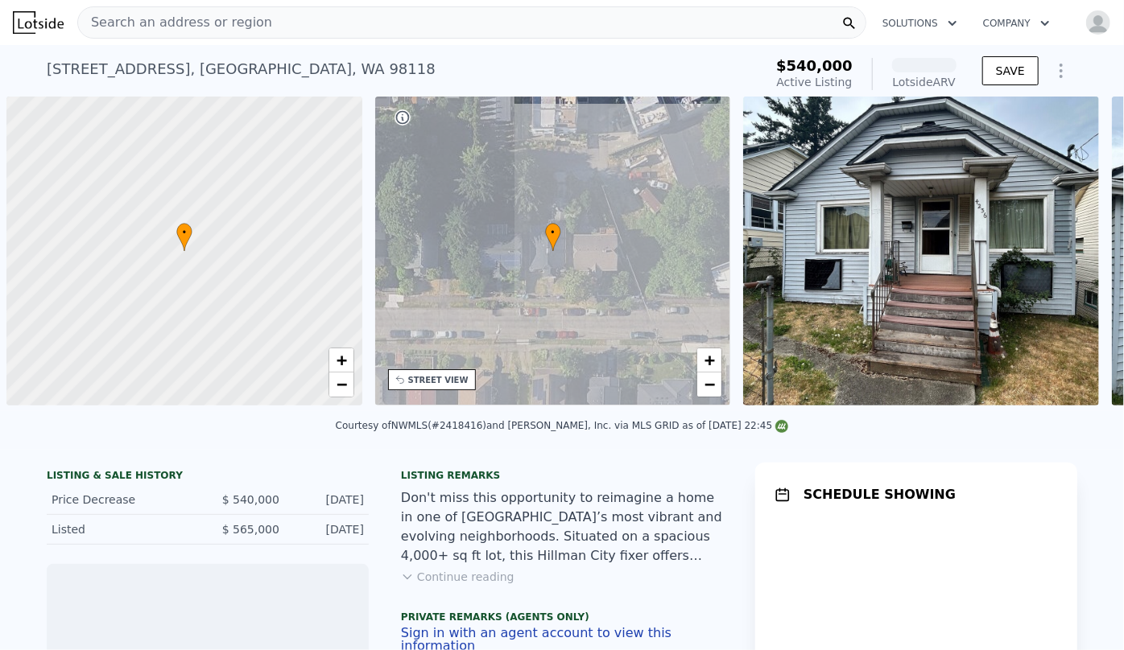
scroll to position [0, 6]
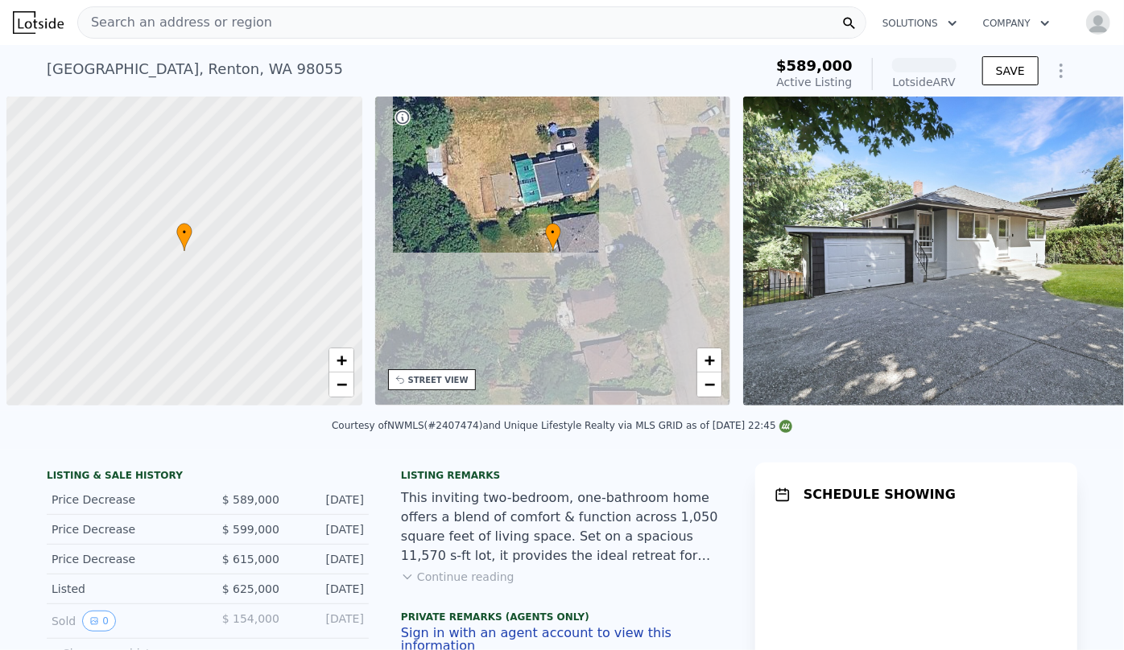
scroll to position [0, 6]
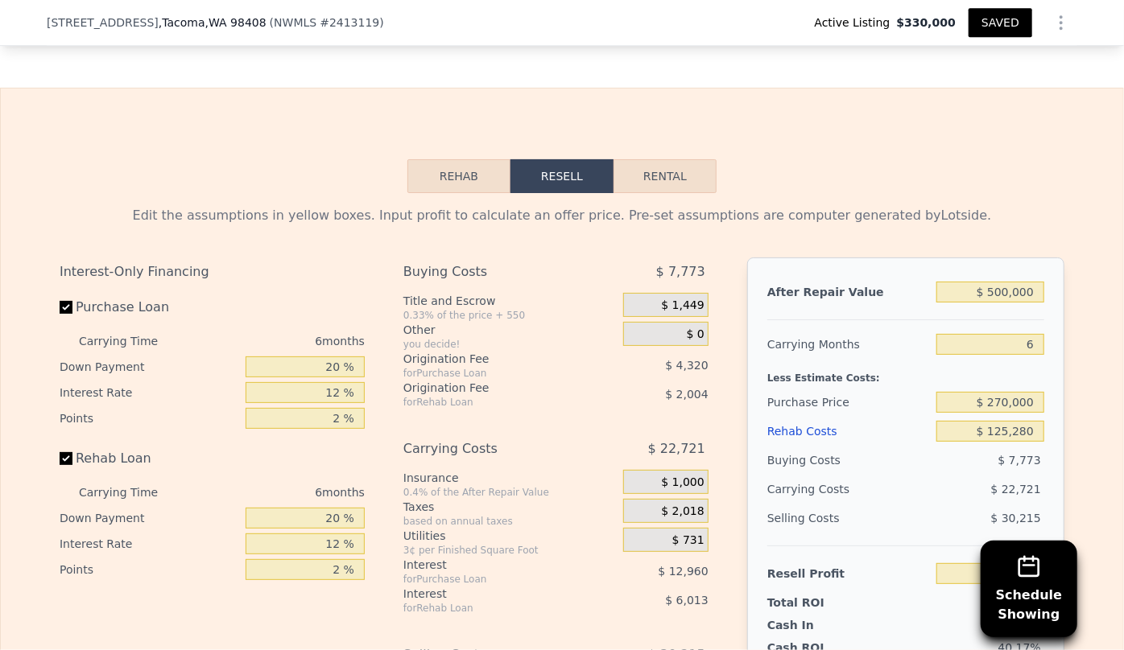
scroll to position [2555, 0]
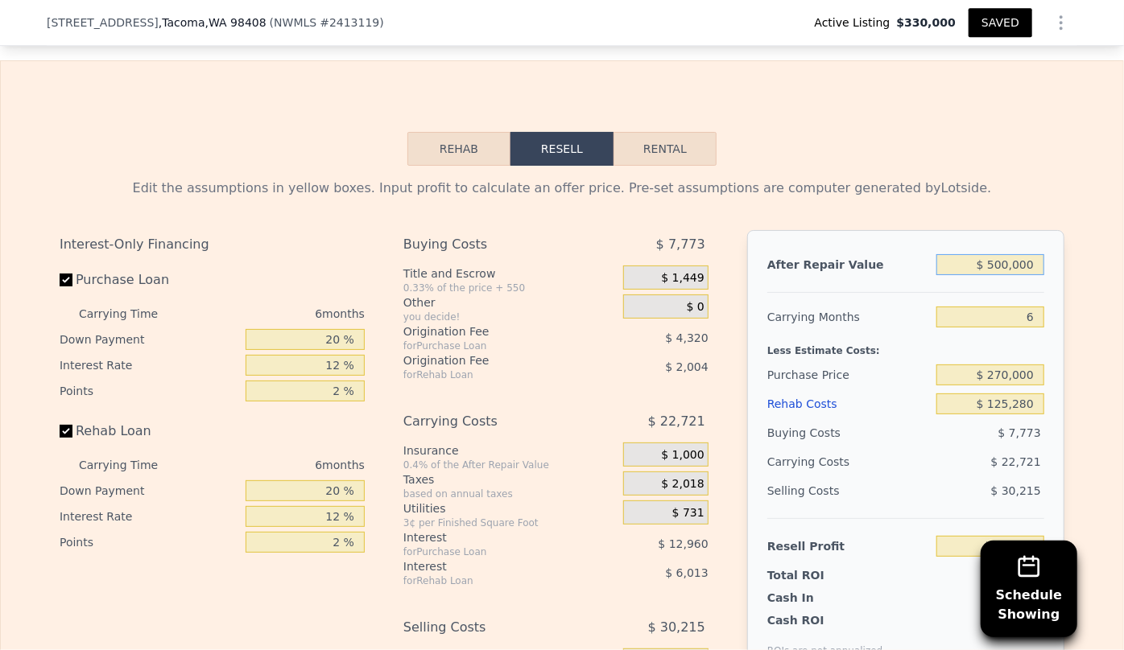
click at [993, 275] on input "$ 500,000" at bounding box center [990, 264] width 108 height 21
type input "$ 00000"
type input "-$ 425,324"
type input "$ 400,000"
type input "-$ 49,856"
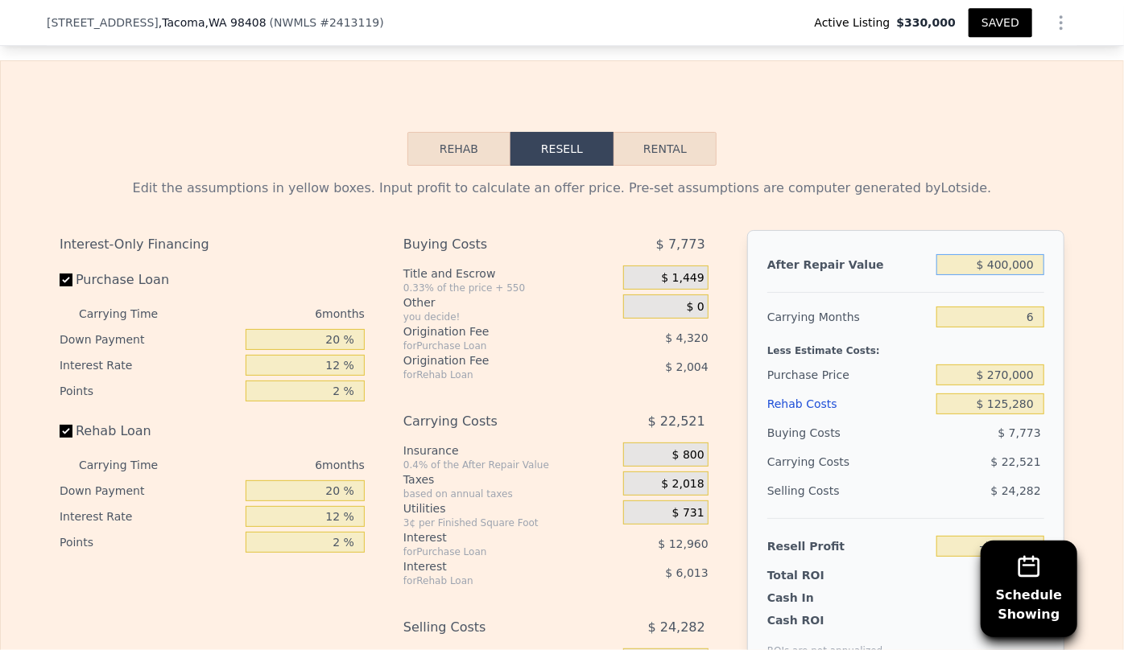
type input "$ 40,000"
type input "-$ 387,777"
type input "$ 480,000"
type input "$ 25,238"
type input "$ 480,000"
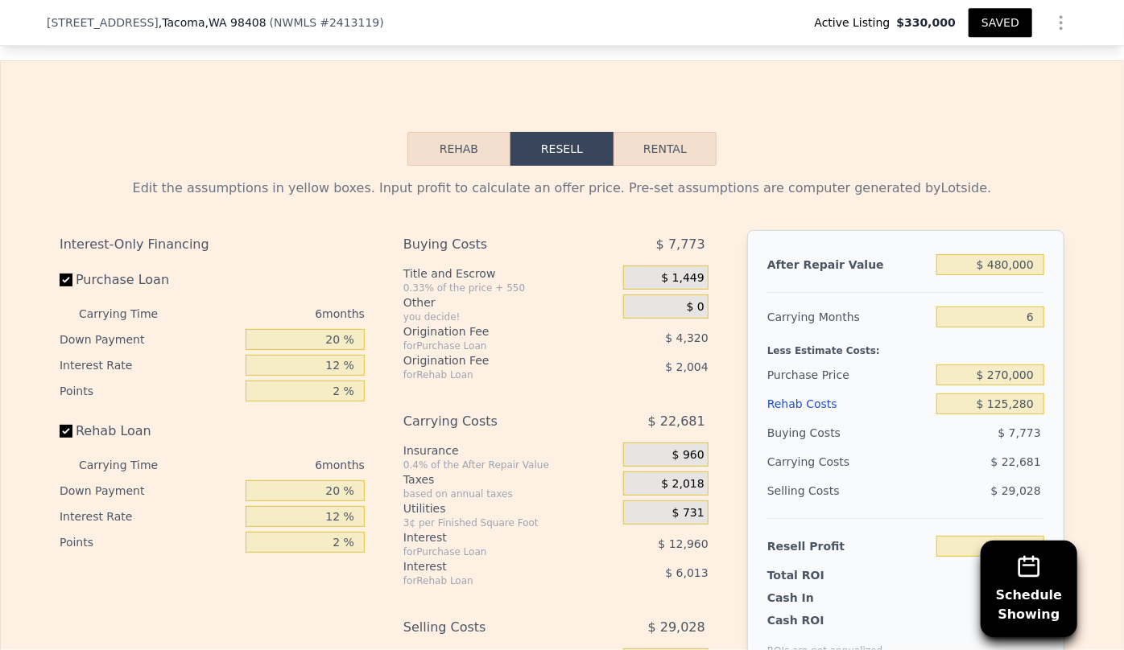
click at [1005, 307] on div "After Repair Value $ 480,000 Carrying Months 6 Less Estimate Costs: Purchase Pr…" at bounding box center [905, 454] width 317 height 448
click at [1030, 322] on input "6" at bounding box center [990, 317] width 108 height 21
type input "8"
type input "$ 17,678"
type input "8"
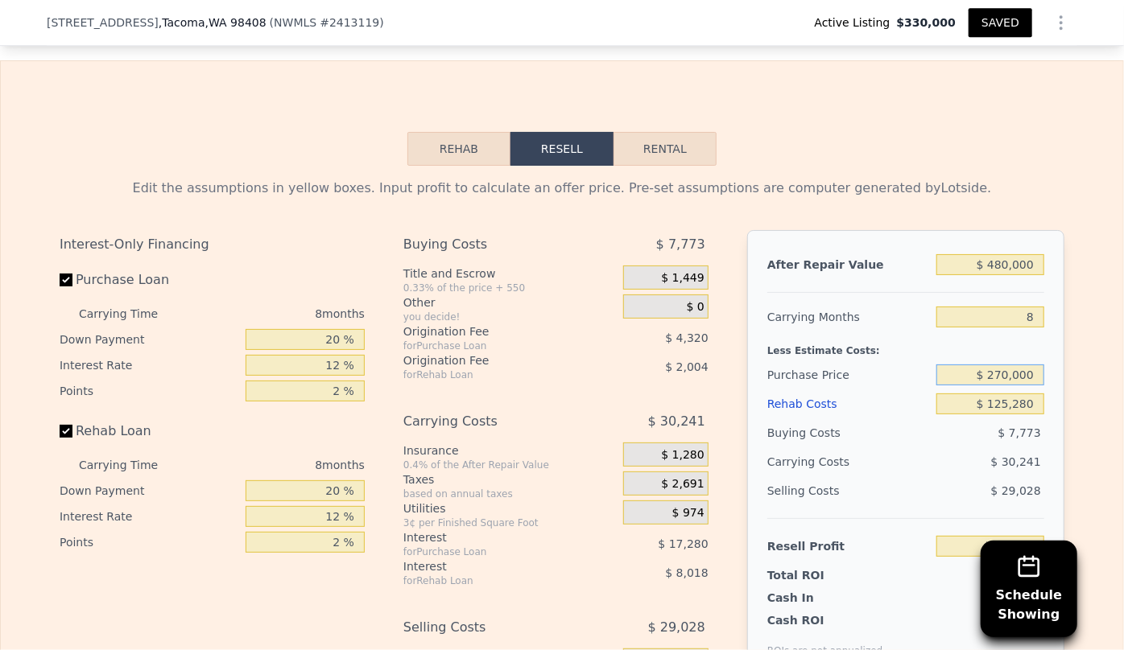
click at [936, 375] on input "$ 270,000" at bounding box center [990, 375] width 108 height 21
click at [787, 419] on div "Rehab Costs" at bounding box center [848, 404] width 163 height 29
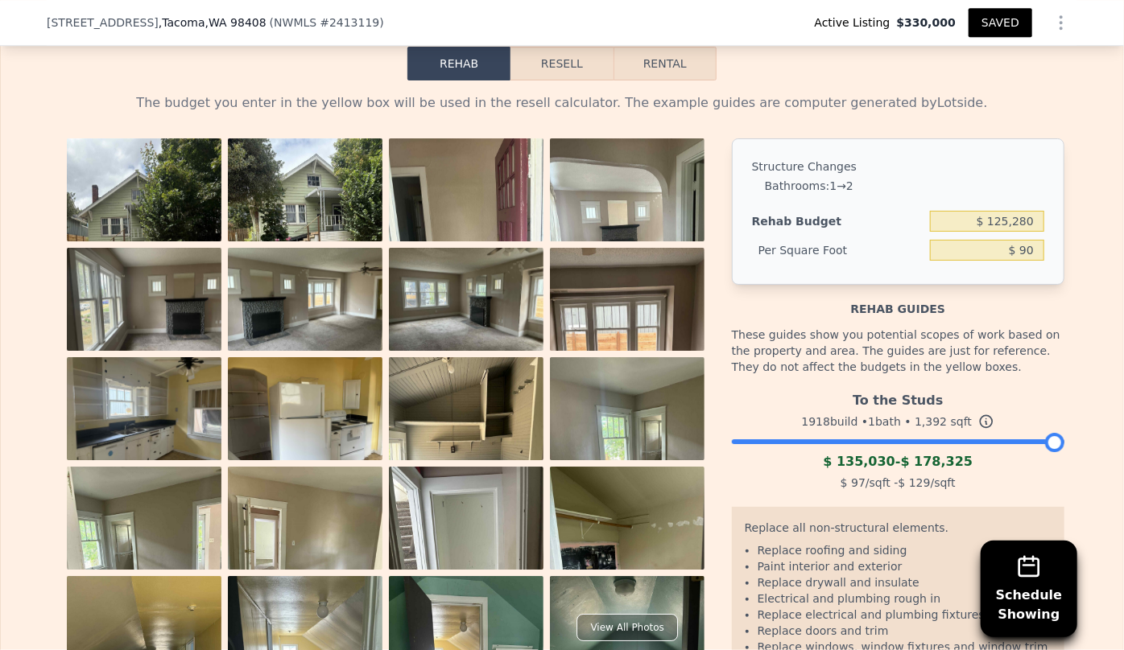
scroll to position [2628, 0]
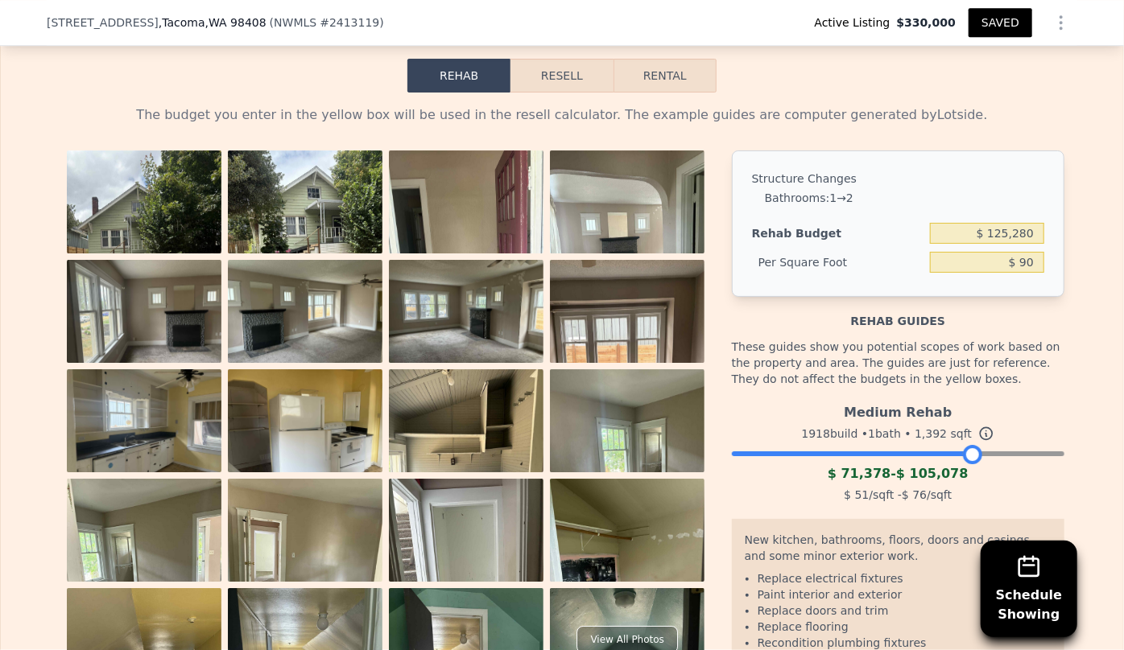
drag, startPoint x: 1044, startPoint y: 464, endPoint x: 961, endPoint y: 477, distance: 83.8
click at [961, 477] on div "Medium Rehab 1918 build • 1 bath • 1,392 sqft $ 71,378 - $ 105,078 $ 51 /sqft -…" at bounding box center [898, 451] width 332 height 109
click at [587, 78] on button "Resell" at bounding box center [561, 76] width 102 height 34
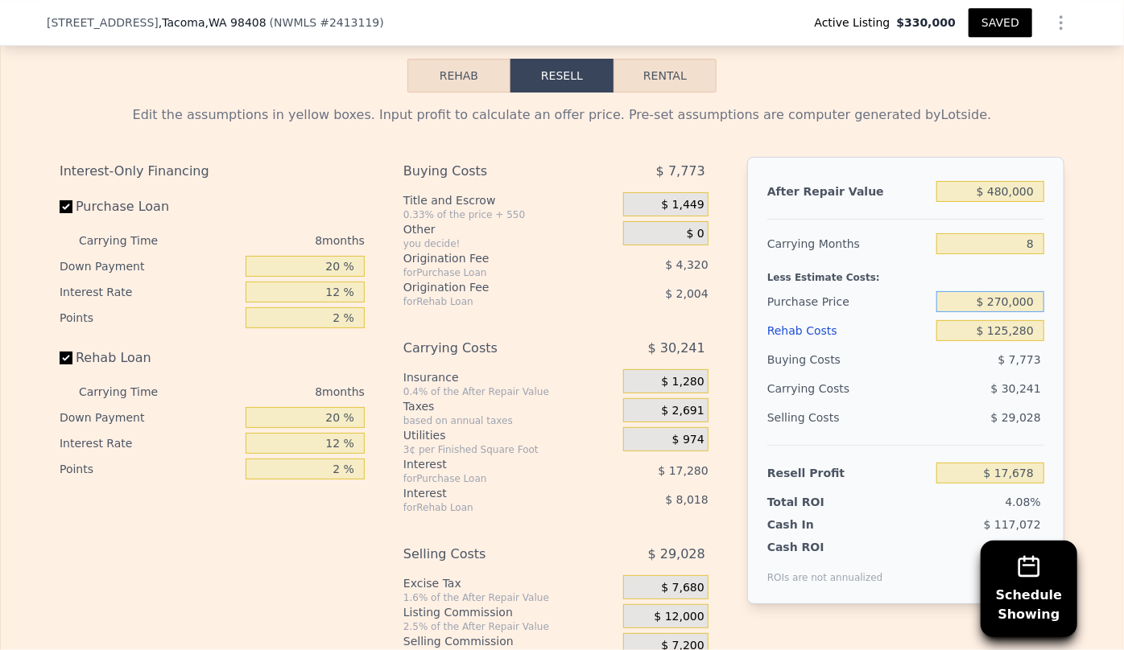
click at [1001, 303] on input "$ 270,000" at bounding box center [990, 301] width 108 height 21
type input "$ 250,000"
click at [921, 431] on div "Selling Costs" at bounding box center [848, 417] width 163 height 29
type input "$ 39,344"
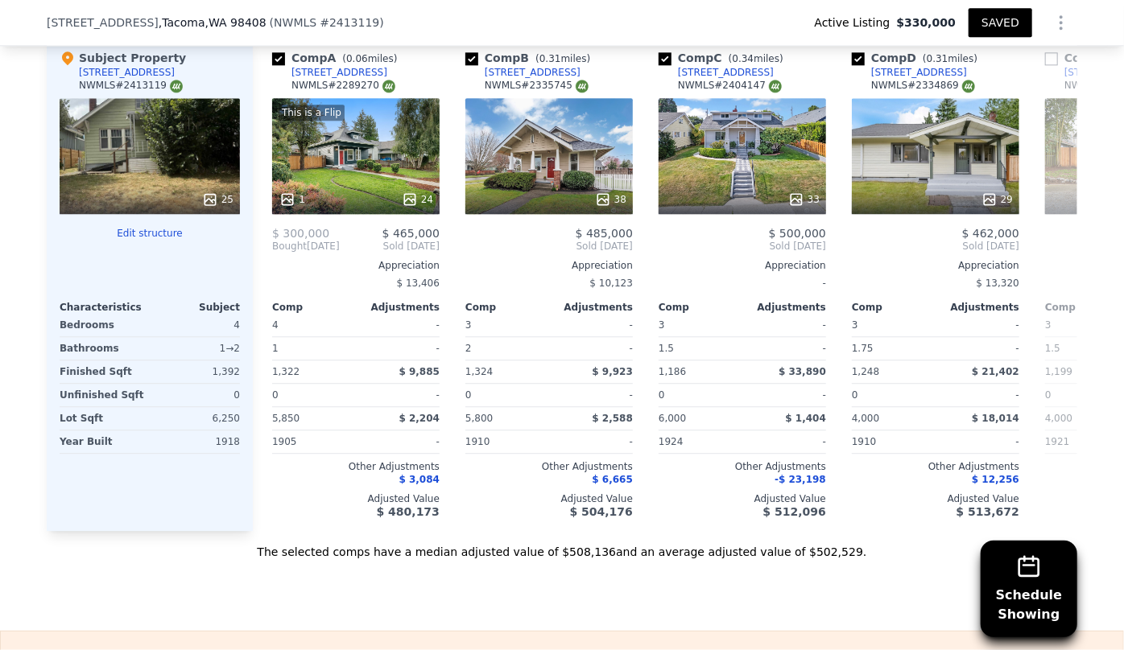
scroll to position [1970, 0]
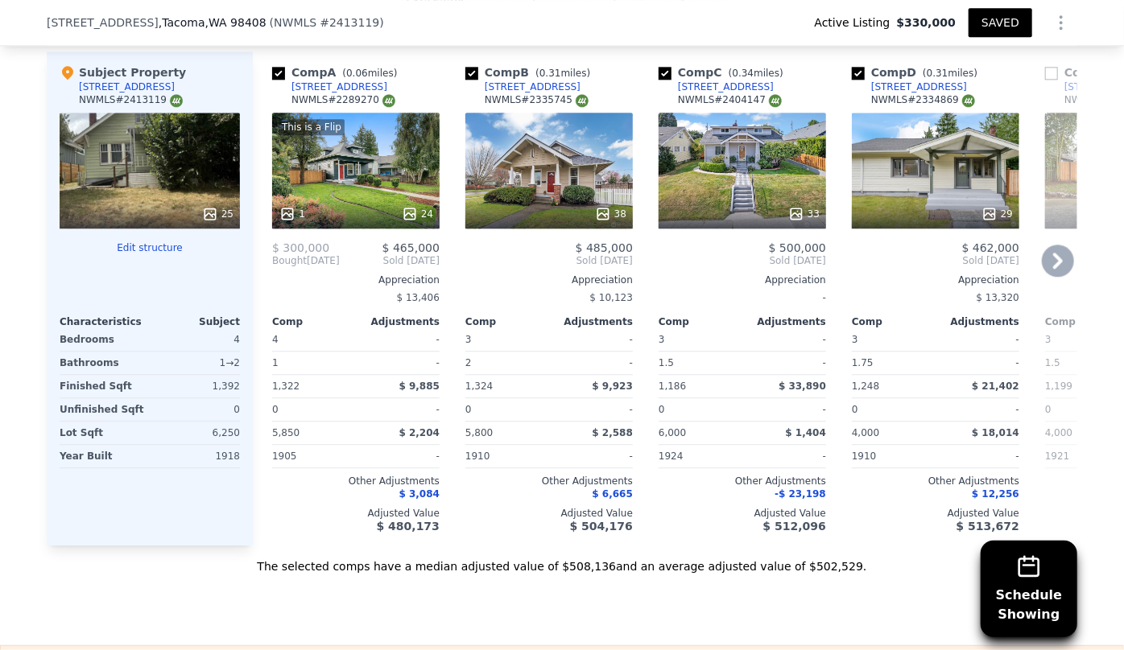
click at [736, 160] on div "33" at bounding box center [741, 171] width 167 height 116
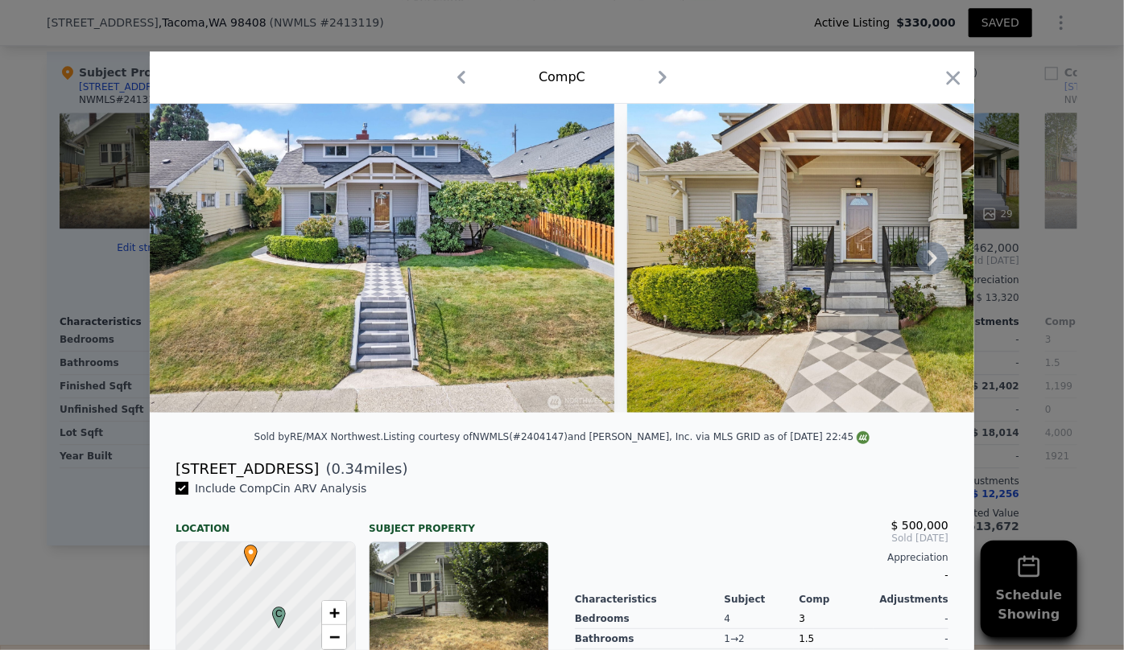
drag, startPoint x: 184, startPoint y: 426, endPoint x: 270, endPoint y: 420, distance: 86.3
click at [270, 420] on div at bounding box center [562, 265] width 824 height 322
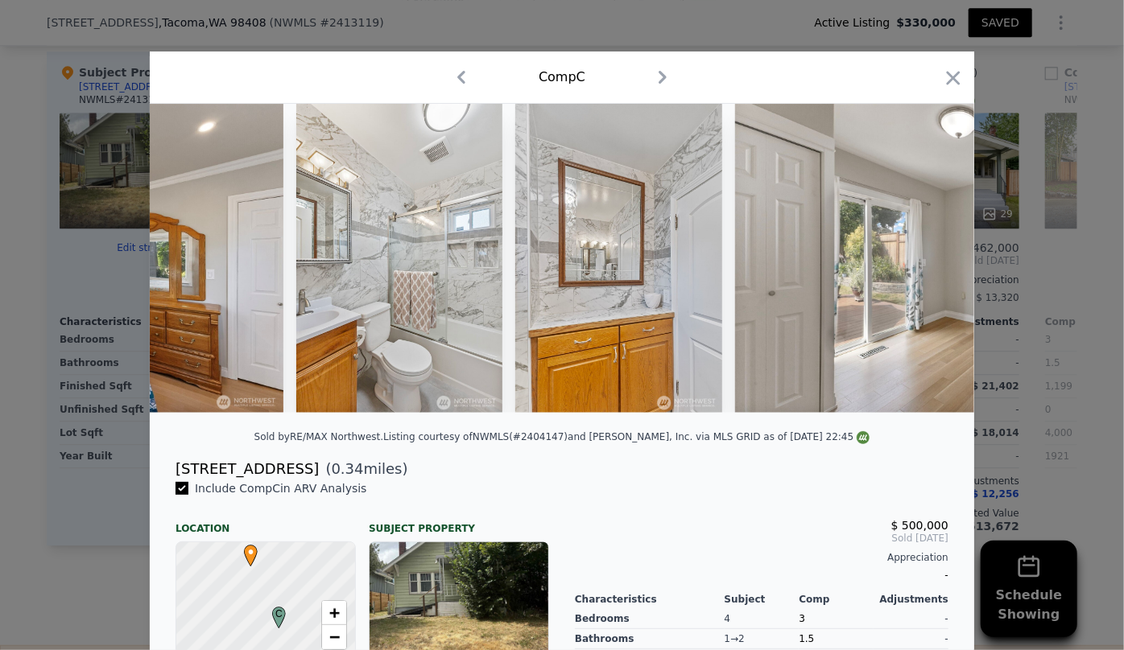
scroll to position [0, 6092]
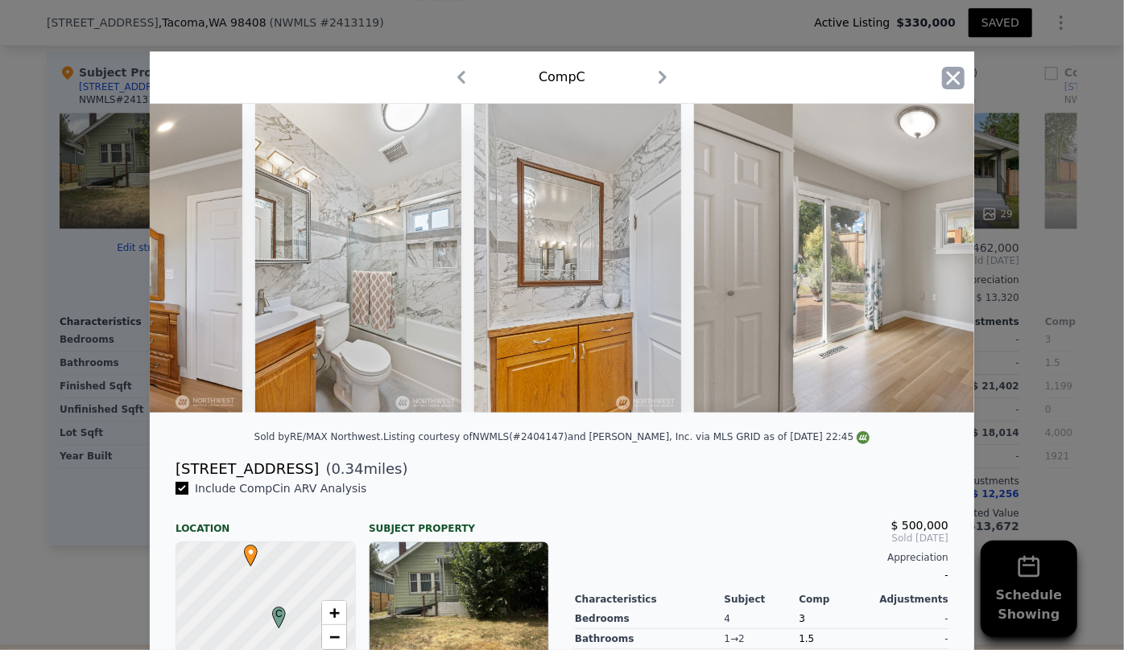
click at [947, 79] on icon "button" at bounding box center [954, 78] width 14 height 14
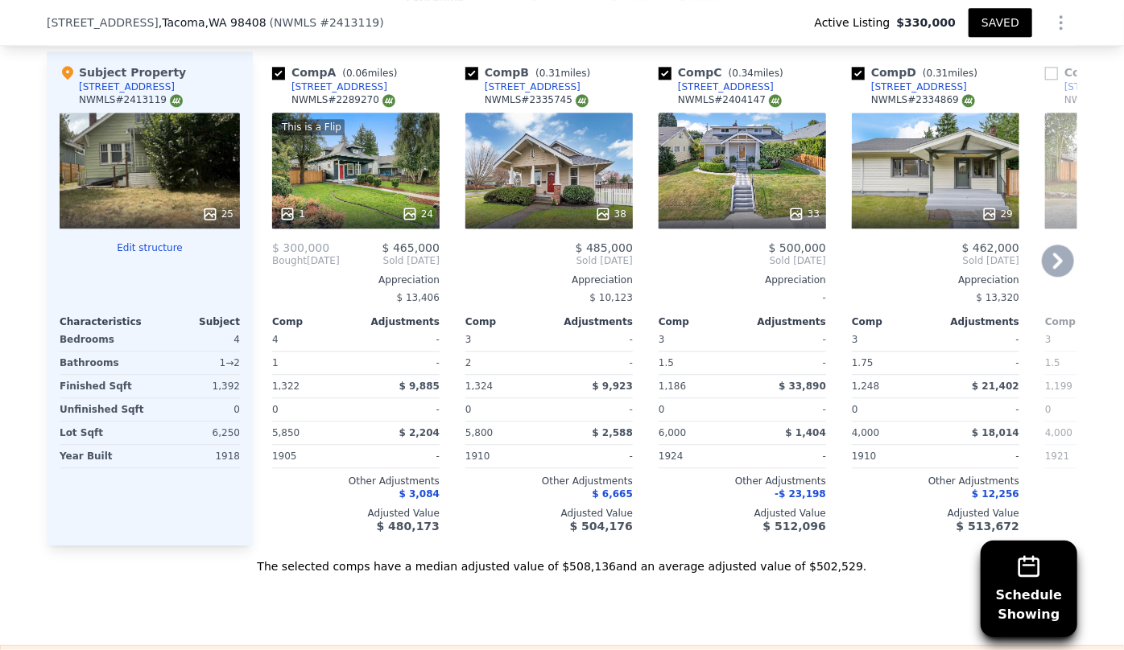
click at [344, 179] on div "This is a Flip 1 24" at bounding box center [355, 171] width 167 height 116
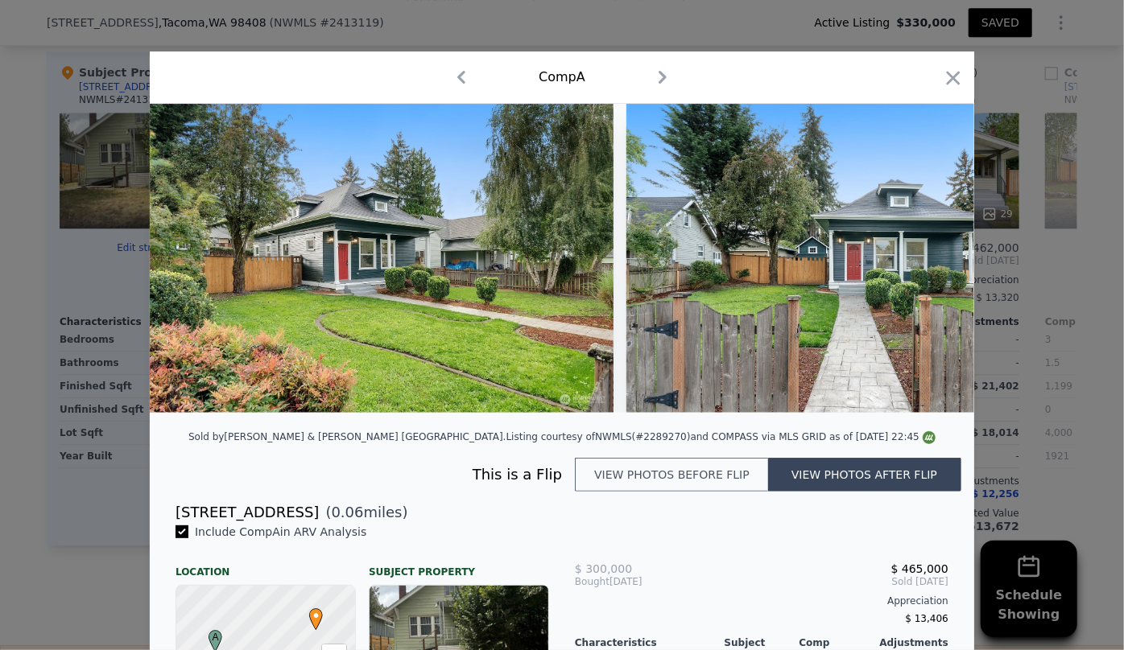
click at [684, 475] on button "View photos before flip" at bounding box center [671, 475] width 193 height 34
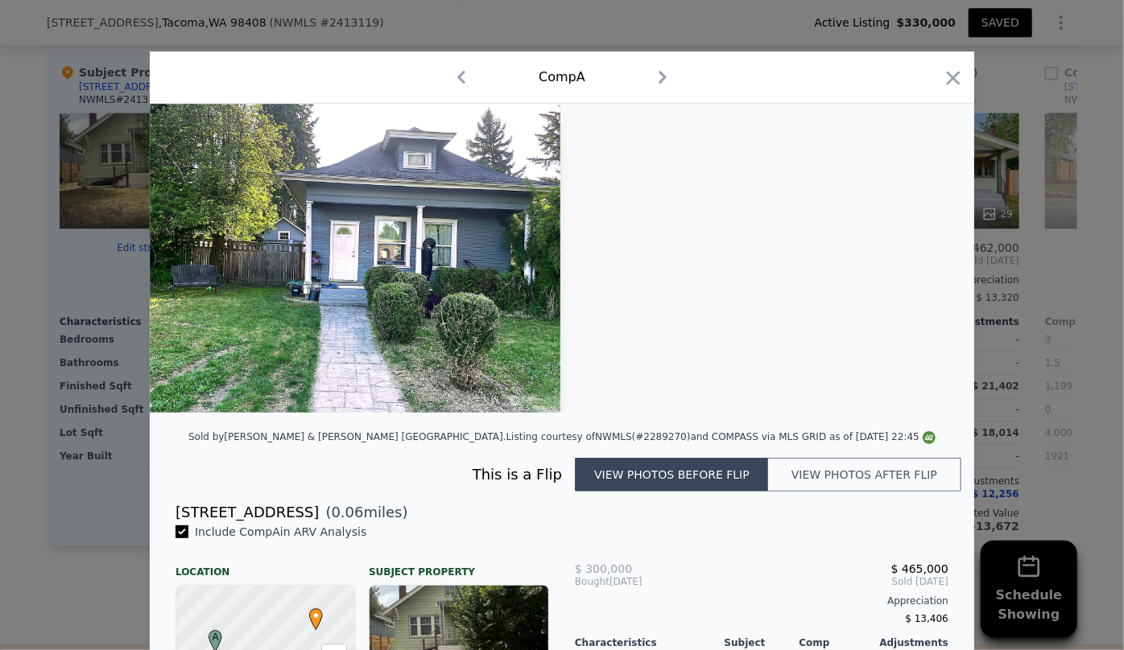
click at [794, 478] on button "View photos after flip" at bounding box center [864, 475] width 193 height 34
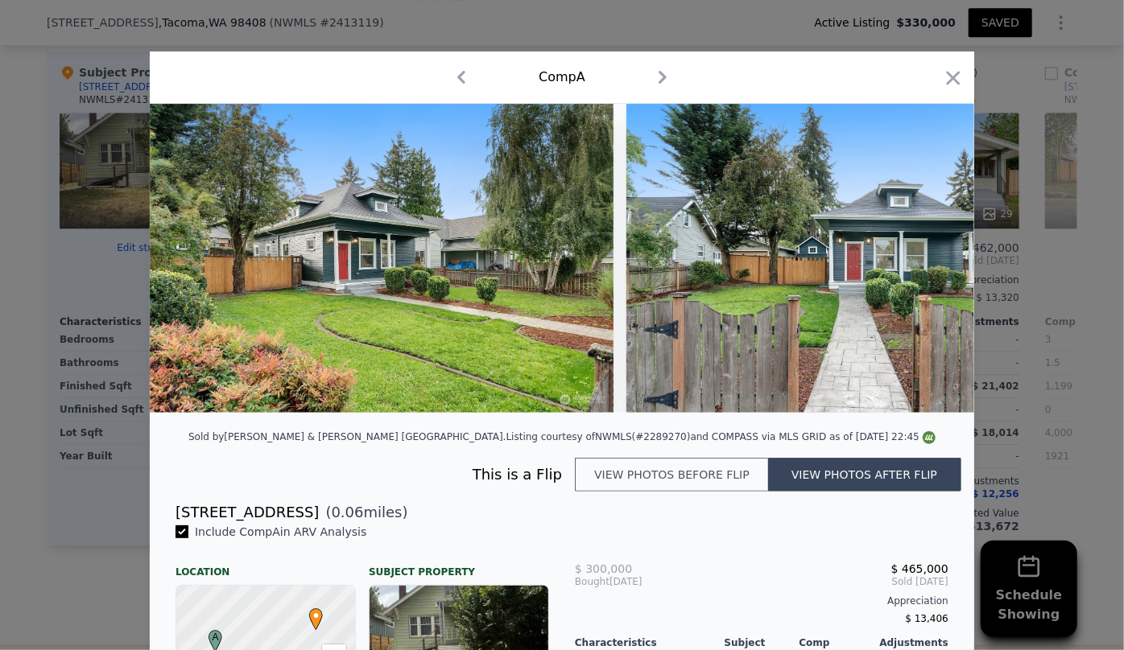
click at [712, 483] on button "View photos before flip" at bounding box center [671, 475] width 193 height 34
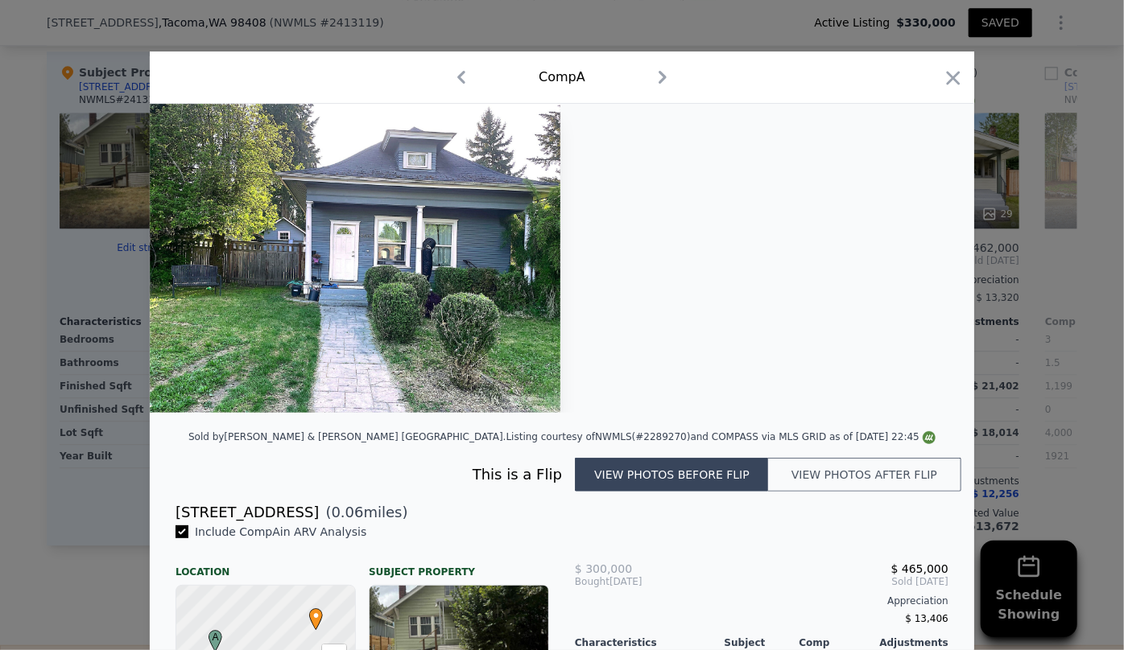
click at [852, 467] on button "View photos after flip" at bounding box center [864, 475] width 193 height 34
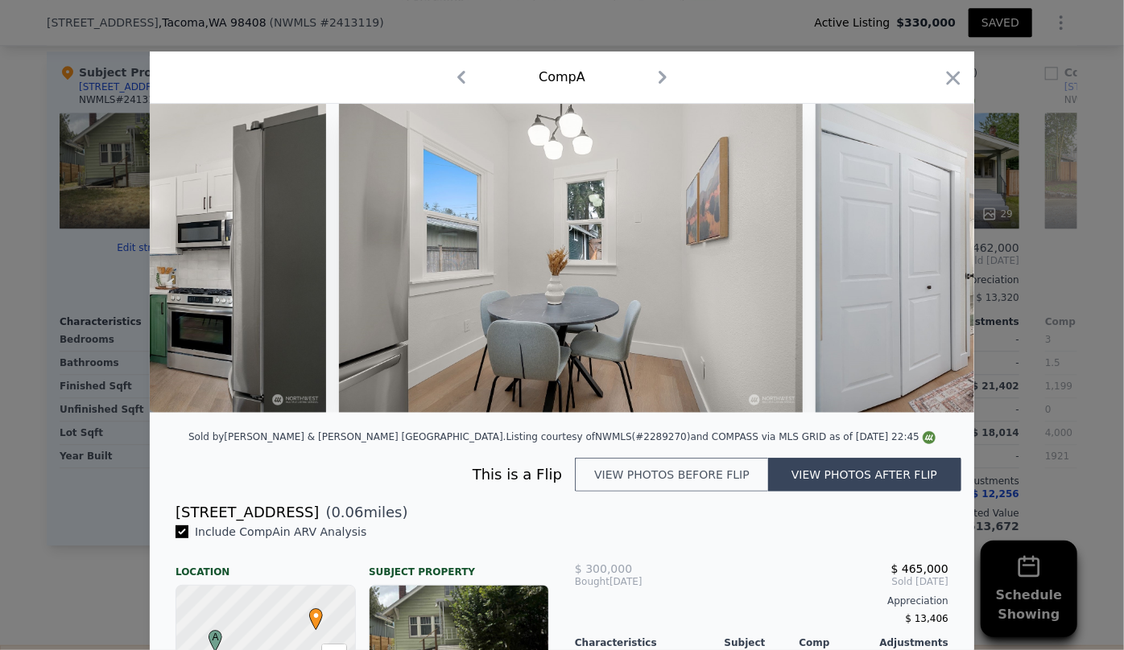
scroll to position [0, 5762]
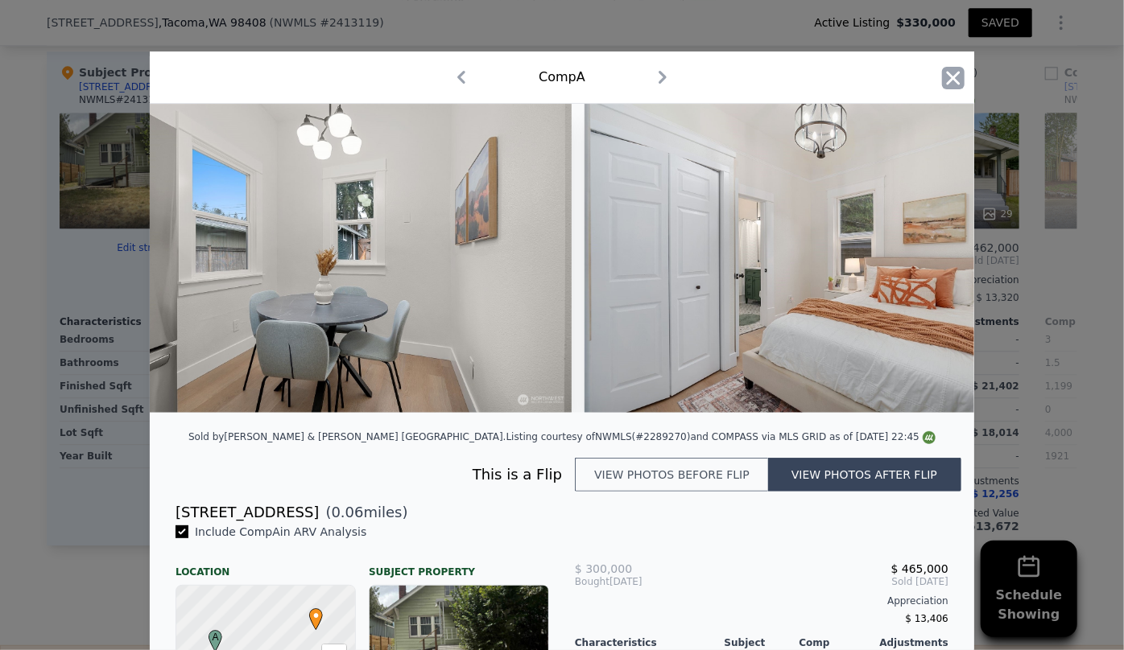
click at [947, 81] on icon "button" at bounding box center [954, 78] width 14 height 14
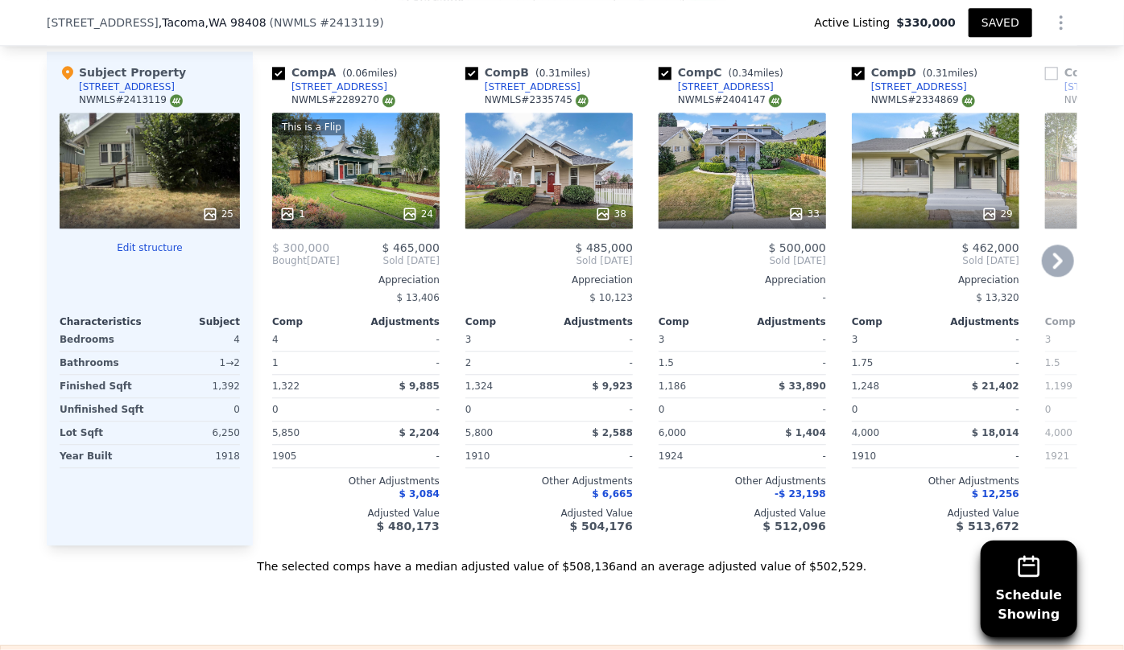
click at [520, 193] on div "38" at bounding box center [548, 171] width 167 height 116
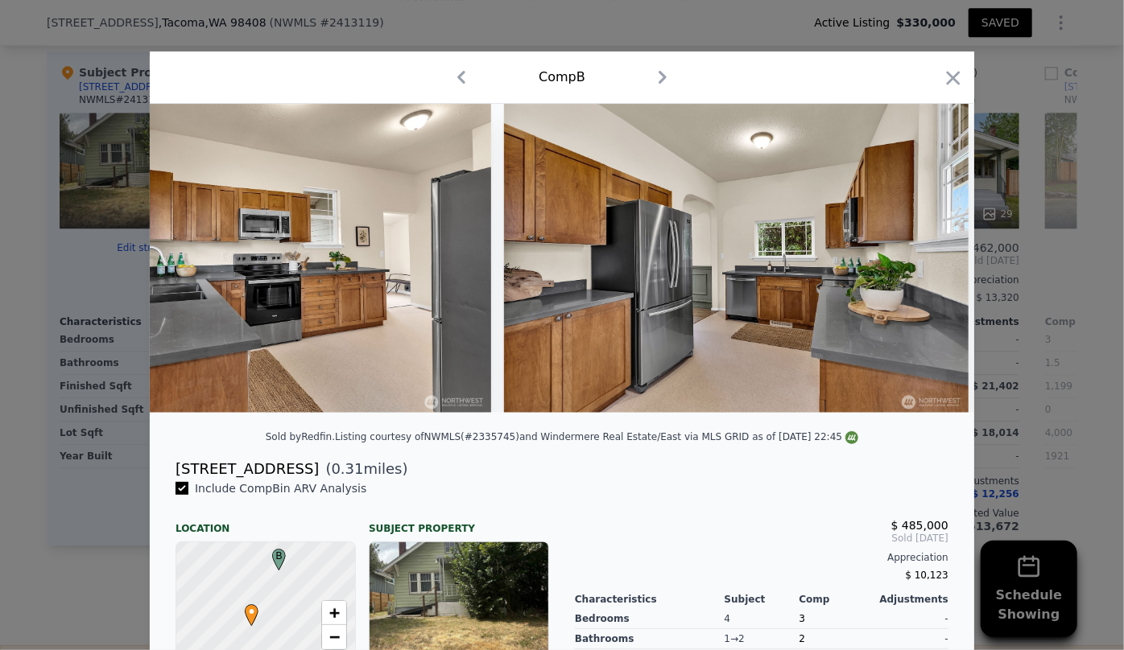
scroll to position [0, 4213]
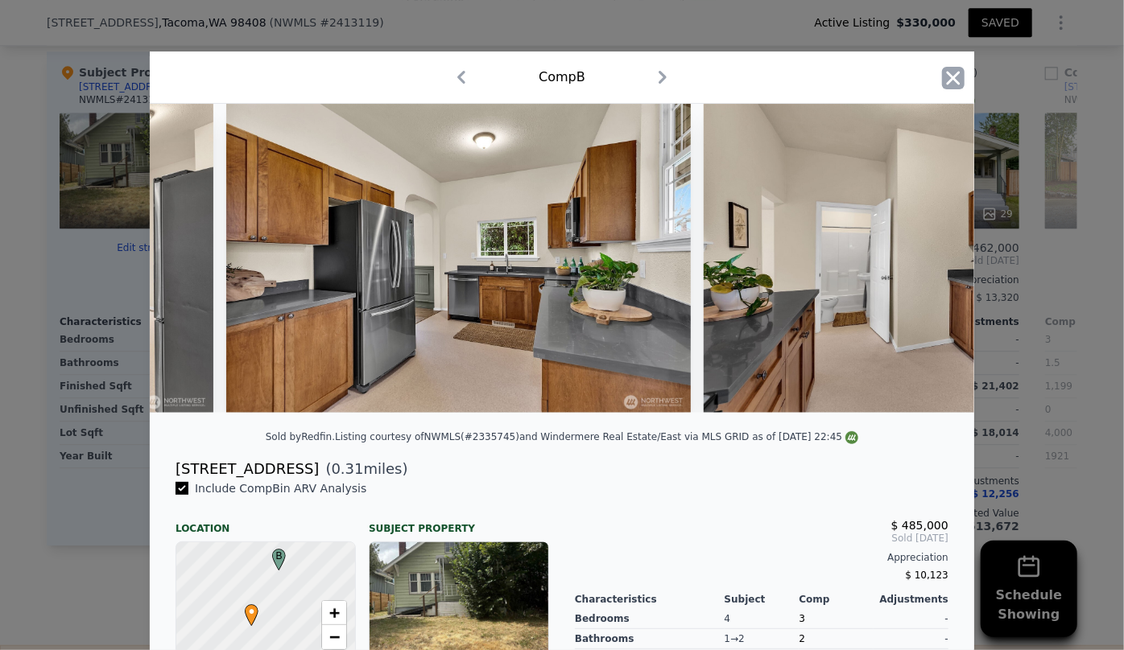
click at [949, 88] on icon "button" at bounding box center [953, 78] width 23 height 23
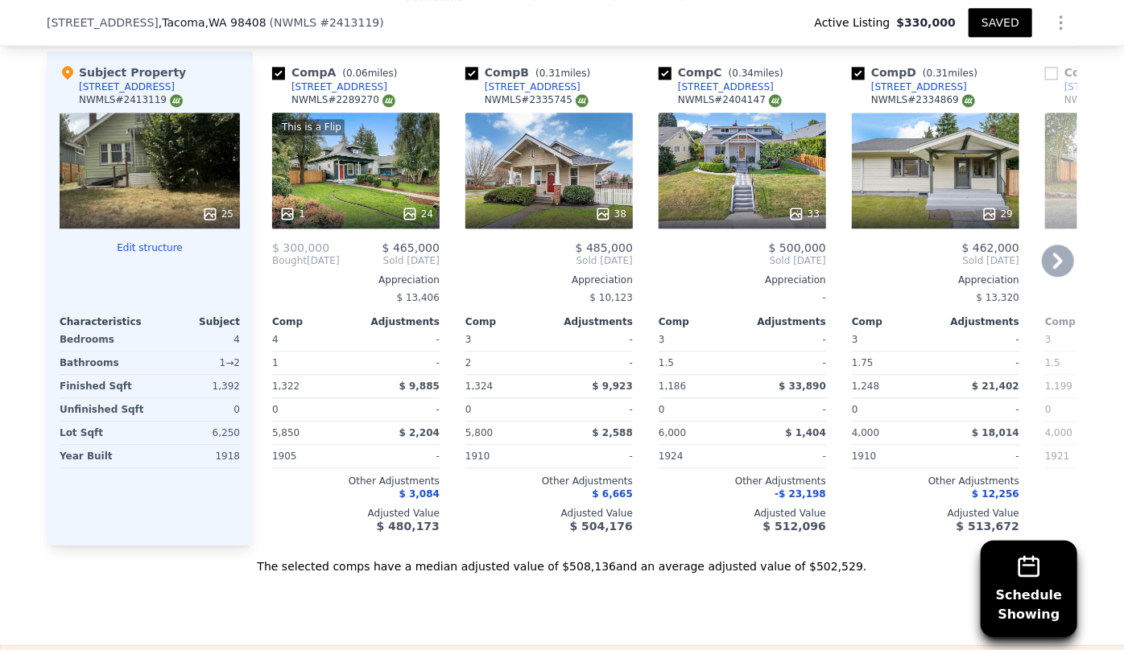
click at [933, 179] on div "29" at bounding box center [935, 171] width 167 height 116
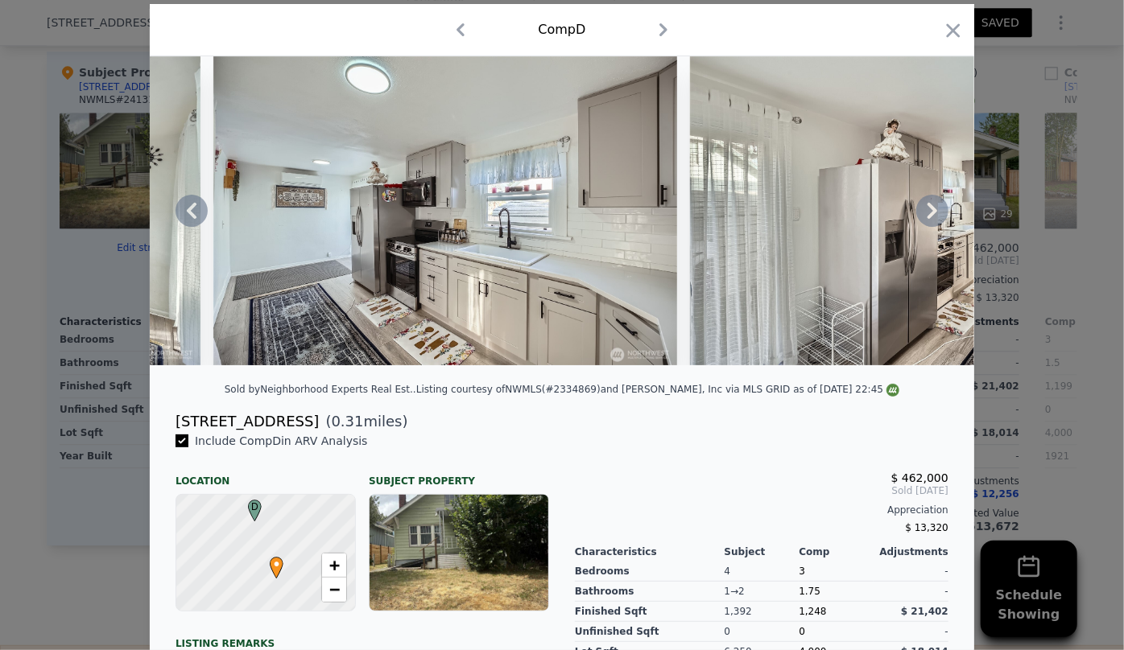
scroll to position [72, 0]
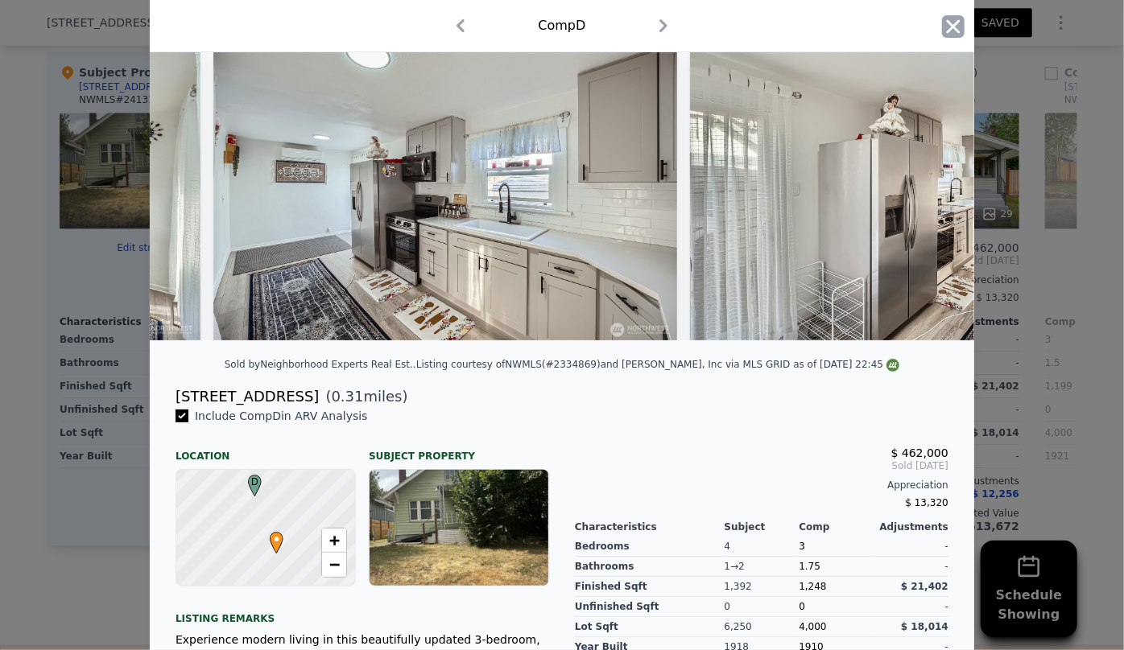
click at [947, 28] on icon "button" at bounding box center [954, 26] width 14 height 14
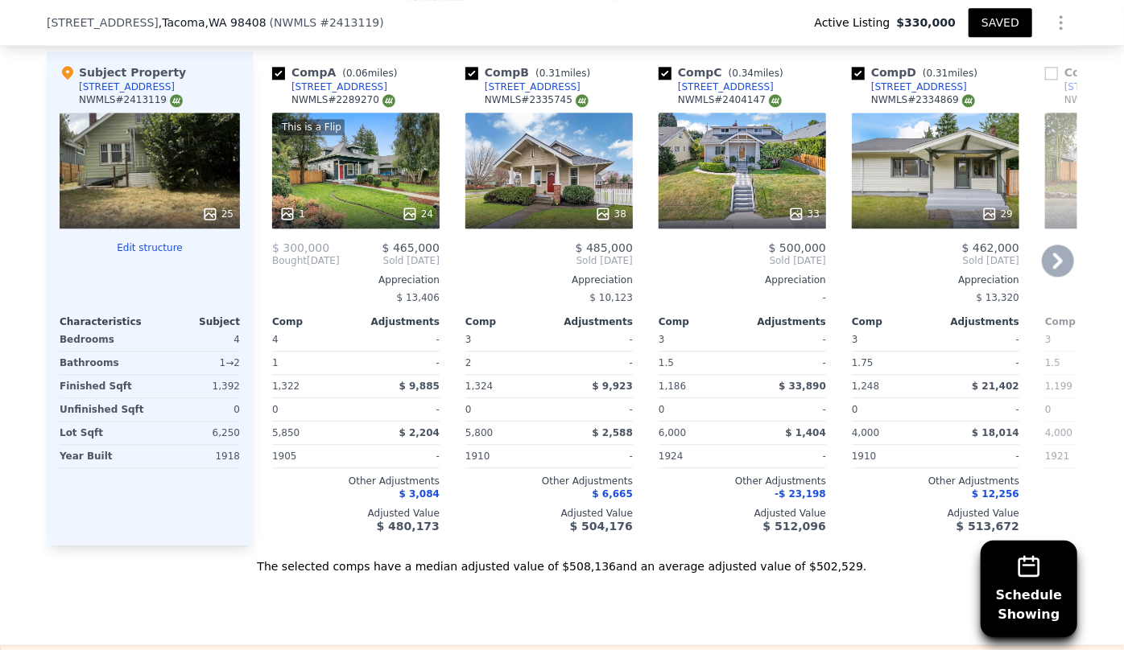
click at [1060, 254] on icon at bounding box center [1058, 261] width 32 height 32
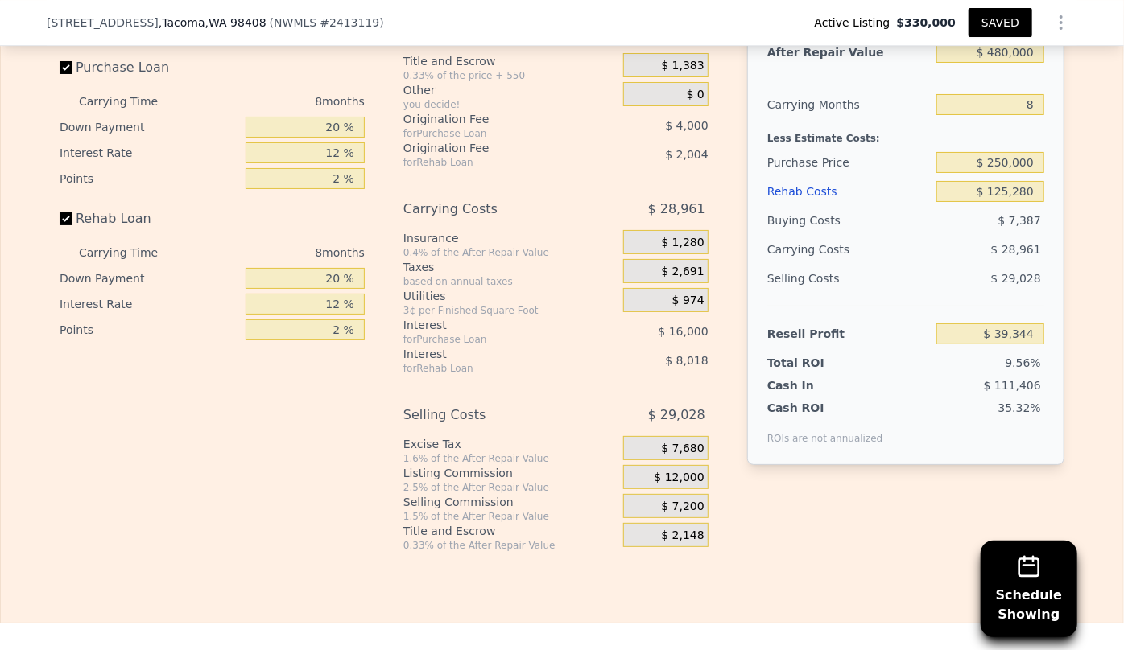
scroll to position [2775, 0]
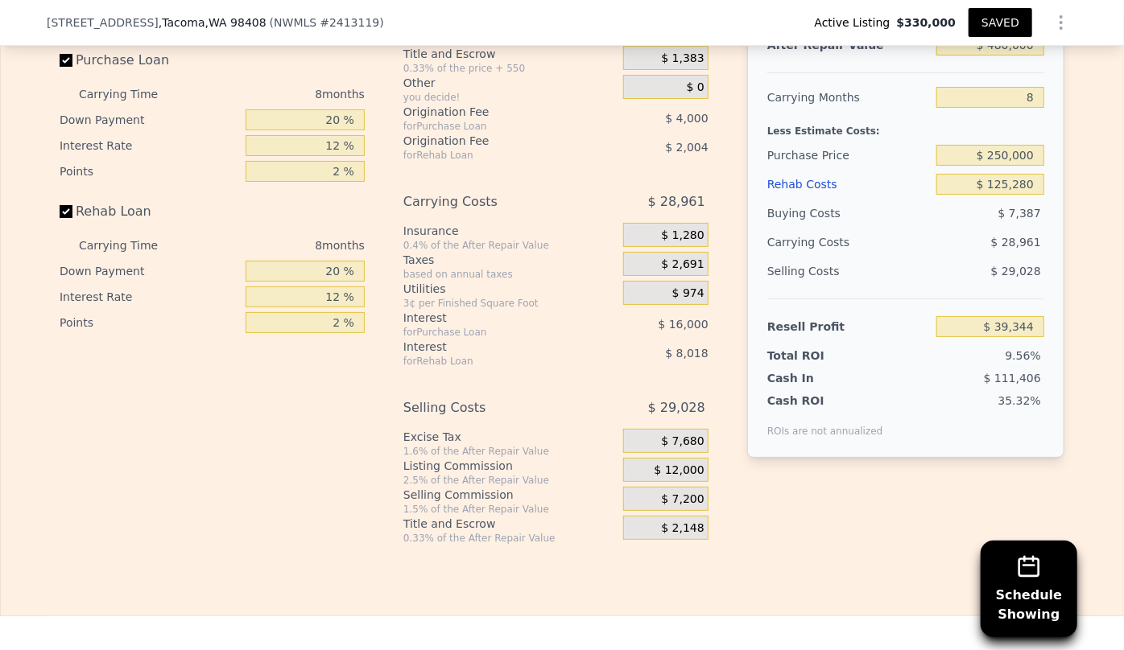
click at [794, 196] on div "Rehab Costs" at bounding box center [848, 184] width 163 height 29
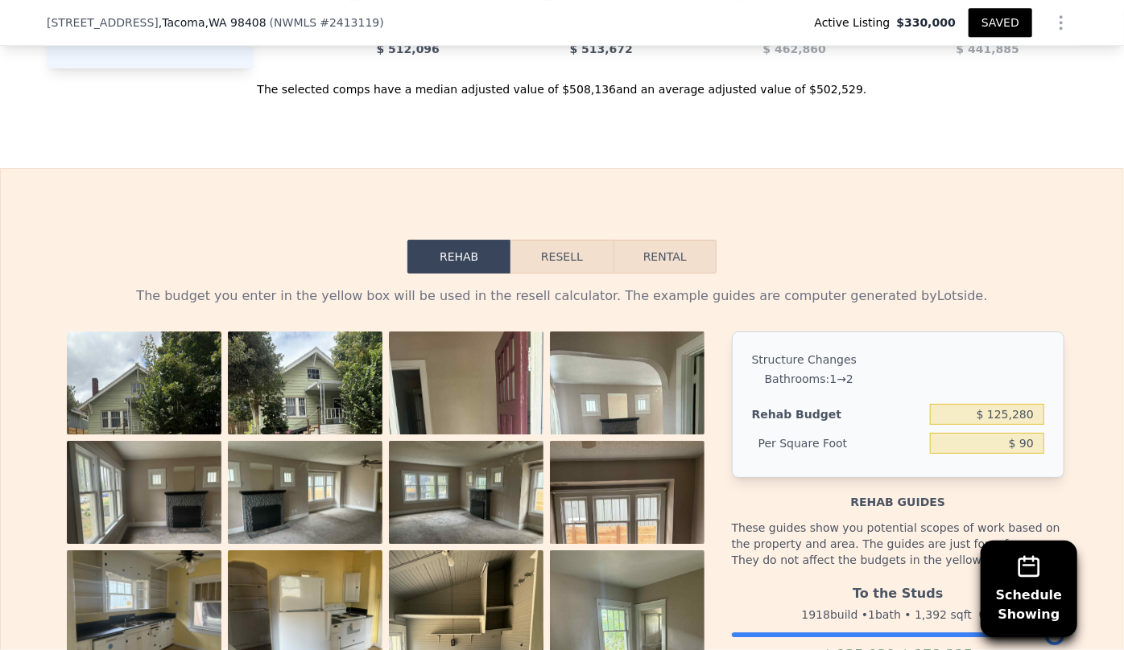
scroll to position [2408, 0]
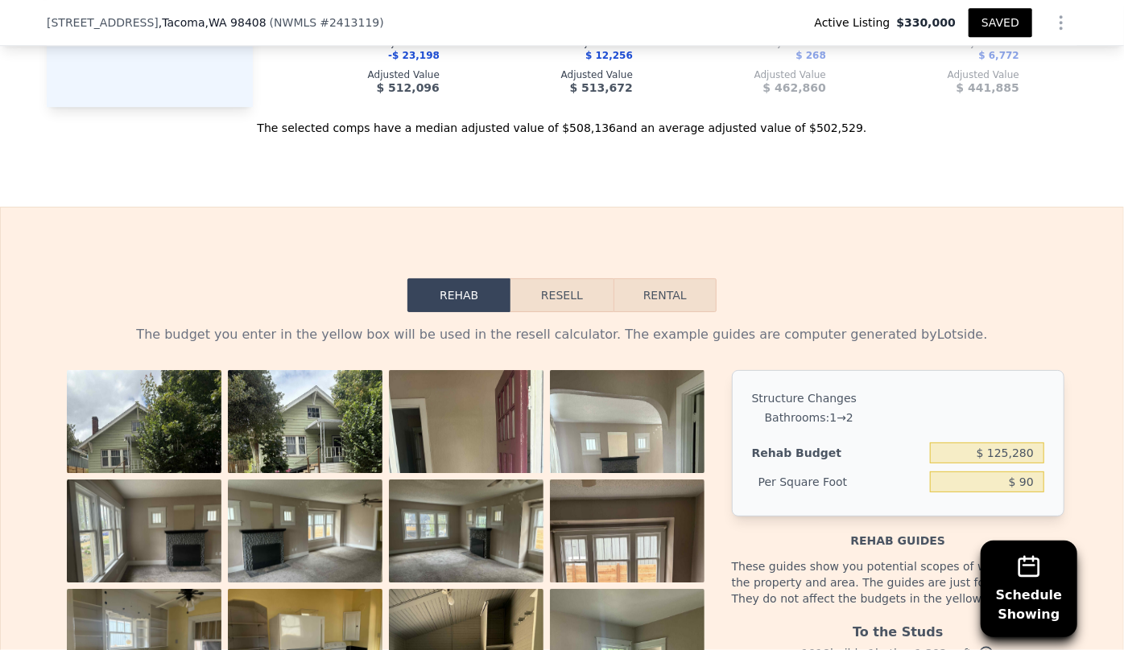
drag, startPoint x: 573, startPoint y: 295, endPoint x: 575, endPoint y: 277, distance: 17.8
click at [572, 295] on button "Resell" at bounding box center [561, 296] width 102 height 34
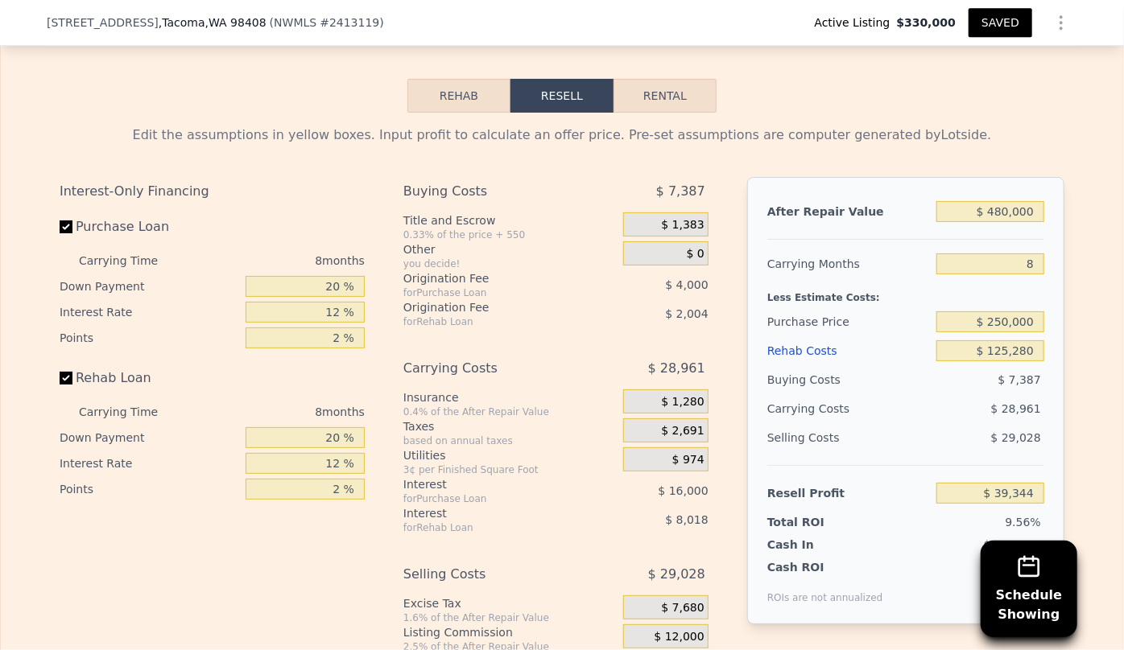
scroll to position [2701, 0]
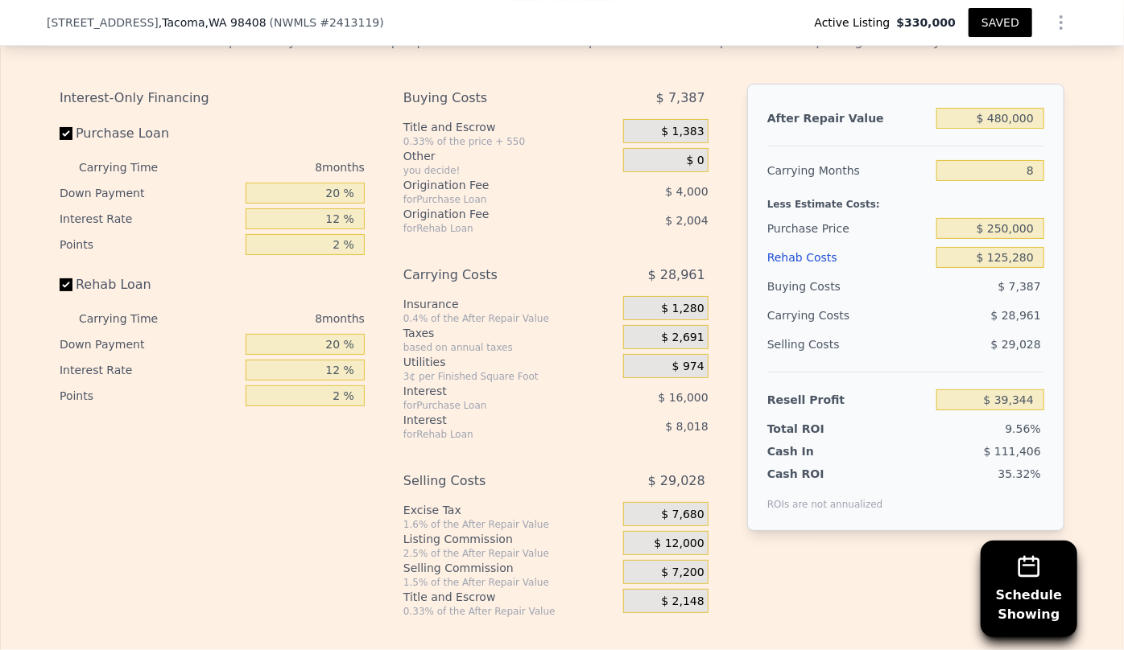
click at [981, 27] on button "SAVED" at bounding box center [1000, 22] width 64 height 29
click at [982, 25] on button "SAVED" at bounding box center [1000, 22] width 64 height 29
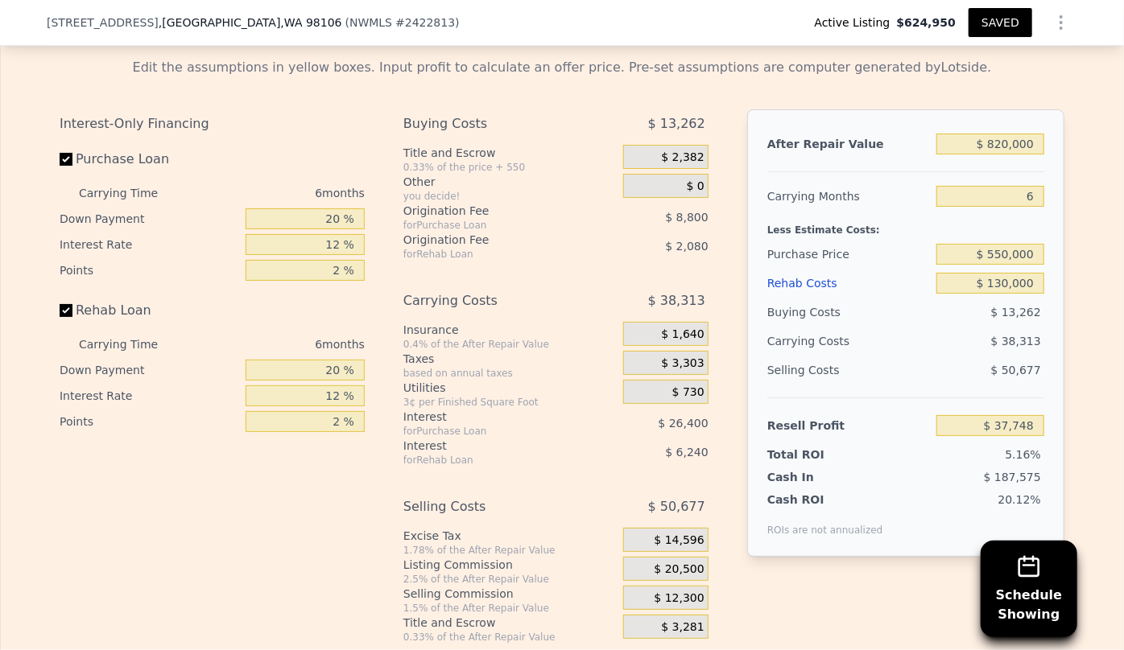
scroll to position [2702, 0]
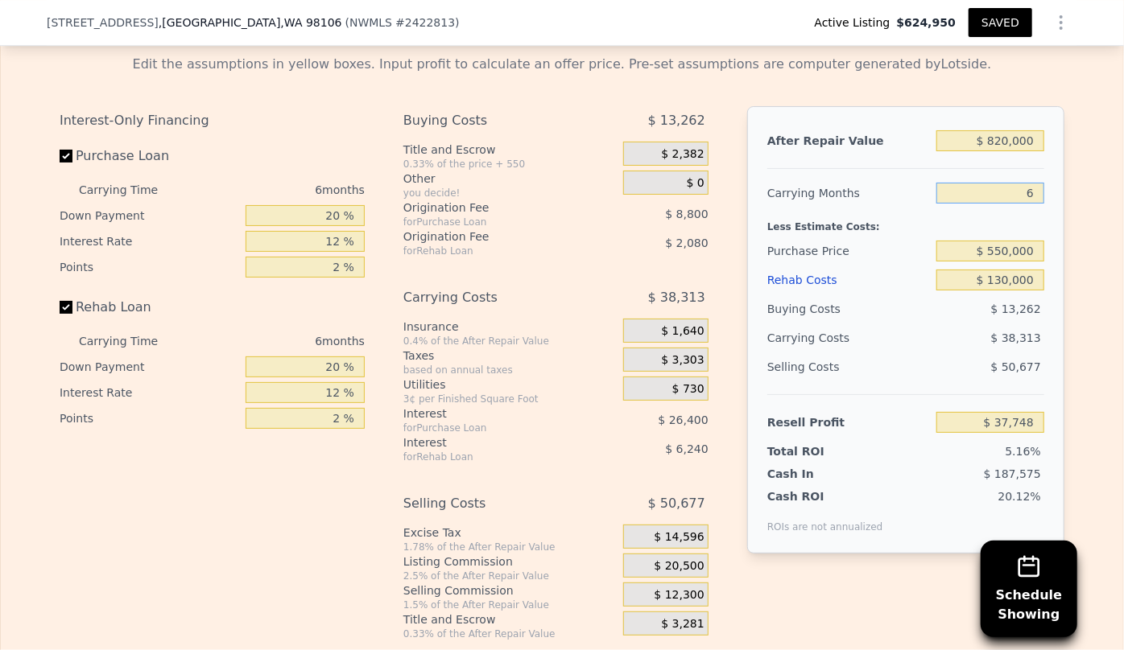
click at [1034, 197] on input "6" at bounding box center [990, 193] width 108 height 21
type input "8"
type input "$ 24,976"
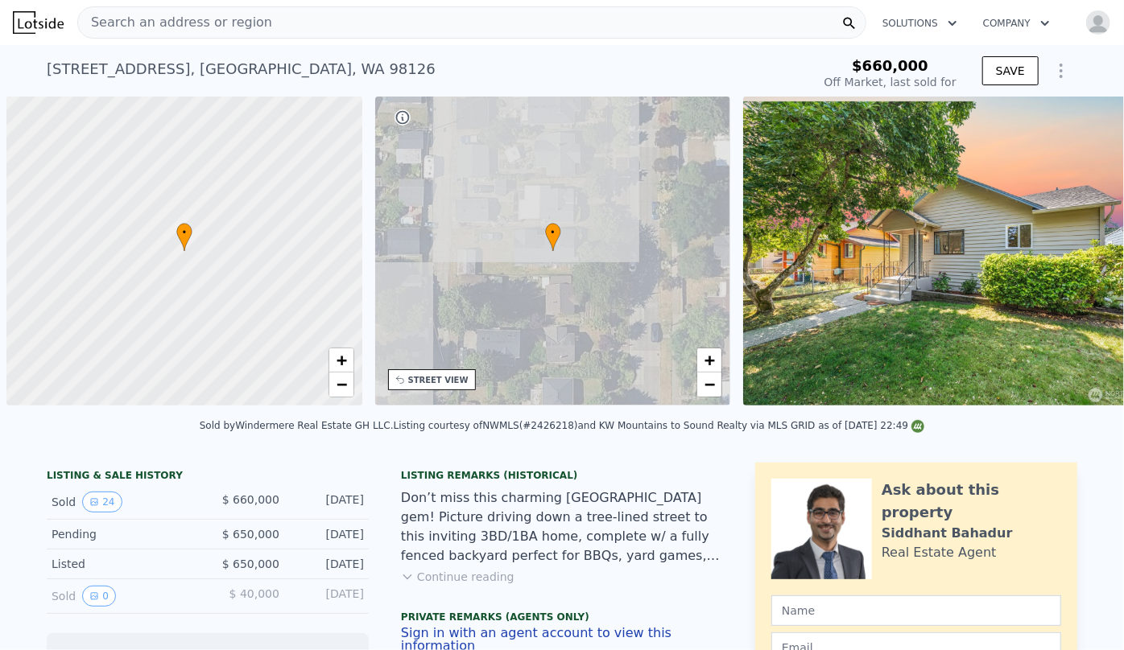
scroll to position [0, 6]
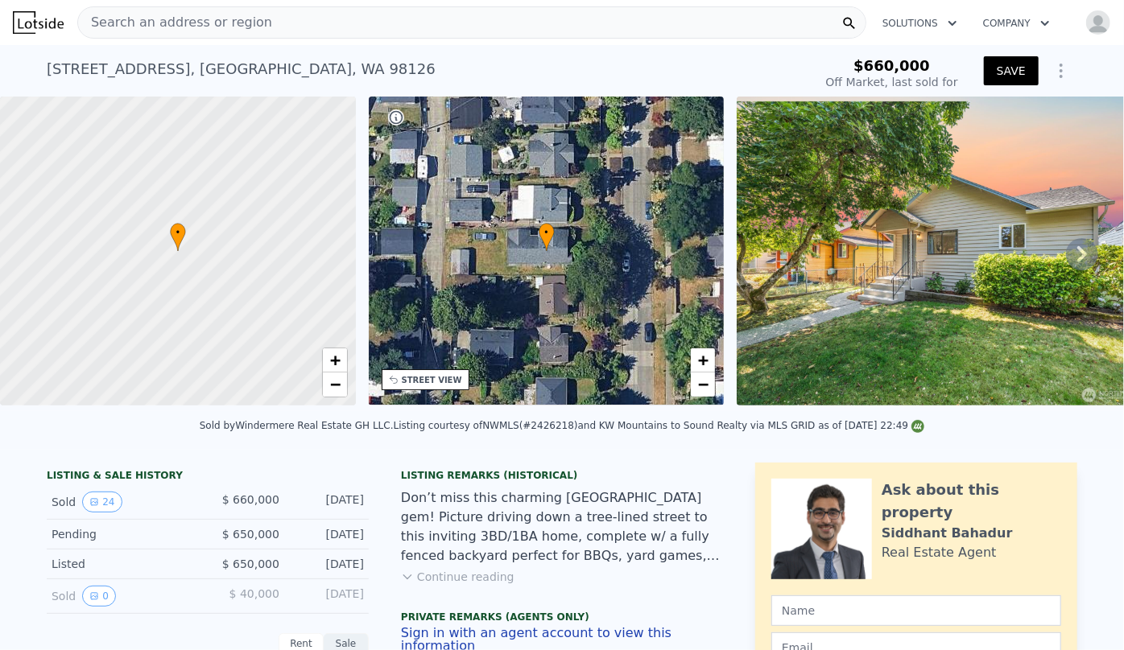
type input "-$ 763,946"
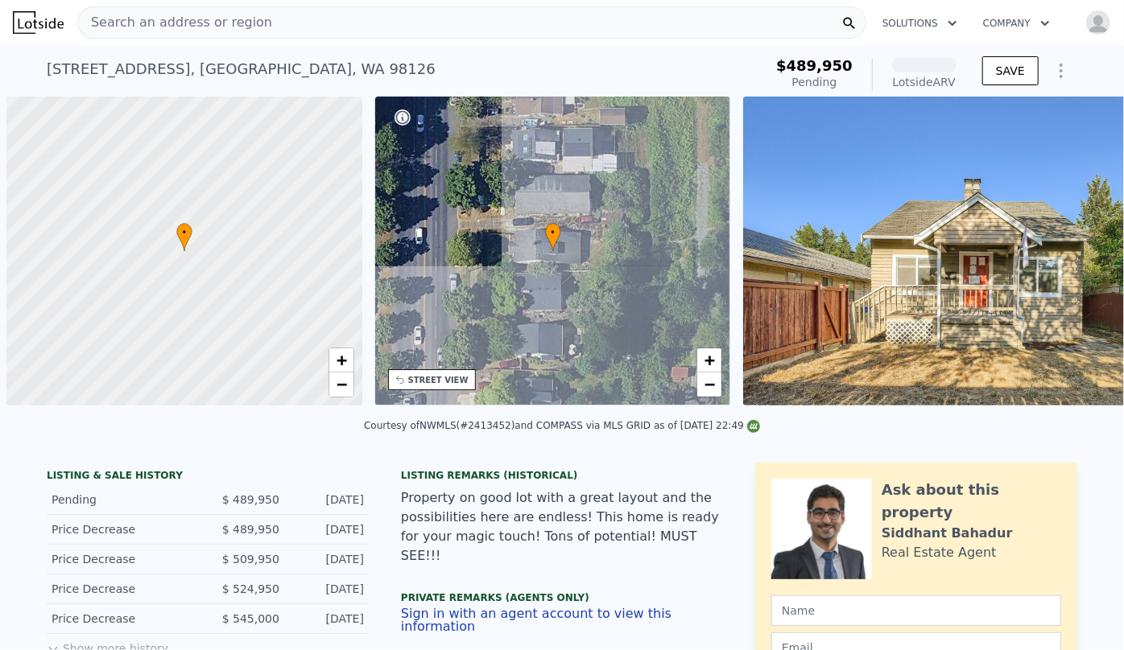
scroll to position [0, 6]
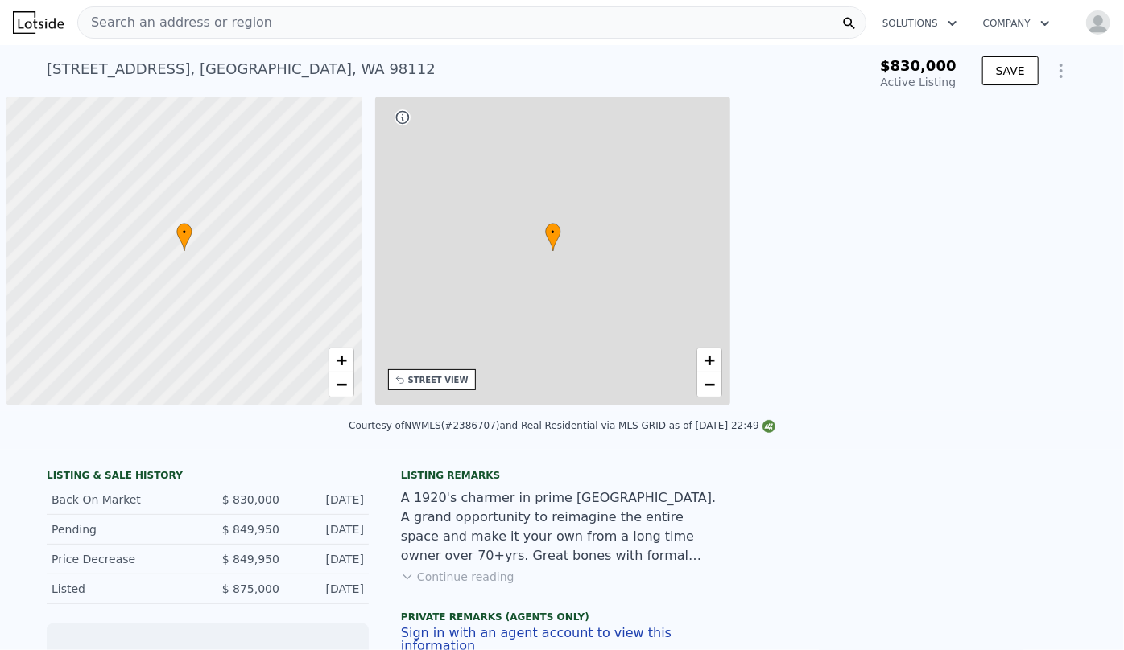
scroll to position [0, 6]
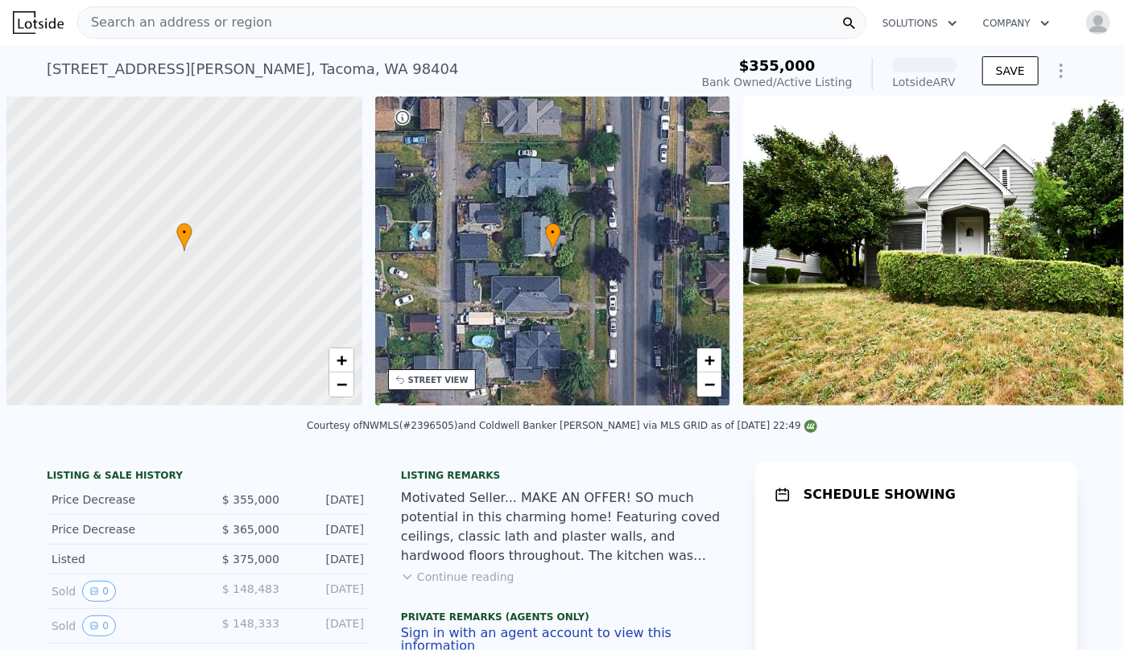
scroll to position [0, 6]
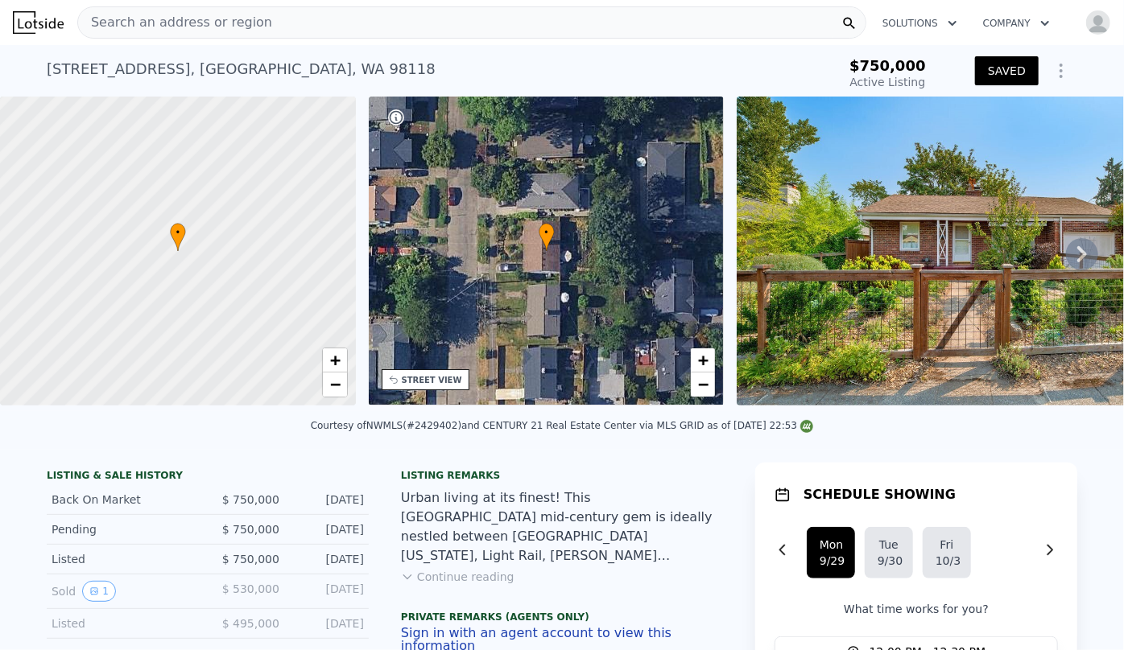
click at [300, 27] on div "Search an address or region" at bounding box center [471, 22] width 789 height 32
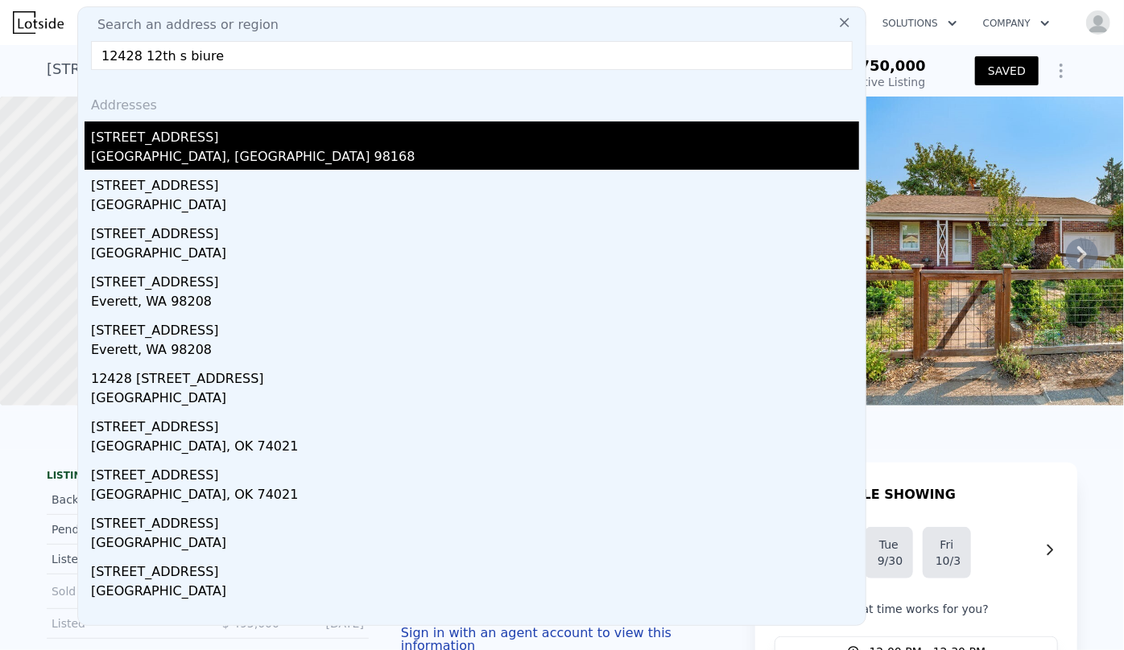
type input "12428 12th s biure"
click at [258, 133] on div "[STREET_ADDRESS]" at bounding box center [475, 135] width 768 height 26
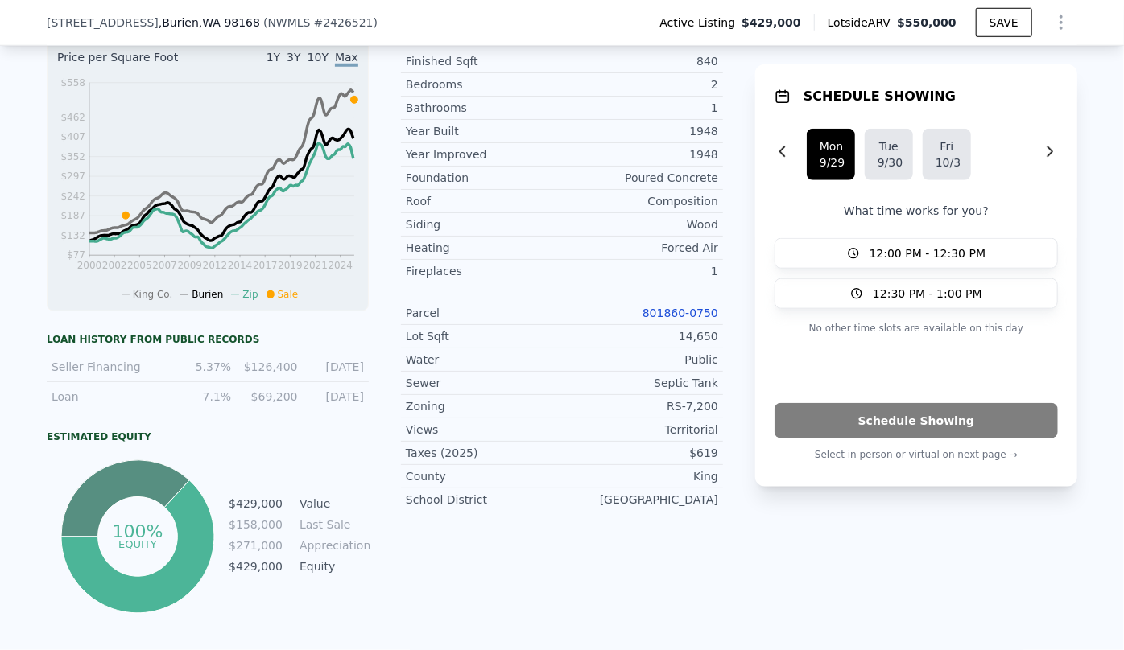
scroll to position [732, 0]
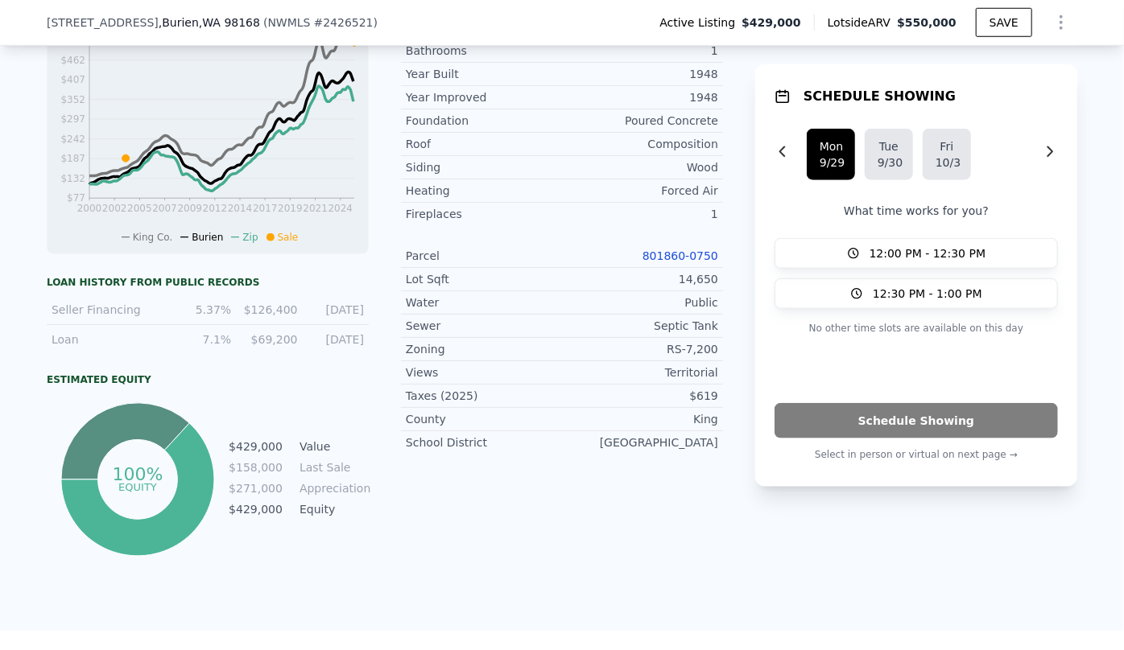
click at [668, 250] on link "801860-0750" at bounding box center [680, 256] width 76 height 13
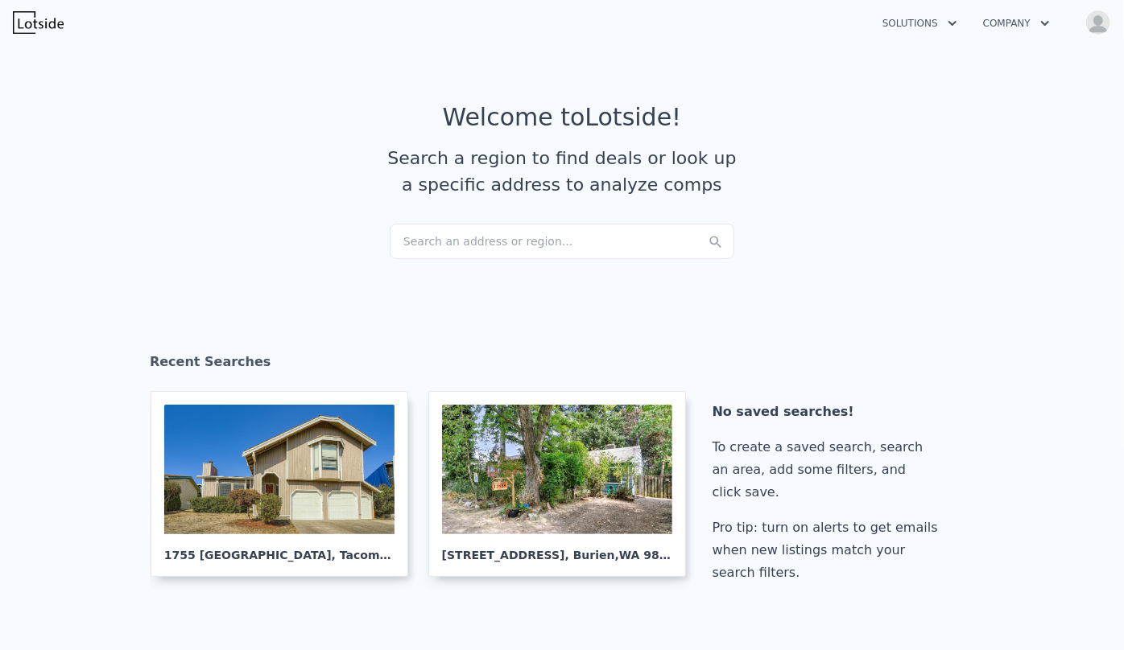
click at [501, 241] on div "Search an address or region..." at bounding box center [562, 241] width 345 height 35
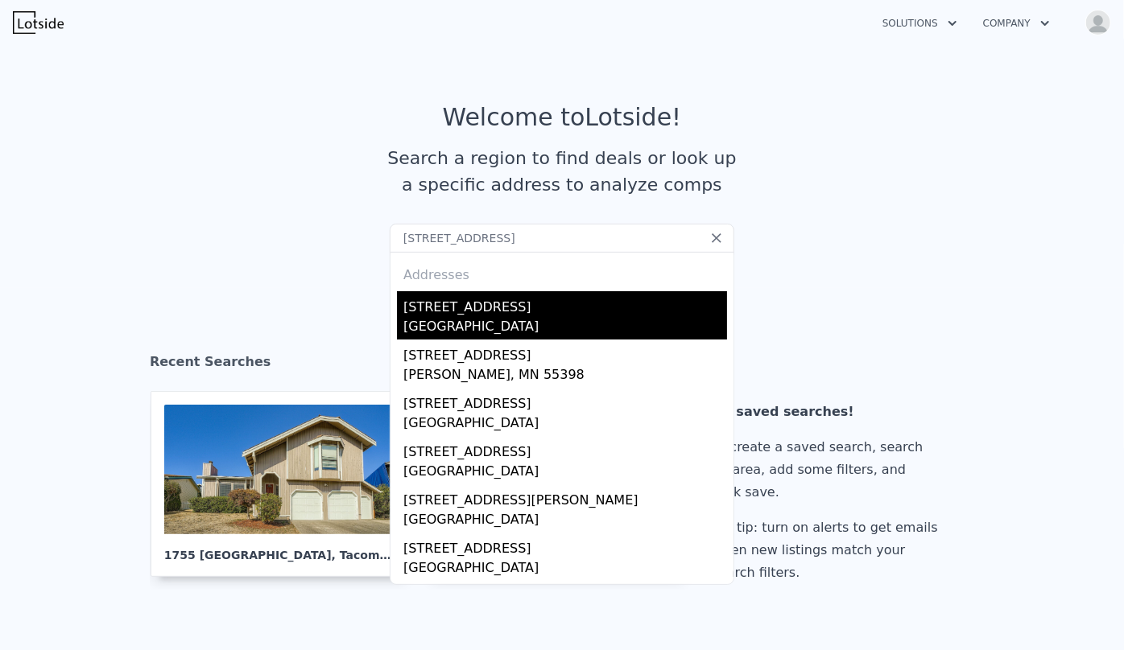
type input "[STREET_ADDRESS]"
click at [475, 322] on div "[GEOGRAPHIC_DATA]" at bounding box center [565, 328] width 324 height 23
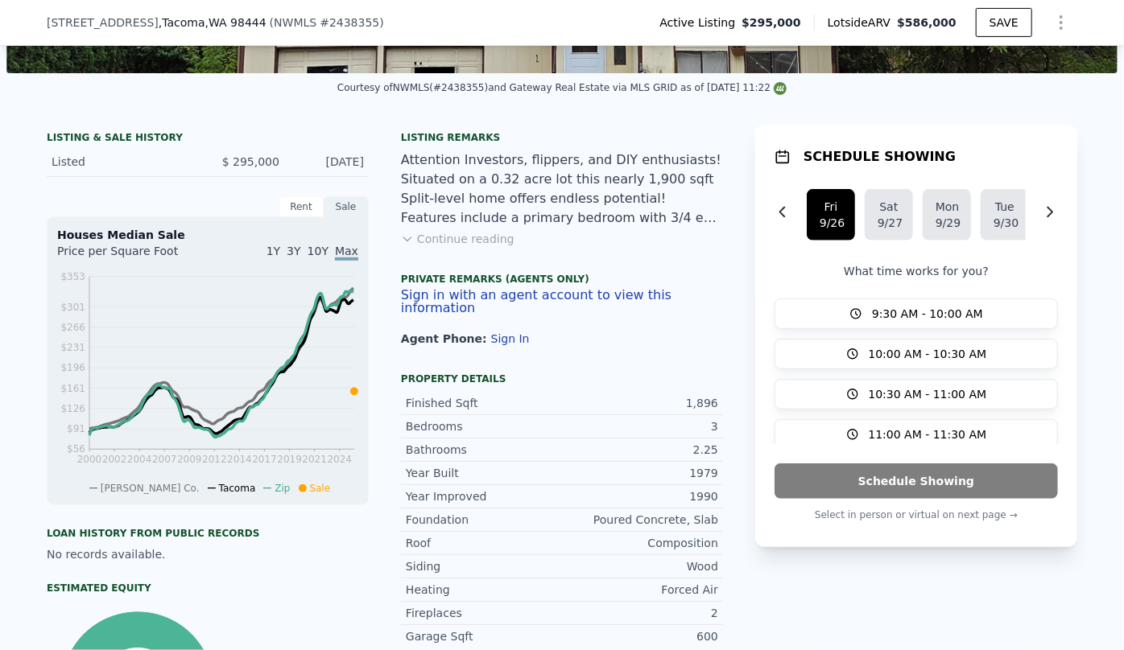
scroll to position [506, 0]
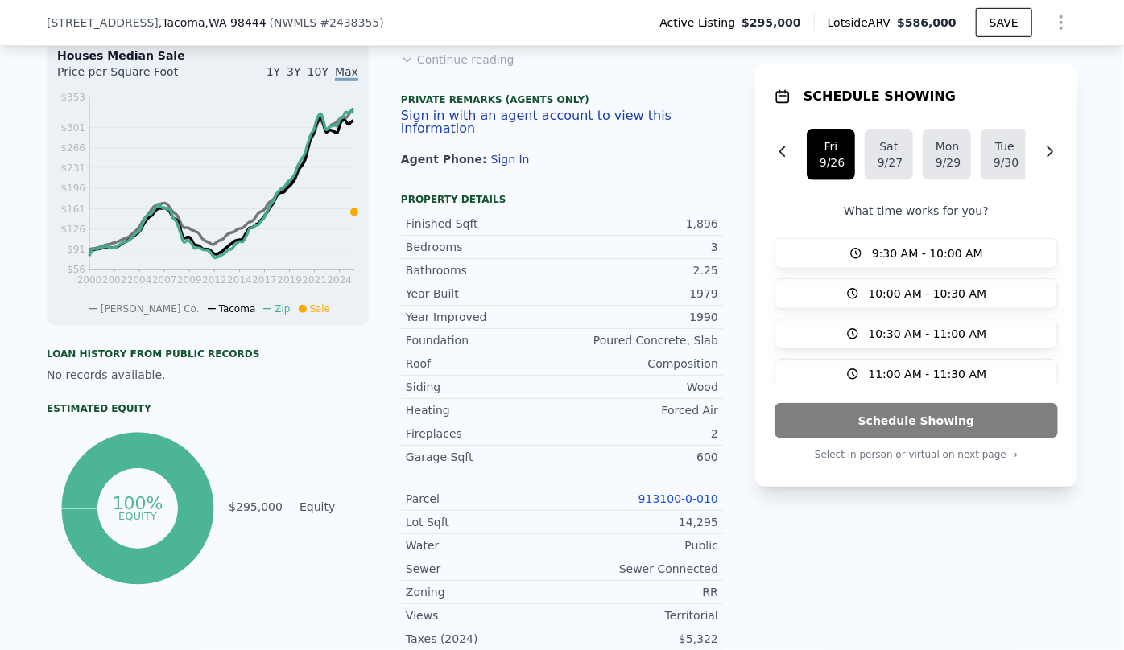
click at [677, 503] on link "913100-0-010" at bounding box center [678, 499] width 80 height 13
drag, startPoint x: 40, startPoint y: 17, endPoint x: 233, endPoint y: 16, distance: 193.2
click at [233, 16] on div "13012 10th Ave S , Tacoma , WA 98444 ( NWMLS # 2438355 ) Active Listing $295,00…" at bounding box center [562, 23] width 1124 height 46
copy div "13012 10th Ave S , Tacoma , WA 98444"
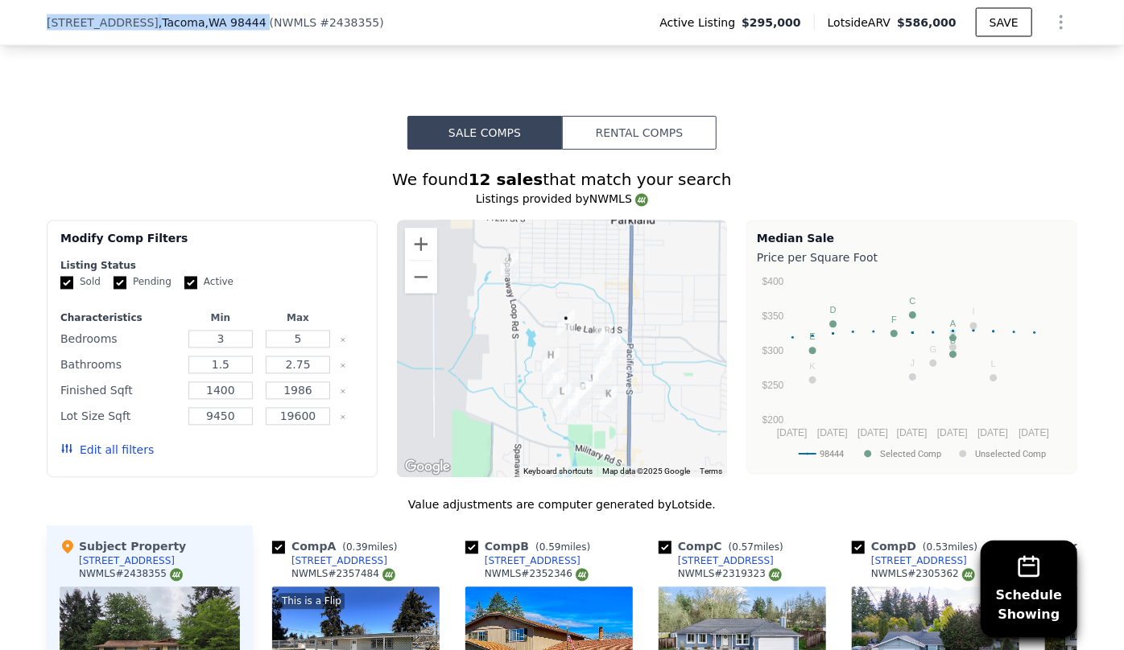
scroll to position [1385, 0]
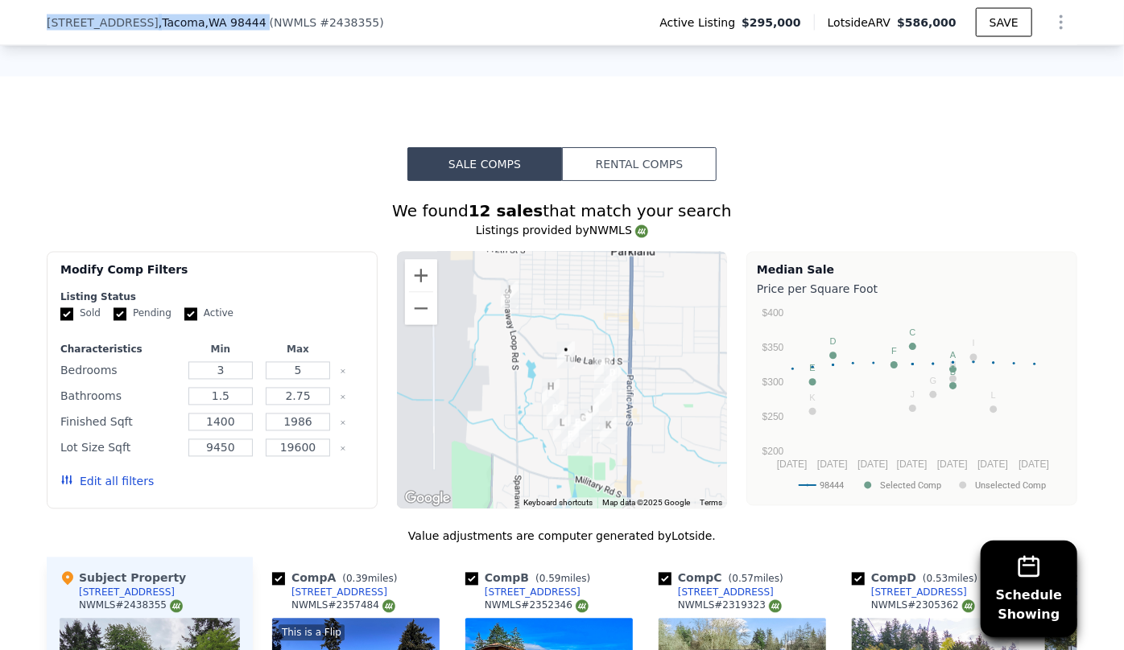
click at [136, 474] on button "Edit all filters" at bounding box center [106, 482] width 93 height 16
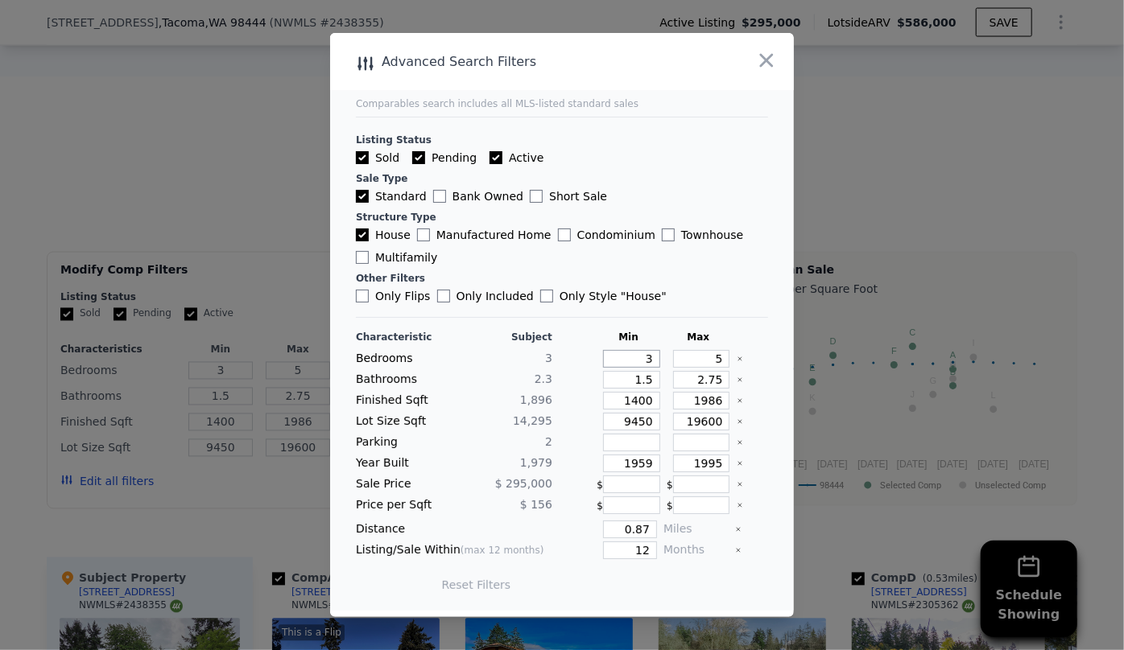
drag, startPoint x: 648, startPoint y: 357, endPoint x: 588, endPoint y: 356, distance: 59.6
click at [588, 356] on div "Bedrooms 3 3 5" at bounding box center [562, 359] width 412 height 18
type input "2"
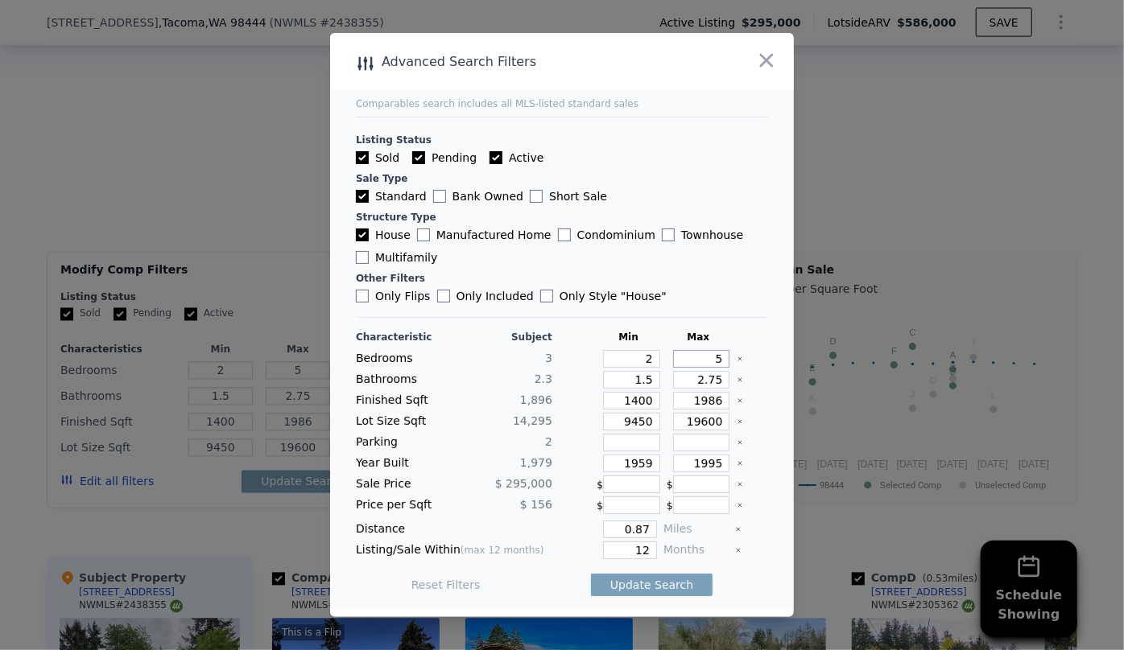
drag, startPoint x: 711, startPoint y: 364, endPoint x: 701, endPoint y: 362, distance: 9.8
click at [701, 362] on input "5" at bounding box center [701, 359] width 57 height 18
type input "3"
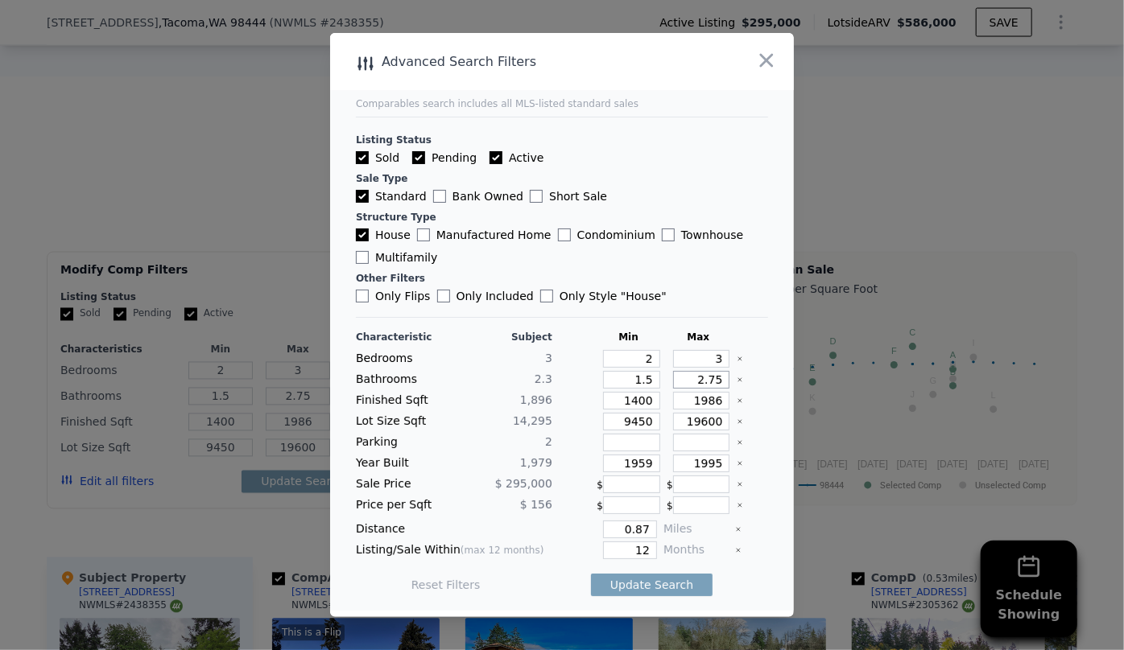
drag, startPoint x: 718, startPoint y: 379, endPoint x: 628, endPoint y: 378, distance: 90.2
click at [628, 378] on div "Bathrooms 2.3 1.5 2.75" at bounding box center [562, 380] width 412 height 18
drag, startPoint x: 643, startPoint y: 380, endPoint x: 559, endPoint y: 378, distance: 83.7
click at [559, 378] on div "Bathrooms 2.3 1.5" at bounding box center [562, 380] width 412 height 18
type input "1"
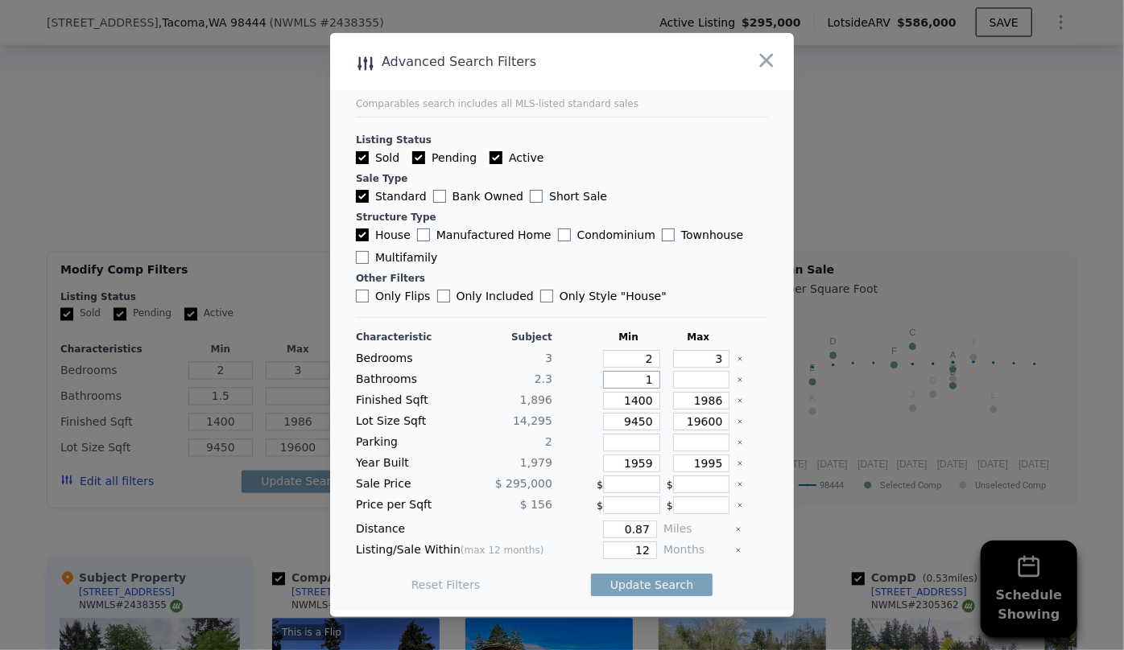
type input "1"
drag, startPoint x: 645, startPoint y: 402, endPoint x: 552, endPoint y: 394, distance: 92.9
click at [552, 394] on div "Finished Sqft 1,896 1400 1986" at bounding box center [562, 401] width 412 height 18
type input "1"
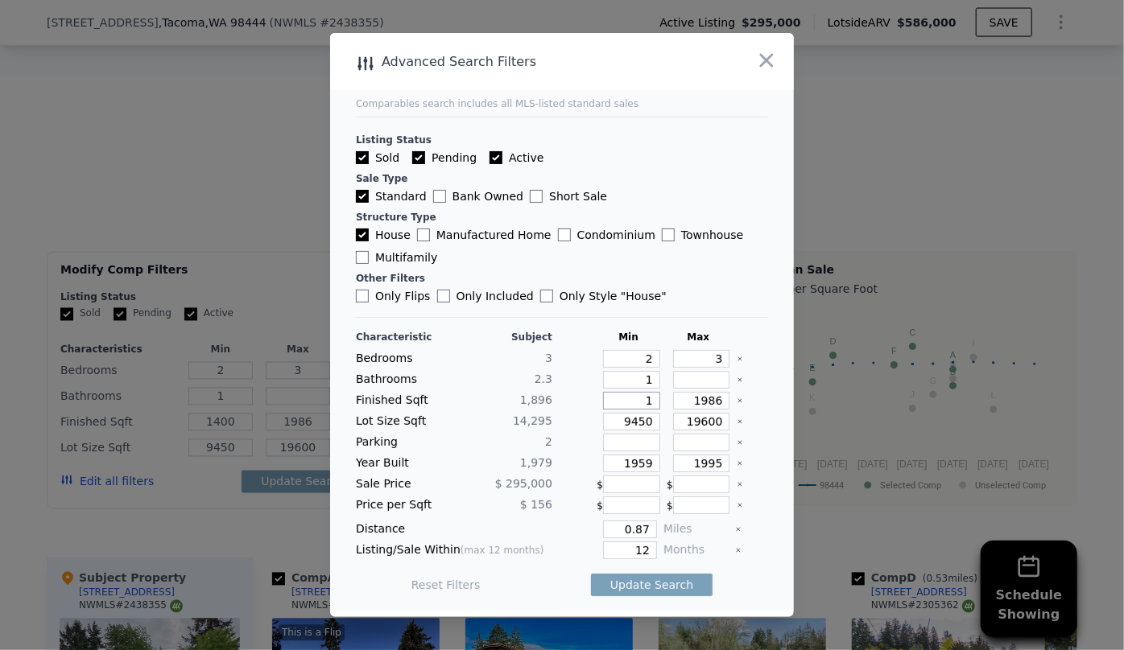
type input "1"
type input "16"
type input "160"
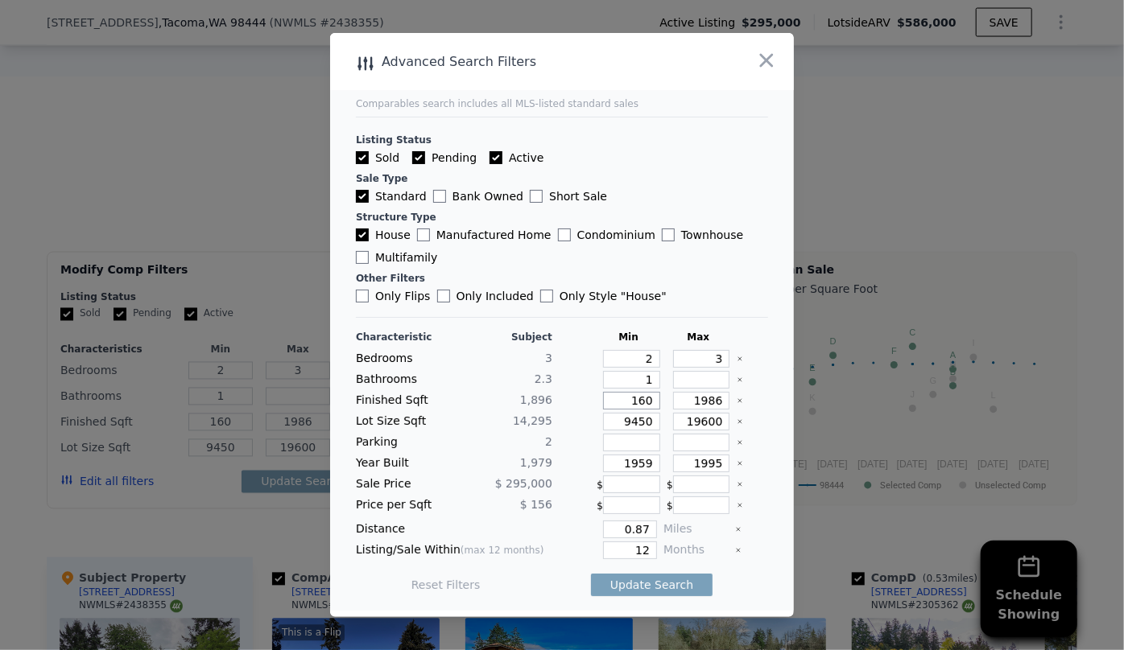
type input "1600"
drag, startPoint x: 716, startPoint y: 402, endPoint x: 604, endPoint y: 398, distance: 112.7
click at [609, 398] on div "Finished Sqft 1,896 1600 1986" at bounding box center [562, 401] width 412 height 18
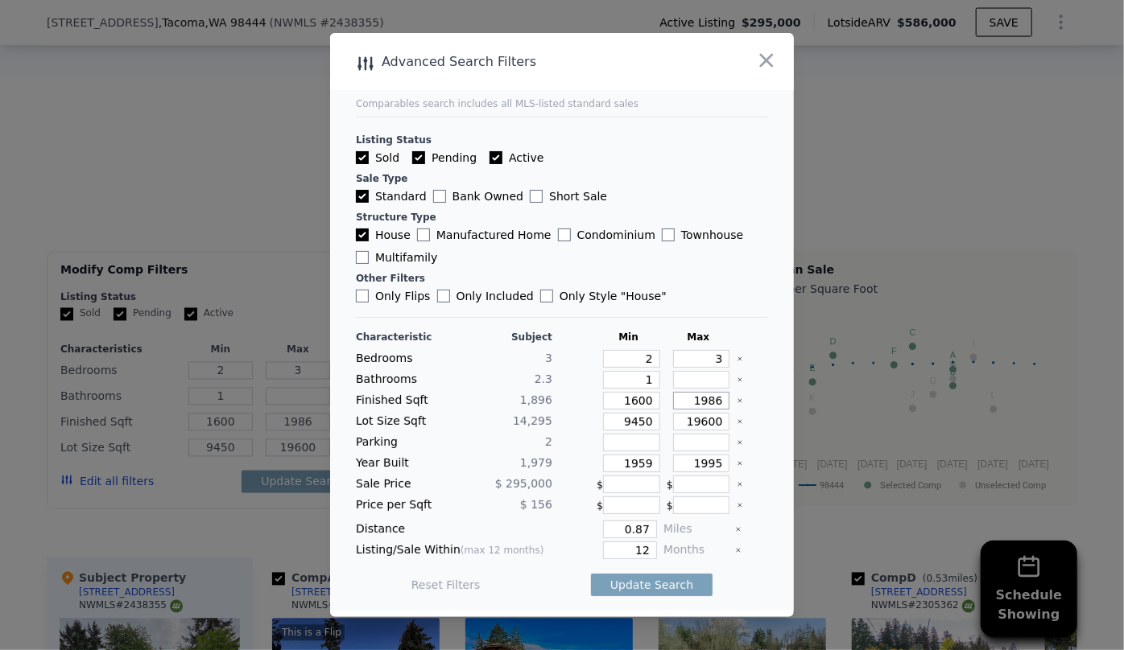
type input "2"
type input "20"
type input "200"
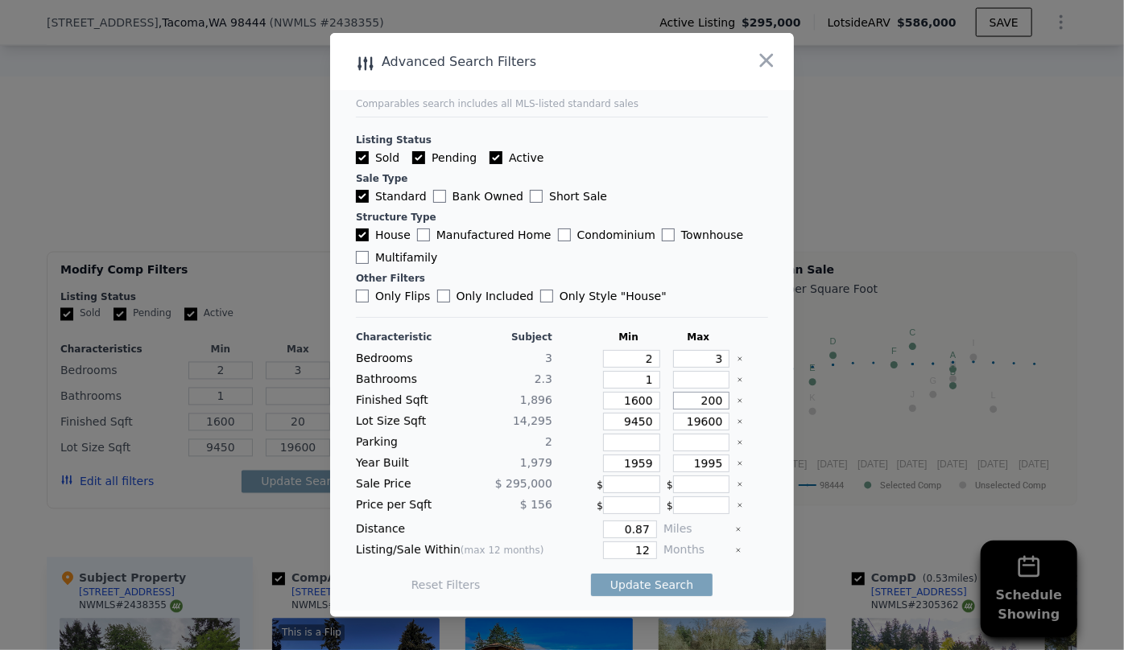
type input "200"
type input "2000"
drag, startPoint x: 647, startPoint y: 424, endPoint x: 567, endPoint y: 422, distance: 80.5
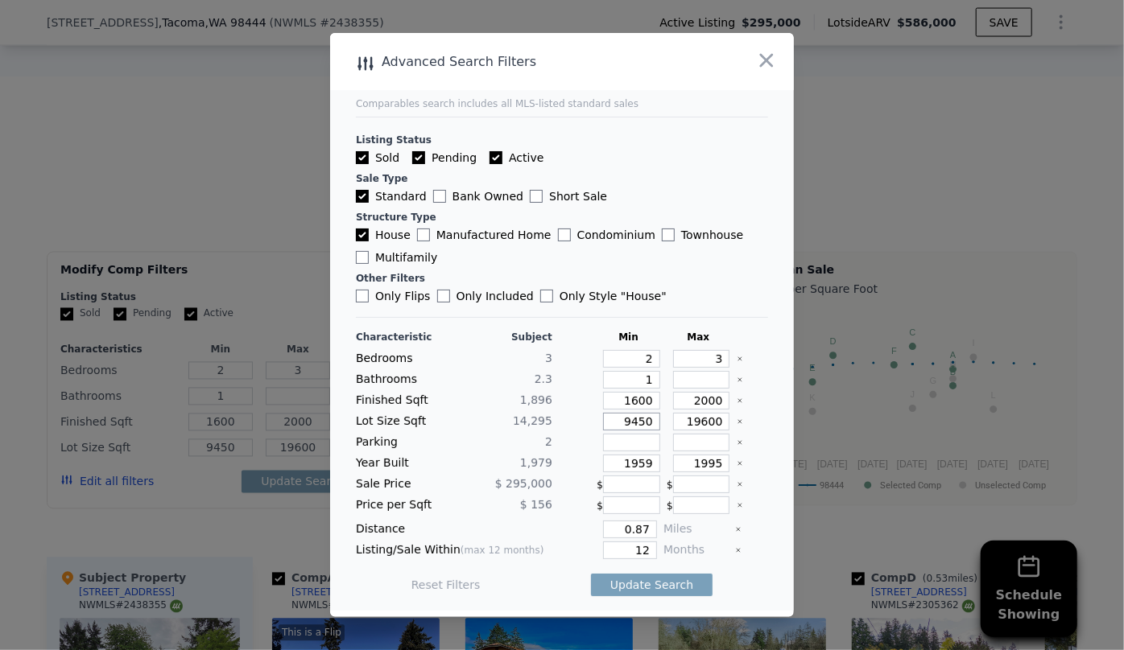
click at [567, 421] on div "Lot Size Sqft 14,295 9450 19600" at bounding box center [562, 422] width 412 height 18
drag, startPoint x: 645, startPoint y: 464, endPoint x: 539, endPoint y: 469, distance: 105.6
click at [539, 469] on div "Year Built 1,979 1959 1995" at bounding box center [562, 464] width 412 height 18
drag, startPoint x: 646, startPoint y: 531, endPoint x: 536, endPoint y: 531, distance: 109.5
click at [536, 531] on div "Distance 0.87 Miles" at bounding box center [562, 530] width 412 height 18
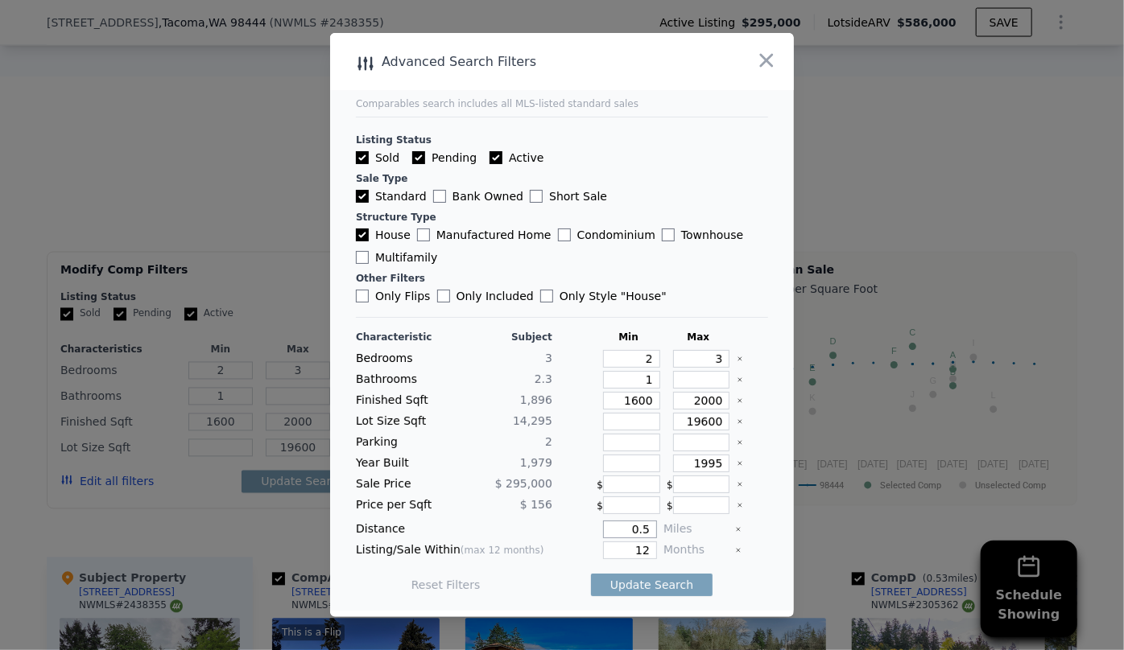
type input "0.5"
drag, startPoint x: 636, startPoint y: 548, endPoint x: 617, endPoint y: 549, distance: 19.3
click at [617, 549] on input "12" at bounding box center [630, 551] width 54 height 18
type input "6"
click at [642, 583] on button "Update Search" at bounding box center [652, 585] width 122 height 23
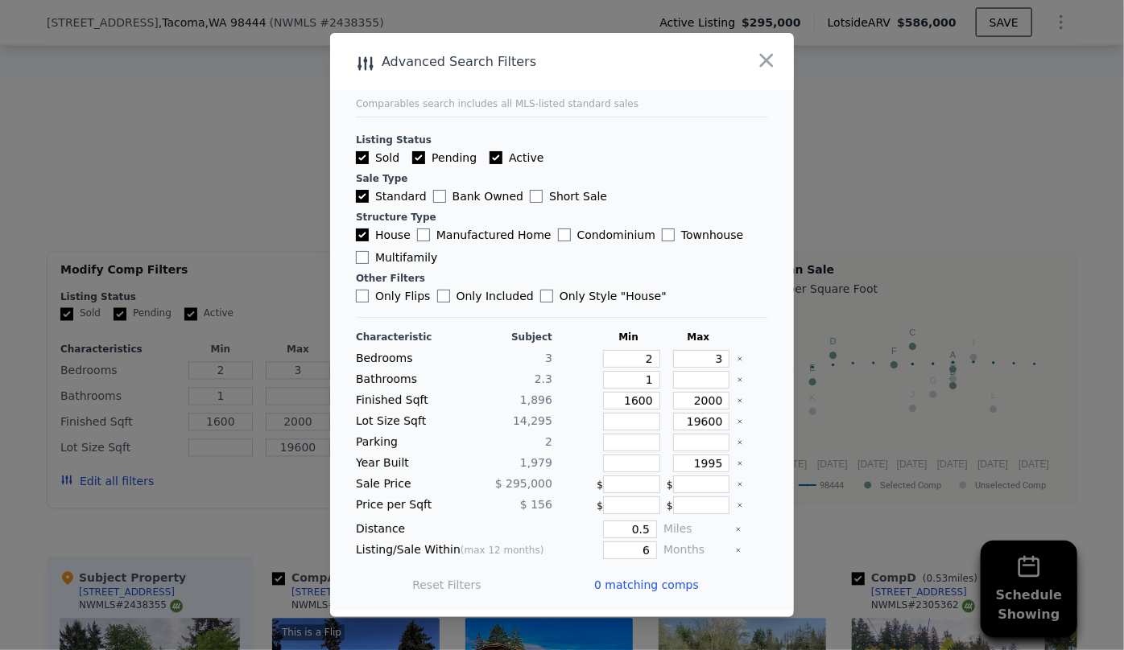
click at [642, 583] on span "0 matching comps" at bounding box center [646, 585] width 105 height 16
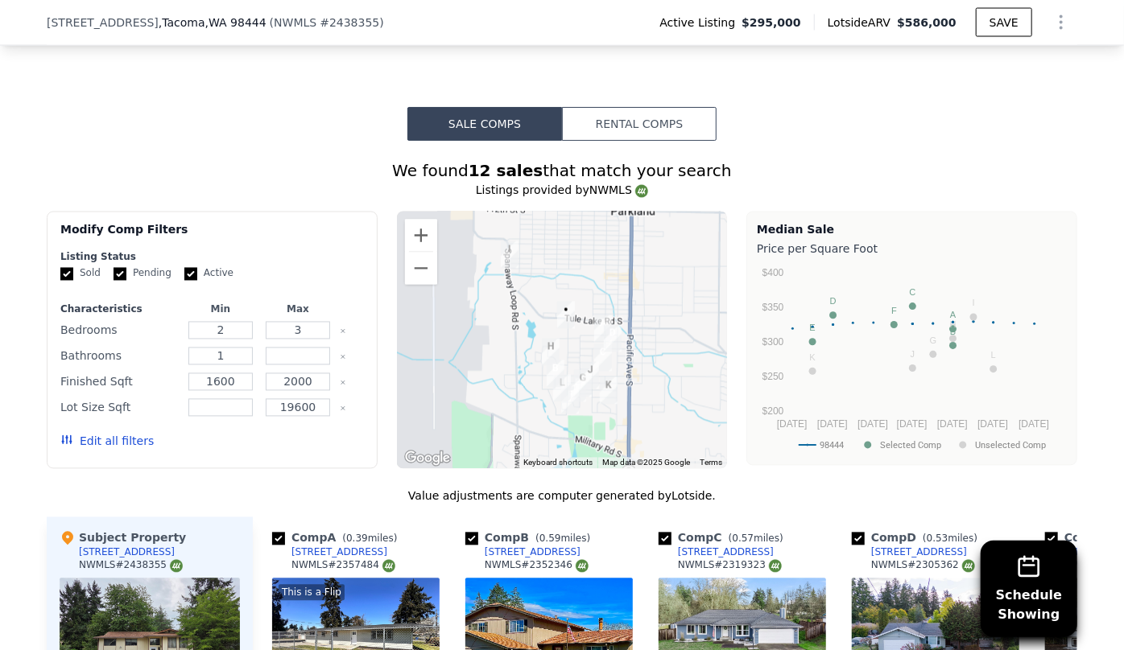
scroll to position [1603, 0]
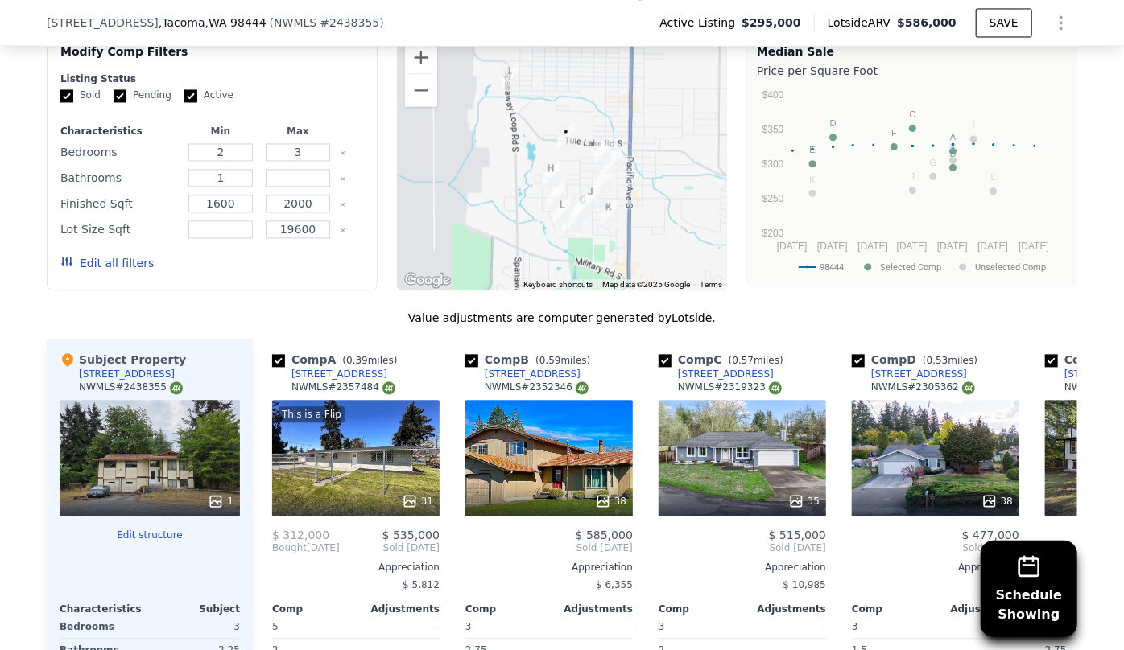
click at [114, 255] on button "Edit all filters" at bounding box center [106, 263] width 93 height 16
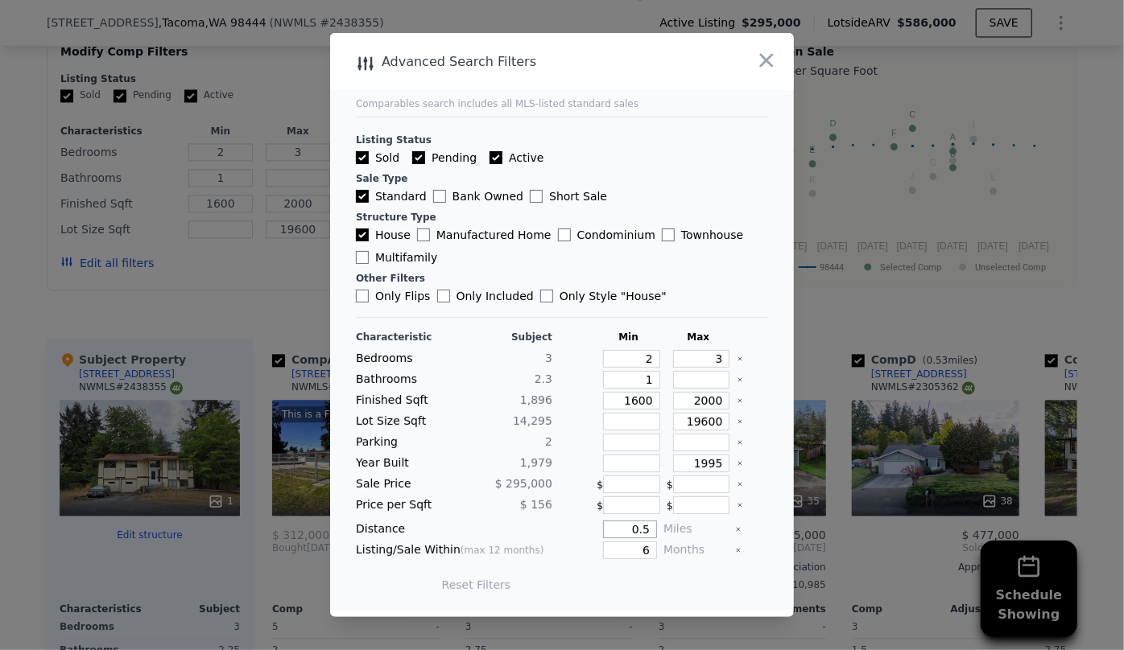
click at [644, 536] on input "0.5" at bounding box center [630, 530] width 54 height 18
type input "6"
type input "0.6"
click at [655, 579] on button "Update Search" at bounding box center [652, 585] width 122 height 23
checkbox input "false"
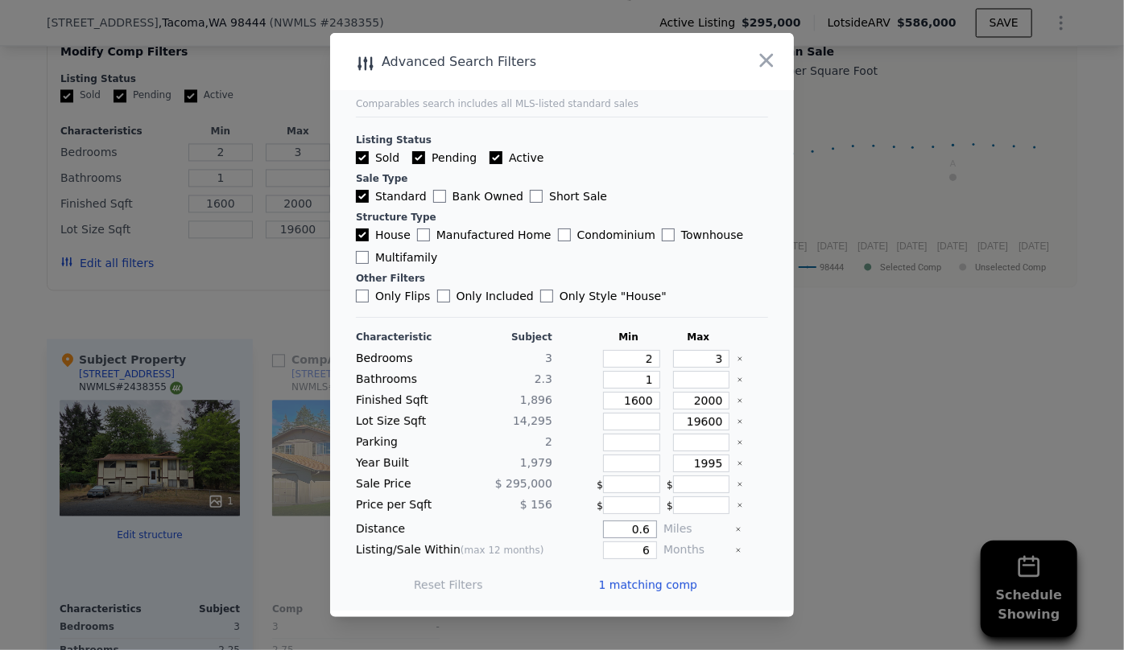
click at [642, 529] on input "0.6" at bounding box center [630, 530] width 54 height 18
type input "1"
click at [591, 574] on button "Update Search" at bounding box center [652, 585] width 122 height 23
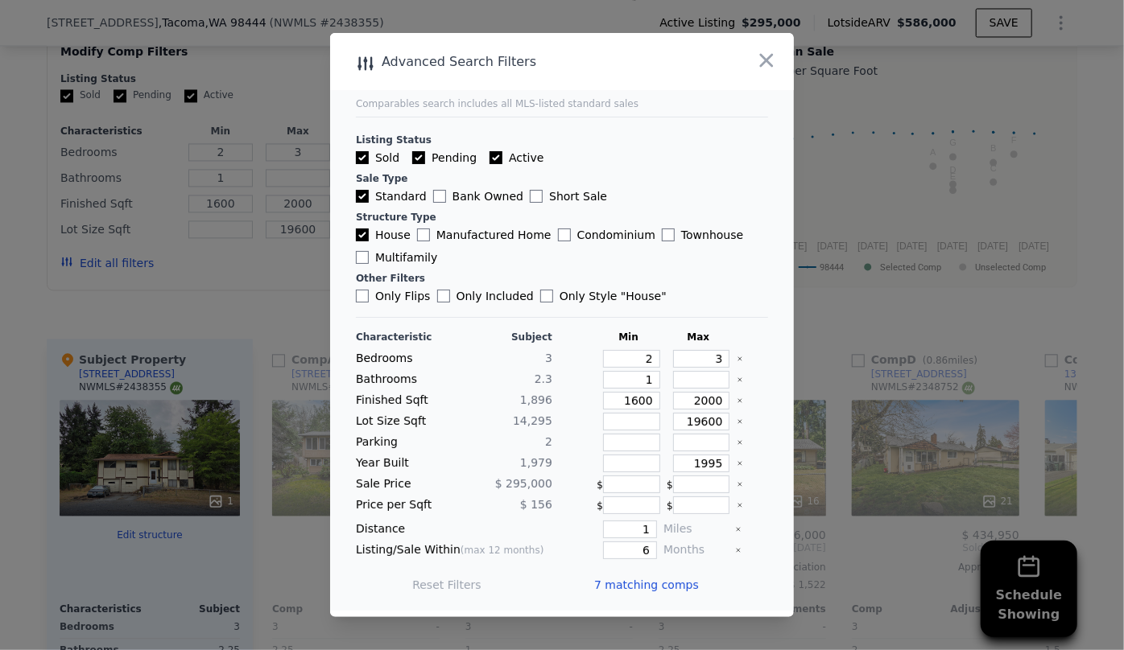
click at [655, 586] on span "7 matching comps" at bounding box center [646, 585] width 105 height 16
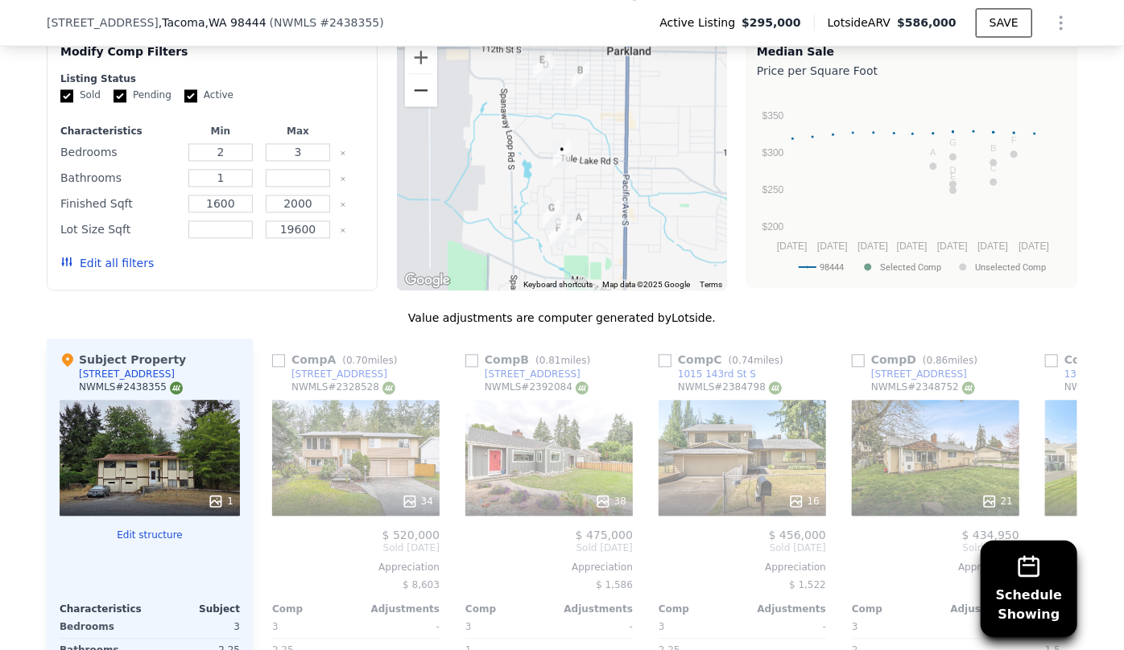
click at [418, 87] on button "Zoom out" at bounding box center [421, 90] width 32 height 32
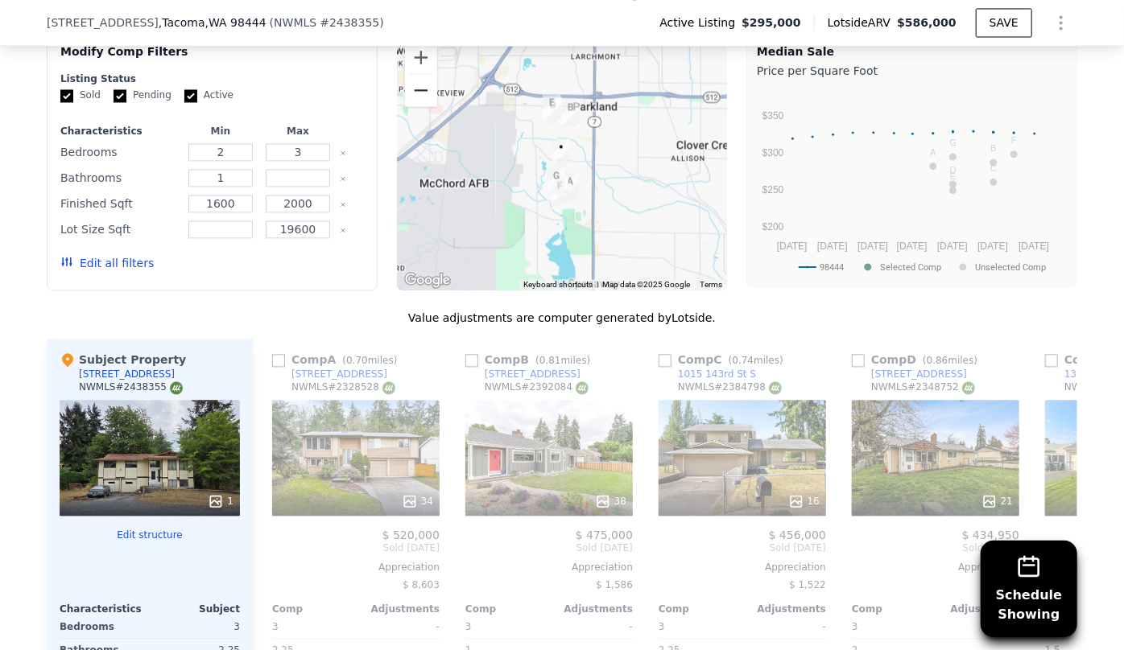
click at [418, 87] on button "Zoom out" at bounding box center [421, 90] width 32 height 32
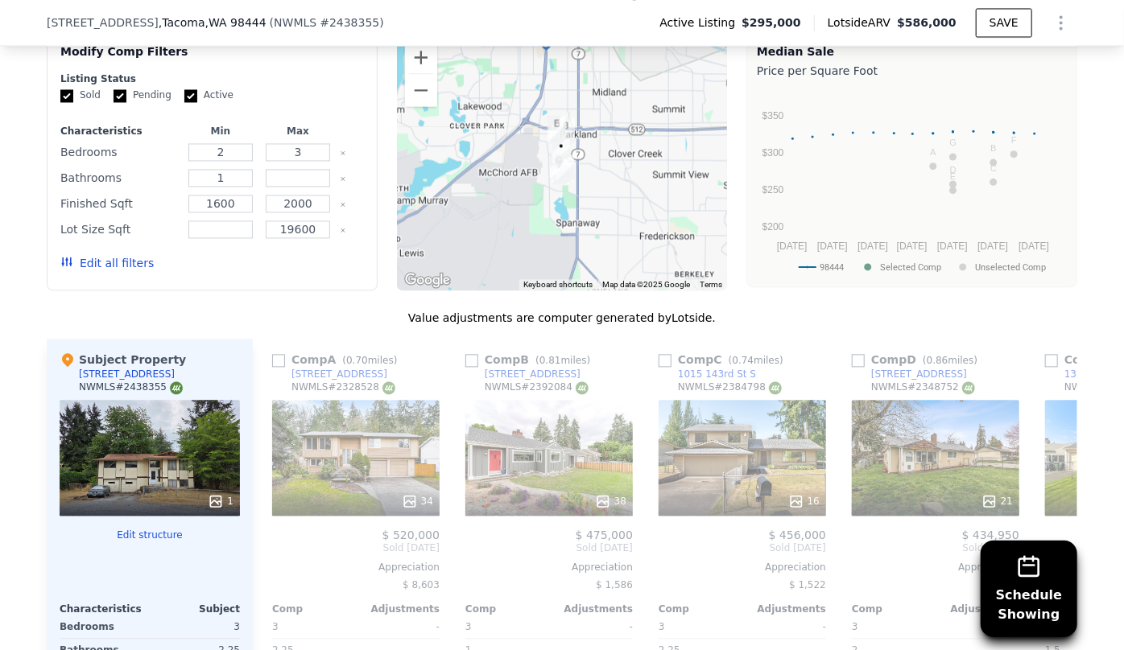
click at [291, 435] on div "34" at bounding box center [355, 458] width 167 height 116
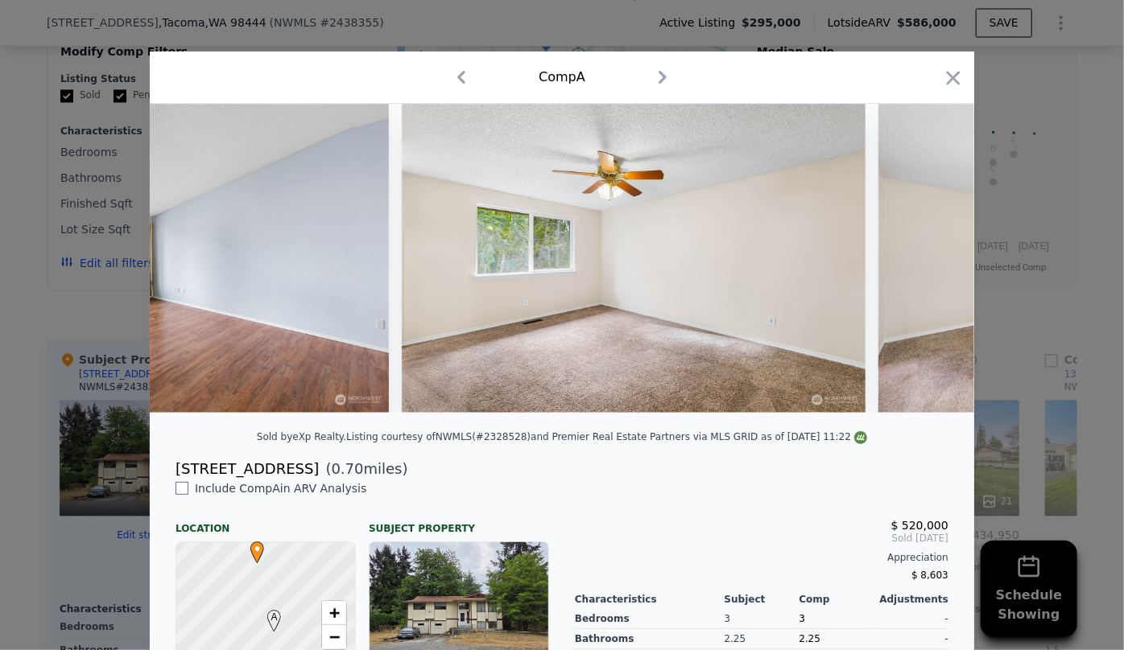
scroll to position [0, 4054]
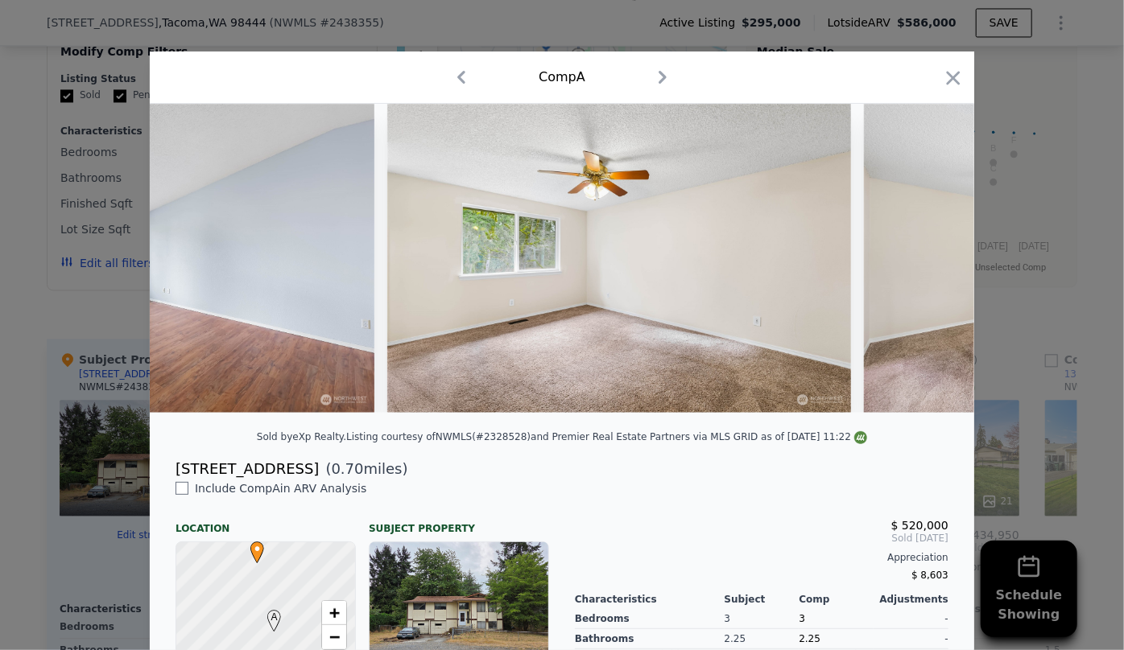
click at [949, 81] on icon "button" at bounding box center [953, 78] width 23 height 23
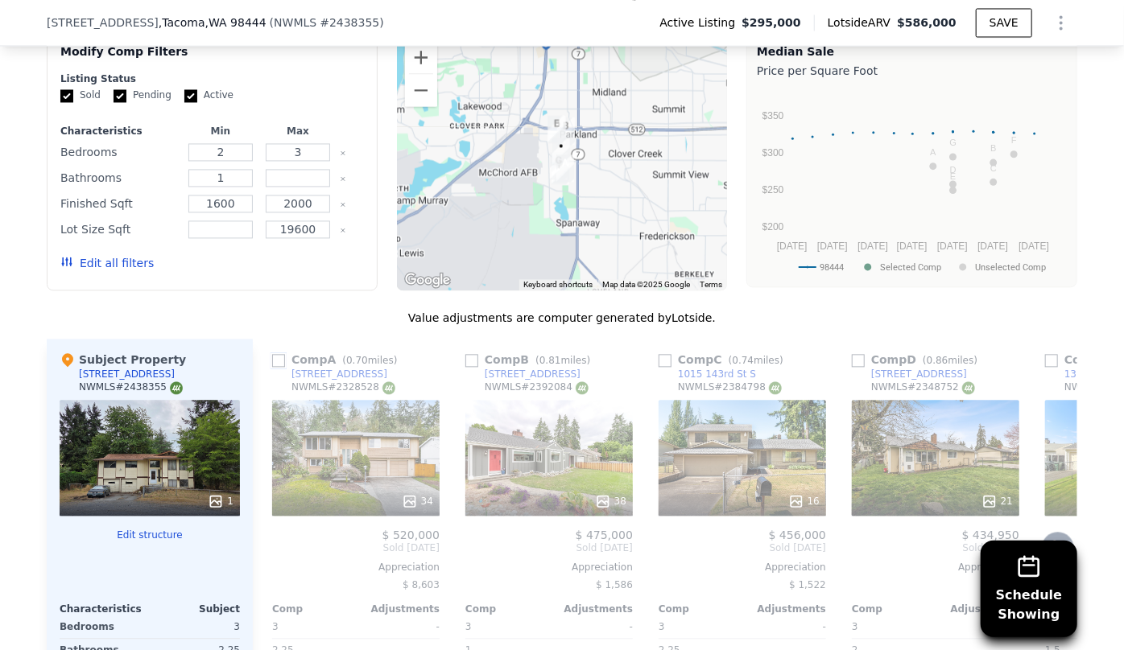
click at [272, 354] on input "checkbox" at bounding box center [278, 360] width 13 height 13
checkbox input "true"
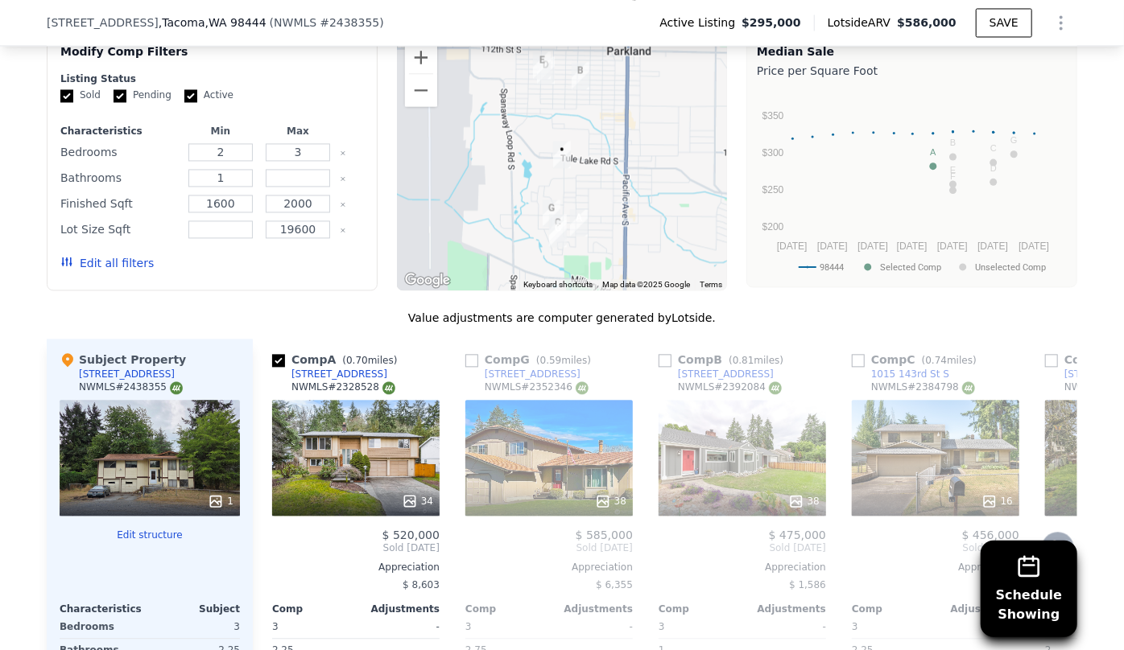
click at [551, 464] on div "38" at bounding box center [548, 458] width 167 height 116
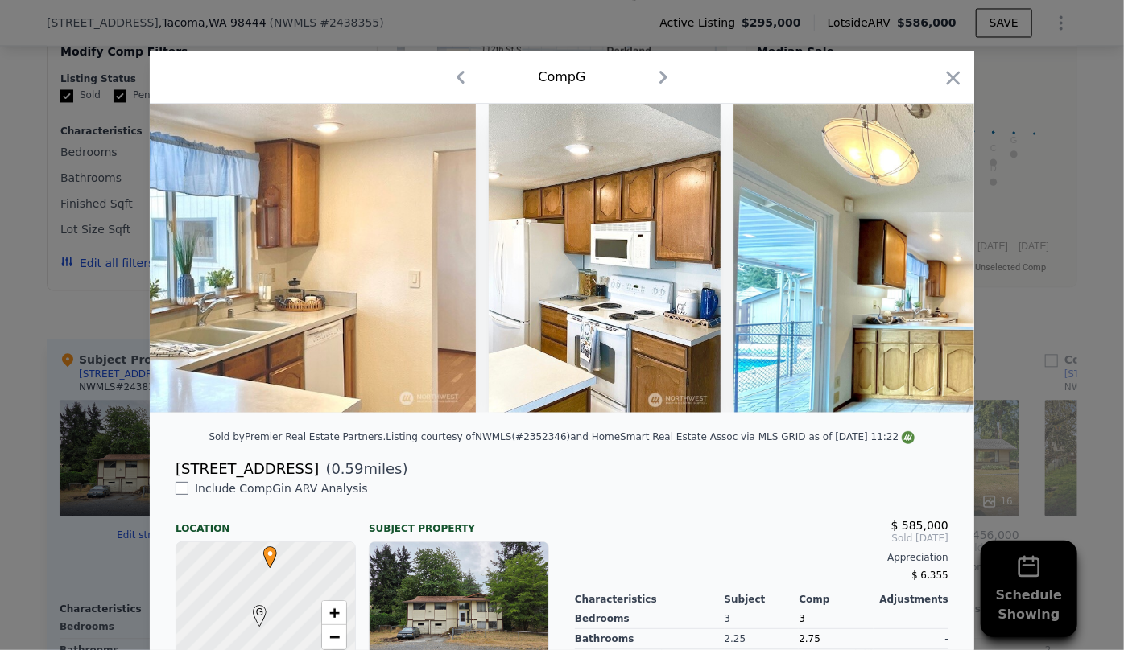
scroll to position [0, 5483]
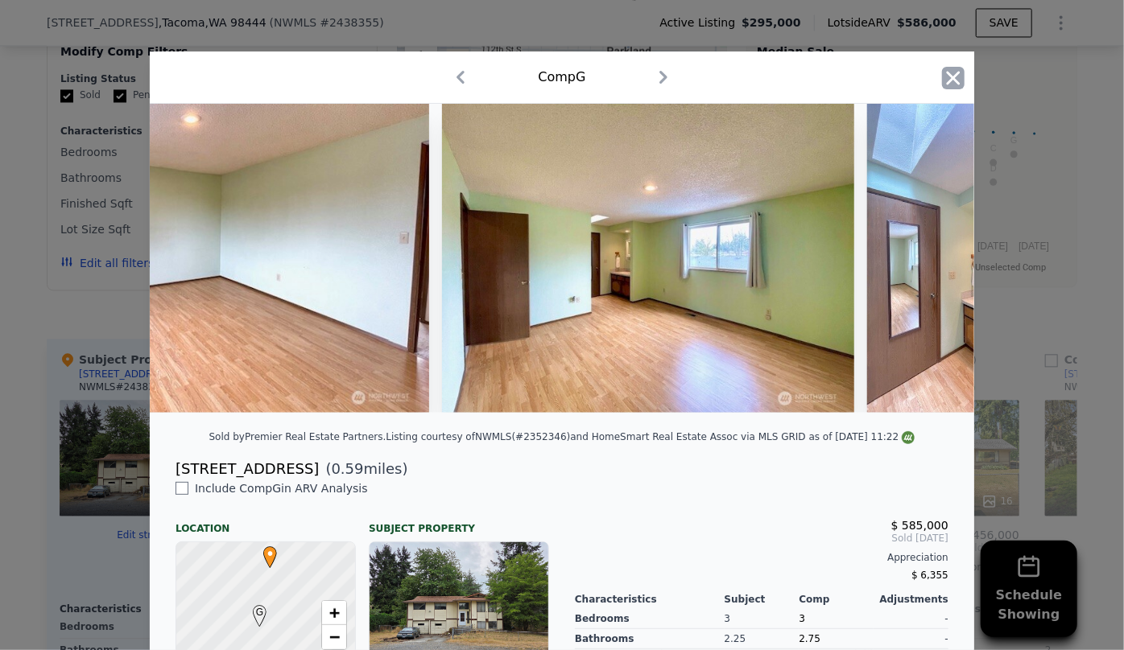
click at [953, 79] on icon "button" at bounding box center [953, 78] width 23 height 23
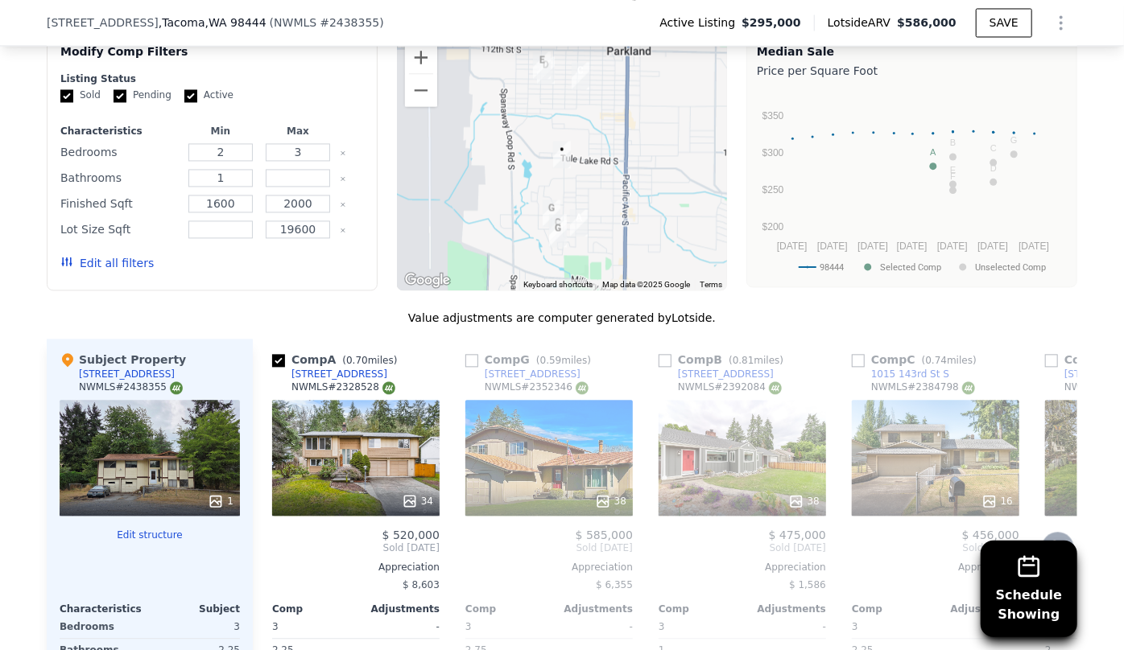
click at [899, 439] on div "16" at bounding box center [935, 458] width 167 height 116
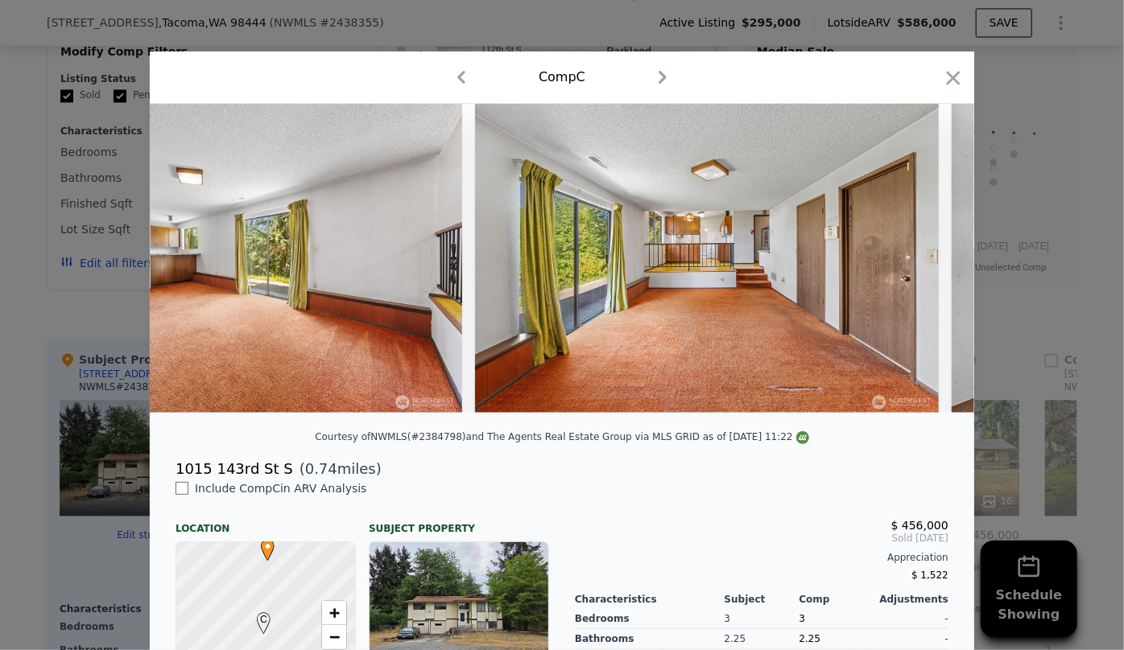
scroll to position [0, 3551]
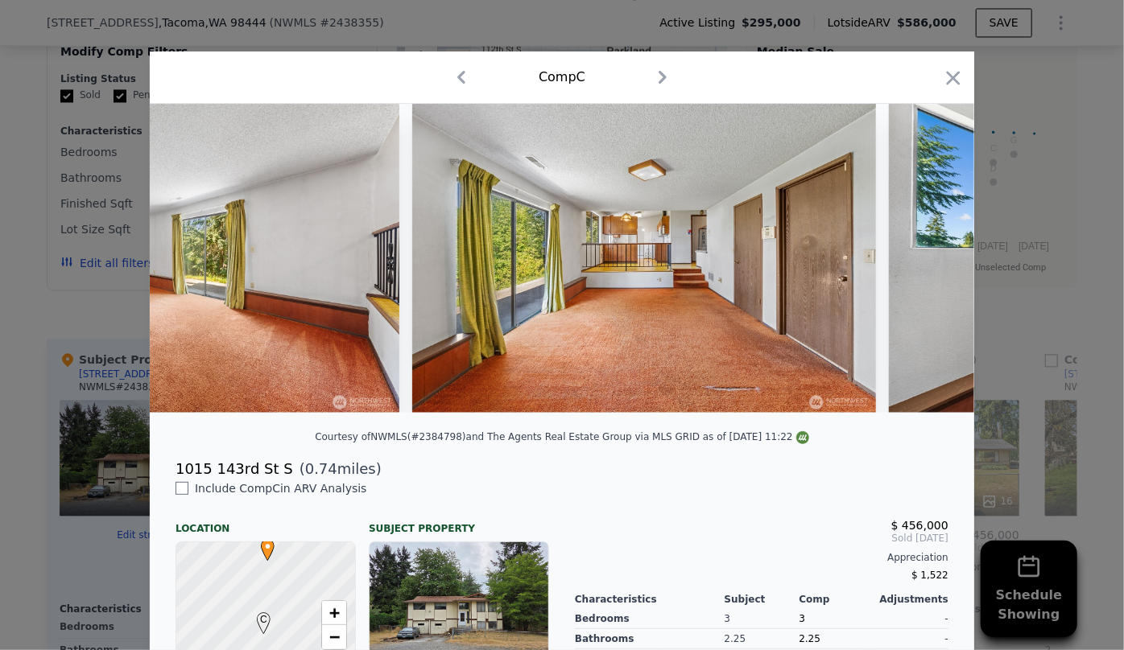
click at [944, 86] on icon "button" at bounding box center [953, 78] width 23 height 23
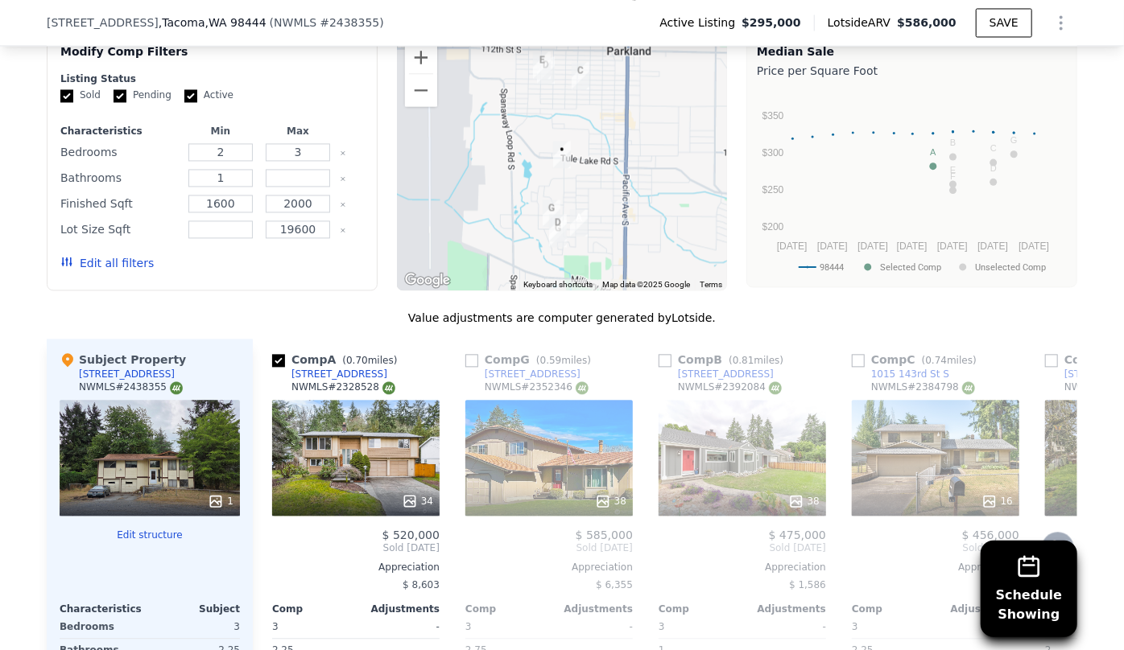
click at [1062, 532] on icon at bounding box center [1058, 548] width 32 height 32
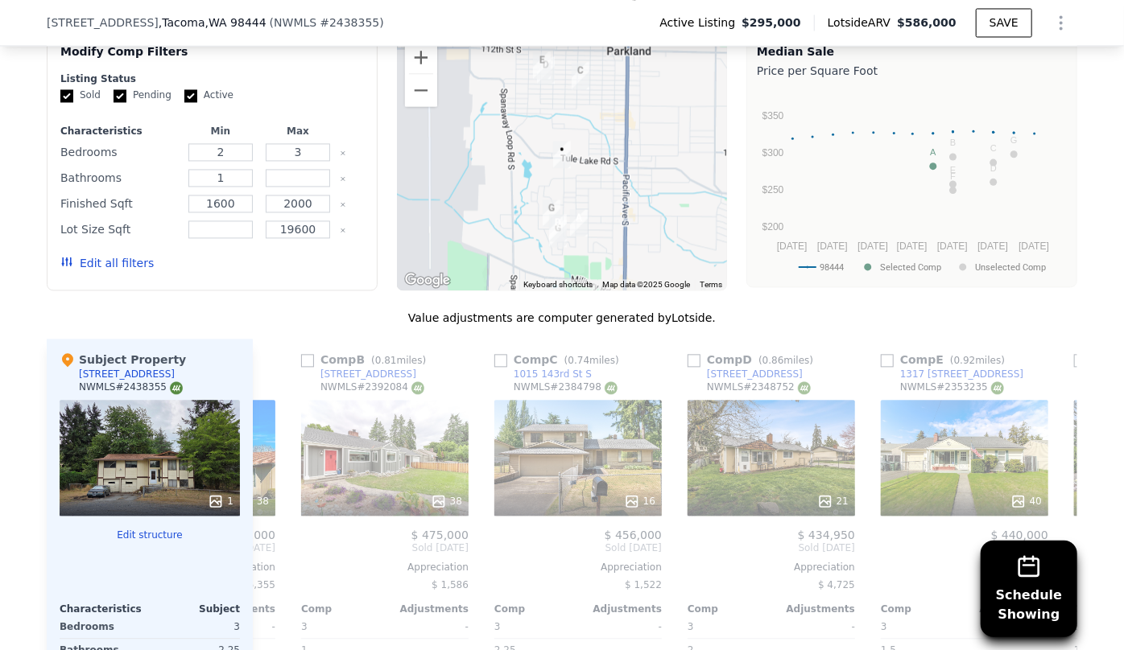
scroll to position [0, 386]
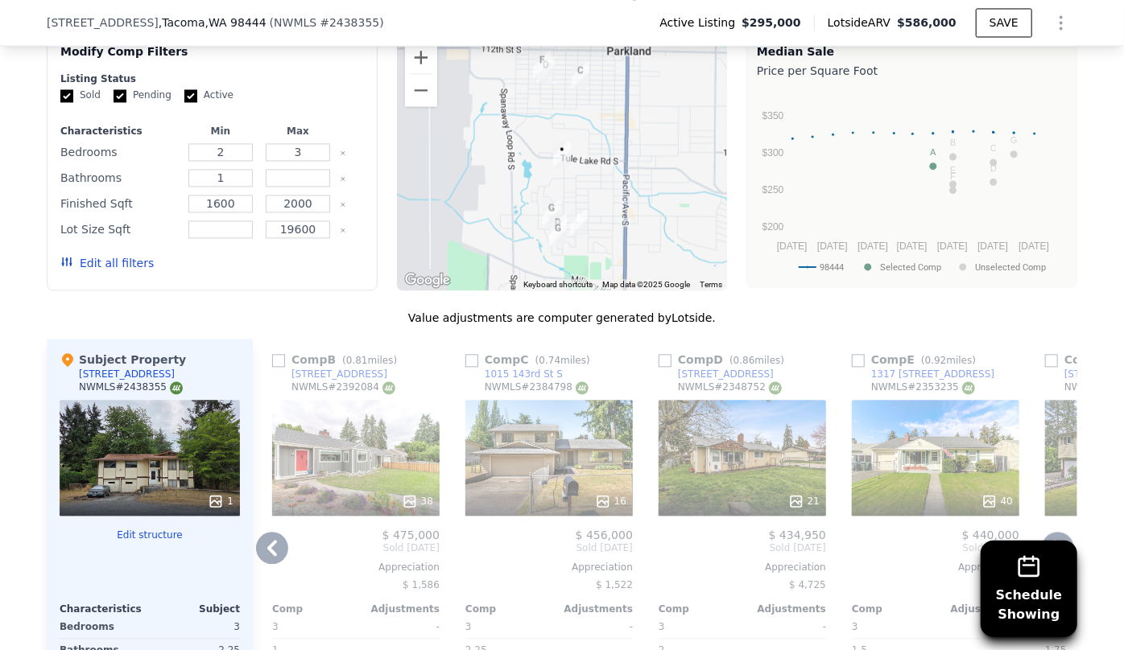
click at [1058, 532] on icon at bounding box center [1058, 548] width 32 height 32
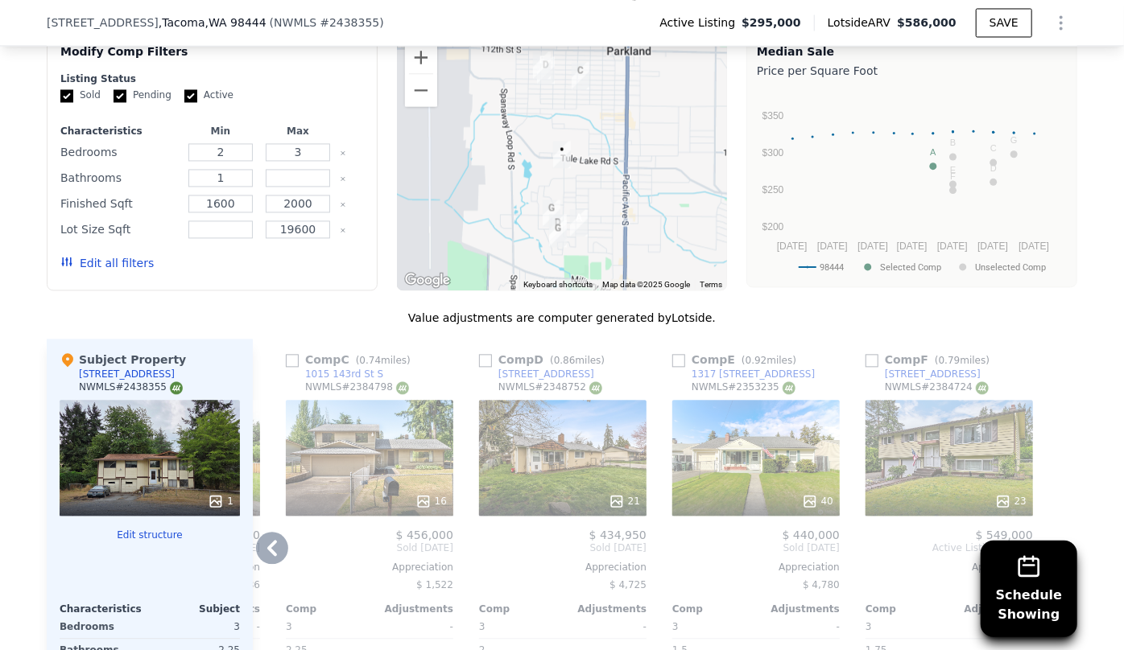
click at [938, 487] on div at bounding box center [948, 501] width 167 height 29
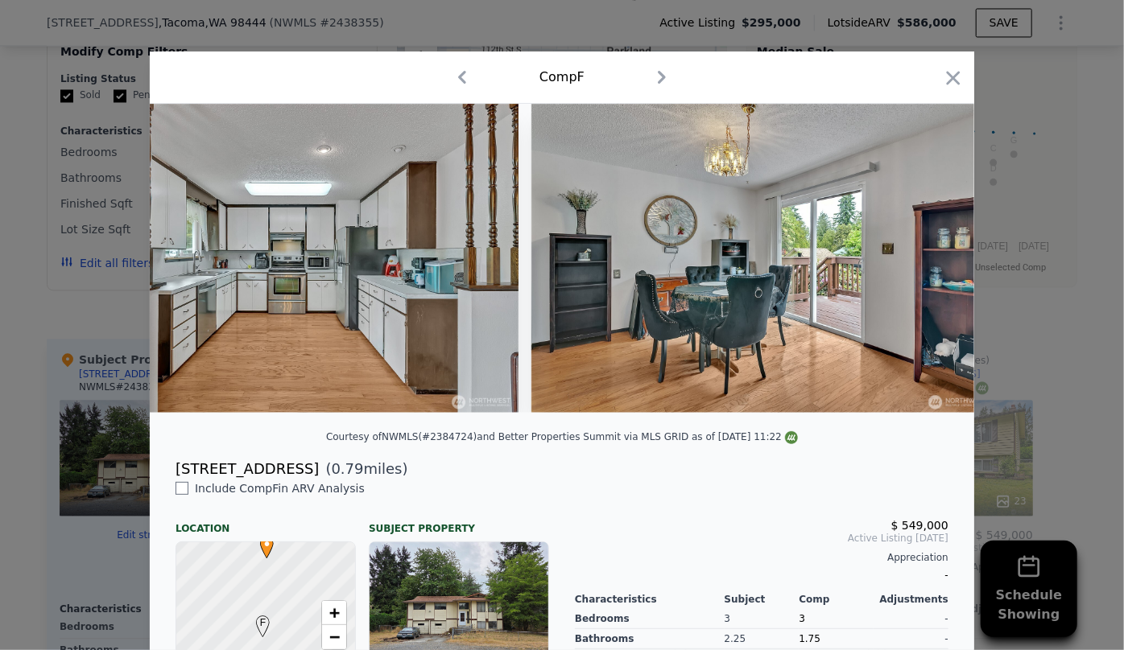
scroll to position [0, 4064]
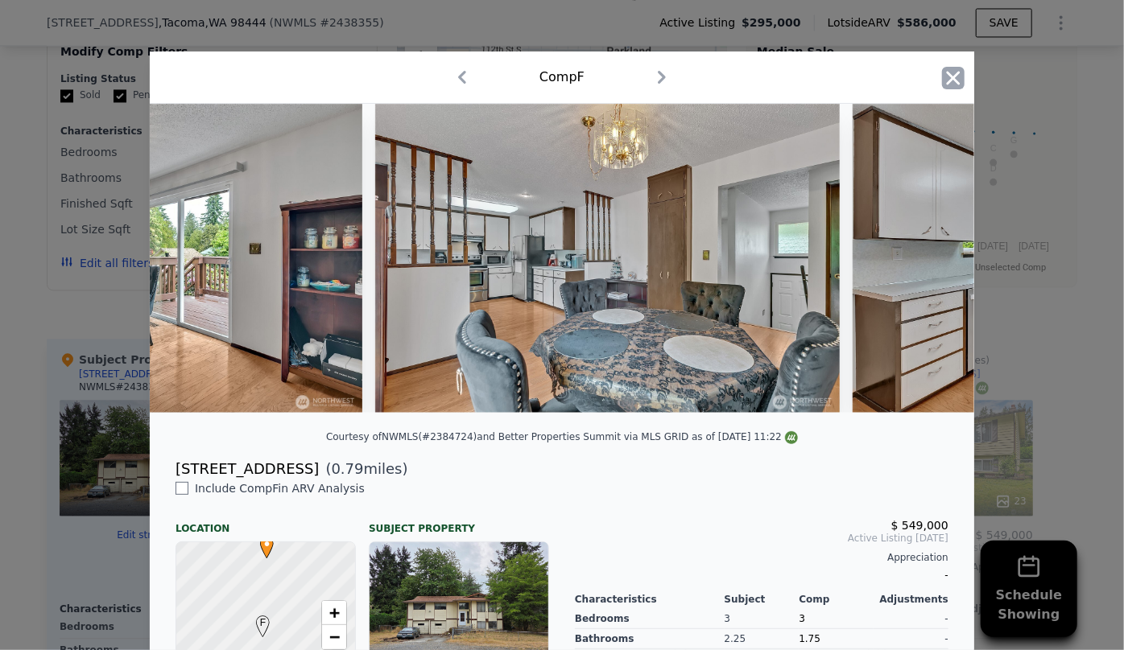
click at [949, 87] on icon "button" at bounding box center [953, 78] width 23 height 23
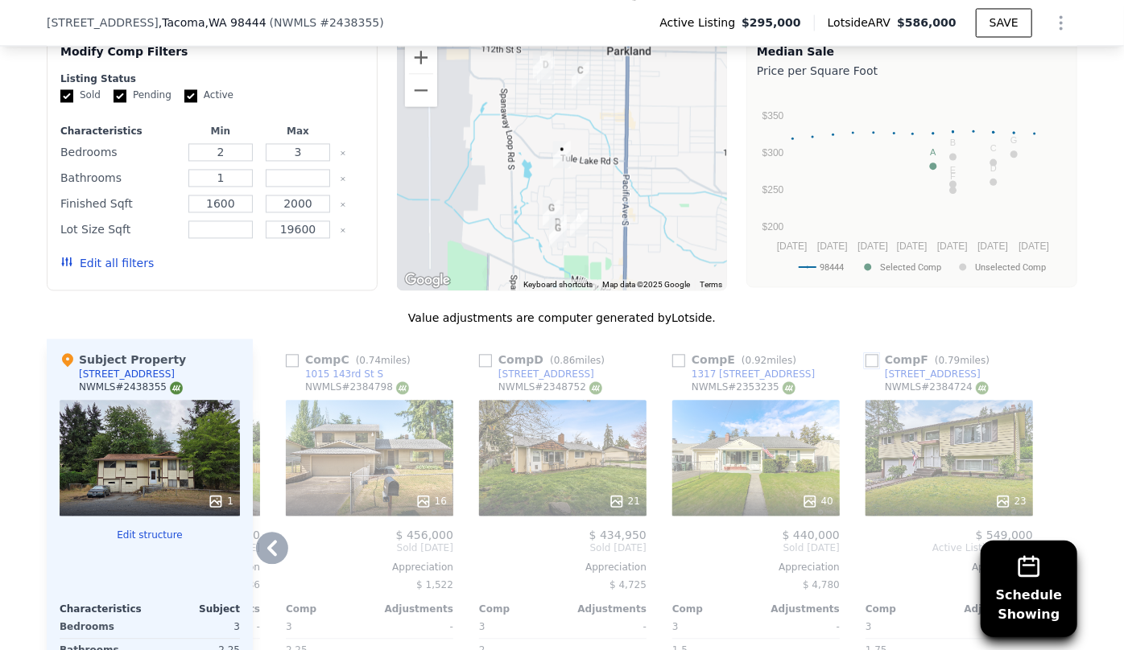
click at [870, 354] on input "checkbox" at bounding box center [871, 360] width 13 height 13
checkbox input "true"
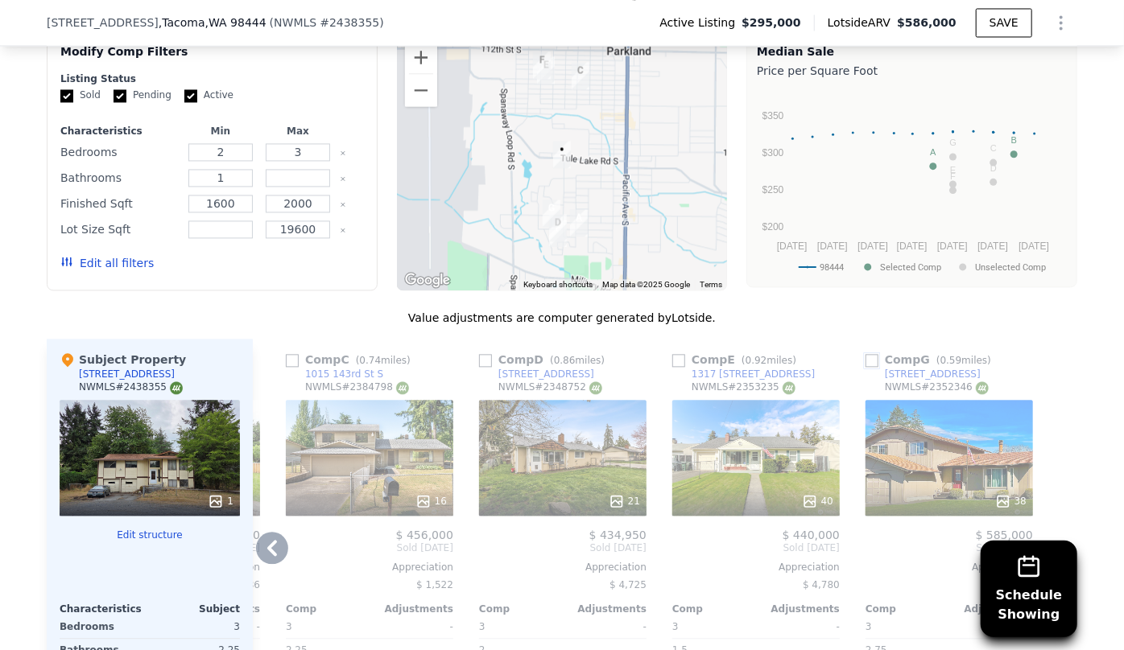
click at [865, 354] on input "checkbox" at bounding box center [871, 360] width 13 height 13
checkbox input "true"
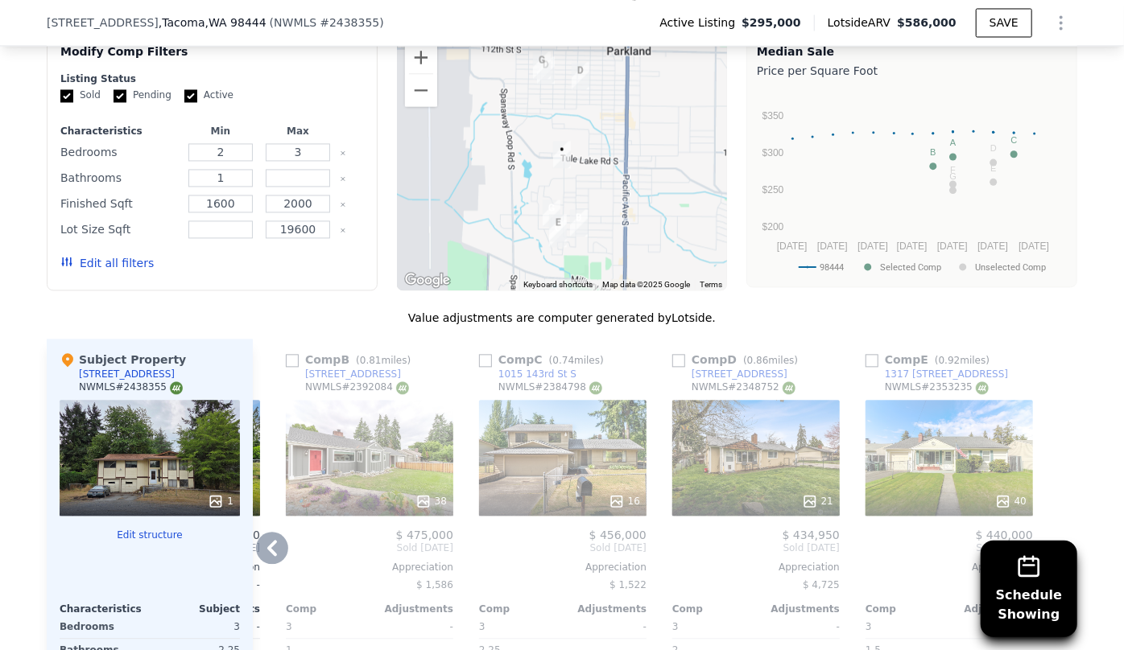
click at [271, 532] on icon at bounding box center [272, 548] width 32 height 32
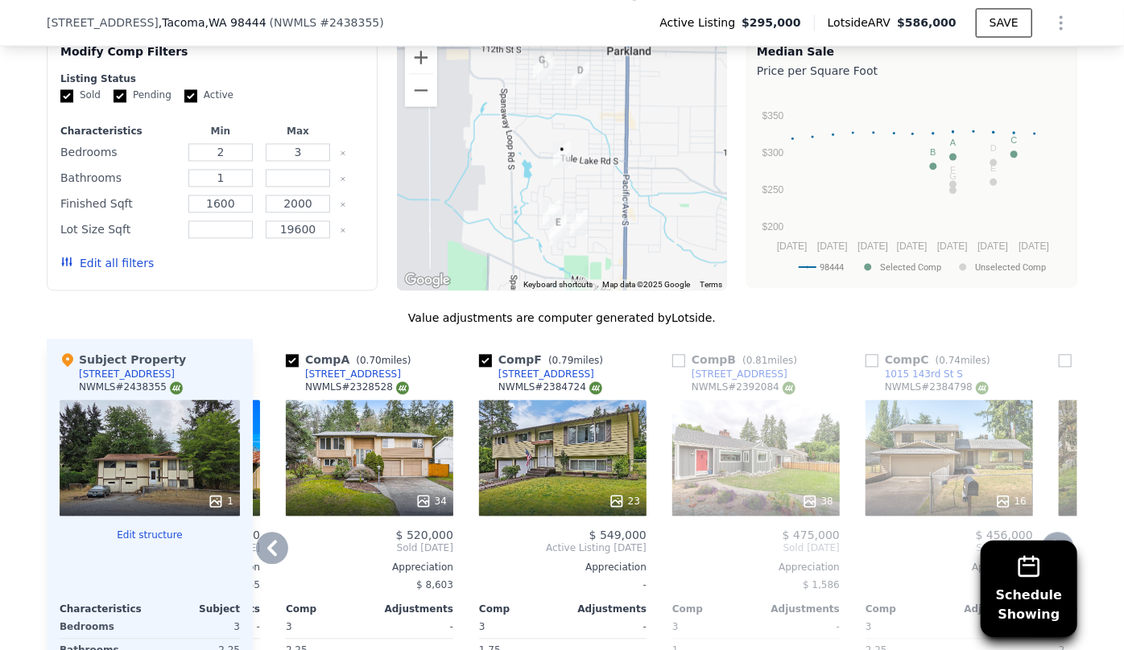
click at [271, 532] on icon at bounding box center [272, 548] width 32 height 32
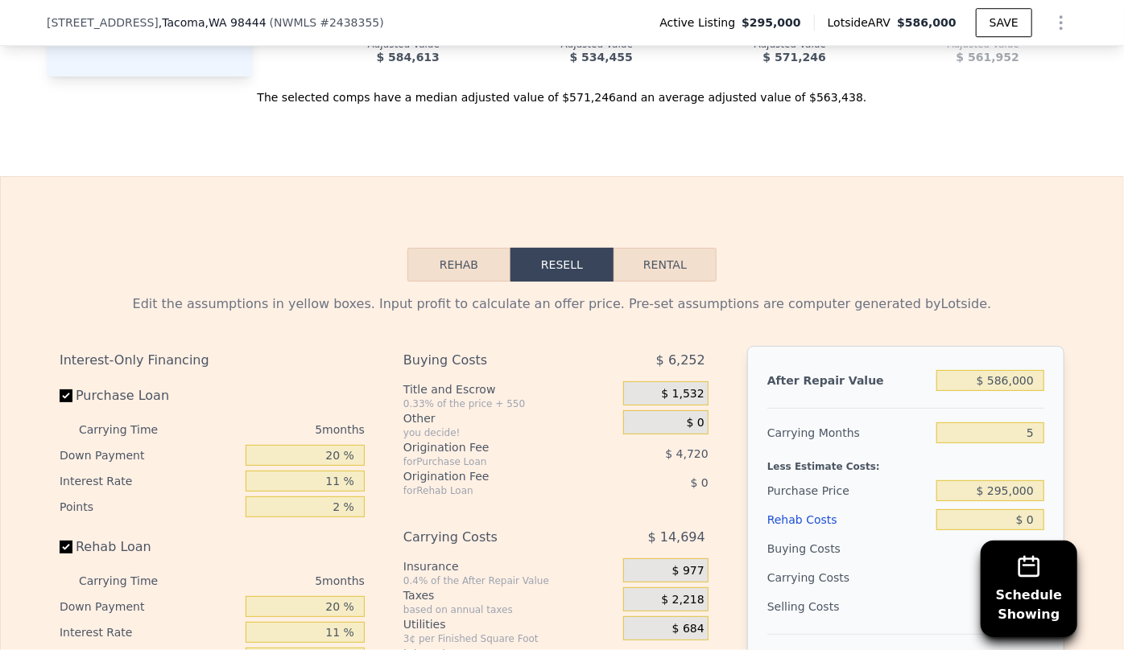
scroll to position [2408, 0]
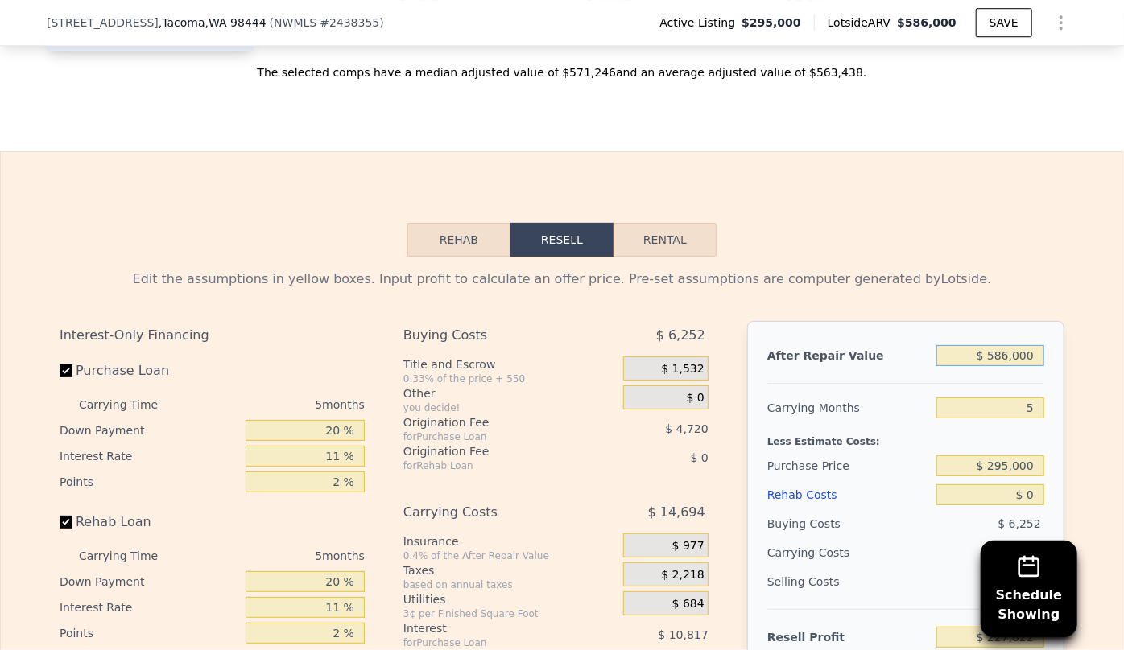
click at [1001, 355] on input "$ 586,000" at bounding box center [990, 355] width 108 height 21
type input "$ 56,000"
type input "-$ 263,595"
type input "$ 526,000"
type input "$ 172,189"
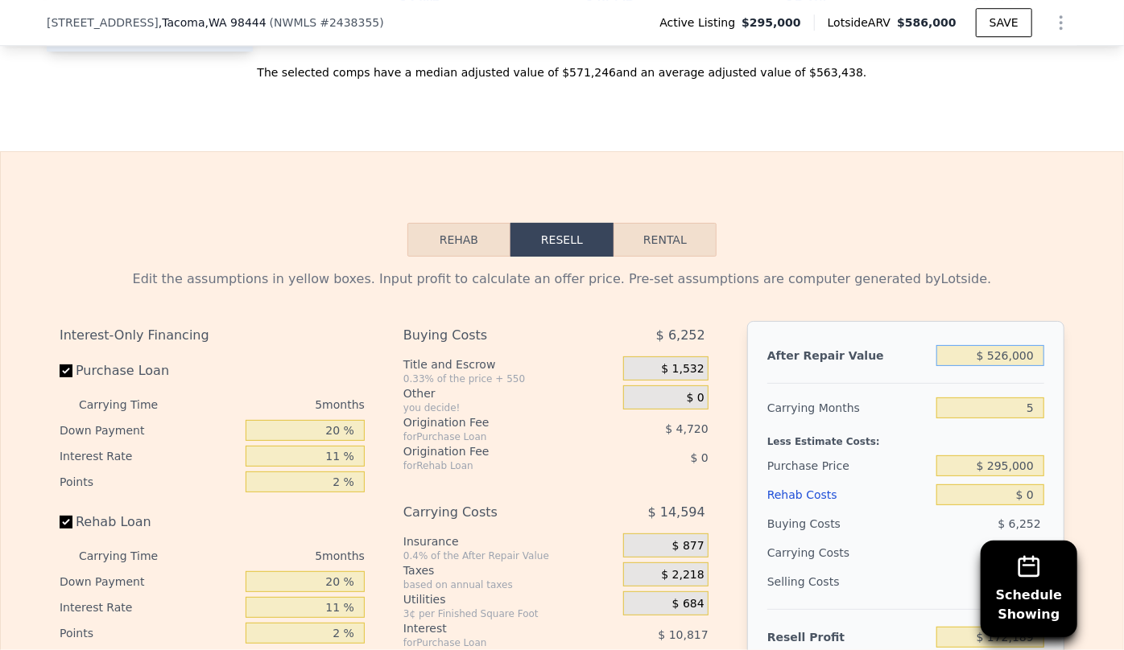
type input "$ 526,000"
click at [986, 295] on div "Edit the assumptions in yellow boxes. Input profit to calculate an offer price.…" at bounding box center [562, 563] width 1005 height 586
drag, startPoint x: 1031, startPoint y: 403, endPoint x: 976, endPoint y: 404, distance: 54.7
click at [976, 404] on input "5" at bounding box center [990, 408] width 108 height 21
type input "8"
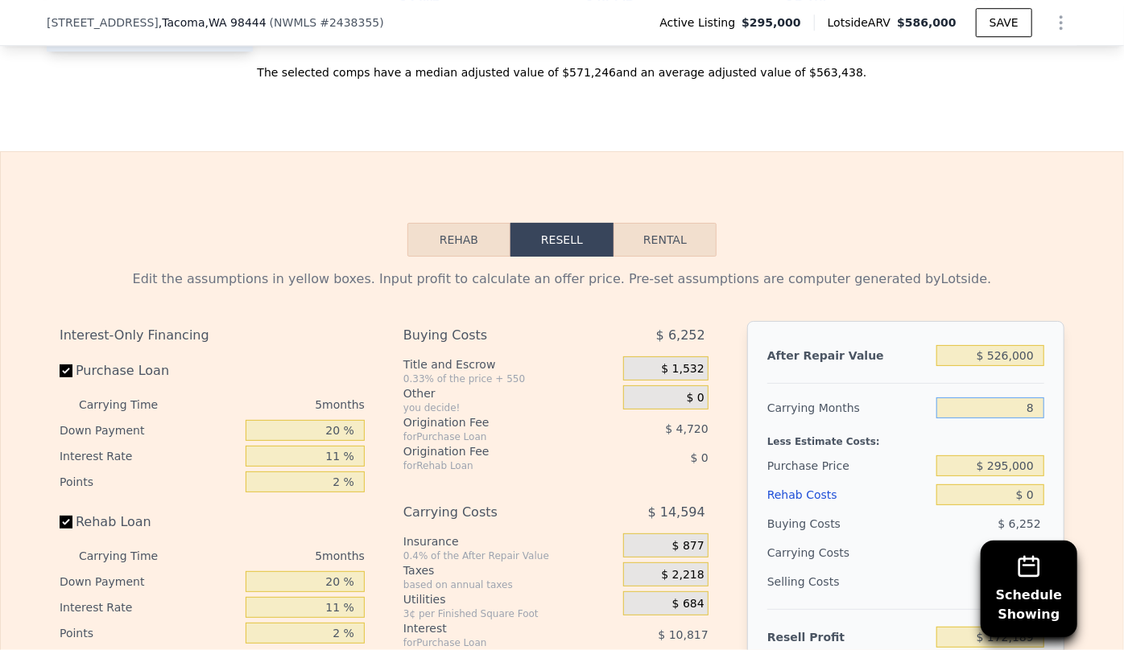
type input "$ 163,433"
type input "8"
click at [910, 452] on div "Purchase Price" at bounding box center [848, 466] width 163 height 29
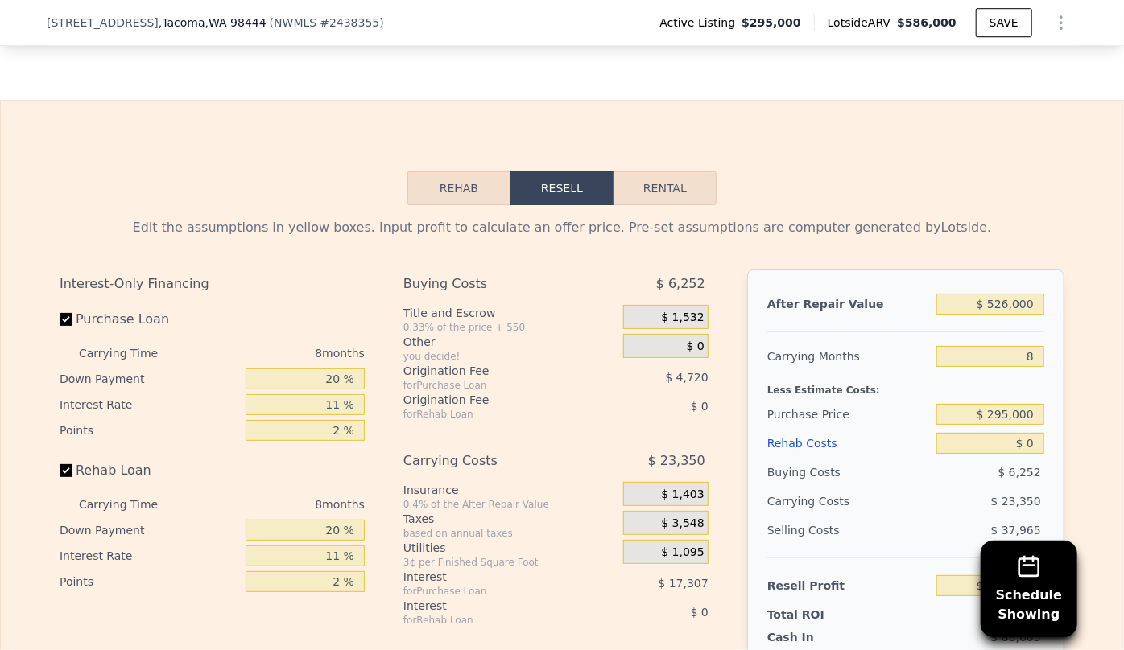
scroll to position [2482, 0]
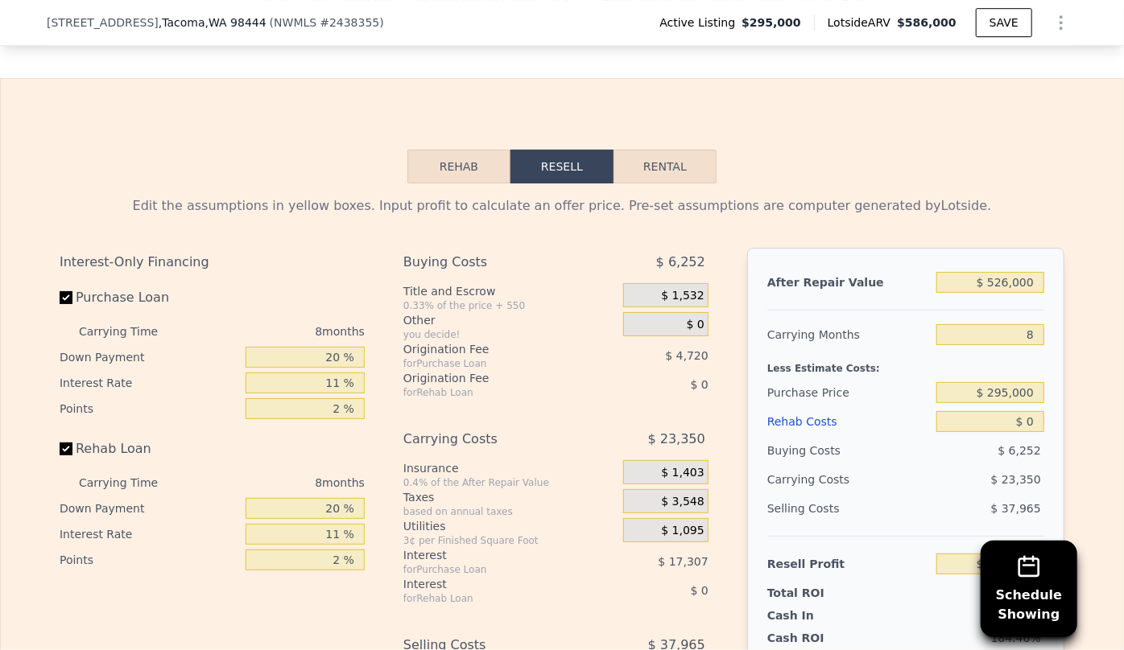
click at [777, 415] on div "Rehab Costs" at bounding box center [848, 421] width 163 height 29
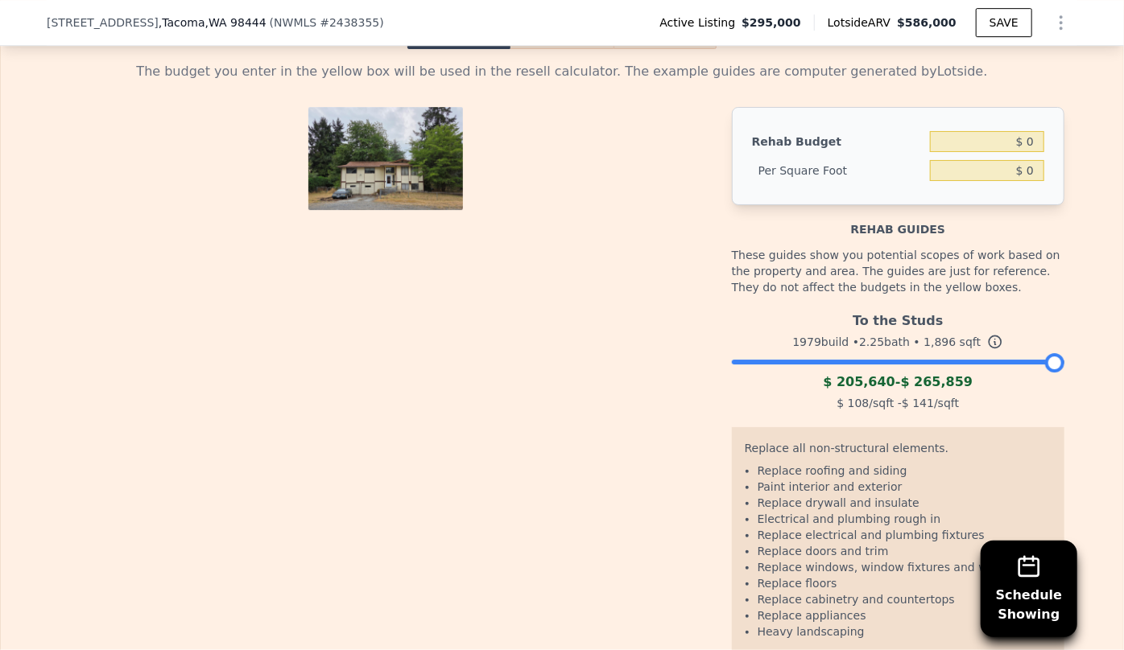
scroll to position [2628, 0]
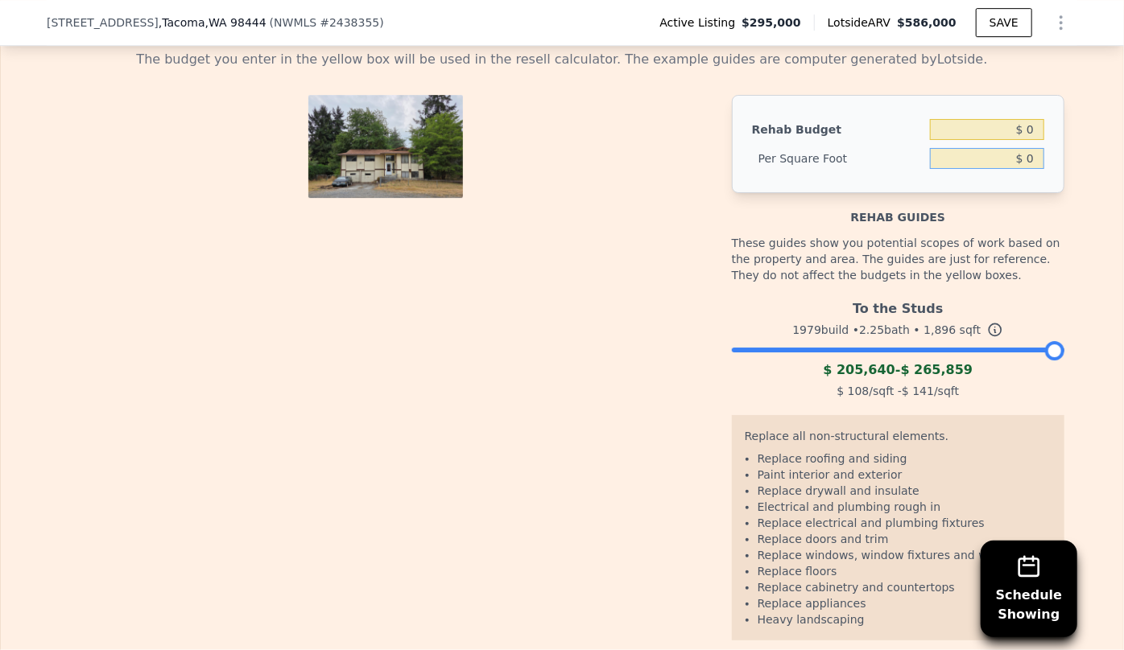
click at [1017, 148] on input "$ 0" at bounding box center [987, 158] width 114 height 21
type input "$ 100"
type input "$ 189,600"
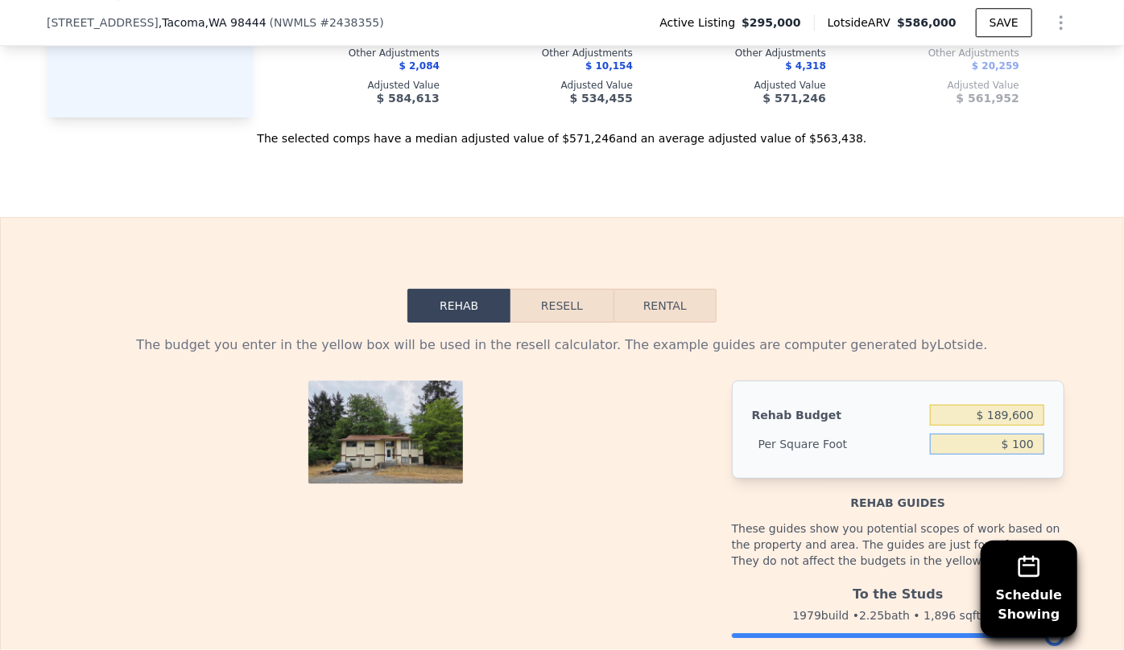
scroll to position [2335, 0]
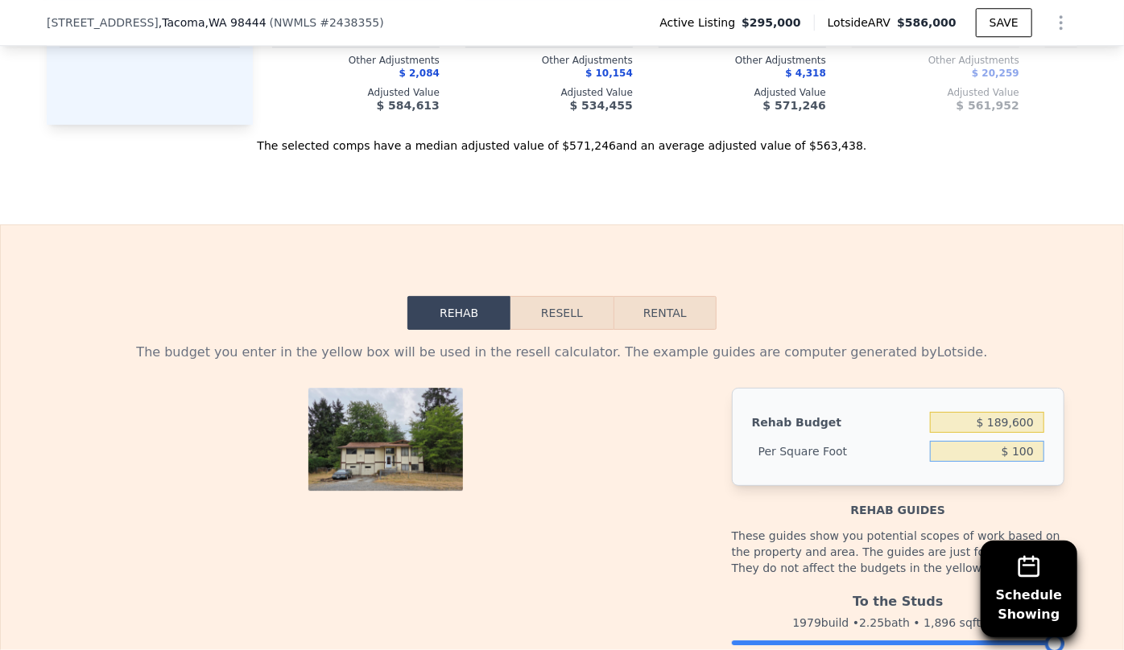
click at [544, 300] on button "Resell" at bounding box center [561, 313] width 102 height 34
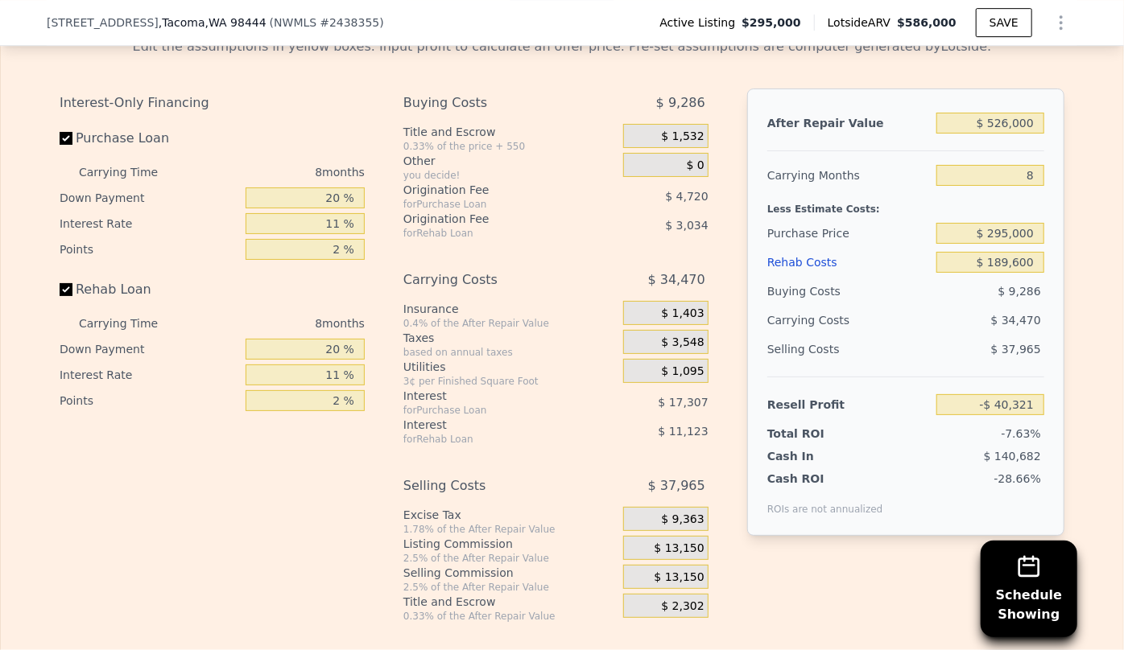
scroll to position [2775, 0]
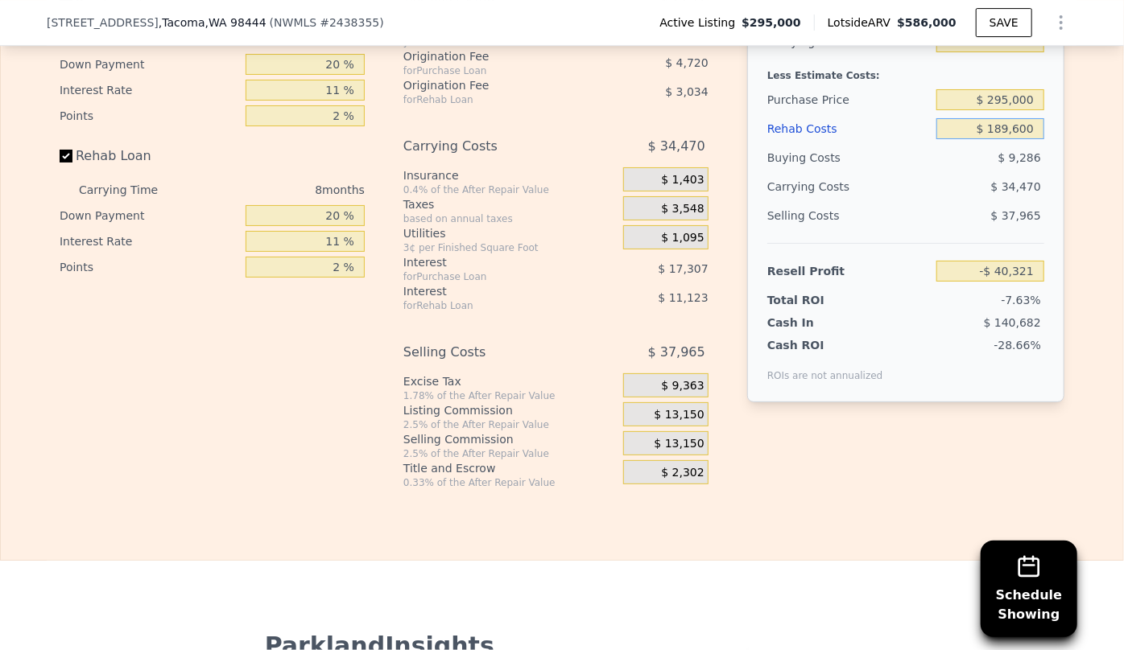
click at [1004, 121] on input "$ 189,600" at bounding box center [990, 128] width 108 height 21
type input "$ 19,600"
type input "$ 142,367"
type input "$ 159,600"
type input "-$ 8,081"
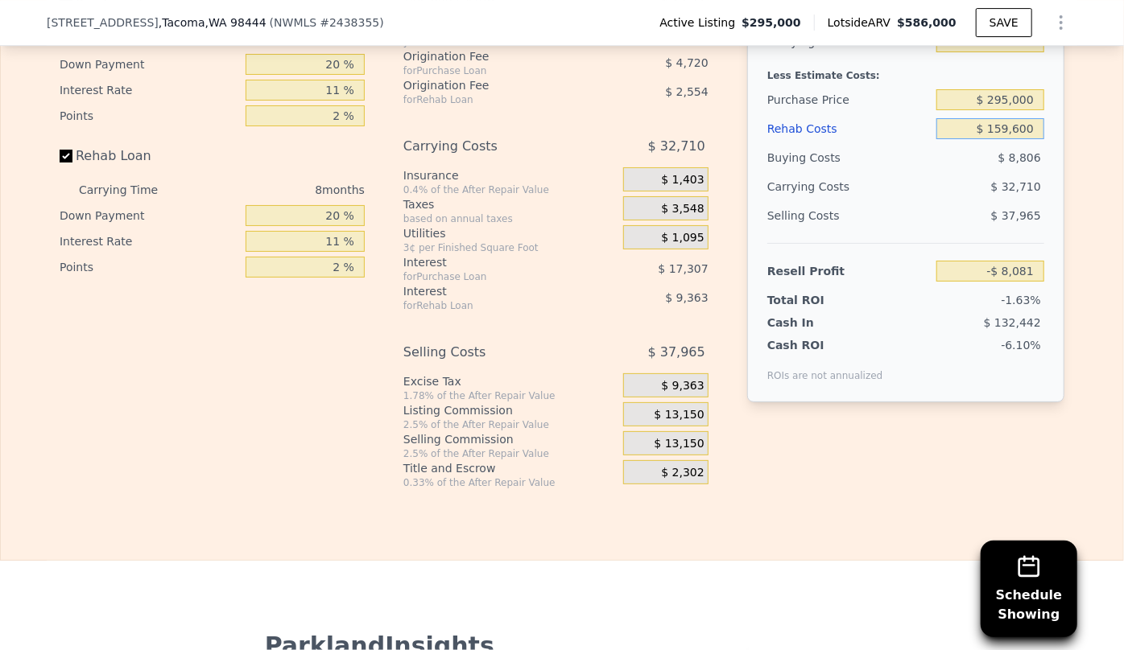
type input "$ 19,600"
type input "$ 142,367"
type input "$ 169,600"
type input "-$ 18,833"
type input "$ 169,600"
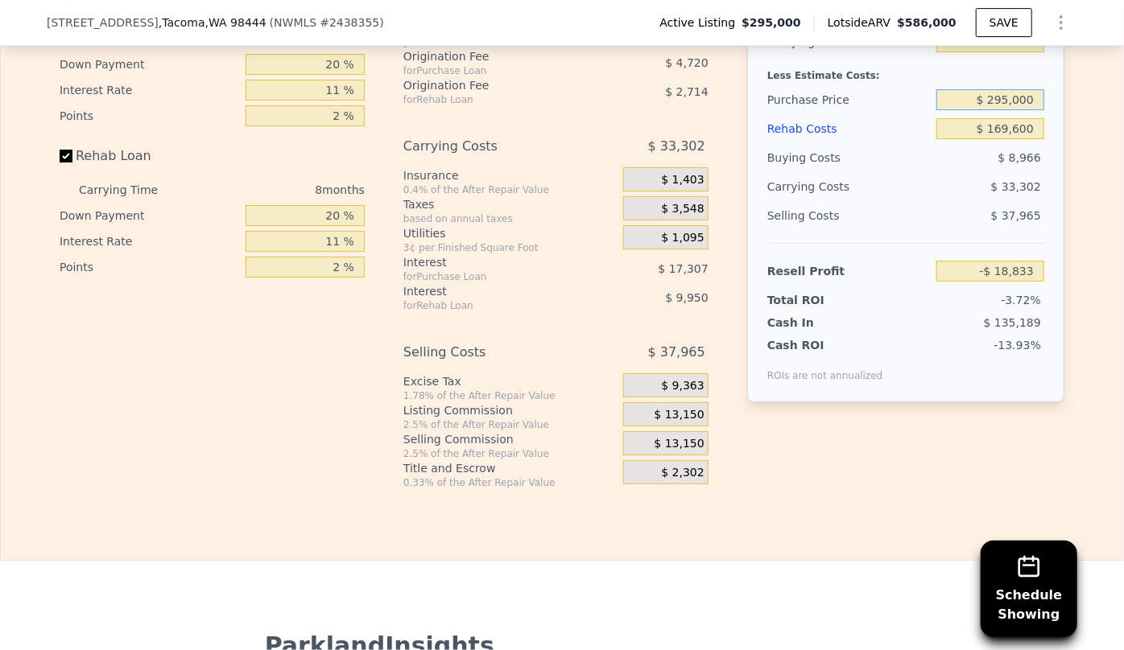
click at [1009, 93] on input "$ 295,000" at bounding box center [990, 99] width 108 height 21
type input "$ 280,000"
type input "-$ 2,663"
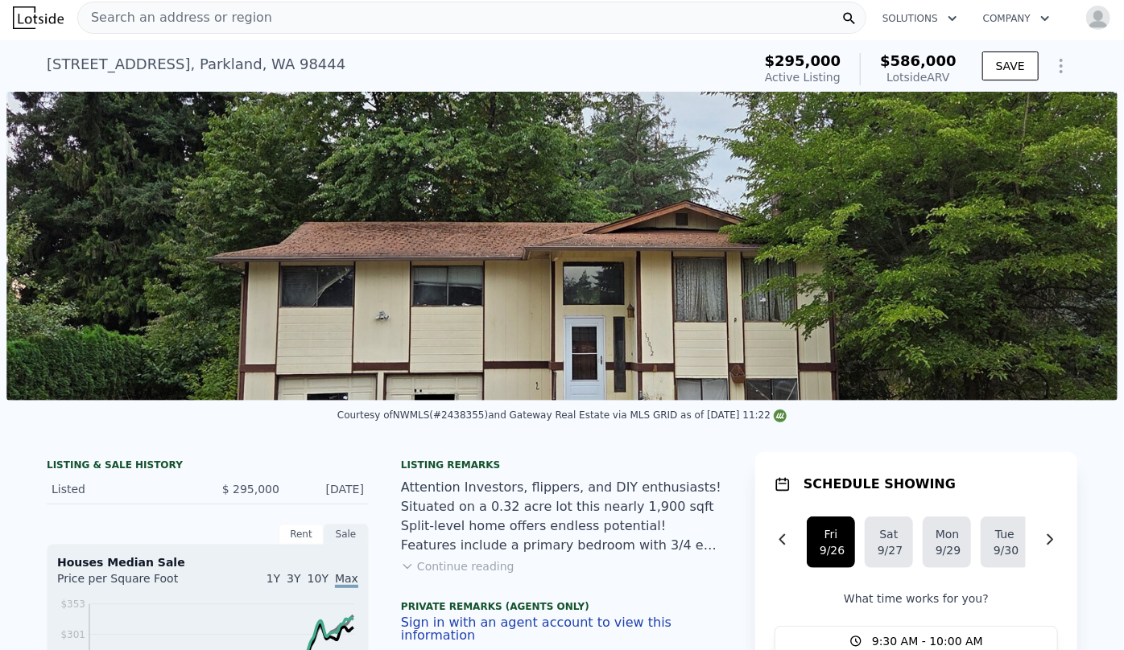
scroll to position [0, 0]
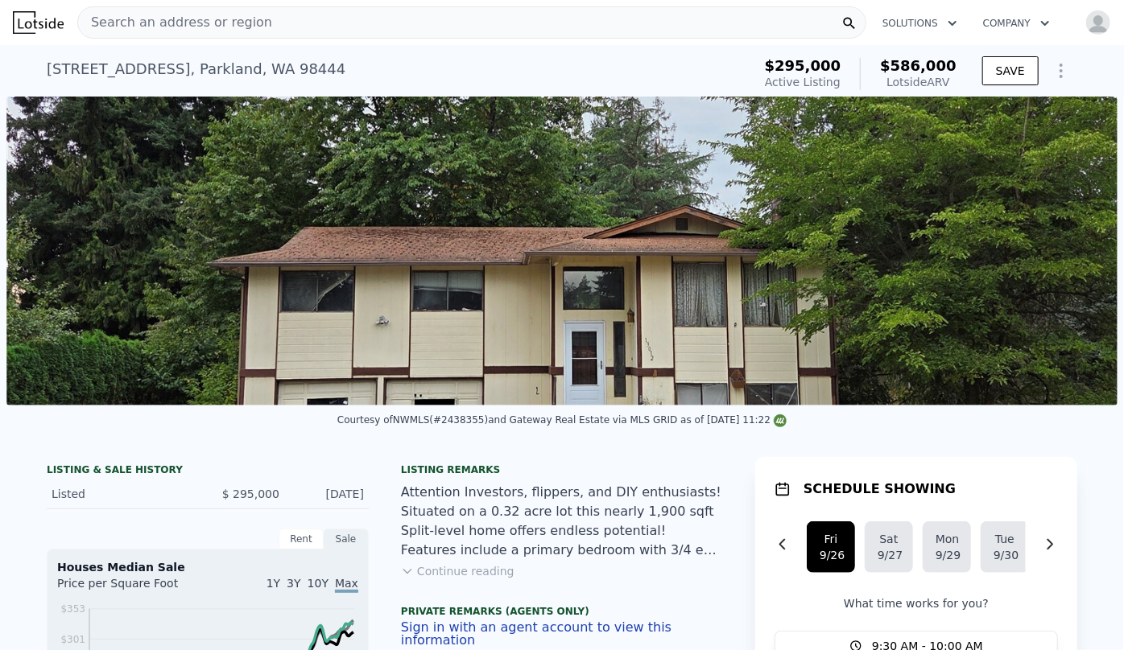
click at [1092, 30] on img "button" at bounding box center [1098, 23] width 26 height 26
type input "3"
type input "5"
type input "1.5"
type input "2.75"
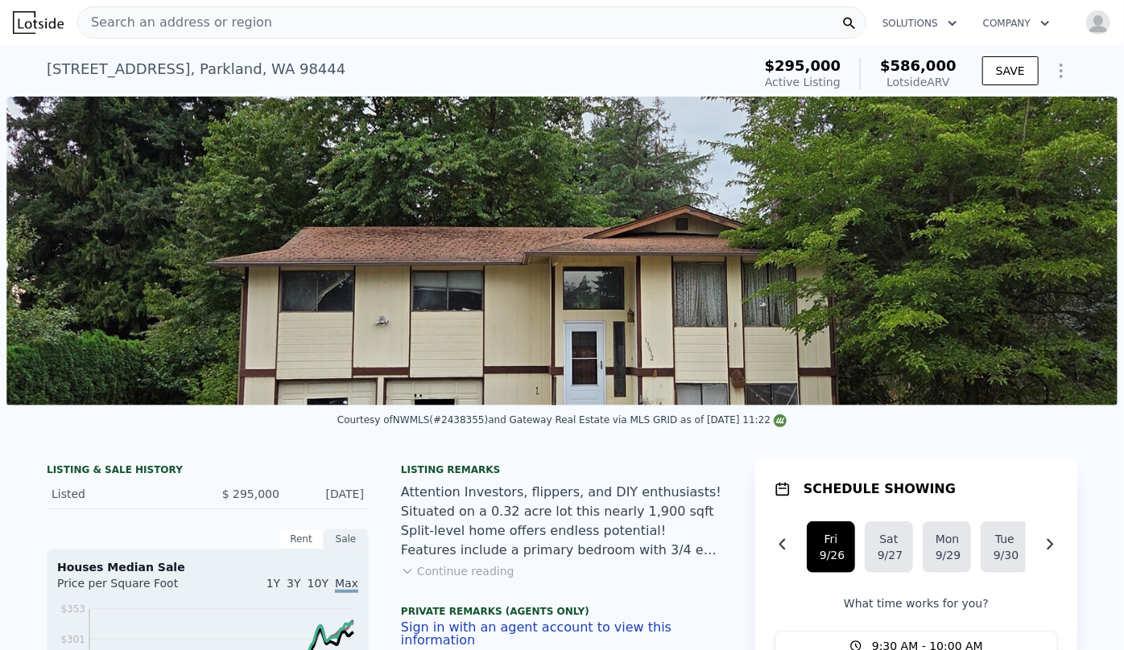
type input "1400"
type input "1986"
type input "9450"
checkbox input "false"
type input "$ 586,000"
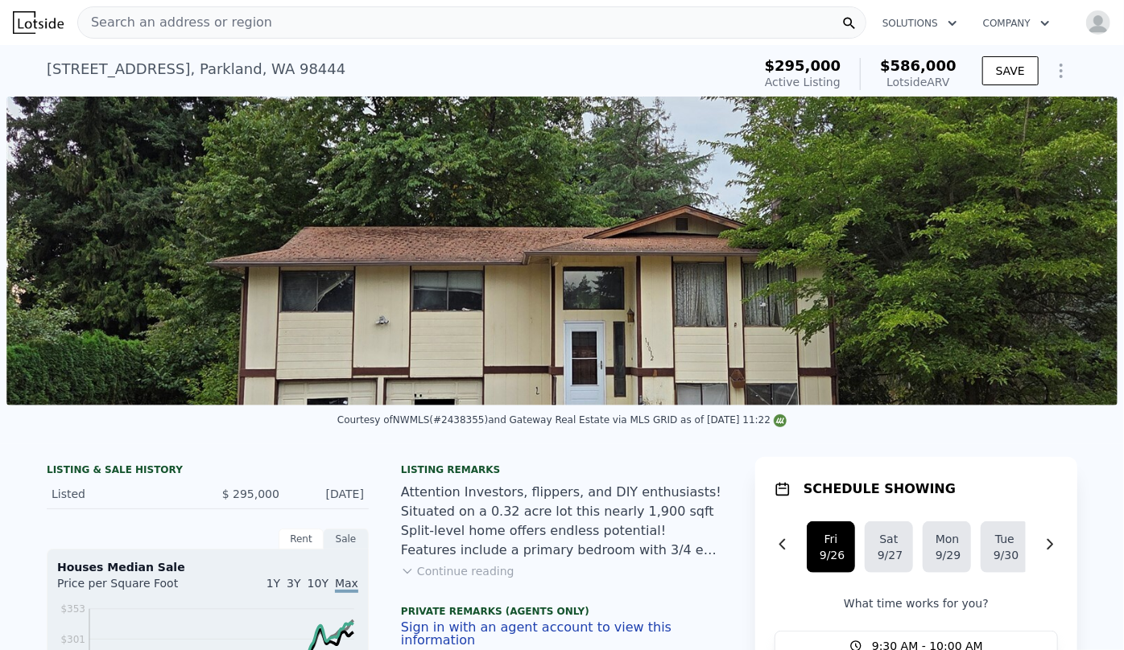
type input "5"
type input "$ 0"
type input "$ 243,662"
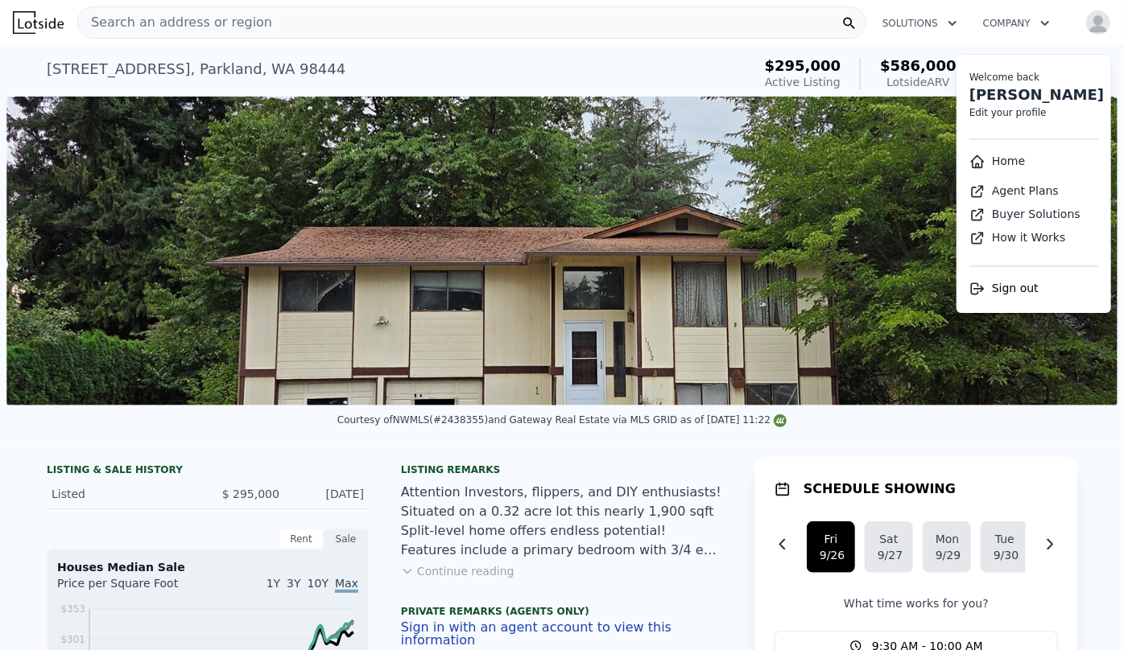
click at [728, 16] on div "Search an address or region" at bounding box center [471, 22] width 789 height 32
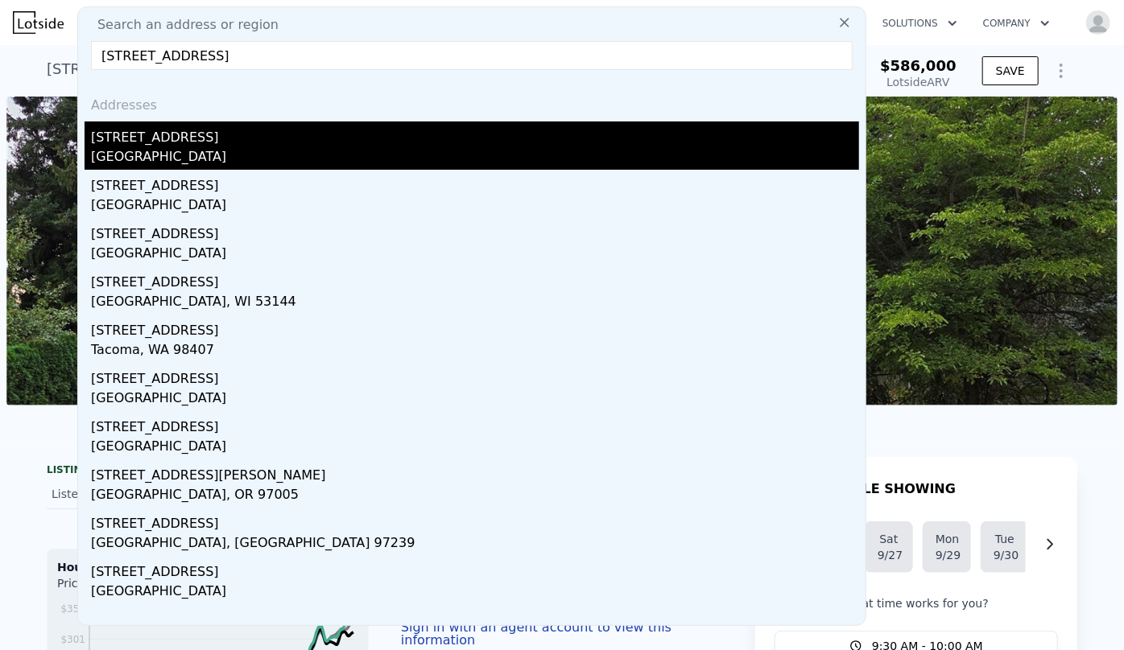
type input "5202 35th avenue sw"
click at [449, 142] on div "5202 35th Ave SW" at bounding box center [475, 135] width 768 height 26
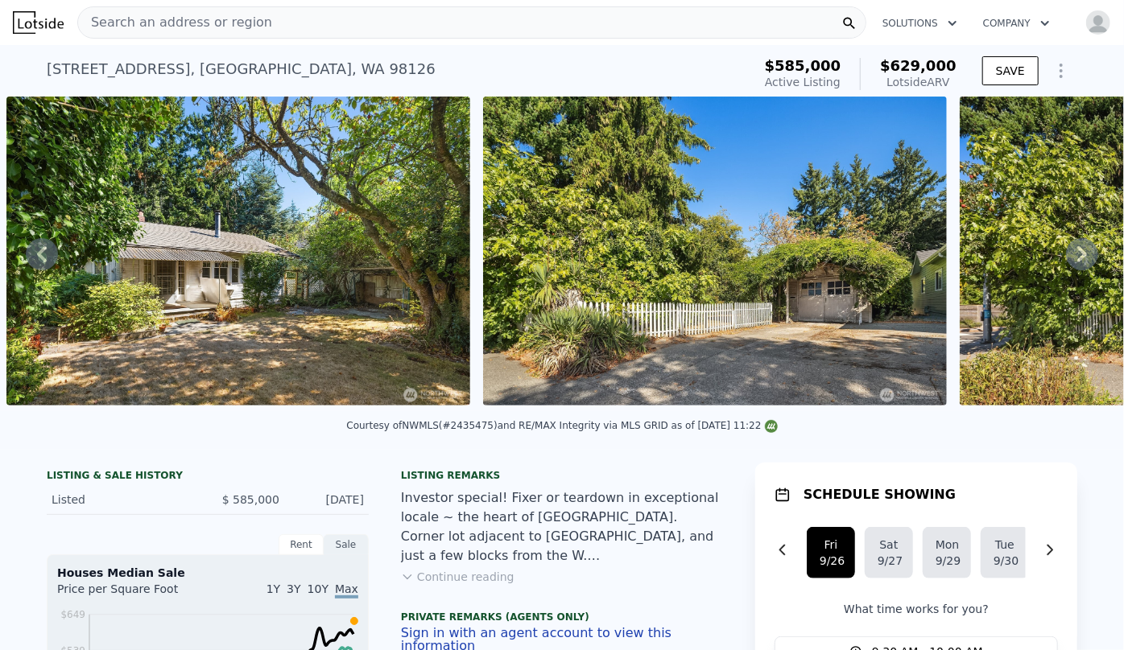
drag, startPoint x: 105, startPoint y: 421, endPoint x: 214, endPoint y: 423, distance: 108.7
click at [225, 421] on div "Courtesy of NWMLS (#2435475) and RE/MAX Integrity via MLS GRID as of 09/25/2025…" at bounding box center [562, 430] width 1124 height 39
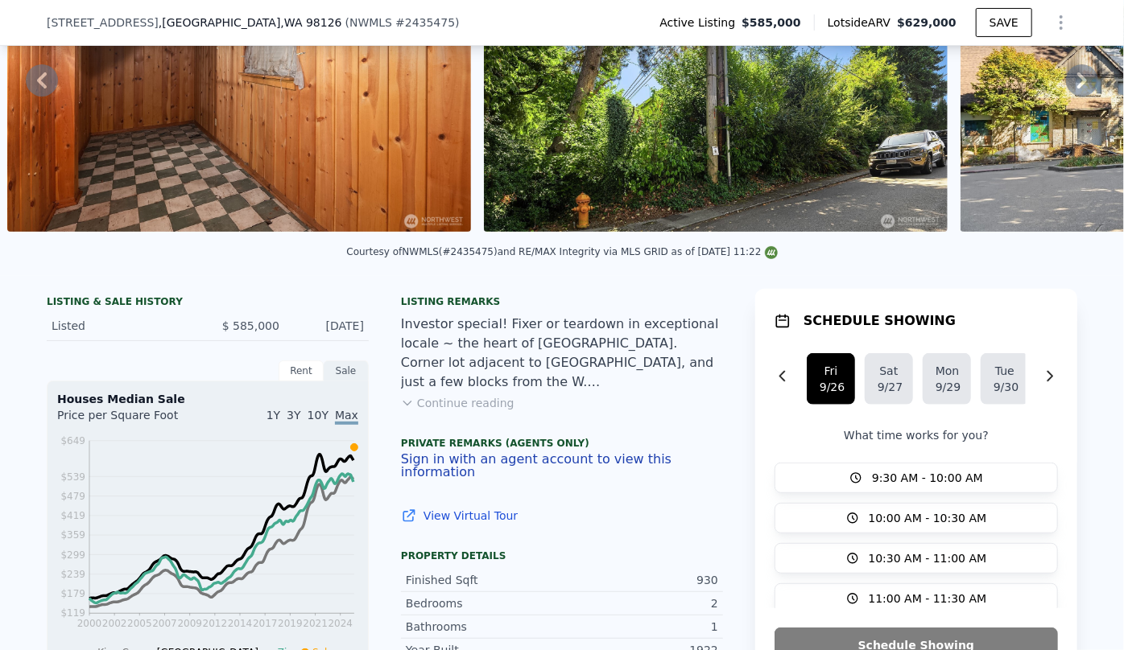
scroll to position [140, 0]
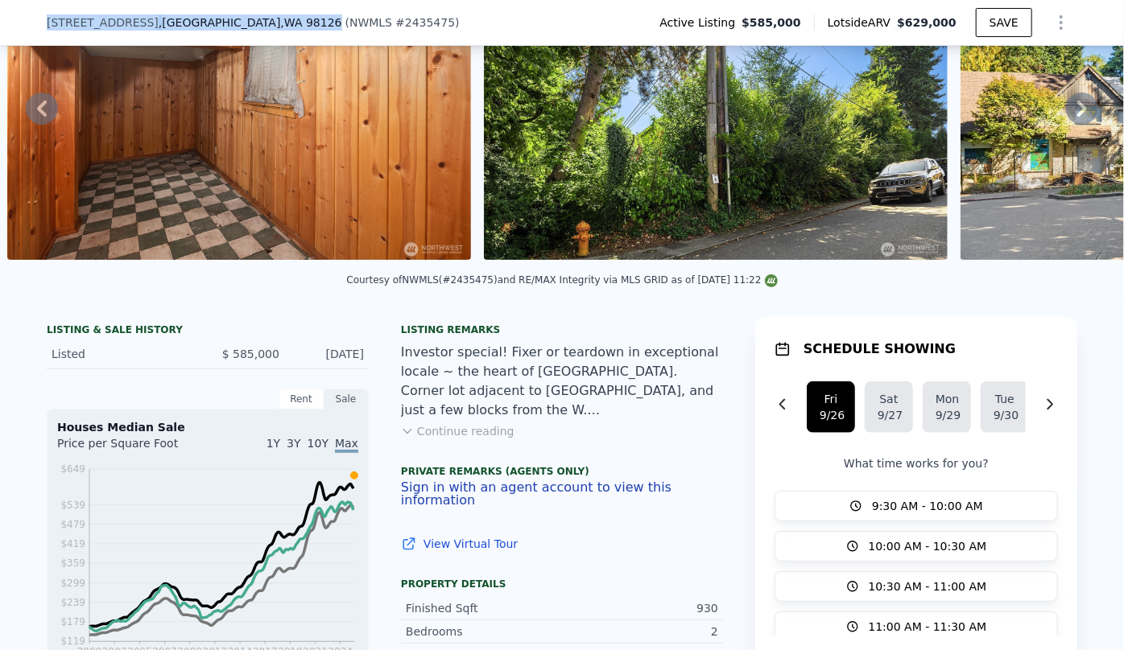
drag, startPoint x: 31, startPoint y: 19, endPoint x: 233, endPoint y: 24, distance: 201.3
click at [233, 24] on div "5202 35th Ave SW , Seattle , WA 98126 ( NWMLS # 2435475 ) Active Listing $585,0…" at bounding box center [562, 23] width 1124 height 46
copy div "5202 35th Ave SW , Seattle , WA 98126"
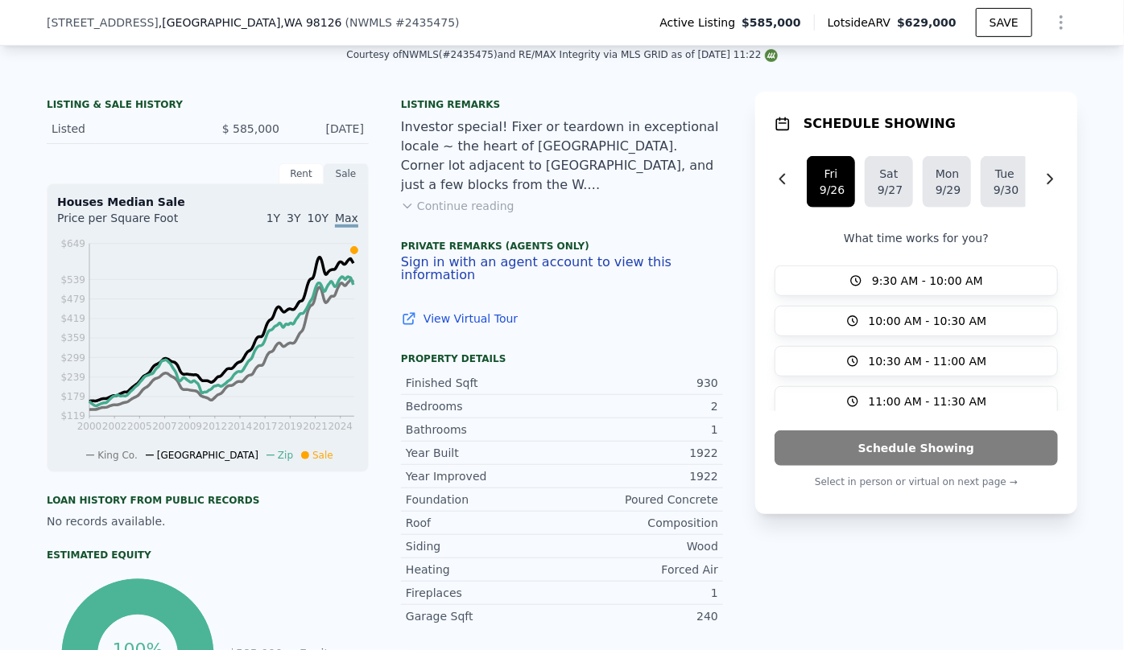
scroll to position [658, 0]
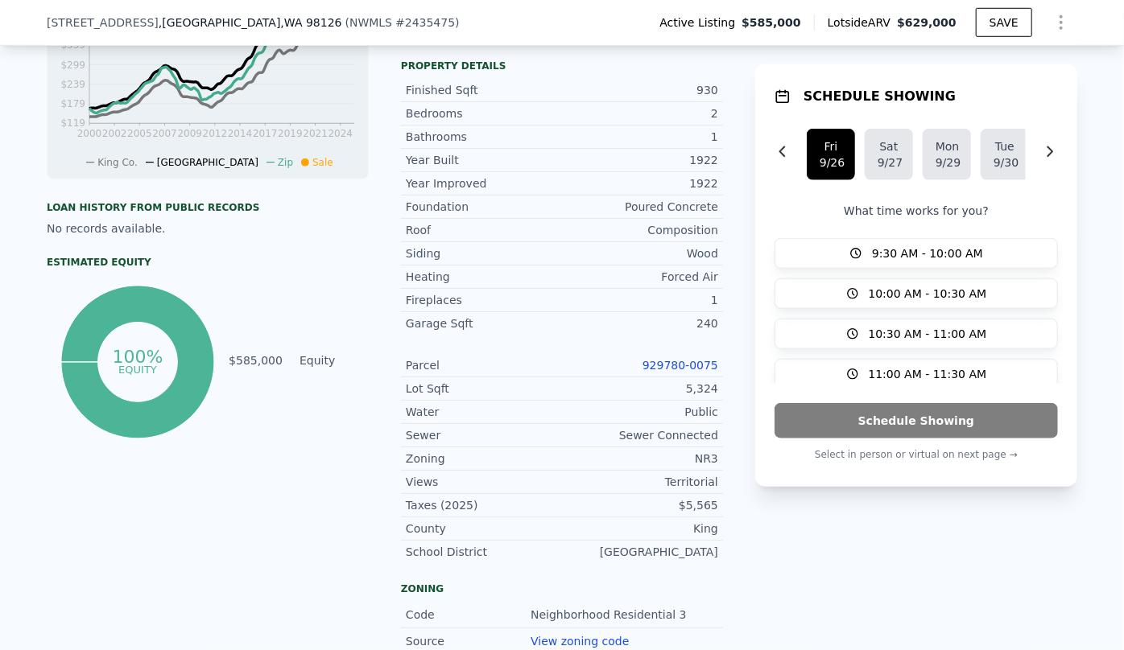
click at [676, 361] on link "929780-0075" at bounding box center [680, 365] width 76 height 13
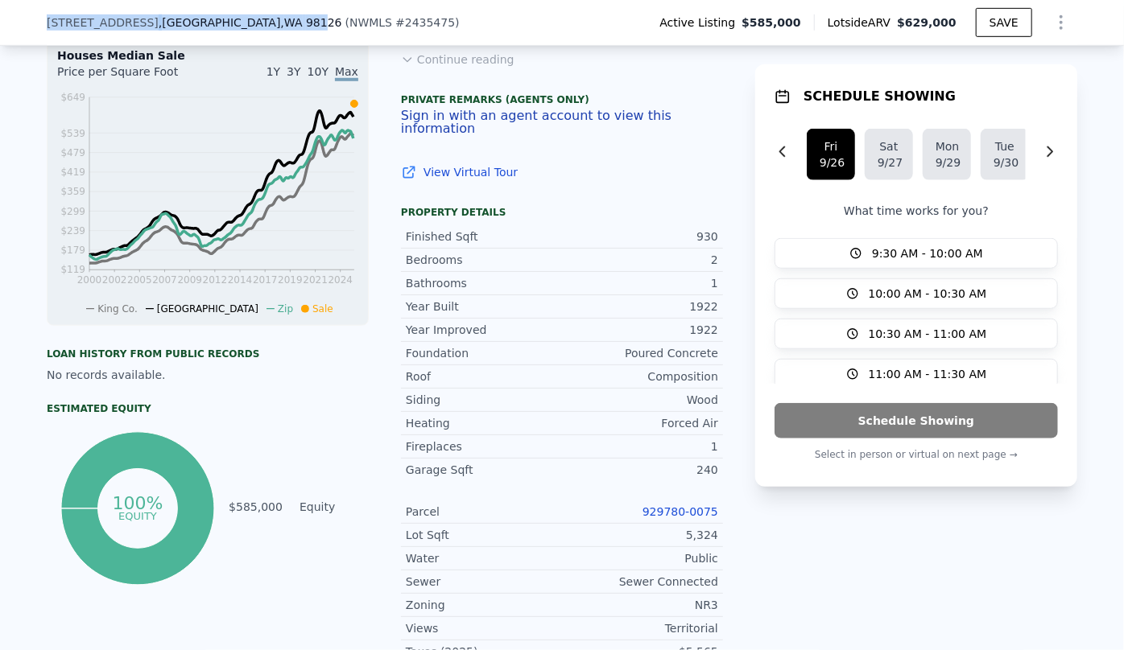
scroll to position [501, 0]
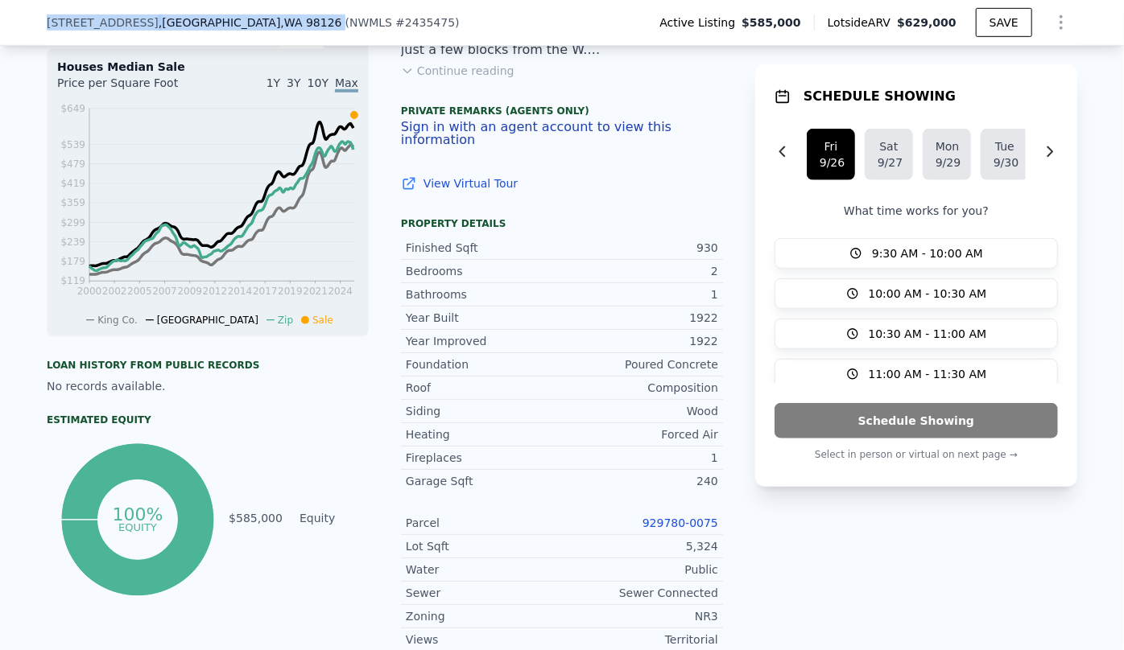
drag, startPoint x: 39, startPoint y: 14, endPoint x: 233, endPoint y: 16, distance: 194.8
click at [233, 16] on div "5202 35th Ave SW , Seattle , WA 98126 ( NWMLS # 2435475 ) Active Listing $585,0…" at bounding box center [562, 23] width 1124 height 46
copy div "5202 35th Ave SW , Seattle , WA 98126"
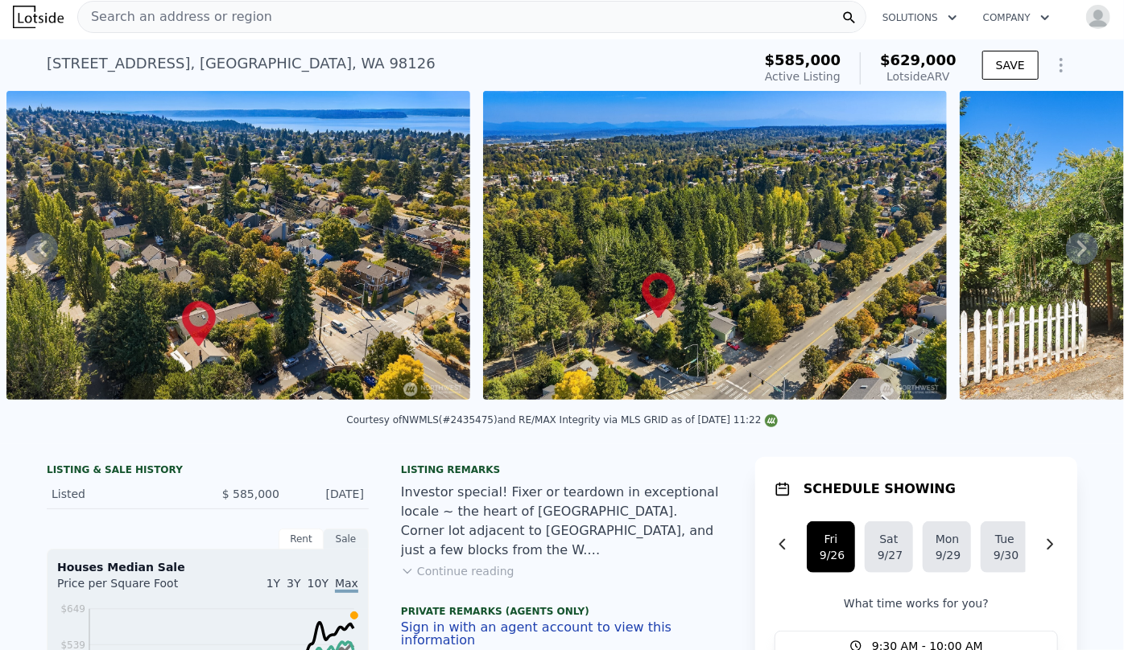
scroll to position [0, 4548]
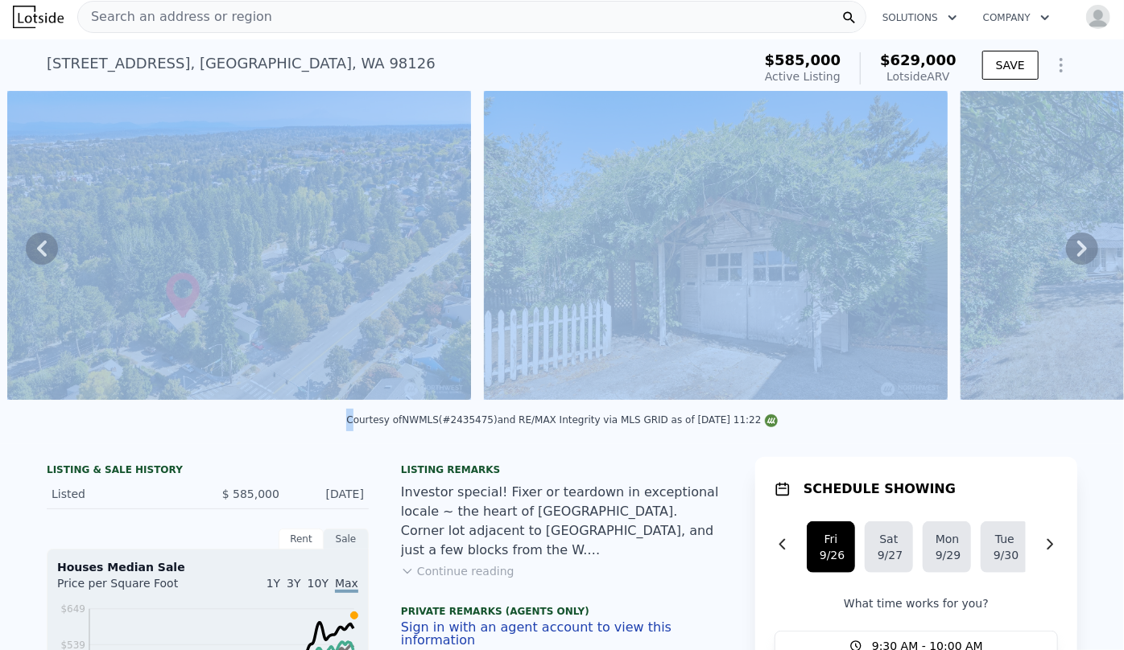
drag, startPoint x: 368, startPoint y: 416, endPoint x: 41, endPoint y: 387, distance: 328.1
click at [103, 434] on div "Courtesy of NWMLS (#2435475) and RE/MAX Integrity via MLS GRID as of 09/25/2025…" at bounding box center [562, 425] width 1124 height 39
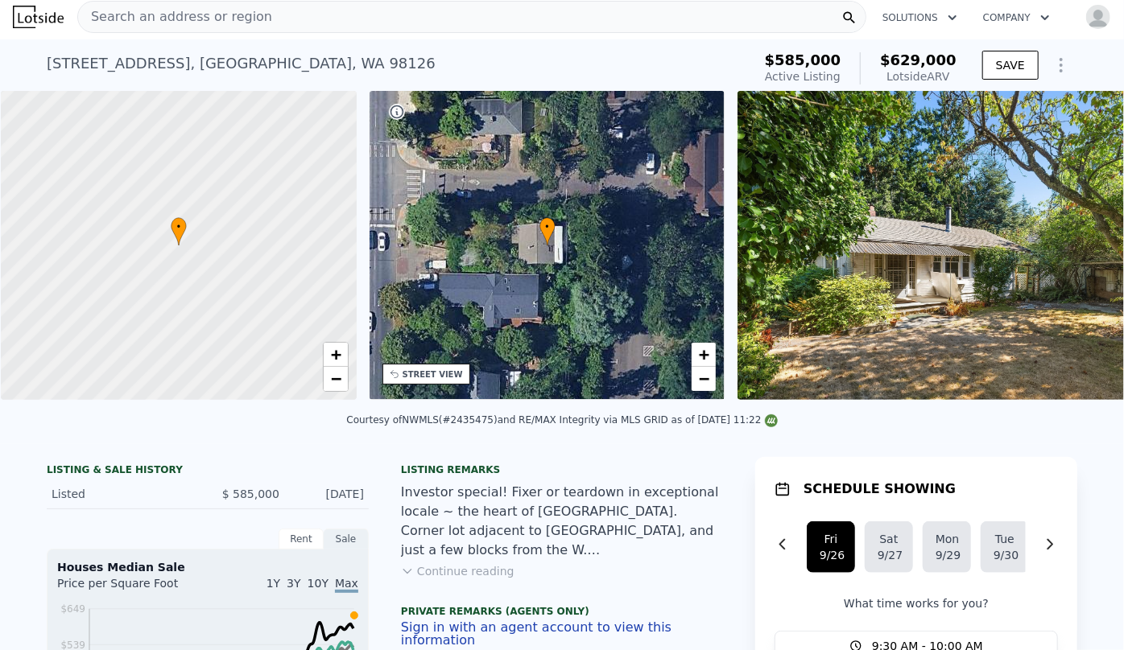
scroll to position [0, 6]
click at [428, 373] on div "STREET VIEW" at bounding box center [432, 375] width 60 height 12
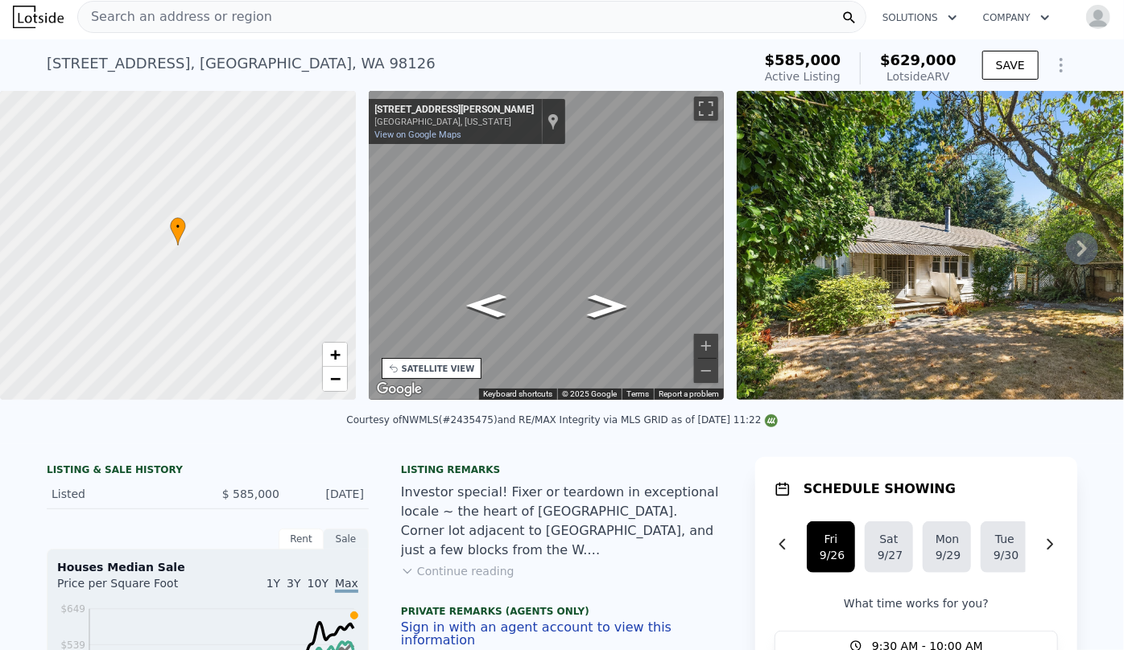
click at [230, 271] on div "• + − • + − STREET VIEW ← Move left → Move right ↑ Move up ↓ Move down + Zoom i…" at bounding box center [562, 248] width 1124 height 315
click at [588, 288] on div "• + − • + − STREET VIEW ← Move left → Move right ↑ Move up ↓ Move down + Zoom i…" at bounding box center [562, 248] width 1124 height 315
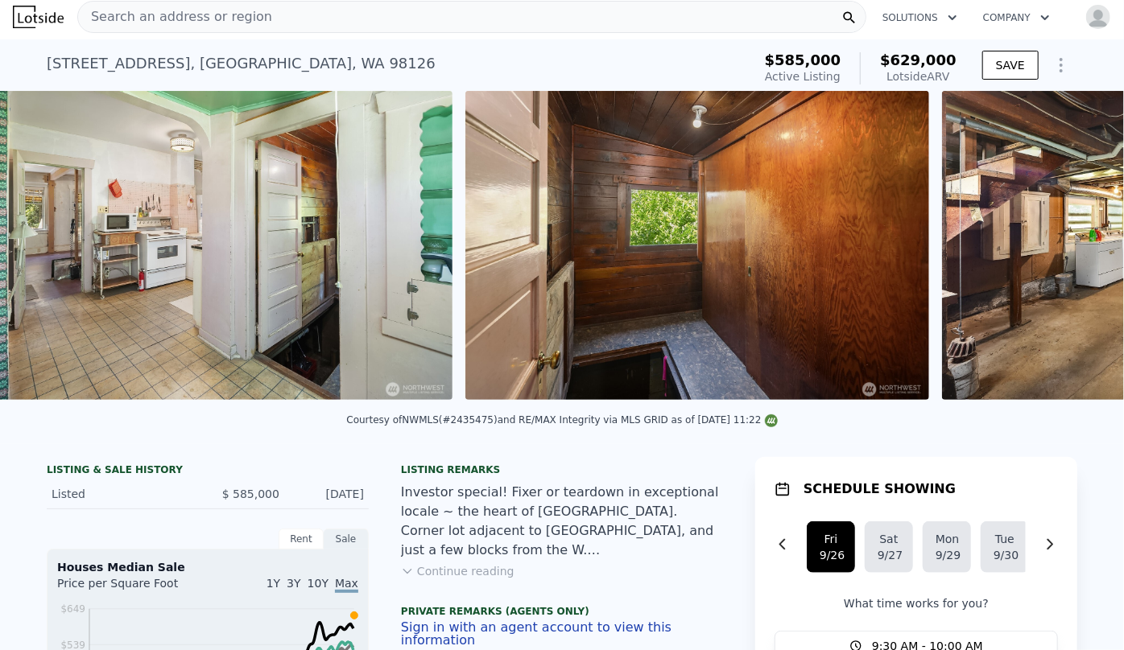
scroll to position [0, 11694]
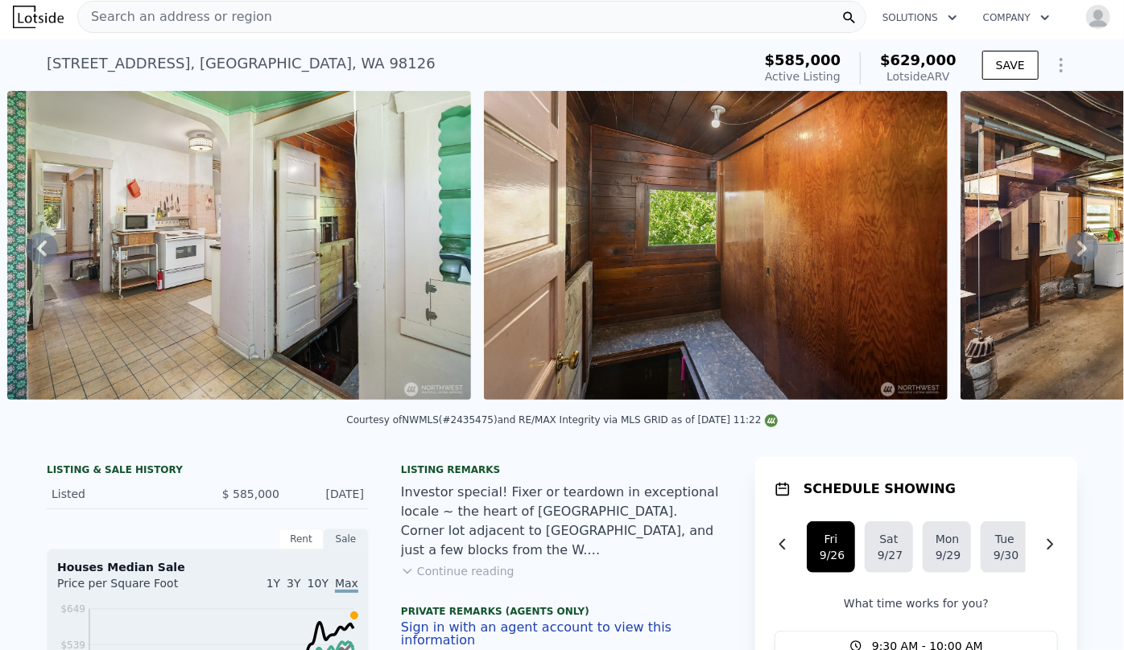
click at [1062, 61] on icon "Show Options" at bounding box center [1060, 65] width 19 height 19
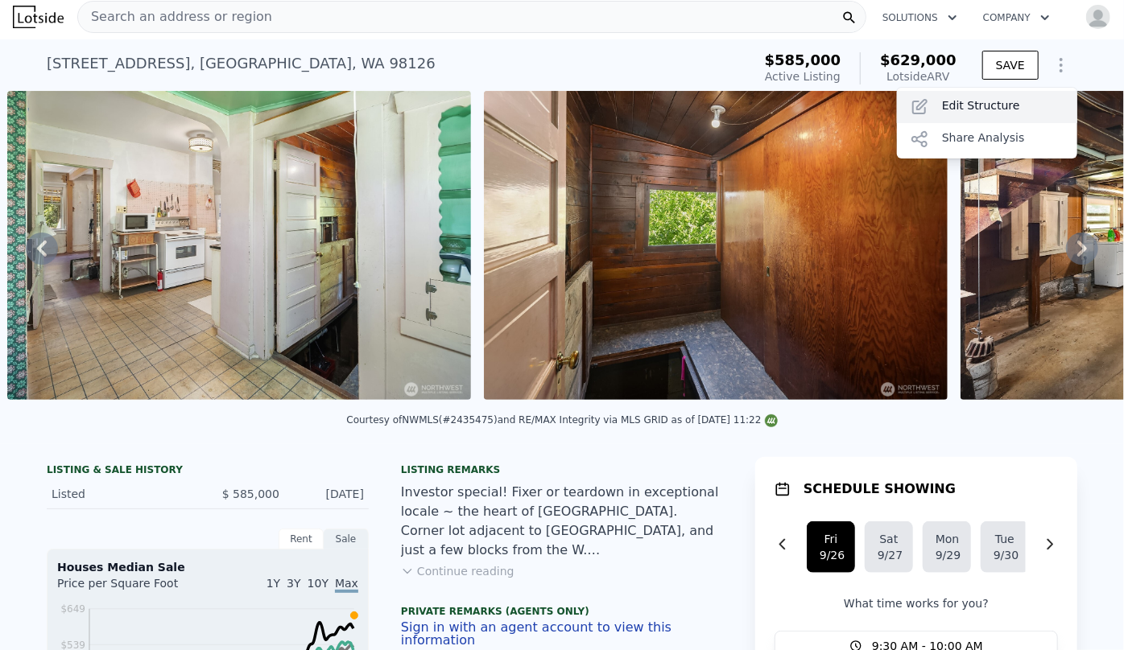
click at [1021, 113] on div "Edit Structure" at bounding box center [987, 107] width 180 height 32
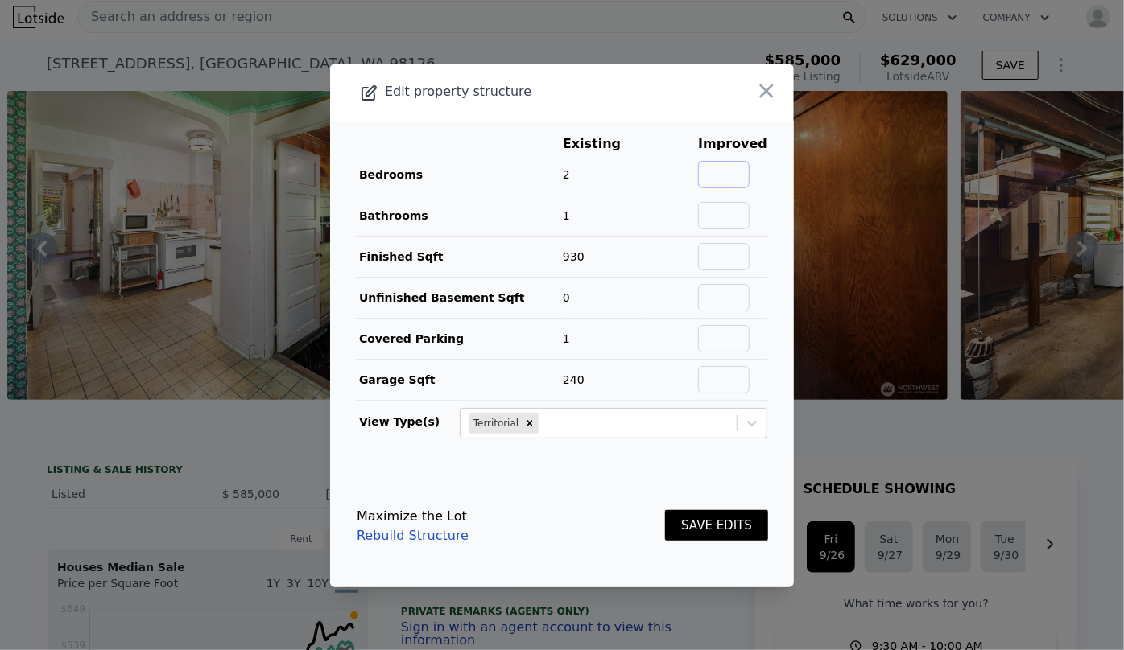
click at [705, 177] on input "text" at bounding box center [724, 174] width 52 height 27
type input "3"
click at [712, 216] on input "text" at bounding box center [724, 215] width 52 height 27
type input "2"
click at [708, 254] on input "text" at bounding box center [724, 256] width 52 height 27
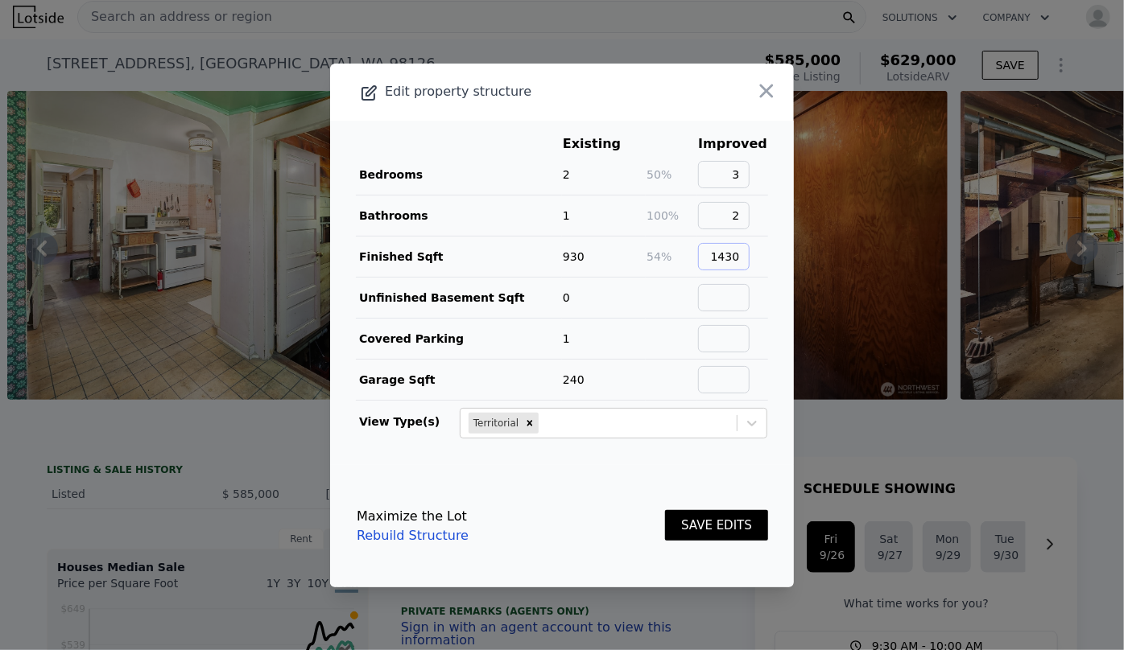
type input "1430"
click at [695, 530] on button "SAVE EDITS" at bounding box center [716, 525] width 103 height 31
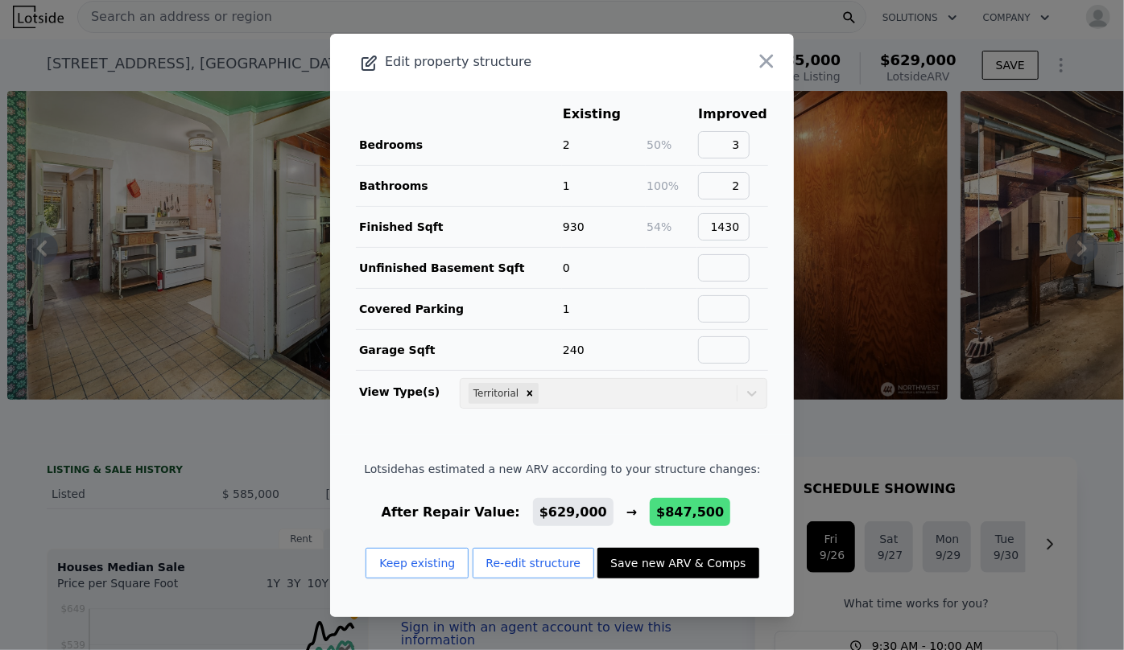
click at [687, 555] on button "Save new ARV & Comps" at bounding box center [677, 563] width 161 height 31
type input "2.25"
type input "1170"
type input "1860"
type input "3001"
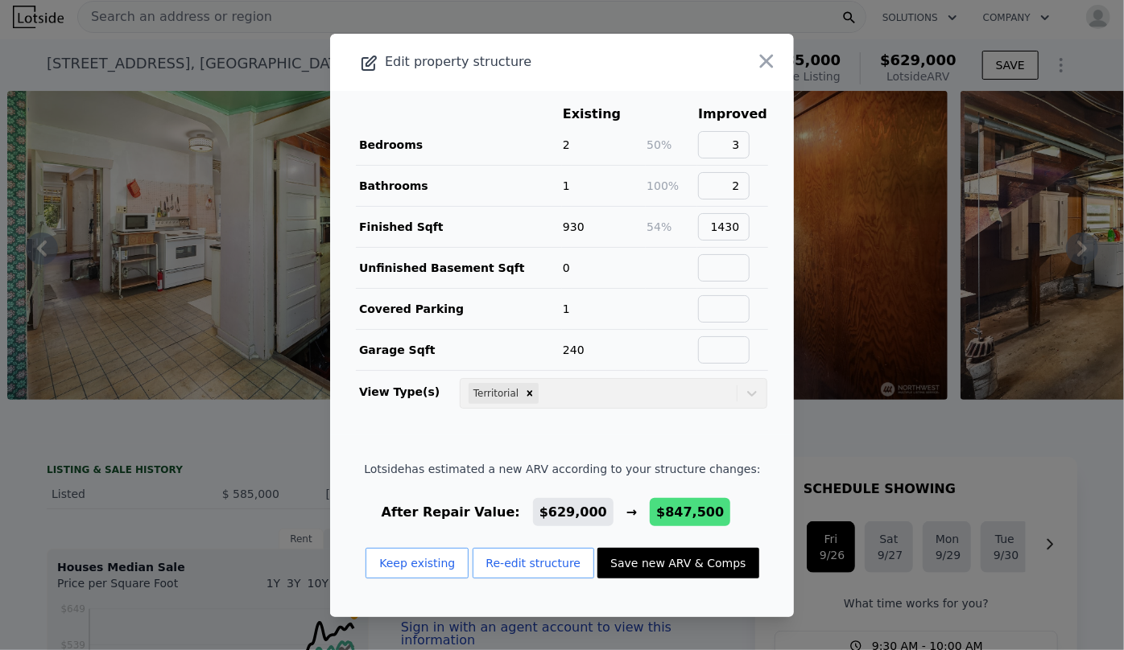
type input "7260"
checkbox input "false"
type input "$ 847,500"
type input "$ 158,943"
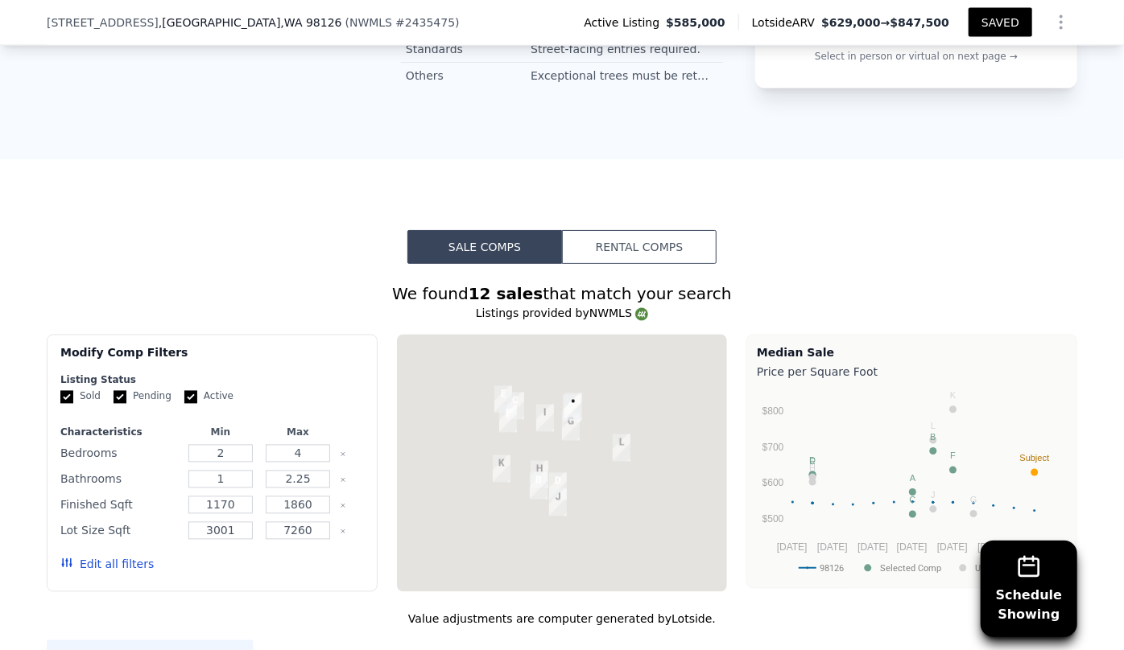
scroll to position [1504, 0]
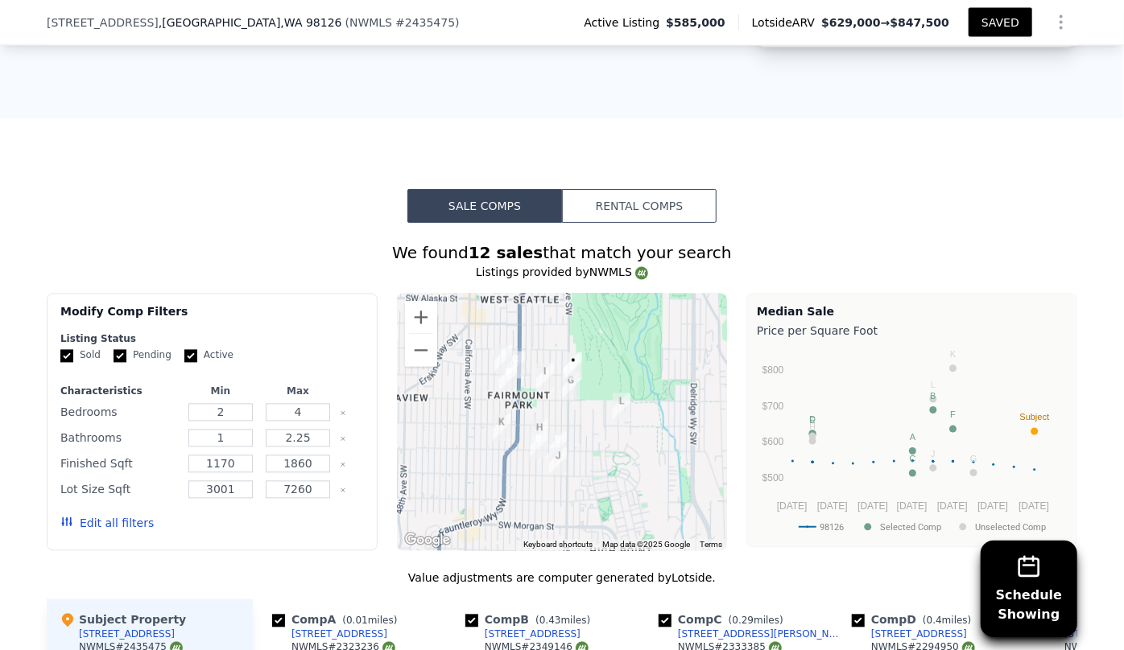
click at [110, 526] on button "Edit all filters" at bounding box center [106, 524] width 93 height 16
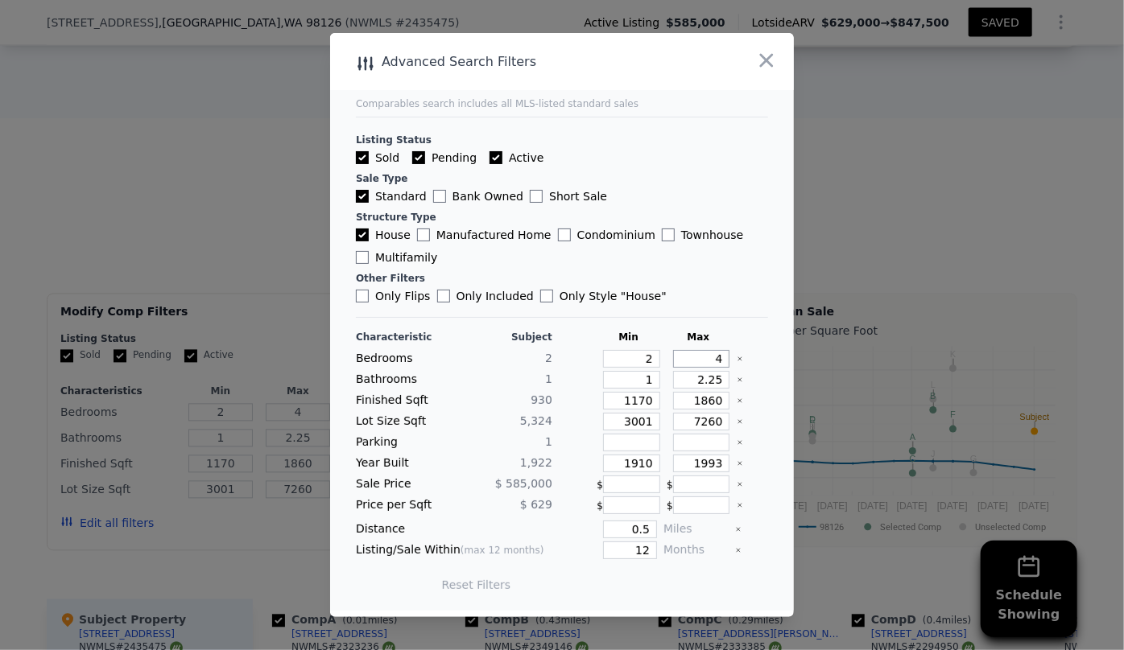
drag, startPoint x: 712, startPoint y: 357, endPoint x: 691, endPoint y: 365, distance: 23.5
click at [691, 365] on input "4" at bounding box center [701, 359] width 57 height 18
type input "3"
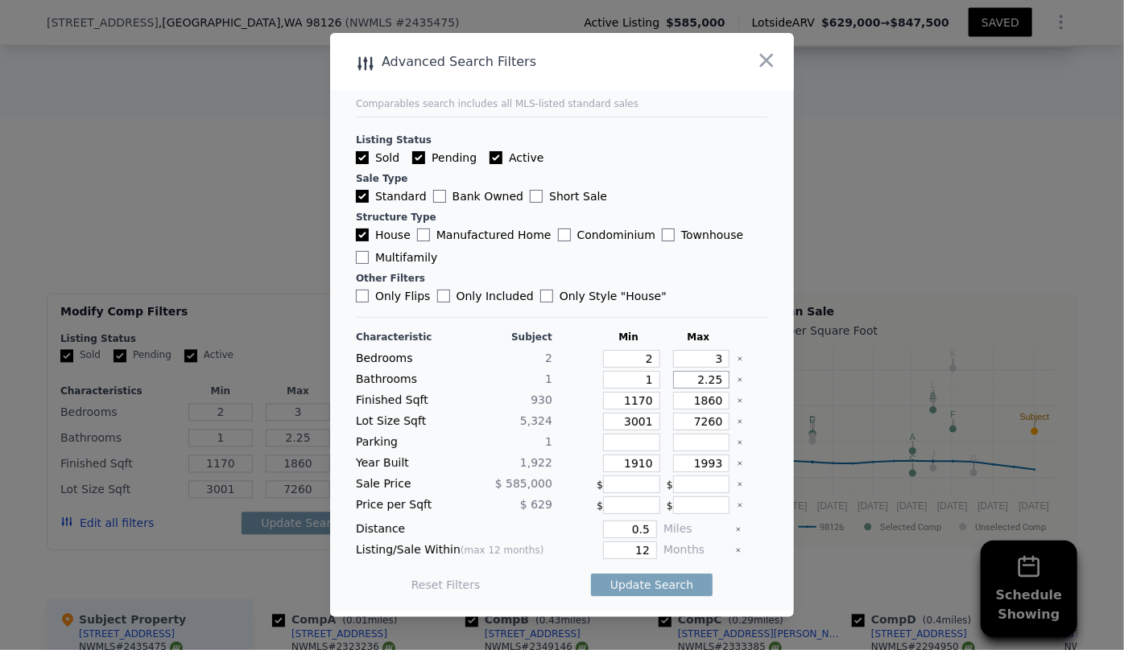
drag, startPoint x: 712, startPoint y: 383, endPoint x: 620, endPoint y: 410, distance: 95.5
click at [620, 409] on div "Characteristic Subject Min Max Bedrooms 2 2 3 Bathrooms 1 1 2.25 Finished Sqft …" at bounding box center [562, 469] width 412 height 277
drag, startPoint x: 649, startPoint y: 401, endPoint x: 525, endPoint y: 417, distance: 125.0
click at [525, 417] on div "Characteristic Subject Min Max Bedrooms 2 2 3 Bathrooms 1 1 Finished Sqft 930 1…" at bounding box center [562, 469] width 412 height 277
drag, startPoint x: 704, startPoint y: 398, endPoint x: 625, endPoint y: 411, distance: 79.1
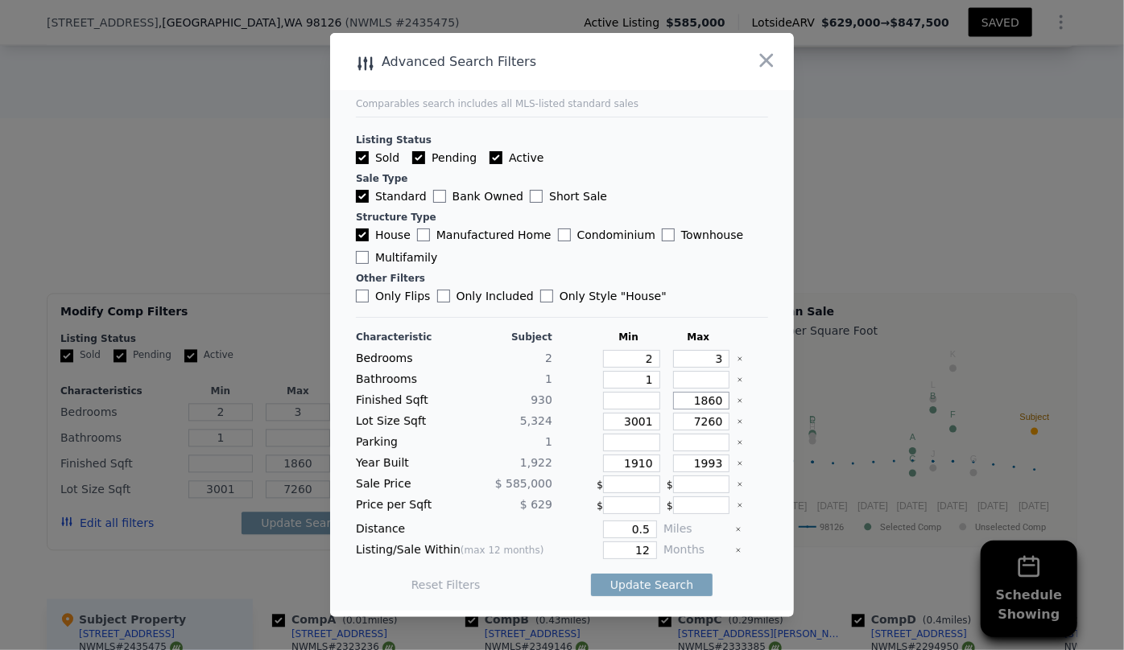
click at [625, 411] on div "Characteristic Subject Min Max Bedrooms 2 2 3 Bathrooms 1 1 Finished Sqft 930 1…" at bounding box center [562, 469] width 412 height 277
type input "1"
type input "16"
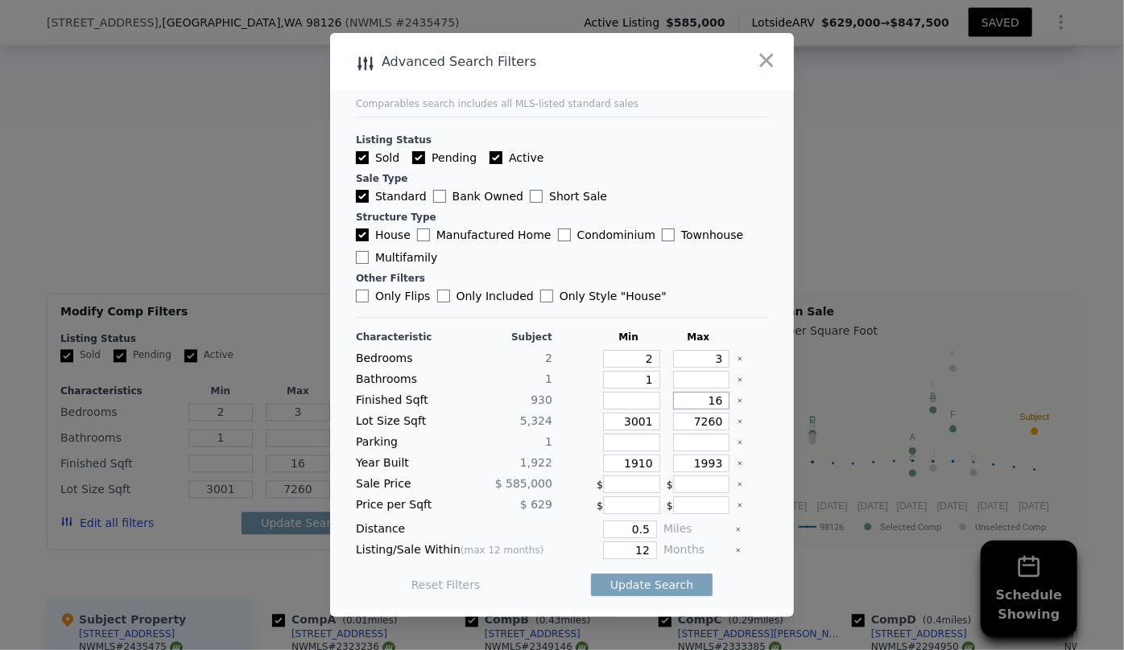
type input "160"
type input "1600"
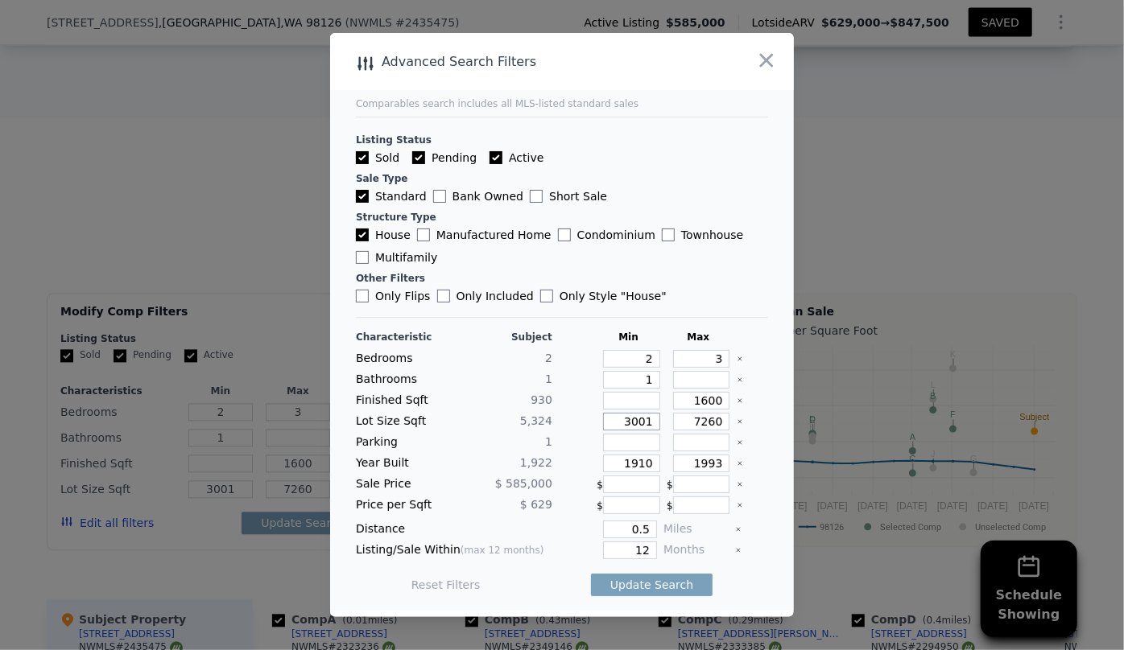
drag, startPoint x: 650, startPoint y: 419, endPoint x: 537, endPoint y: 434, distance: 114.4
click at [539, 433] on div "Characteristic Subject Min Max Bedrooms 2 2 3 Bathrooms 1 1 Finished Sqft 930 1…" at bounding box center [562, 469] width 412 height 277
drag, startPoint x: 645, startPoint y: 461, endPoint x: 553, endPoint y: 469, distance: 92.1
click at [553, 469] on div "Year Built 1,922 1910 1993" at bounding box center [562, 464] width 412 height 18
drag, startPoint x: 645, startPoint y: 549, endPoint x: 530, endPoint y: 551, distance: 115.1
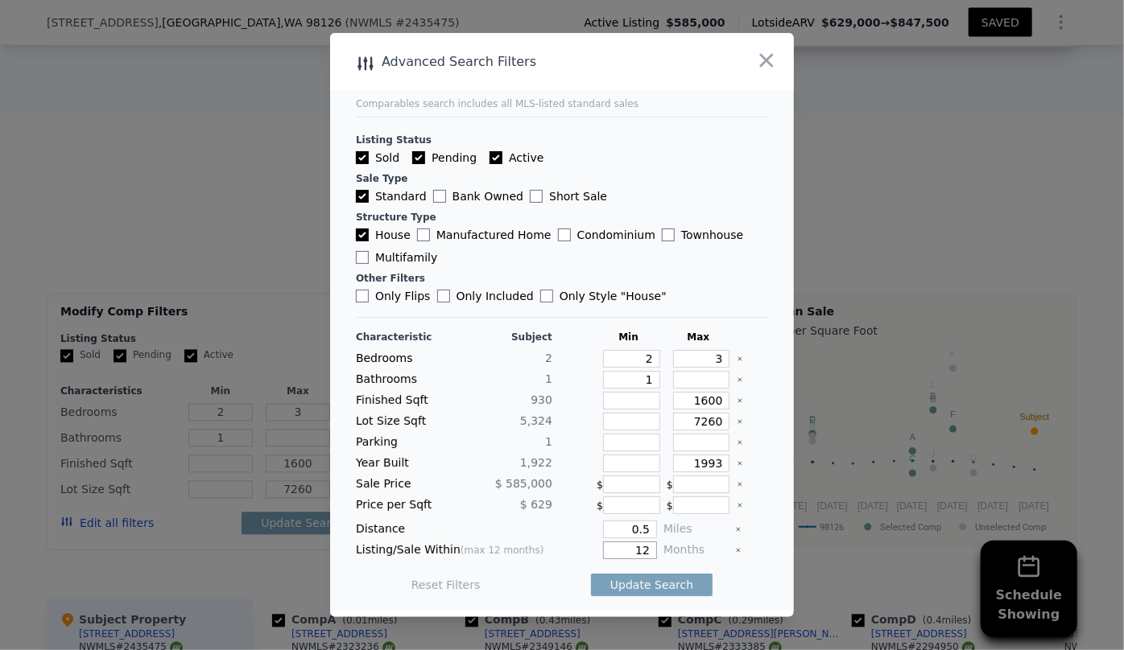
click at [530, 551] on div "Listing/Sale Within (max 12 months) 12 Months" at bounding box center [562, 551] width 412 height 18
type input "6"
click at [632, 591] on button "Update Search" at bounding box center [652, 585] width 122 height 23
checkbox input "false"
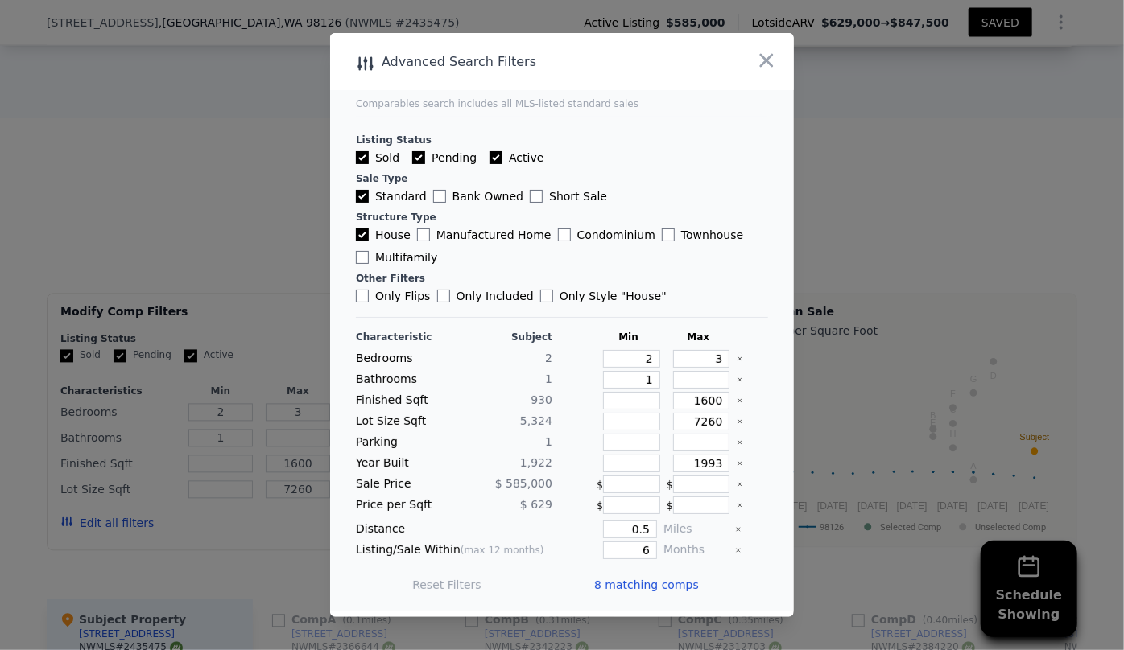
click at [636, 584] on span "8 matching comps" at bounding box center [646, 585] width 105 height 16
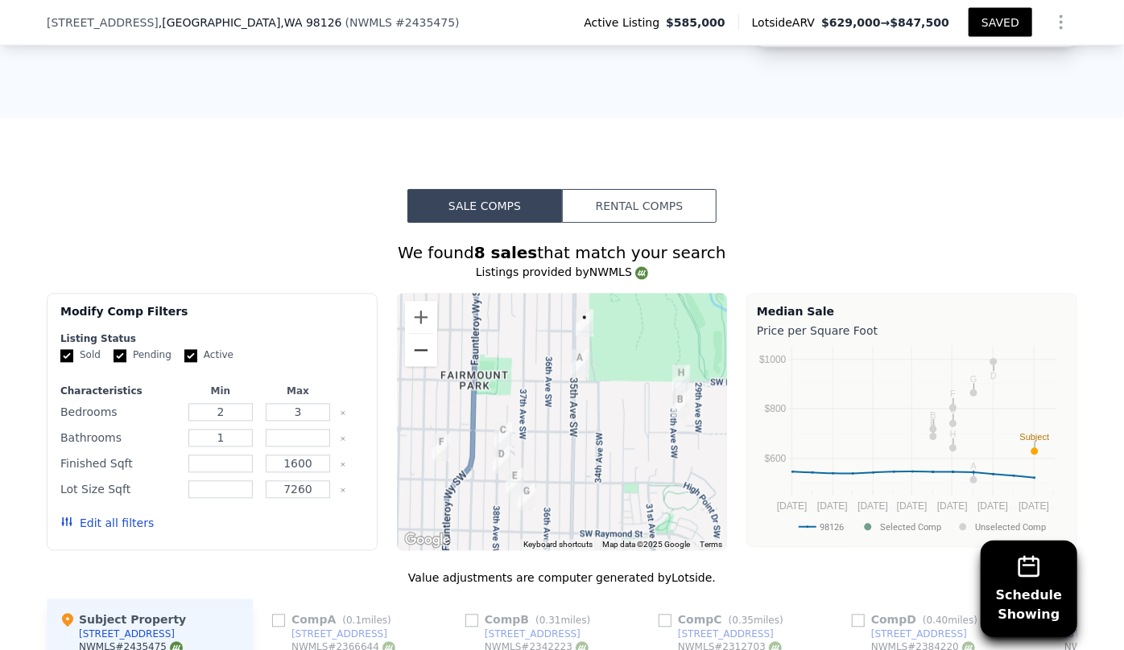
click at [409, 342] on button "Zoom out" at bounding box center [421, 351] width 32 height 32
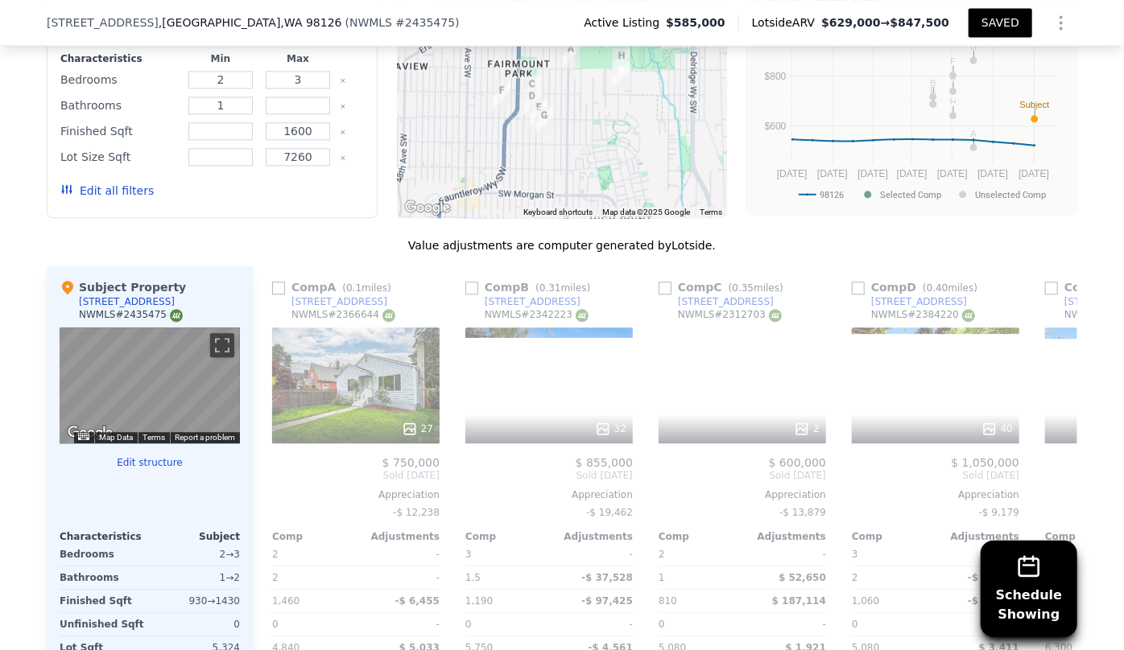
scroll to position [1870, 0]
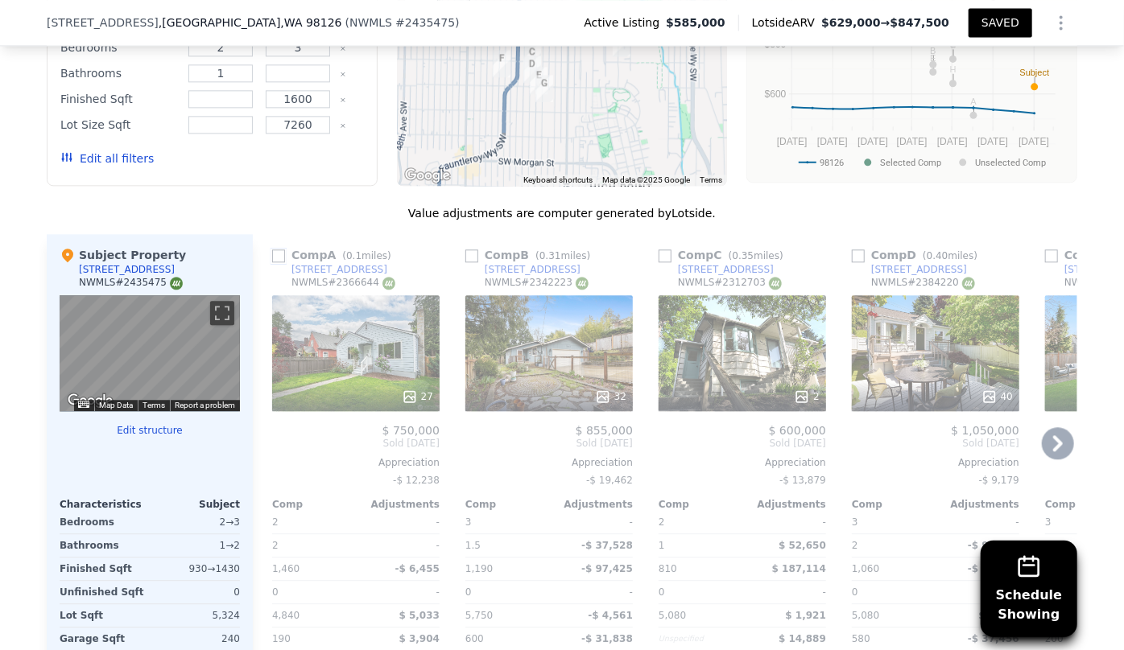
click at [272, 258] on input "checkbox" at bounding box center [278, 256] width 13 height 13
checkbox input "true"
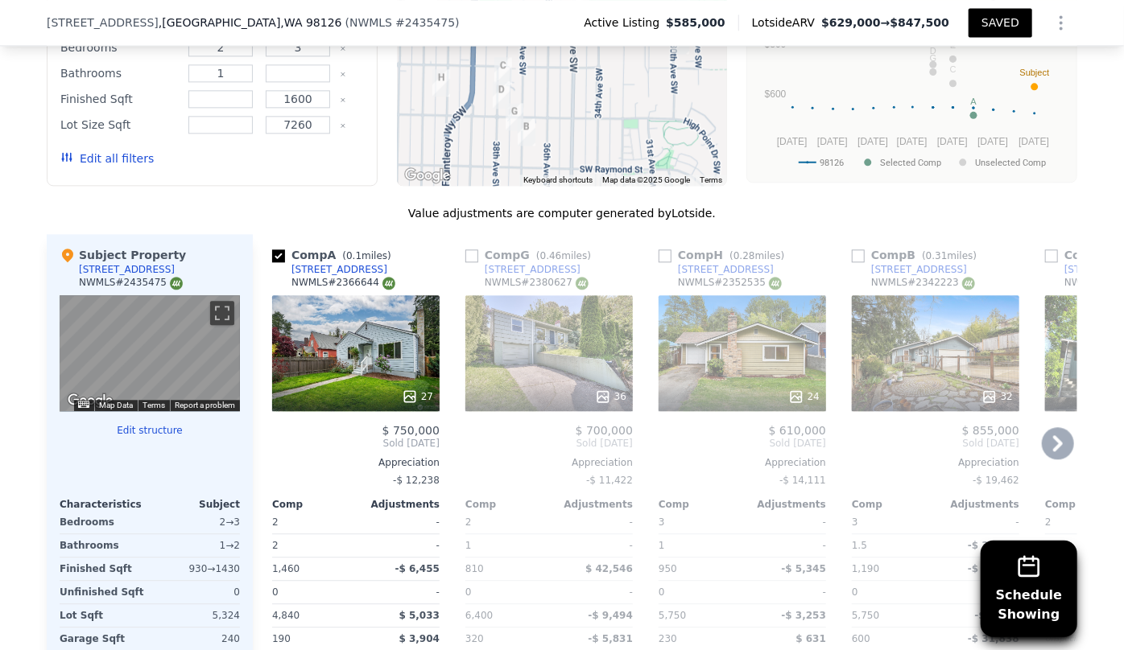
click at [1058, 451] on icon at bounding box center [1058, 443] width 32 height 32
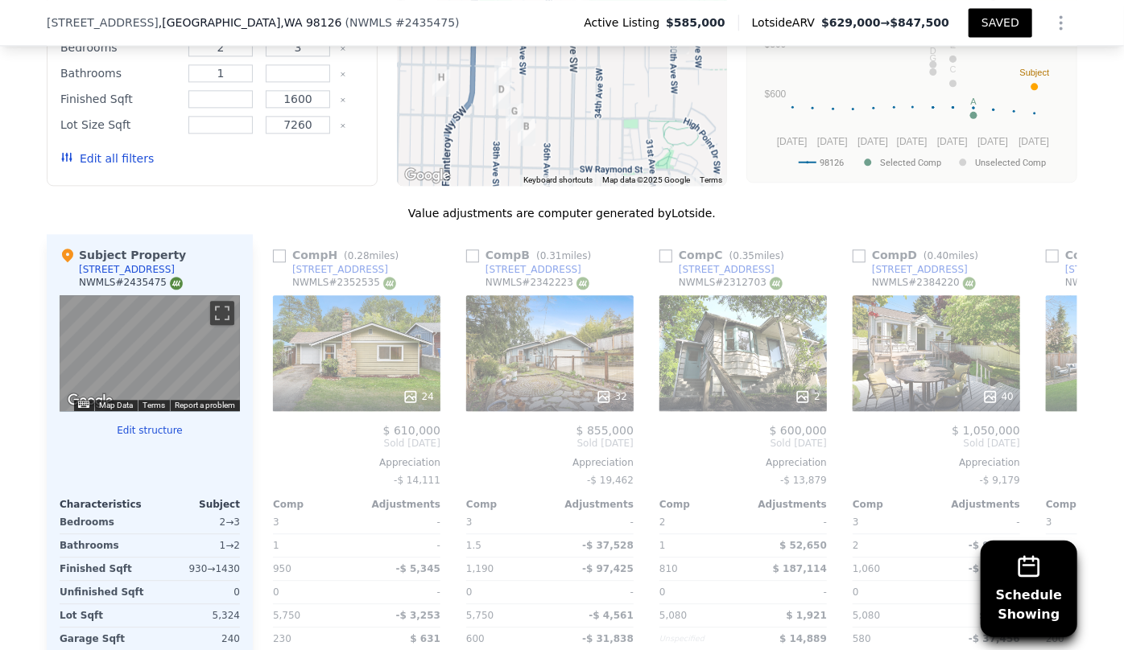
scroll to position [0, 386]
click at [1058, 450] on icon at bounding box center [1058, 443] width 32 height 32
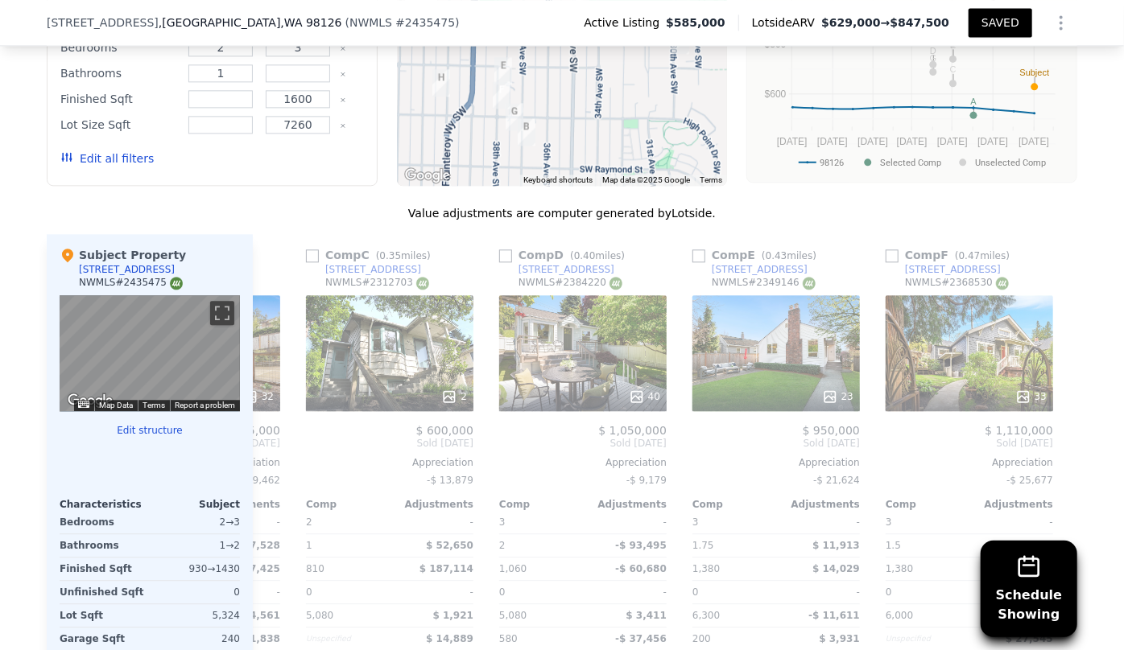
scroll to position [0, 759]
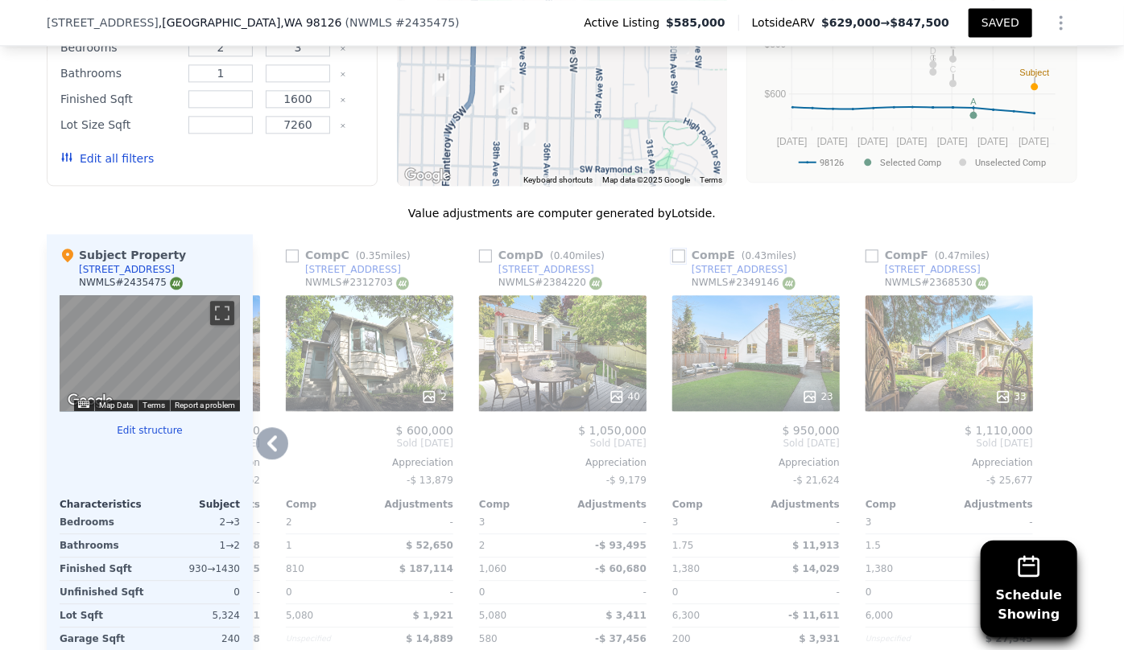
click at [673, 258] on input "checkbox" at bounding box center [678, 256] width 13 height 13
checkbox input "true"
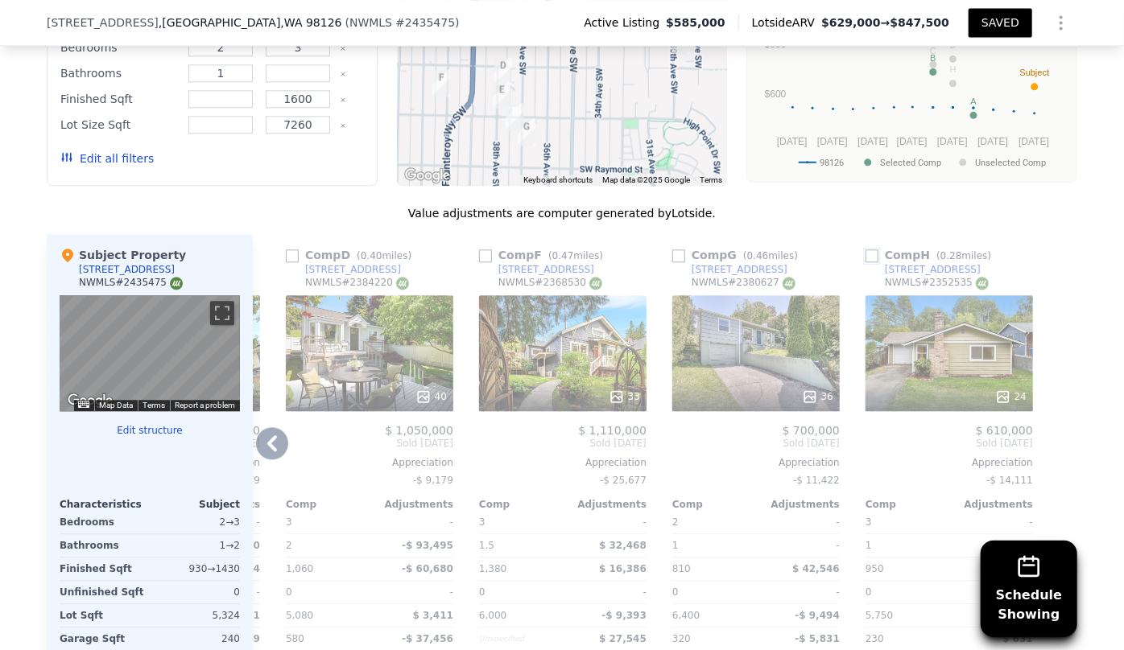
click at [869, 251] on input "checkbox" at bounding box center [871, 256] width 13 height 13
checkbox input "true"
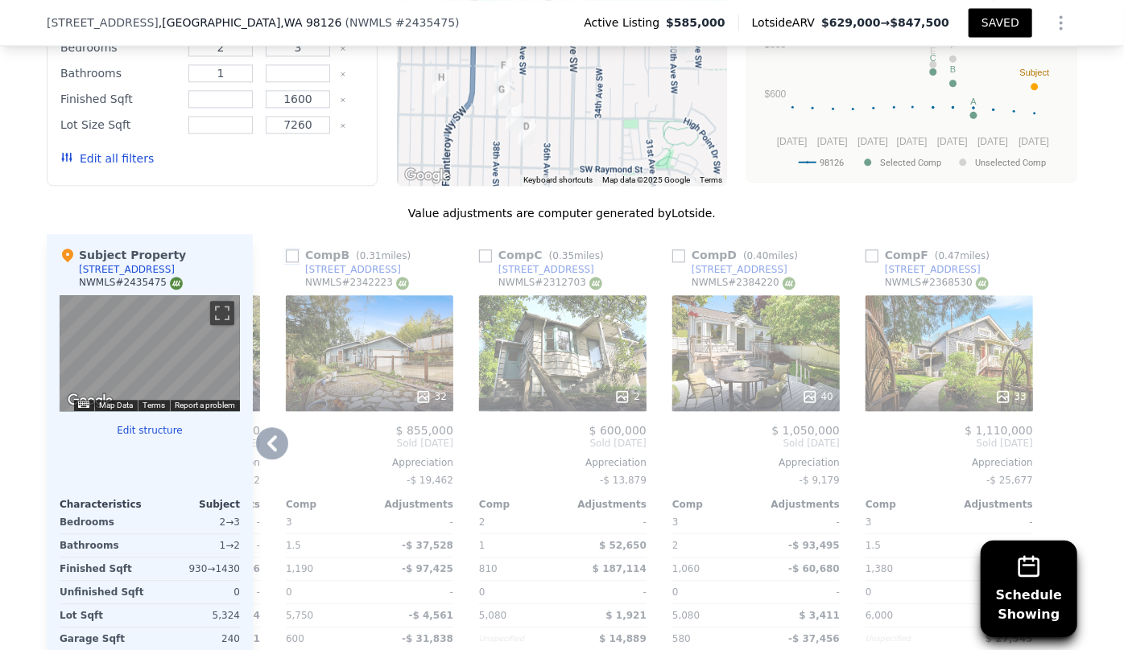
click at [286, 250] on input "checkbox" at bounding box center [292, 256] width 13 height 13
checkbox input "true"
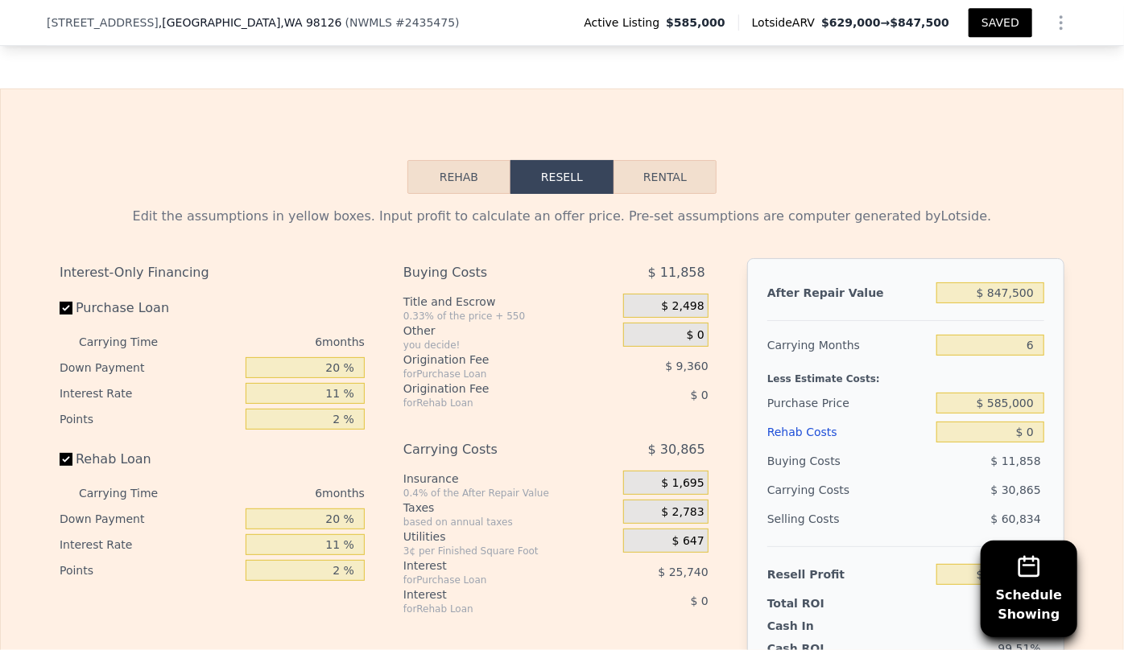
scroll to position [2675, 0]
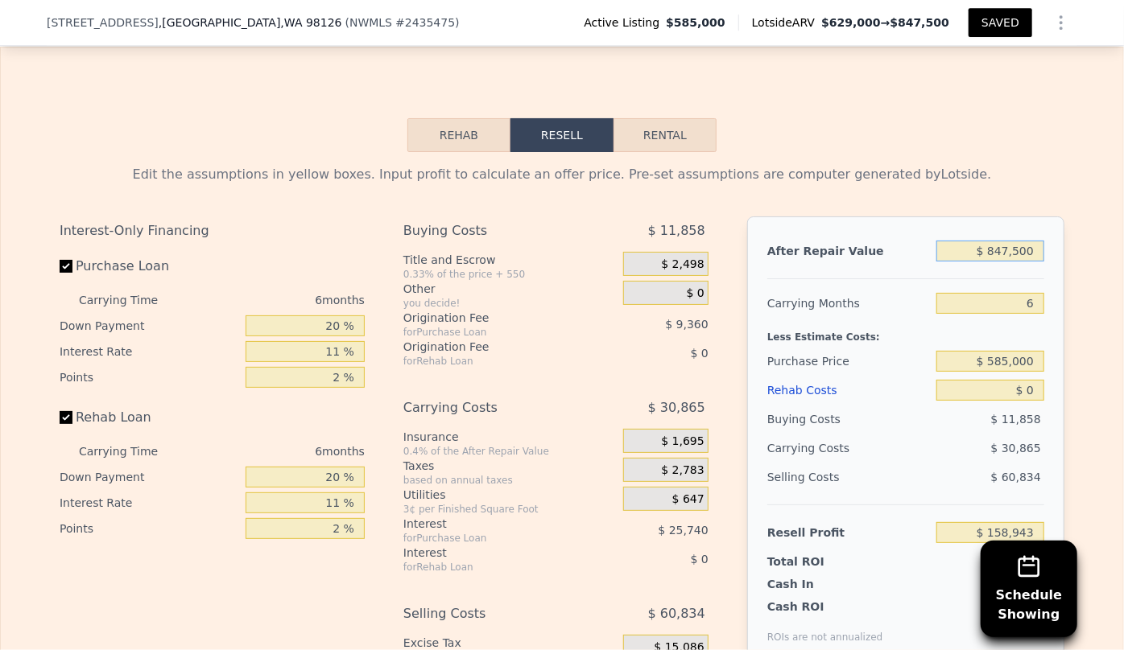
drag, startPoint x: 1037, startPoint y: 254, endPoint x: 937, endPoint y: 257, distance: 99.9
click at [937, 257] on input "$ 847,500" at bounding box center [990, 251] width 108 height 21
type input "$ 7"
type input "-$ 626,571"
type input "$ 75"
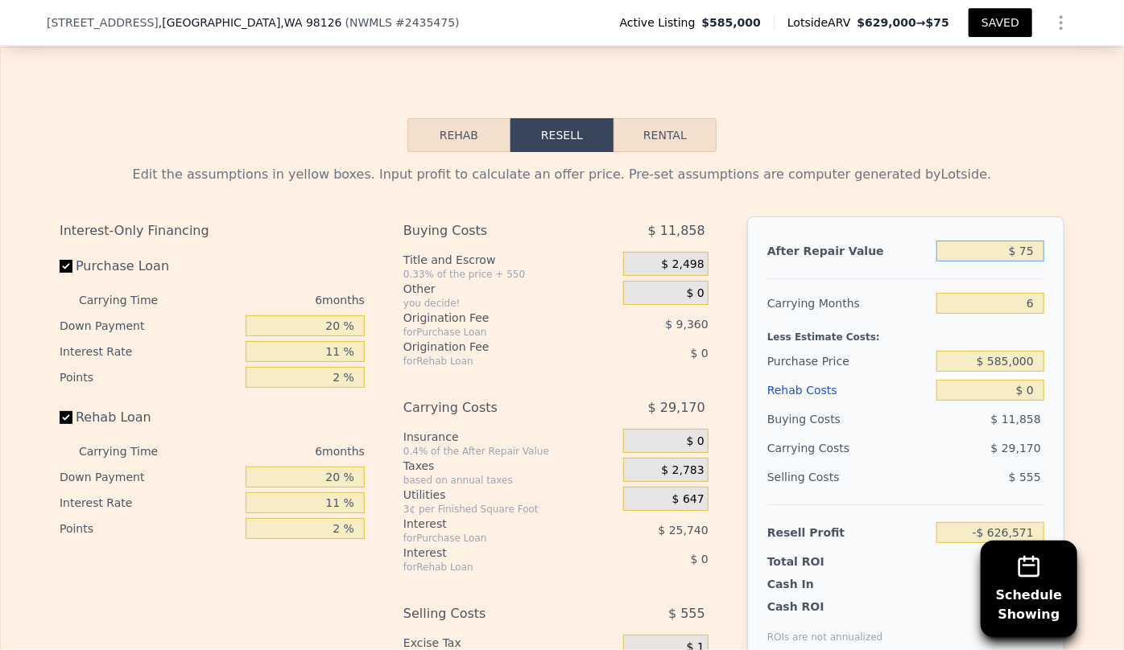
type input "-$ 626,508"
type input "$ 750,000"
type input "$ 68,574"
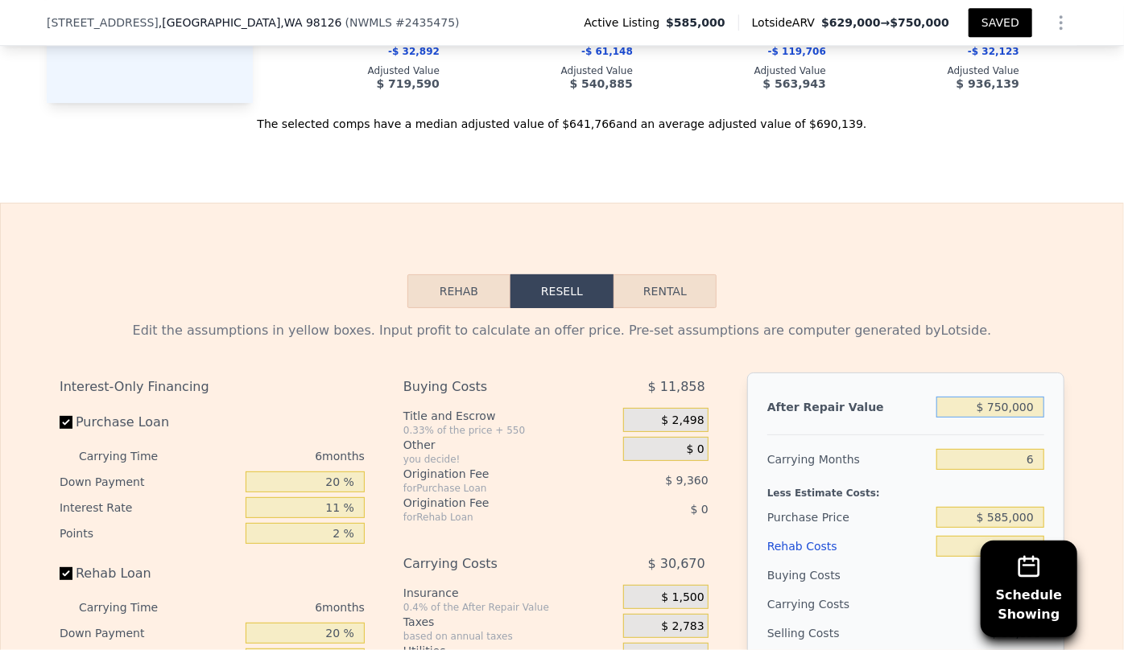
scroll to position [2602, 0]
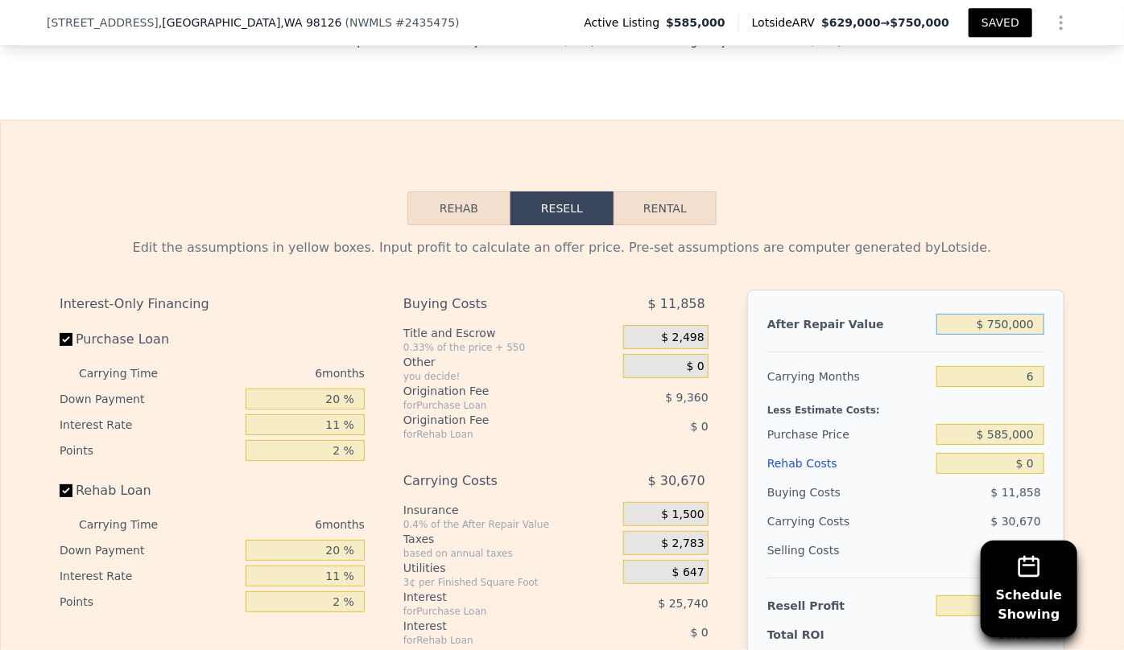
type input "$ 75,000"
type input "-$ 557,063"
type input "$ 7"
type input "-$ 626,571"
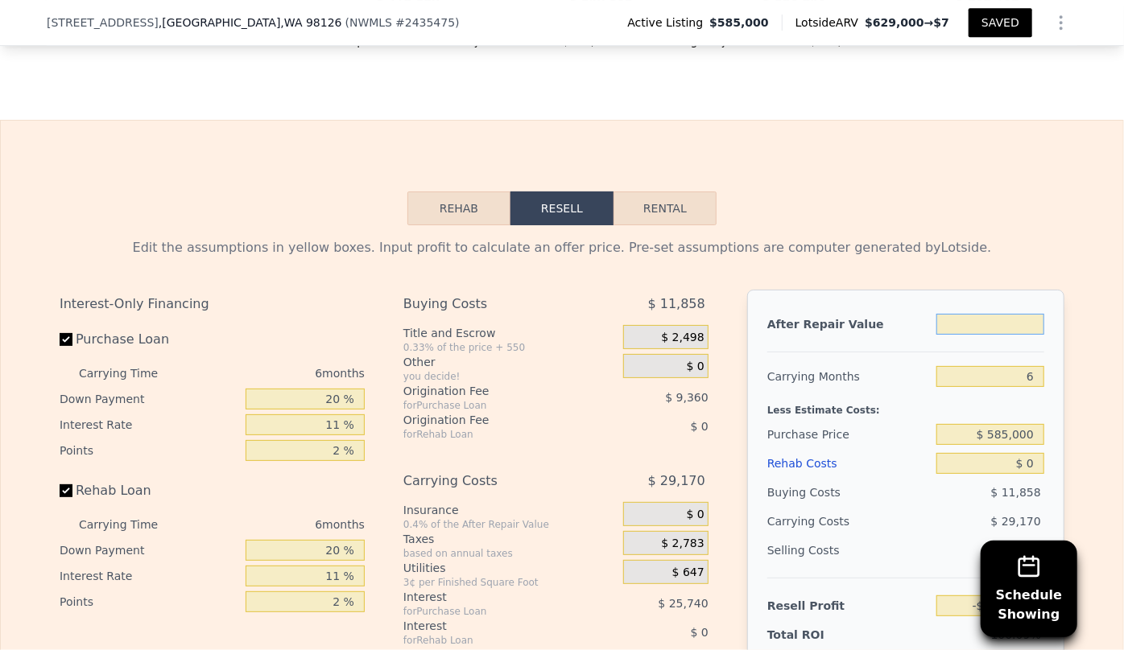
type input "$ 6"
type input "-$ 626,572"
type input "$ 69"
type input "-$ 626,514"
type input "$ 690,000"
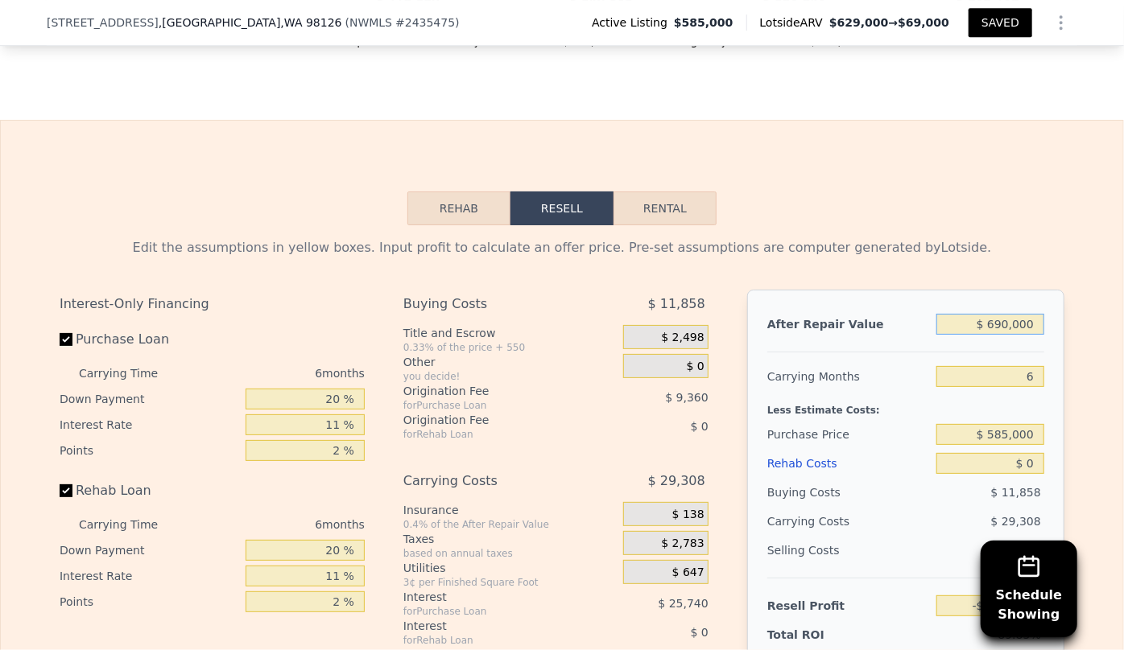
type input "$ 12,962"
type input "$ 690,000"
drag, startPoint x: 1030, startPoint y: 390, endPoint x: 973, endPoint y: 390, distance: 57.2
click at [973, 387] on input "6" at bounding box center [990, 376] width 108 height 21
type input "8"
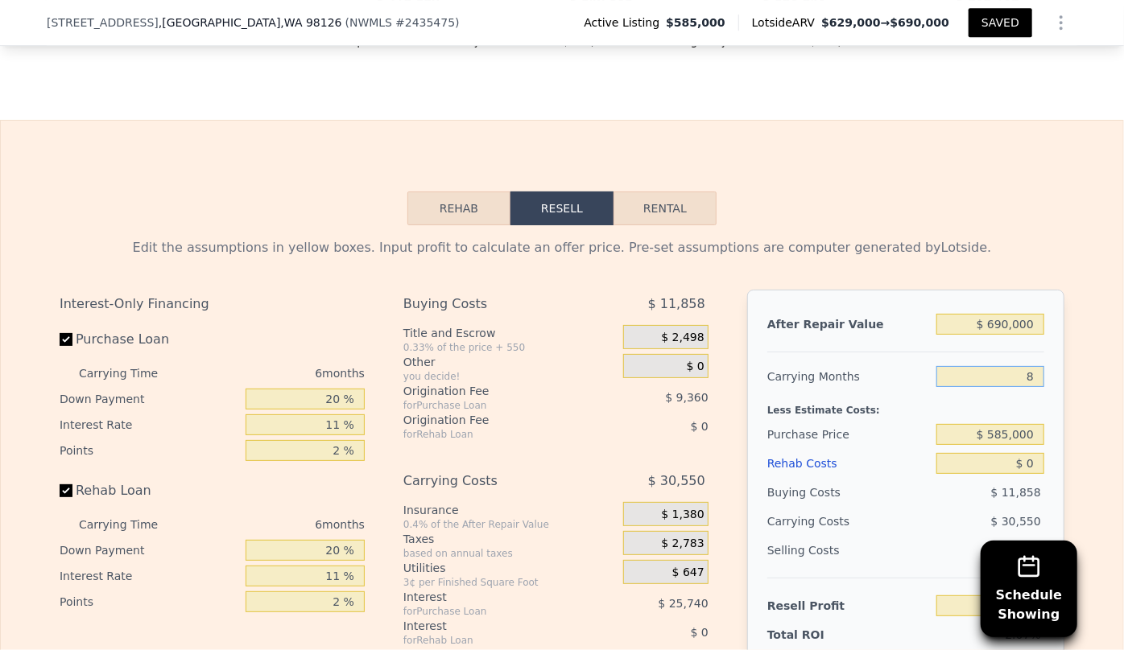
type input "$ 2,779"
type input "8"
click at [968, 403] on div "Less Estimate Costs:" at bounding box center [905, 405] width 277 height 29
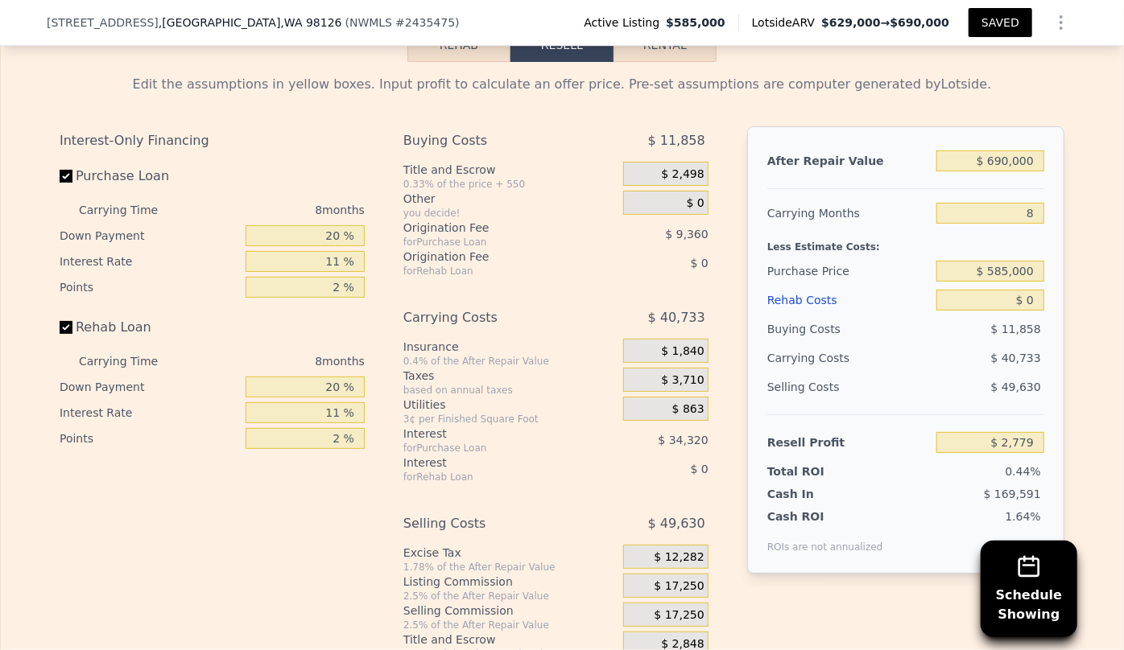
scroll to position [2821, 0]
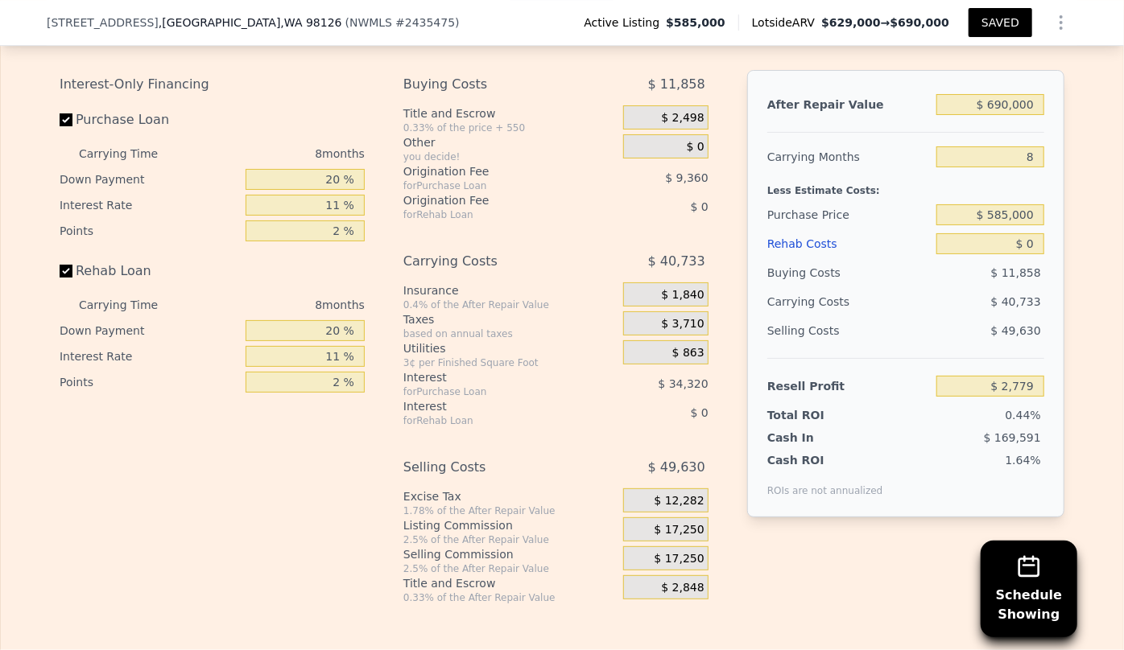
click at [780, 250] on div "Rehab Costs" at bounding box center [848, 243] width 163 height 29
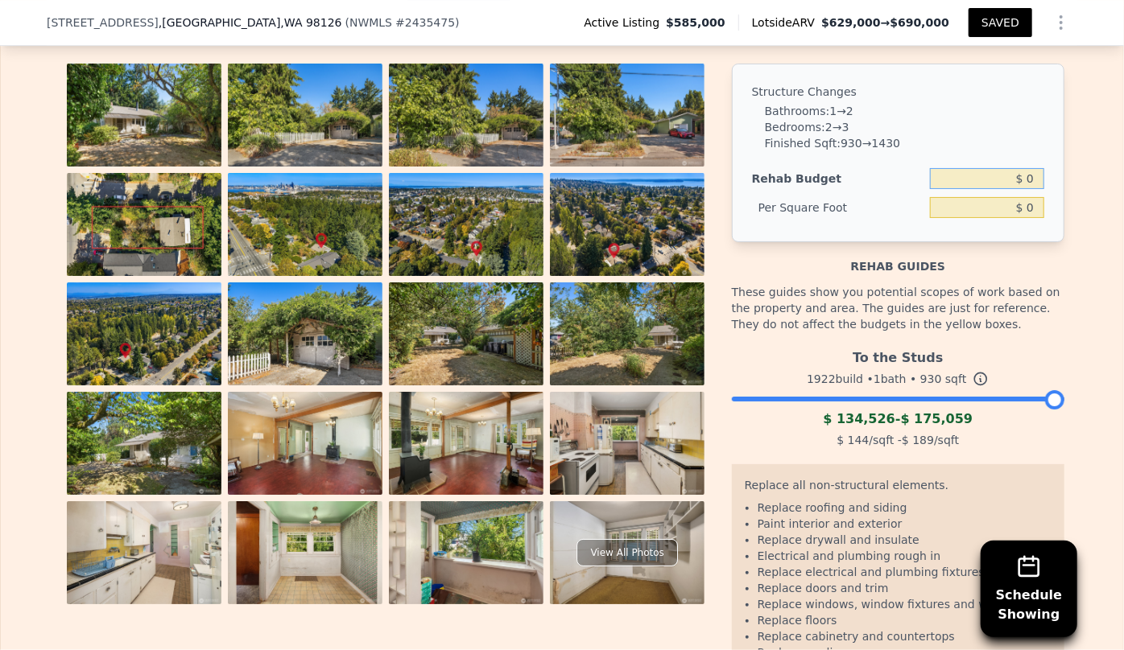
click at [1021, 189] on input "$ 0" at bounding box center [987, 178] width 114 height 21
type input "$ 115,000"
type input "$ 123.66"
click at [975, 317] on div "These guides show you potential scopes of work based on the property and area. …" at bounding box center [898, 308] width 332 height 68
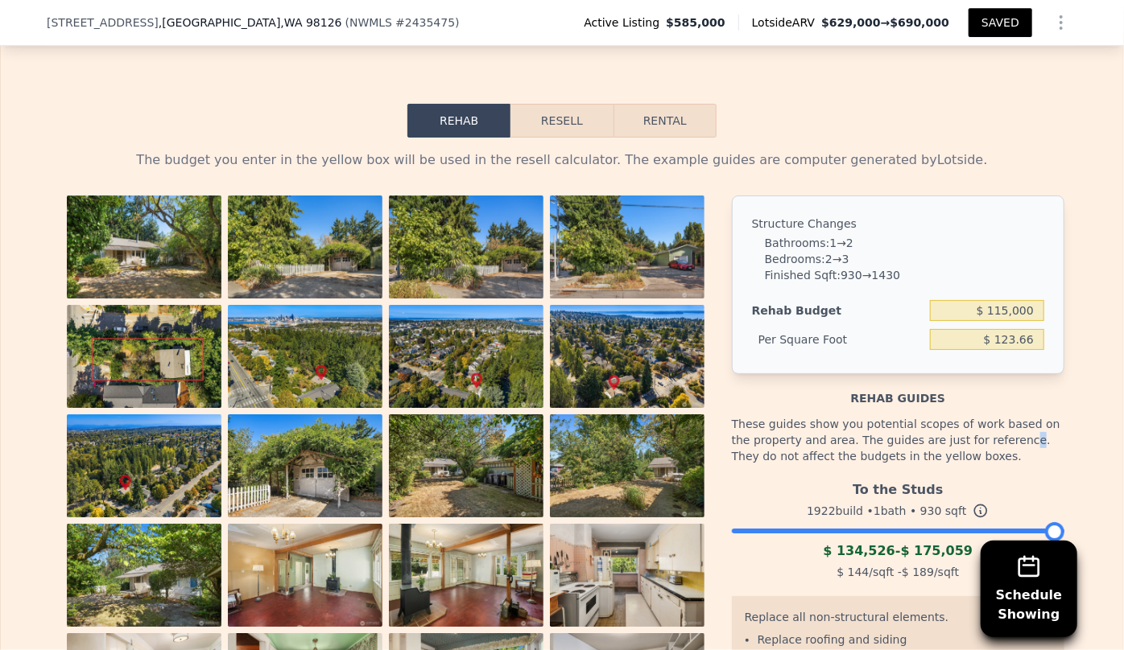
scroll to position [2383, 0]
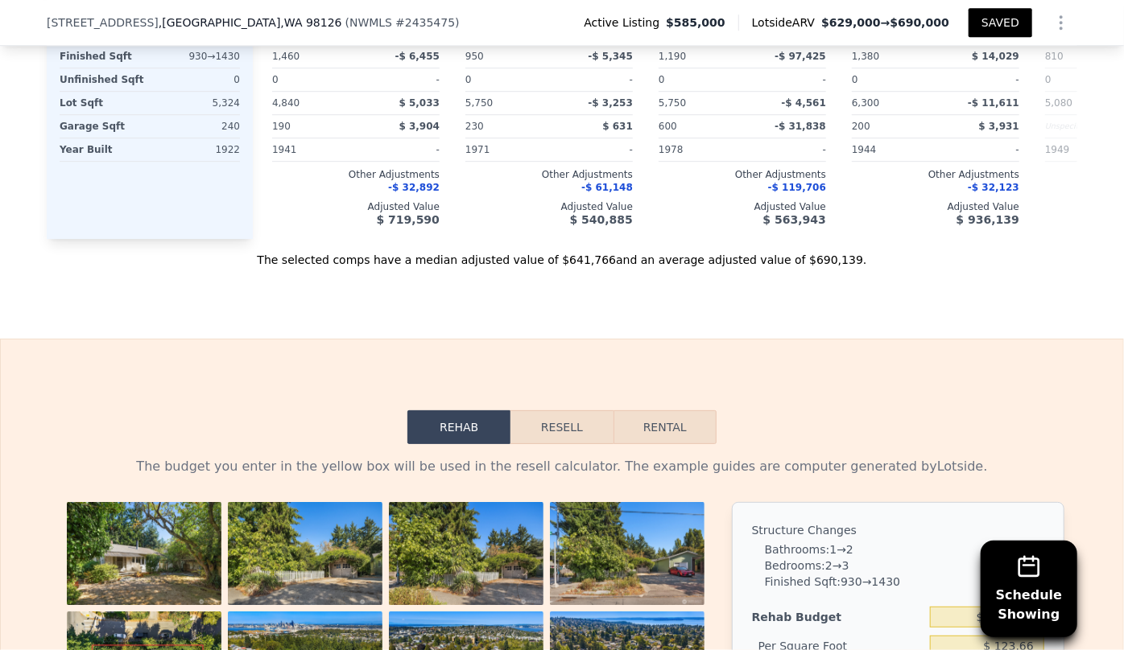
click at [572, 427] on button "Resell" at bounding box center [561, 428] width 102 height 34
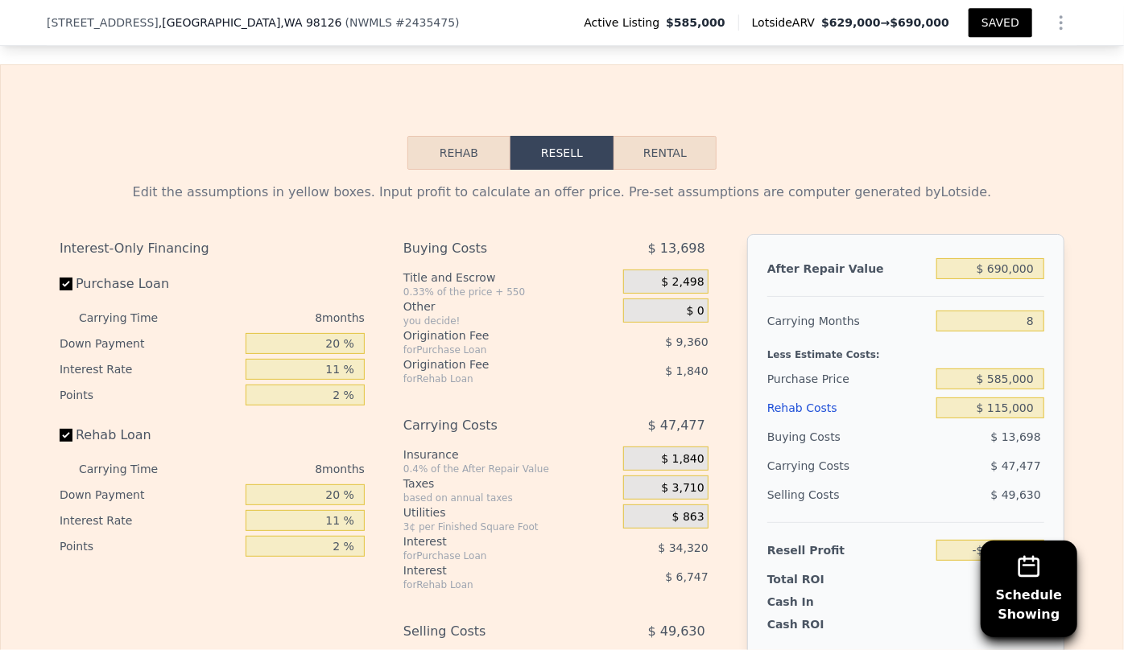
scroll to position [2742, 0]
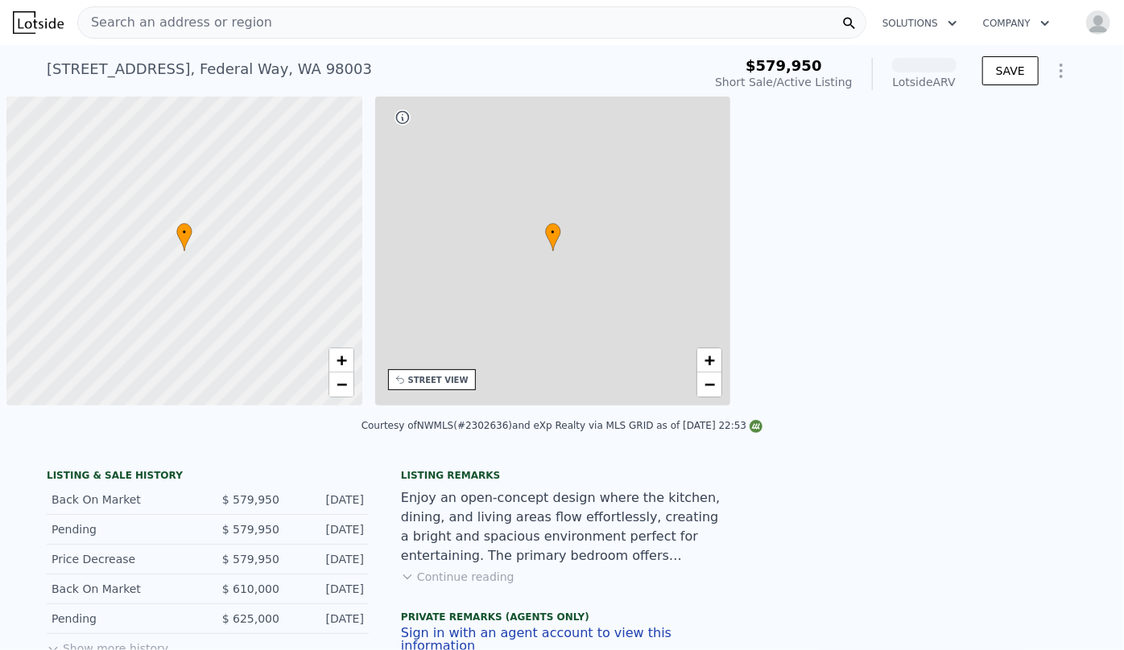
scroll to position [0, 6]
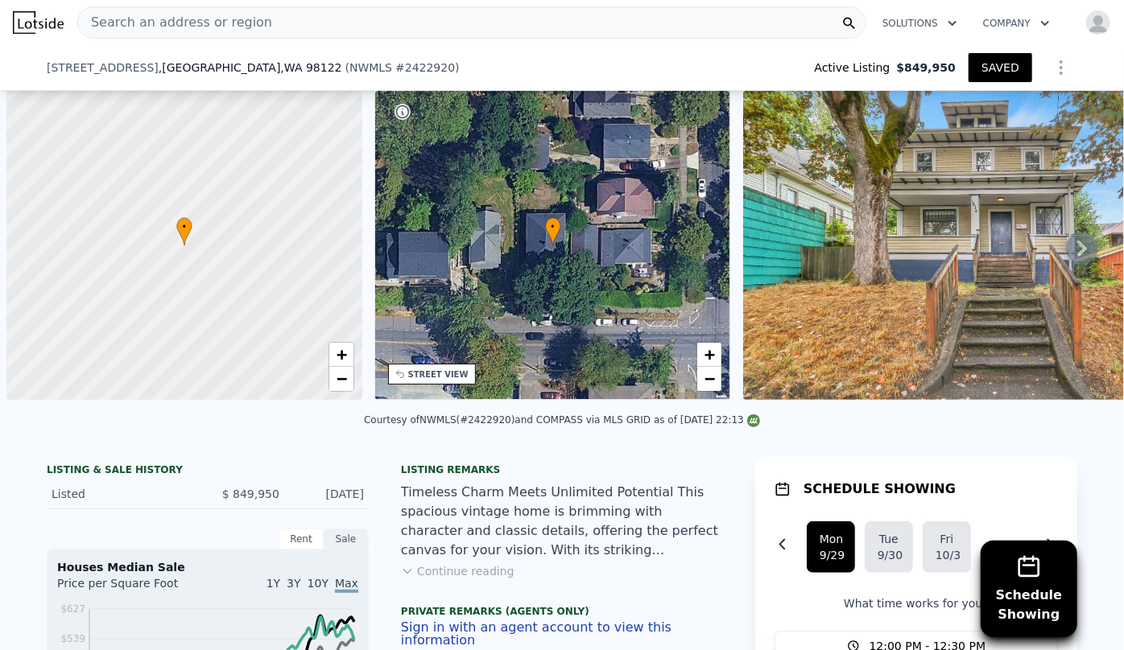
scroll to position [0, 6]
